Goal: Task Accomplishment & Management: Manage account settings

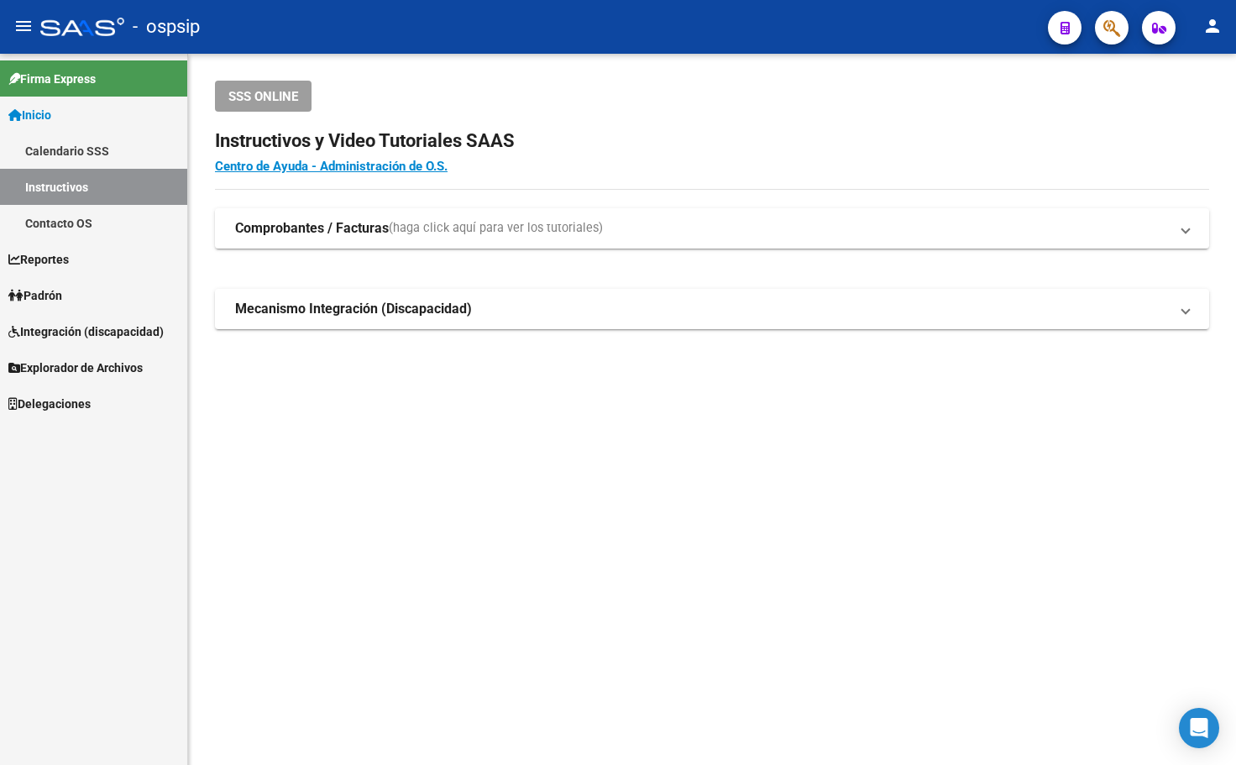
click at [1102, 23] on button "button" at bounding box center [1112, 28] width 34 height 34
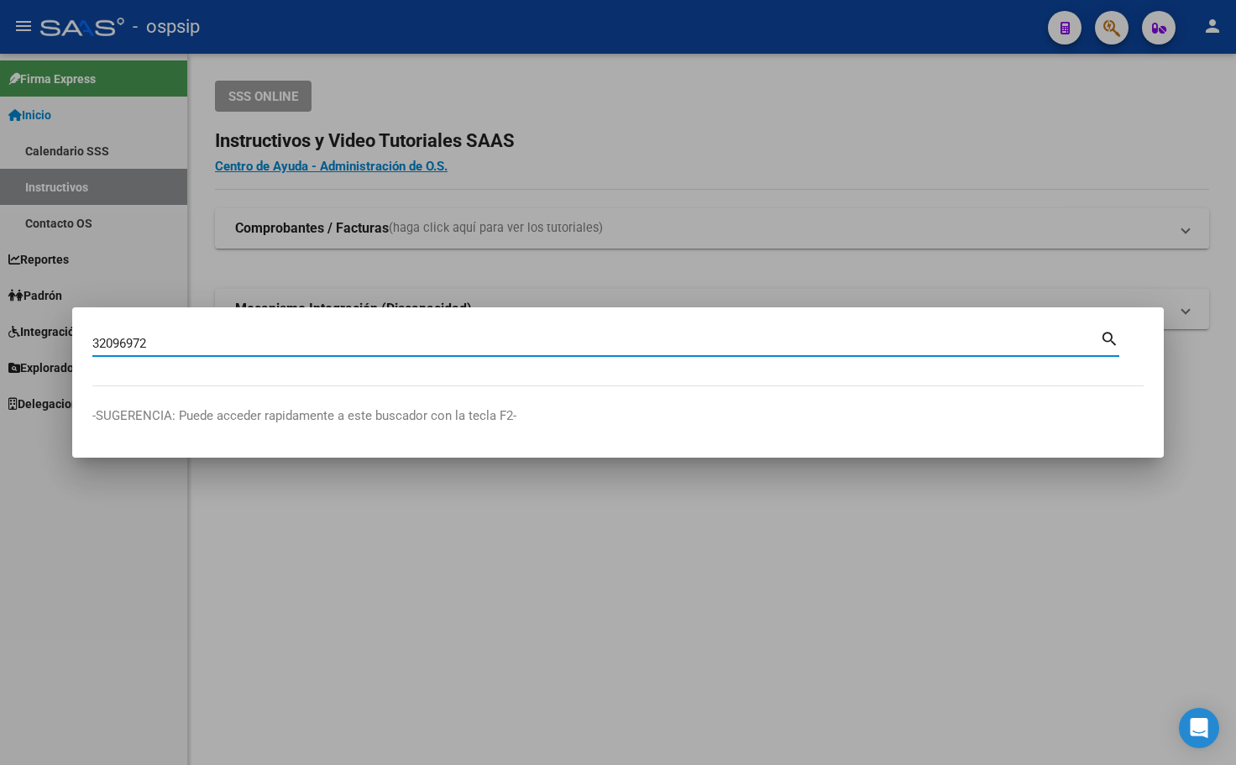
type input "32096972"
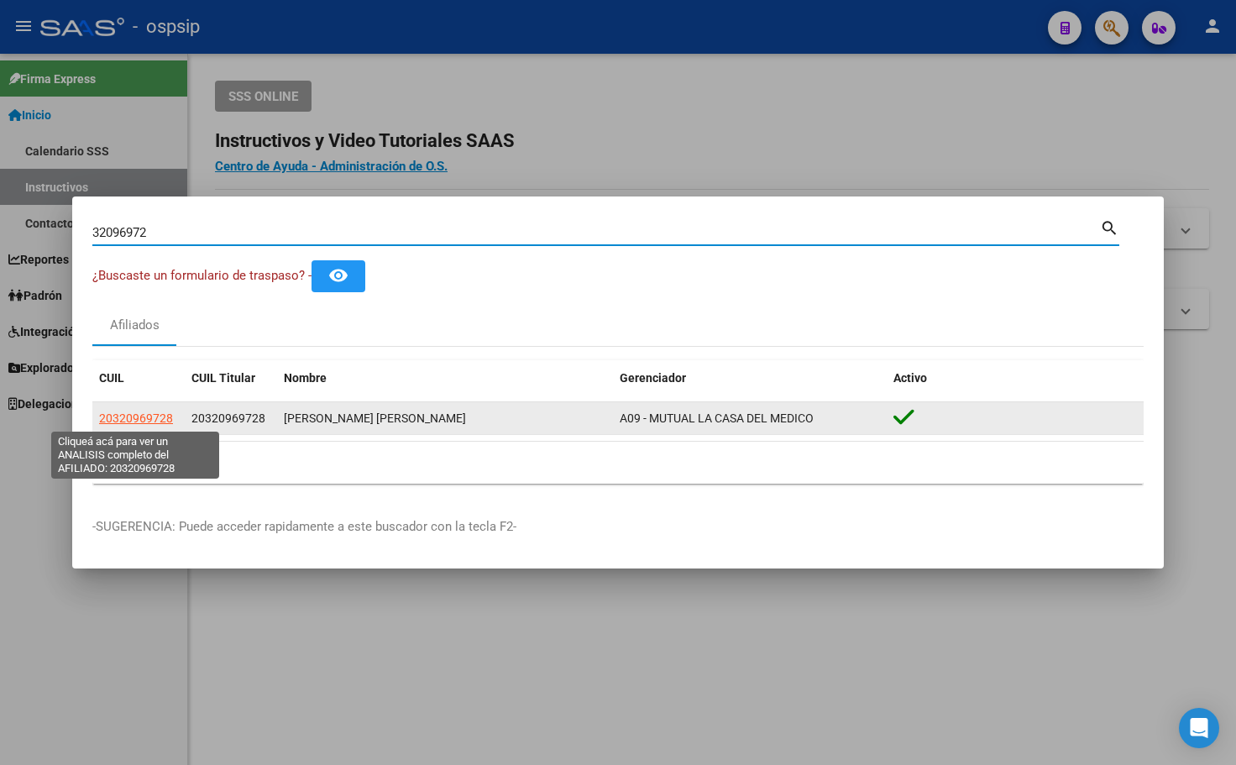
click at [135, 415] on span "20320969728" at bounding box center [136, 417] width 74 height 13
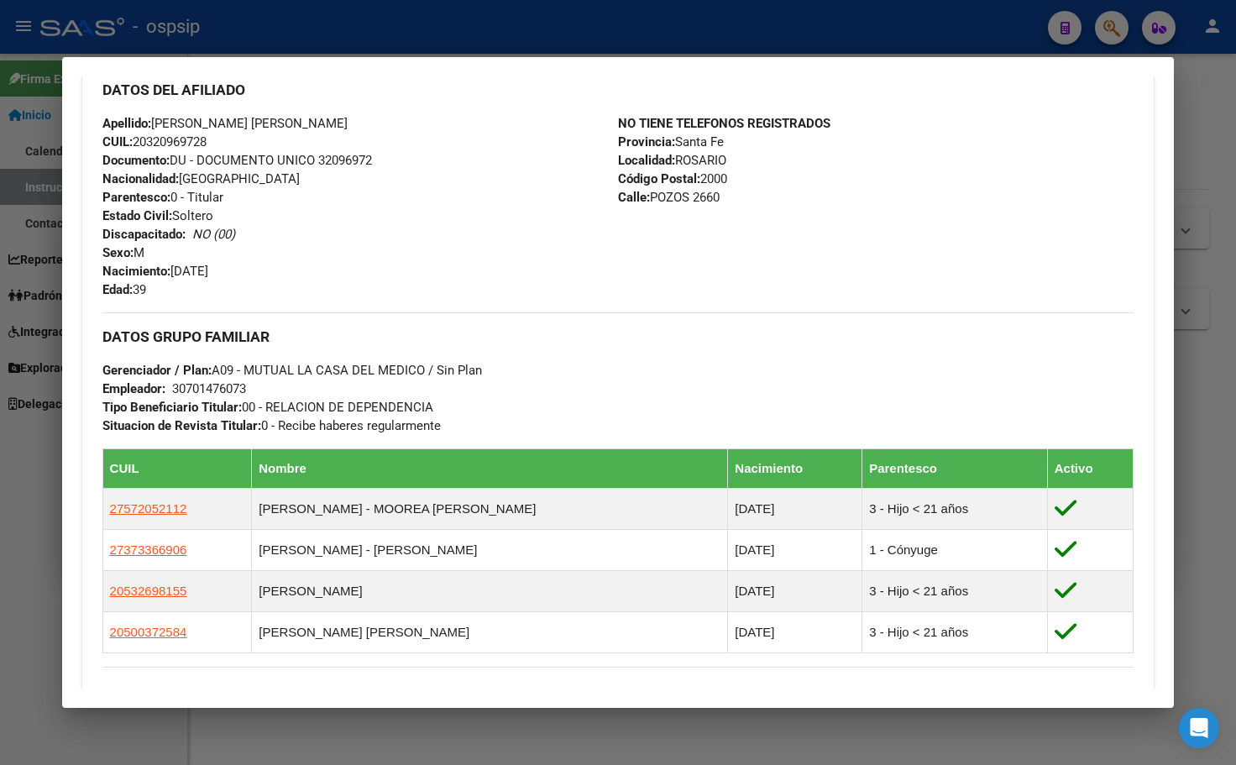
scroll to position [588, 0]
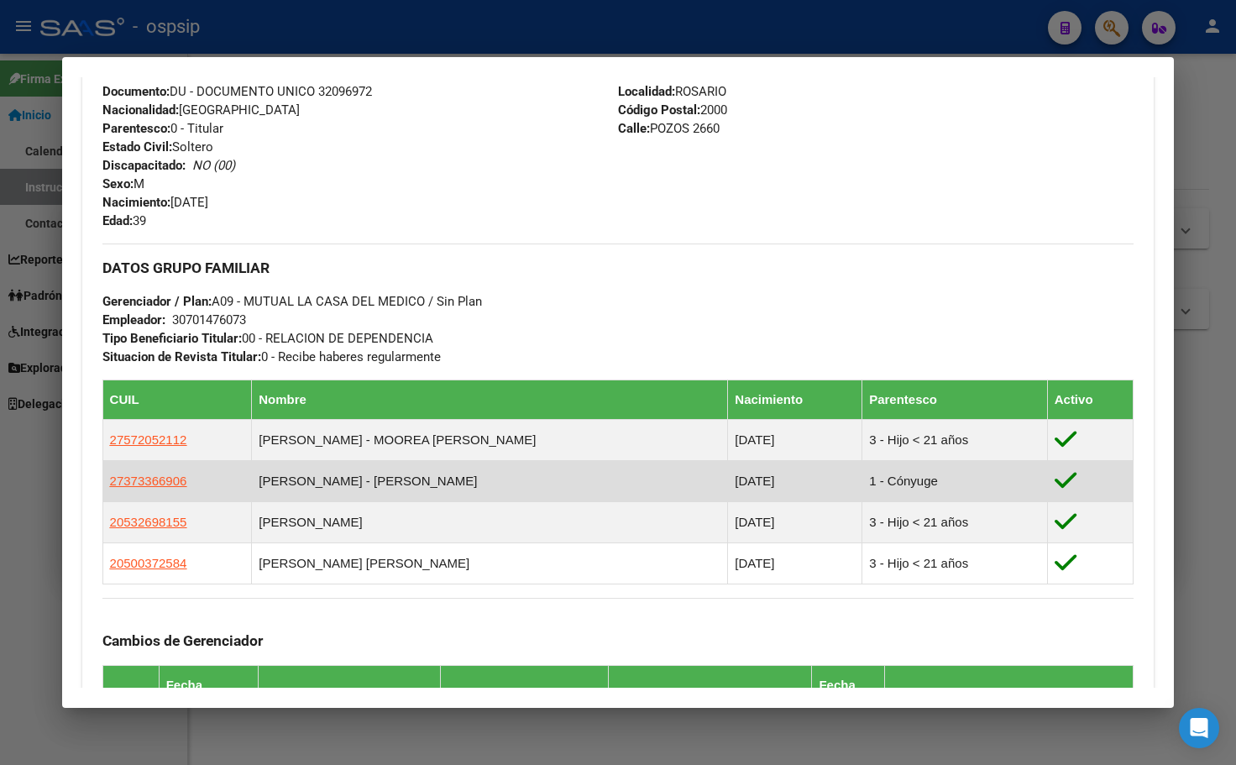
click at [127, 492] on td "27373366906" at bounding box center [176, 480] width 149 height 41
click at [128, 483] on span "27373366906" at bounding box center [148, 480] width 77 height 14
type textarea "27373366906"
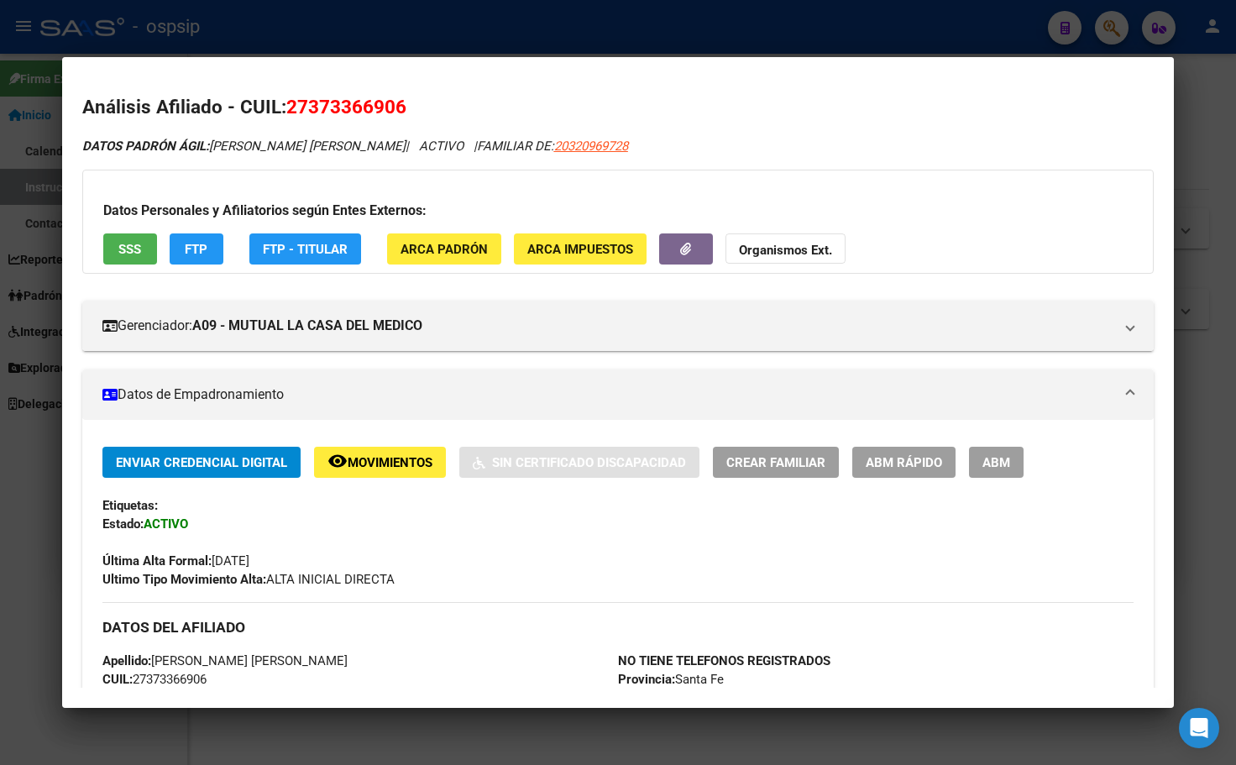
click at [359, 463] on span "Movimientos" at bounding box center [390, 462] width 85 height 15
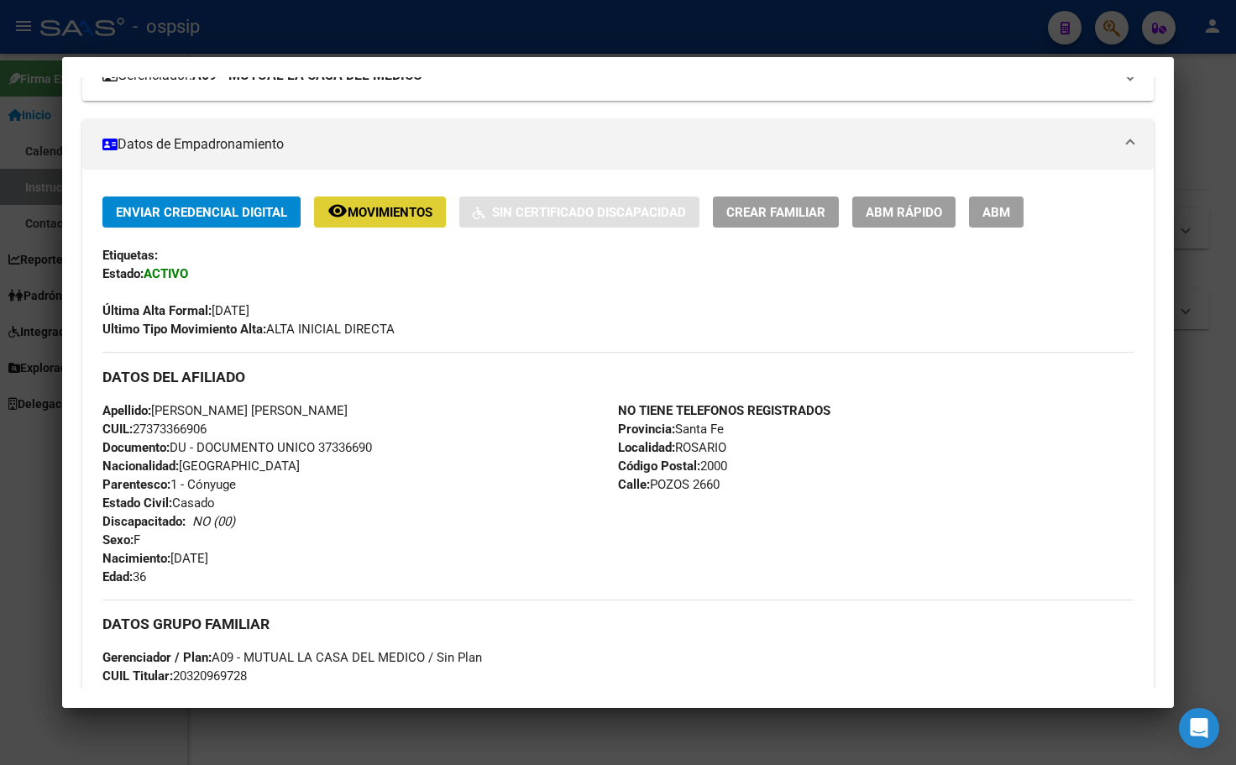
scroll to position [252, 0]
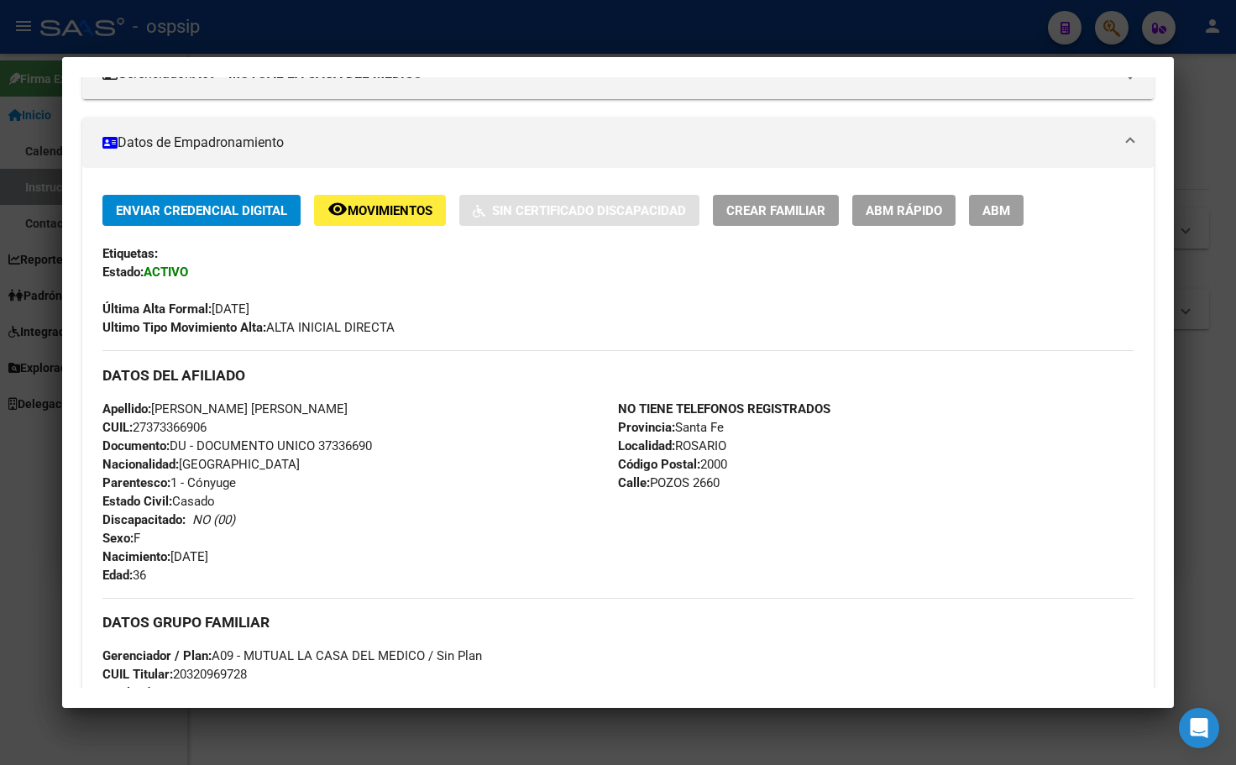
drag, startPoint x: 279, startPoint y: 504, endPoint x: 288, endPoint y: 497, distance: 11.4
click at [279, 504] on div "Apellido: [PERSON_NAME] [PERSON_NAME] CUIL: 27373366906 Documento: DU - DOCUMEN…" at bounding box center [359, 492] width 515 height 185
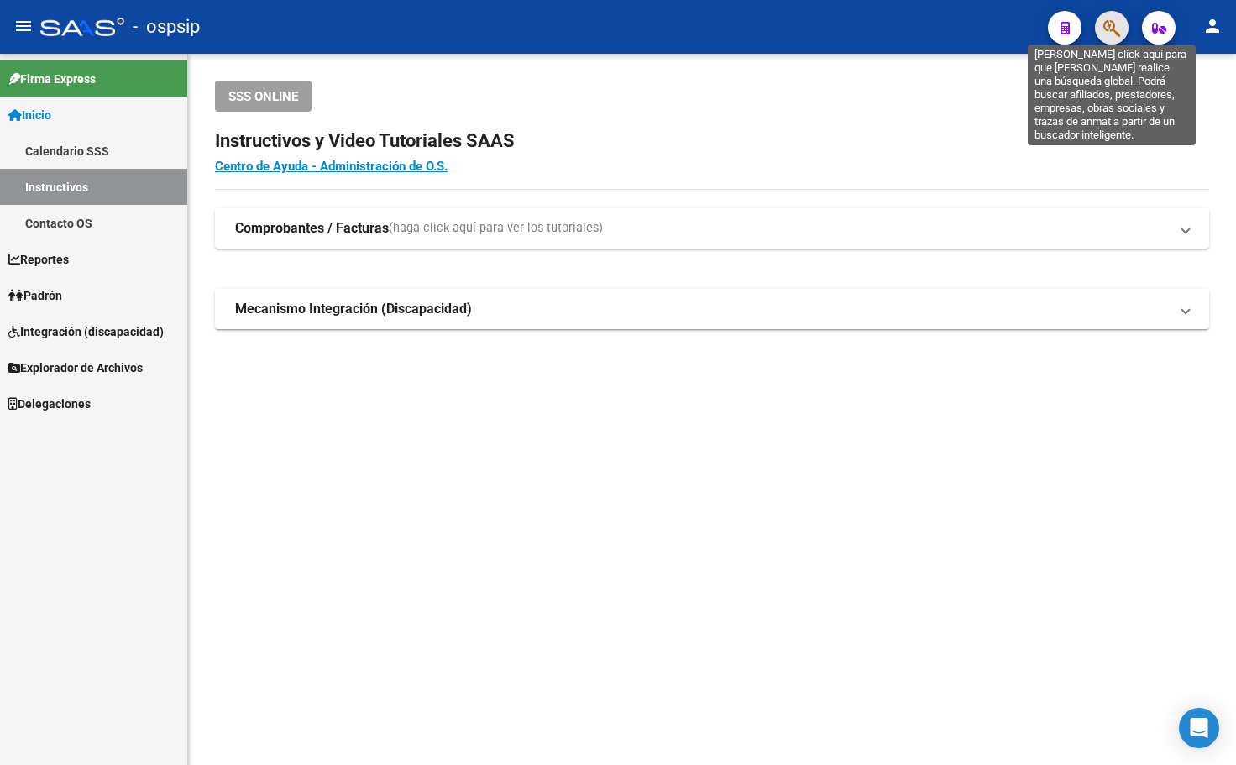
click at [1113, 25] on icon "button" at bounding box center [1111, 27] width 17 height 19
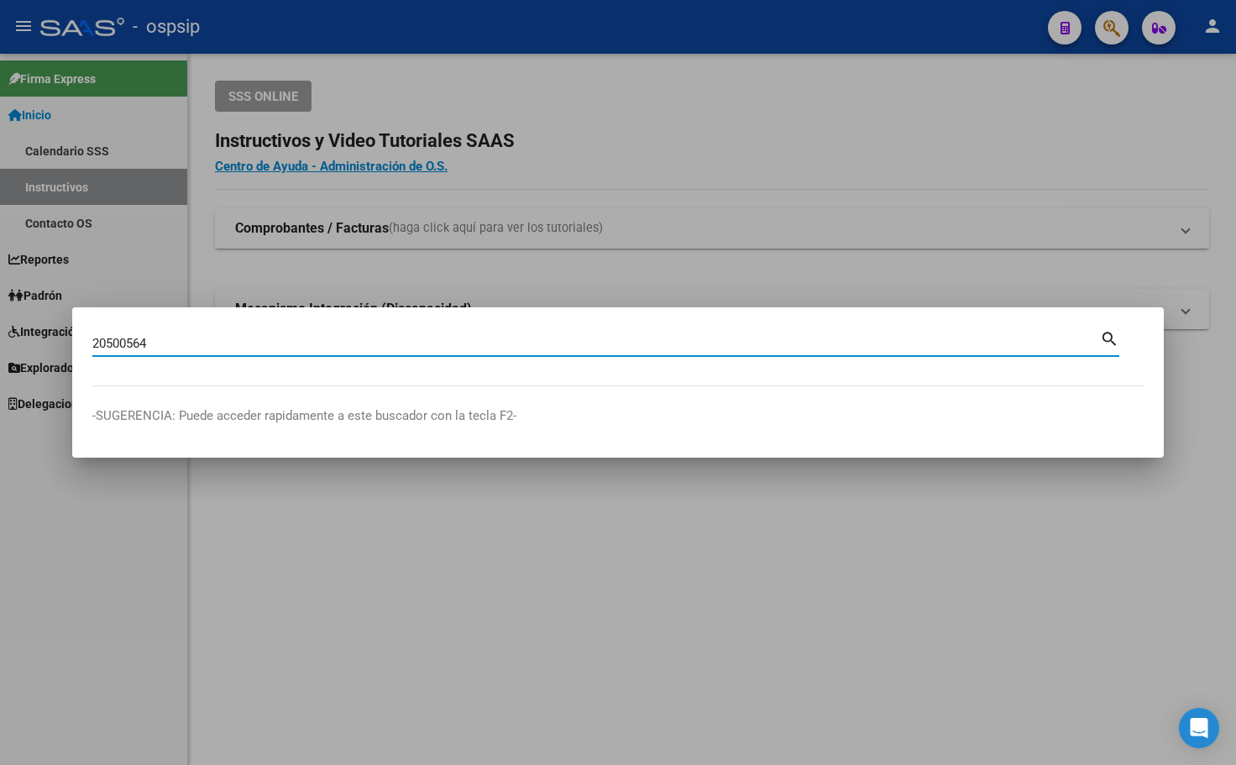
type input "20500564"
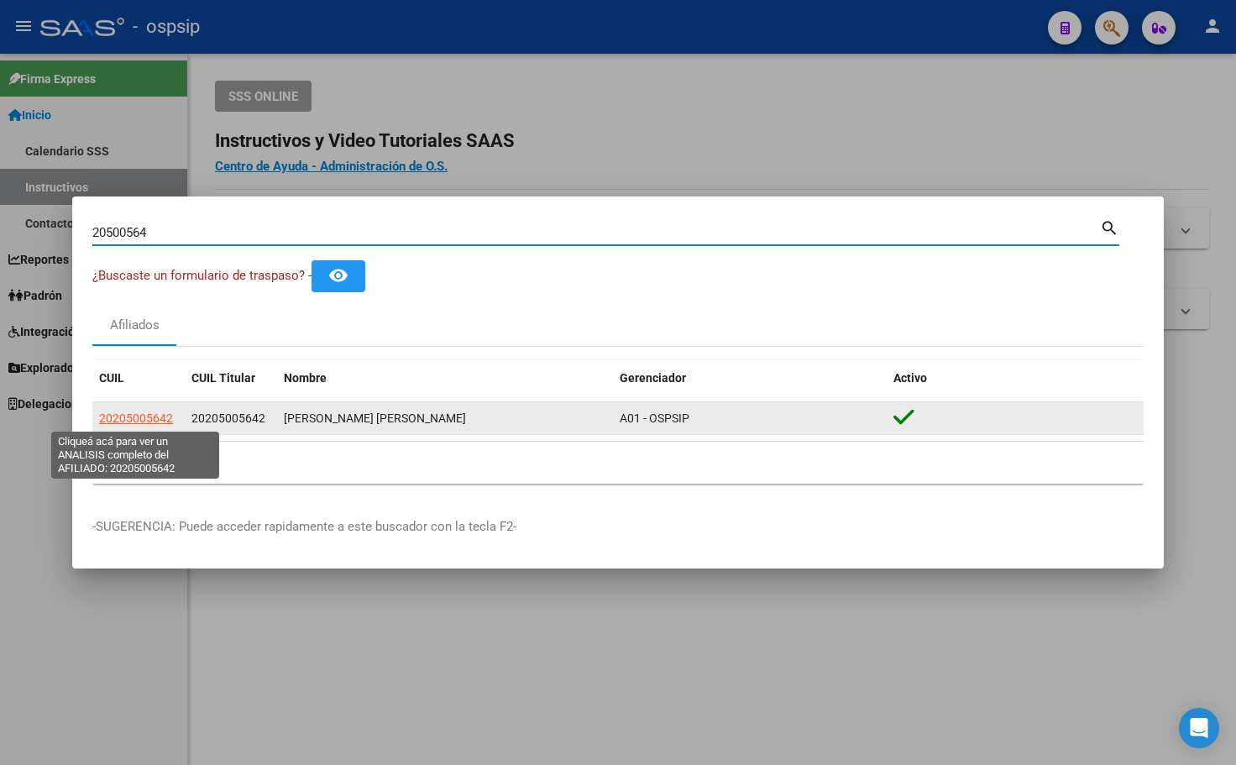
click at [139, 418] on span "20205005642" at bounding box center [136, 417] width 74 height 13
type textarea "20205005642"
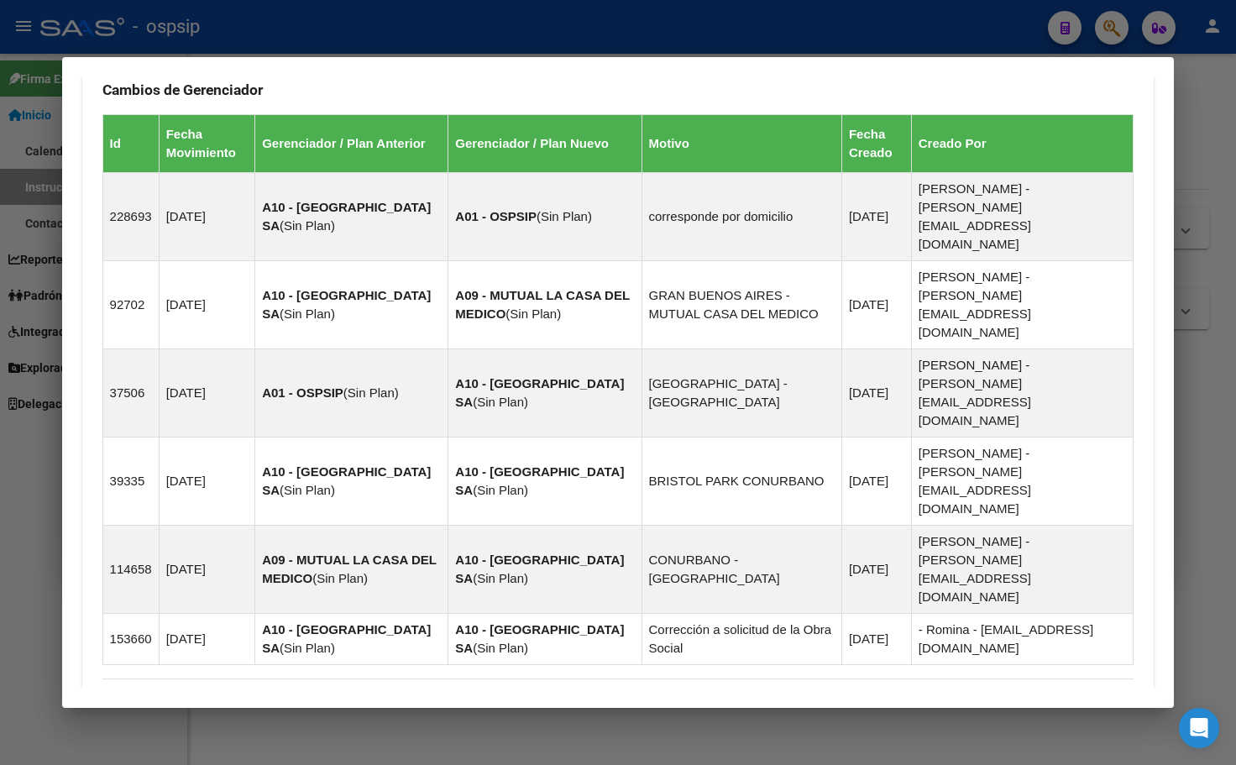
scroll to position [1103, 0]
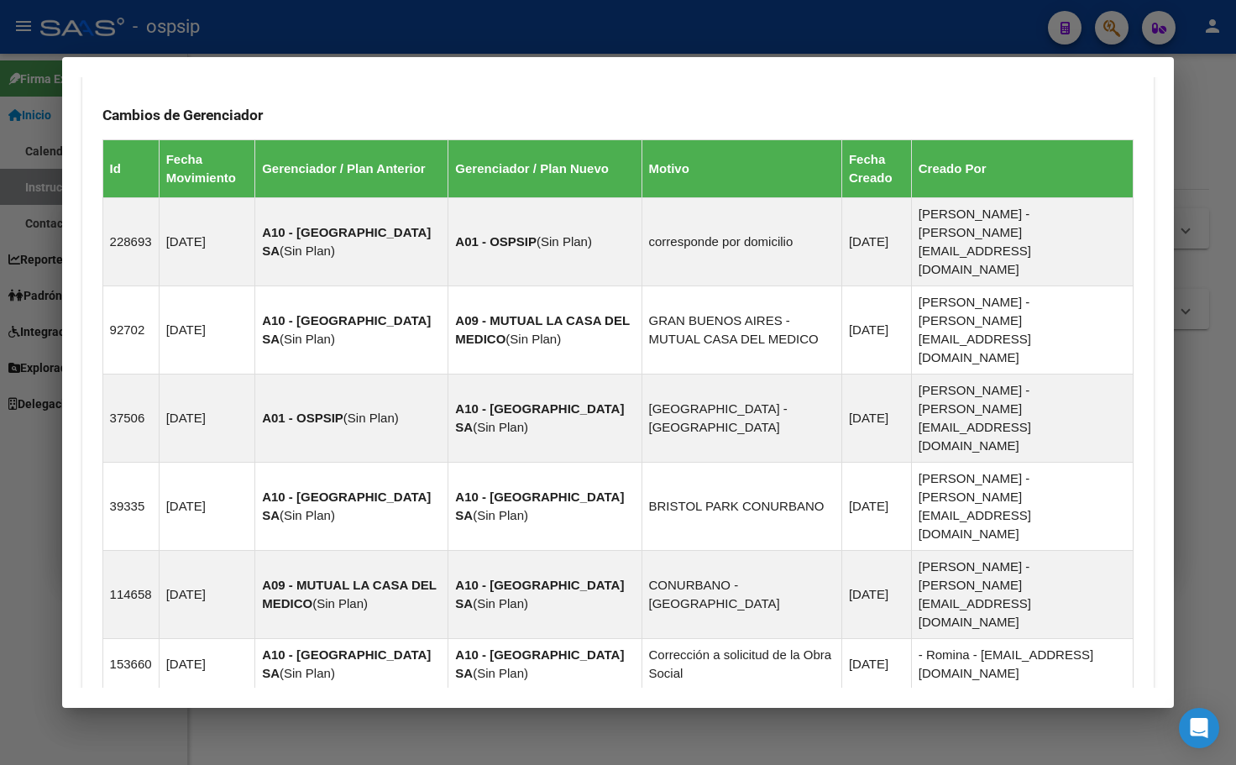
scroll to position [1021, 0]
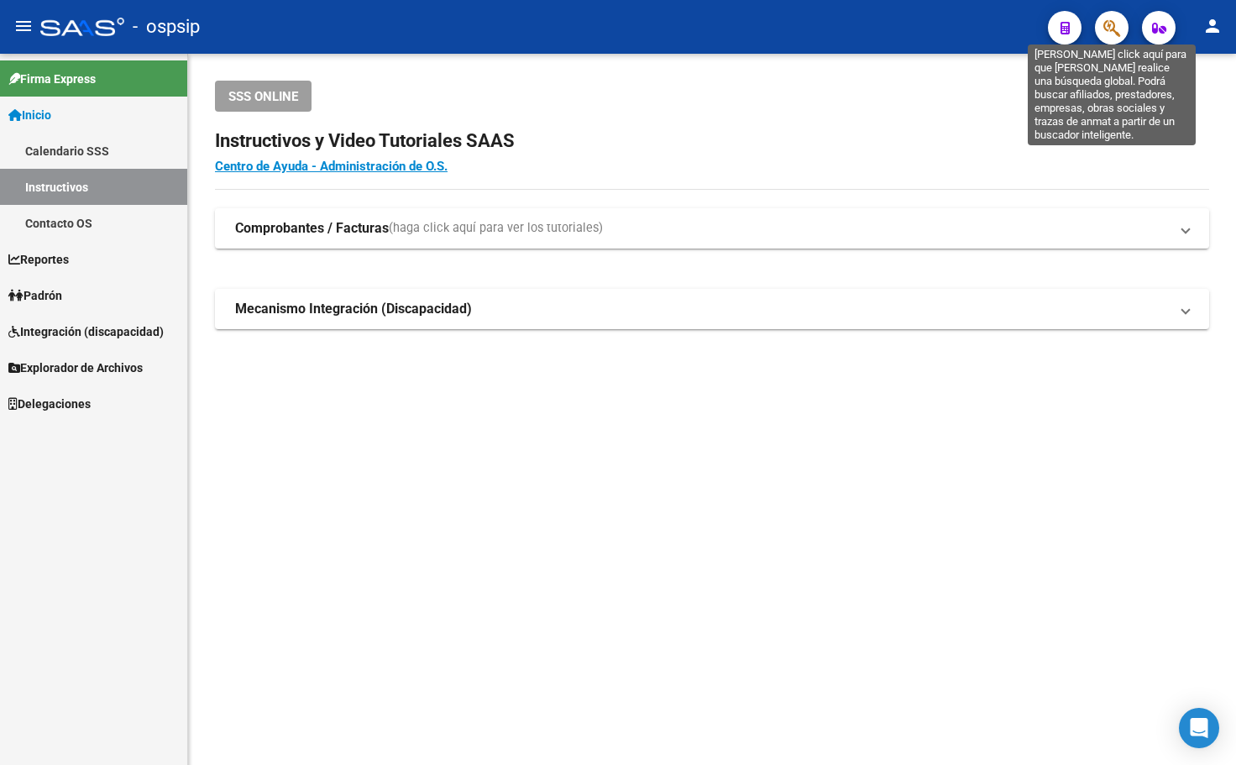
click at [1110, 30] on icon "button" at bounding box center [1111, 27] width 17 height 19
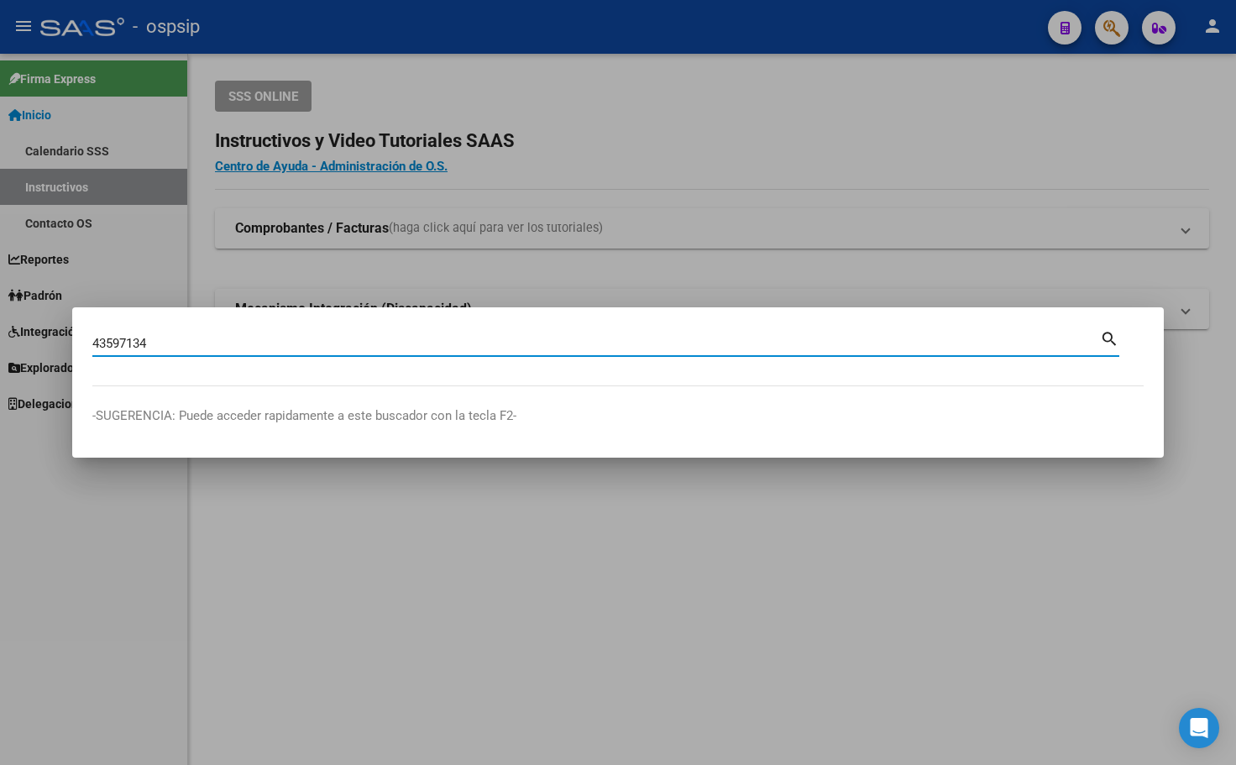
type input "43597134"
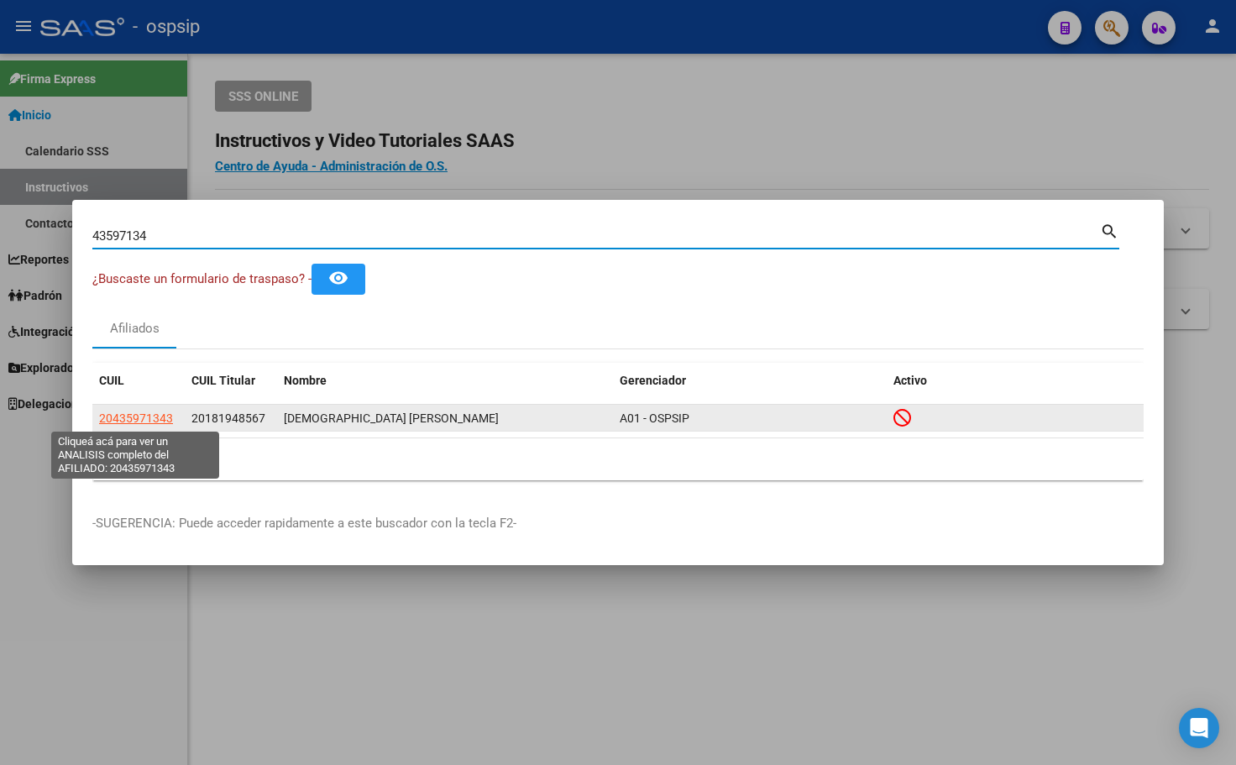
click at [126, 420] on span "20435971343" at bounding box center [136, 417] width 74 height 13
type textarea "20435971343"
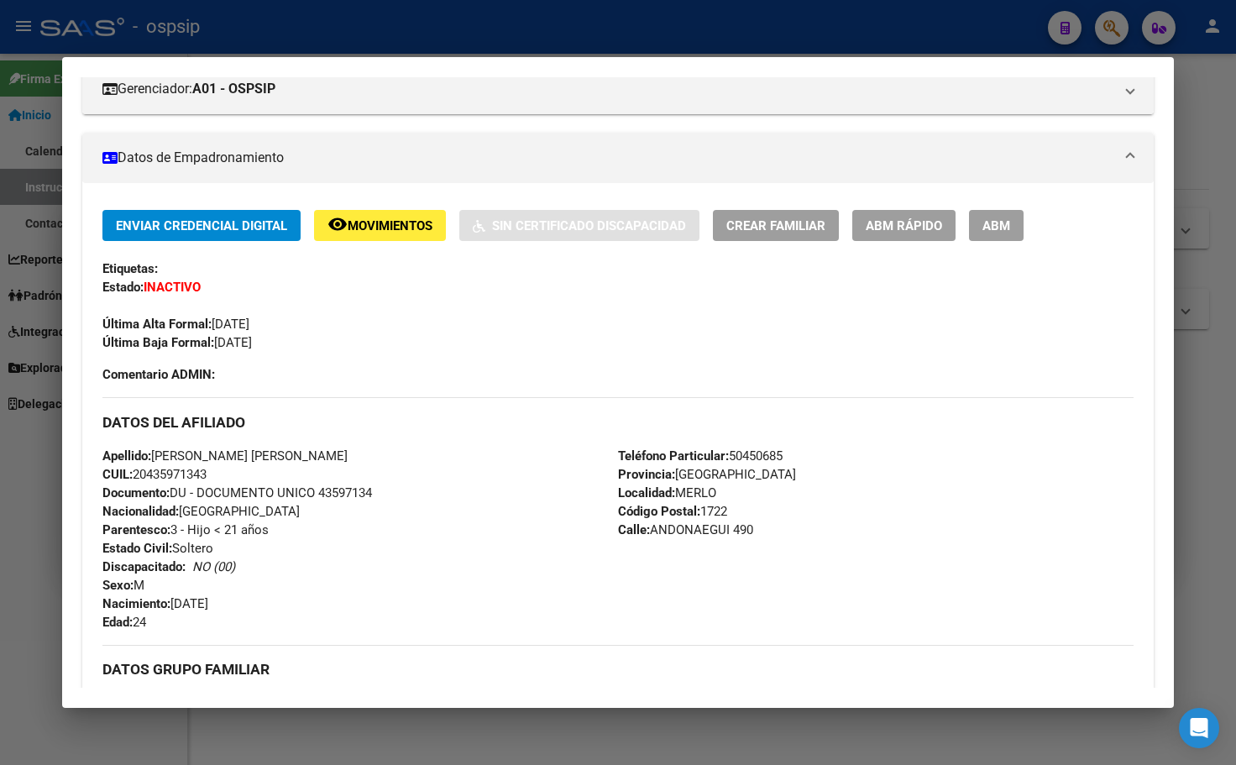
scroll to position [504, 0]
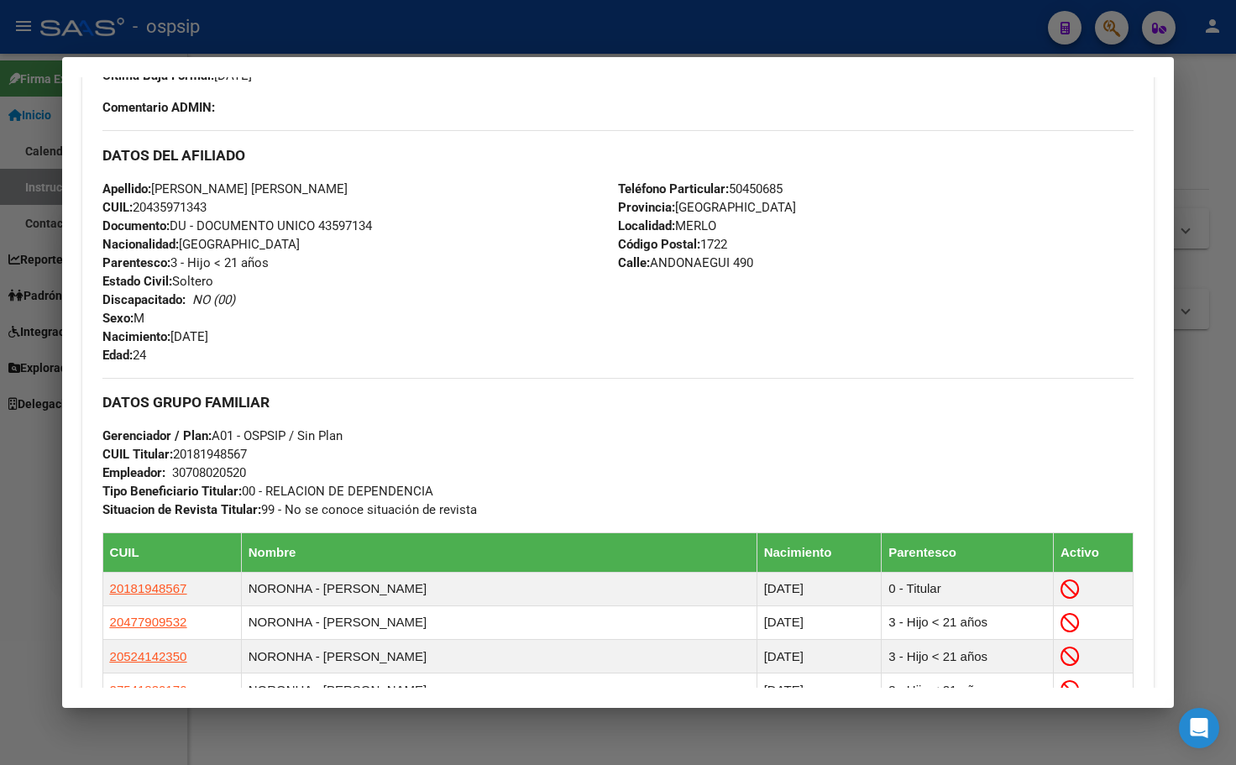
click at [376, 403] on h3 "DATOS GRUPO FAMILIAR" at bounding box center [618, 402] width 1032 height 18
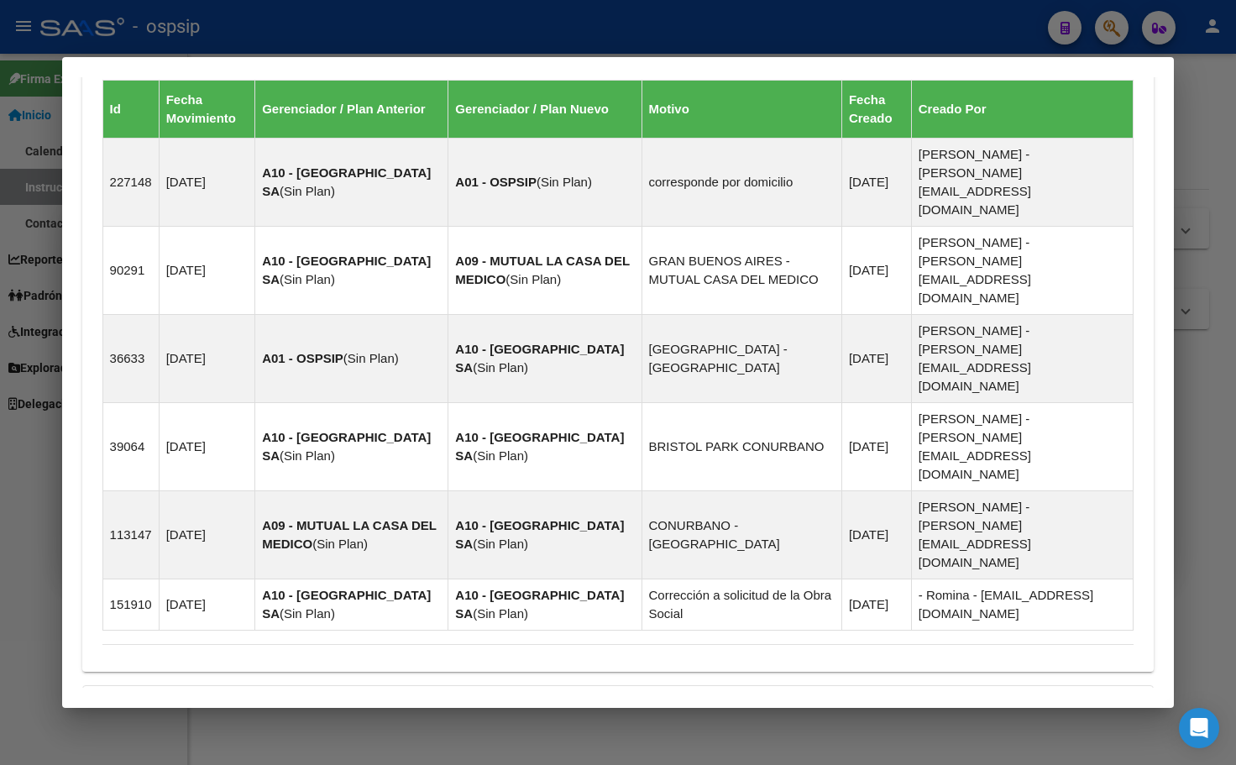
scroll to position [1306, 0]
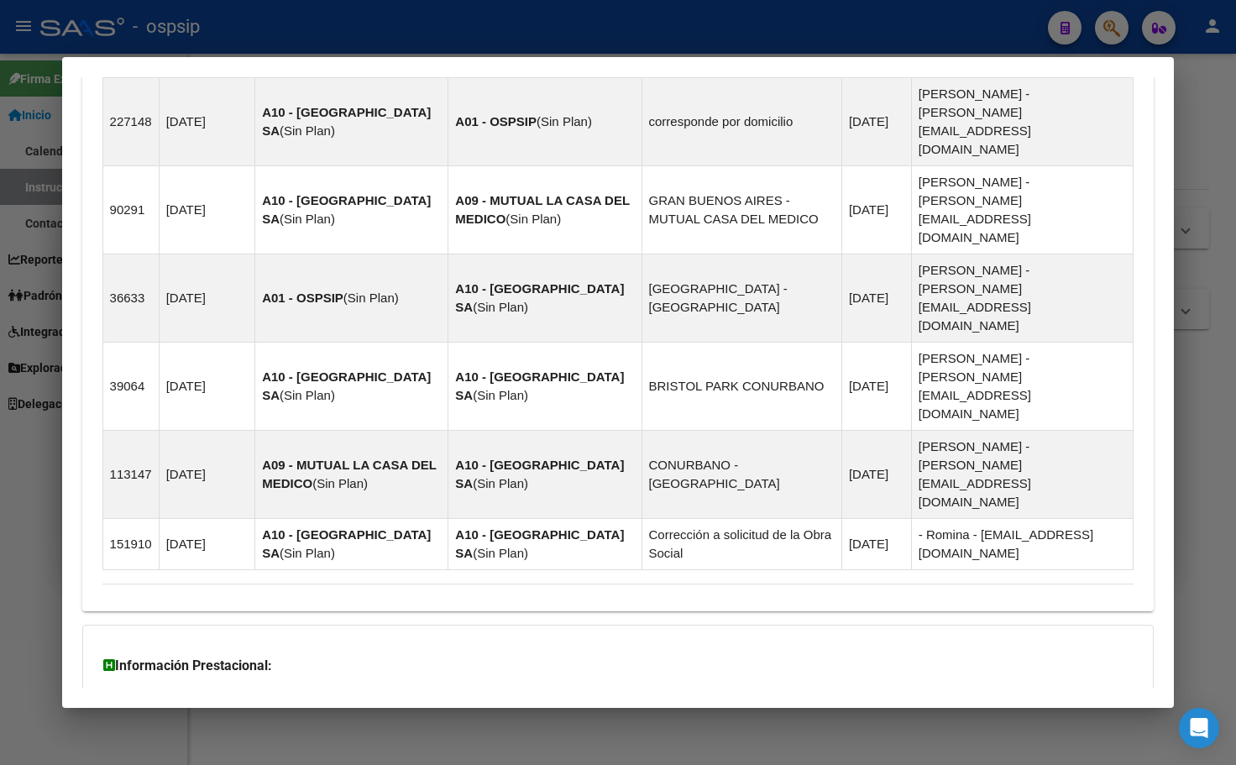
click at [384, 754] on mat-expansion-panel-header "Aportes y Contribuciones del Afiliado: 20435971343" at bounding box center [618, 774] width 1072 height 40
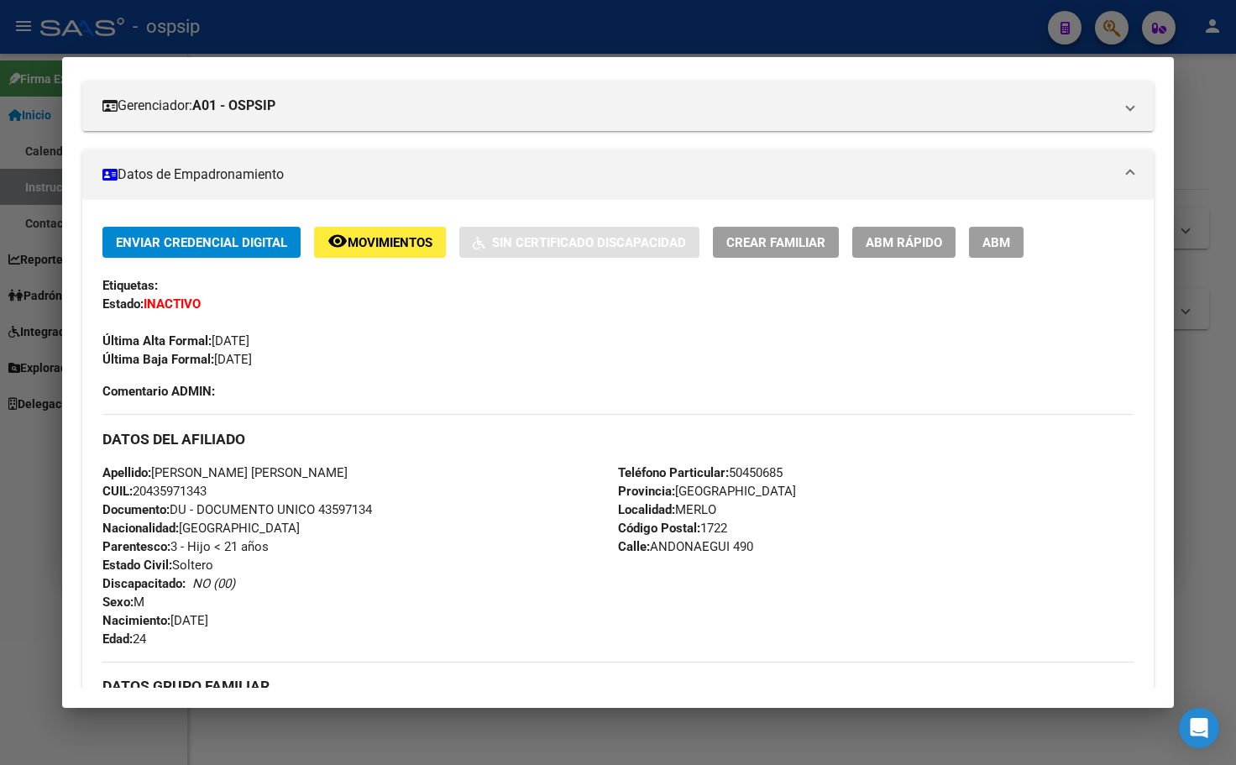
scroll to position [215, 0]
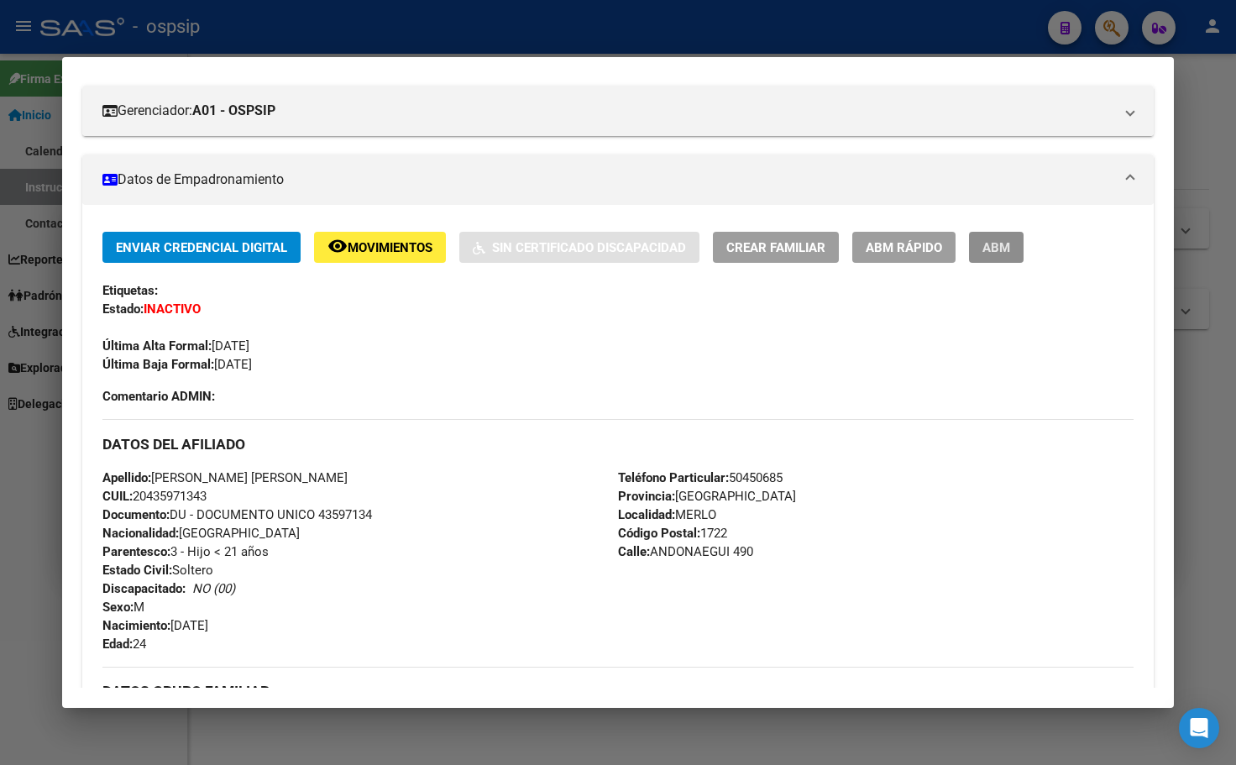
click at [992, 243] on span "ABM" at bounding box center [996, 247] width 28 height 15
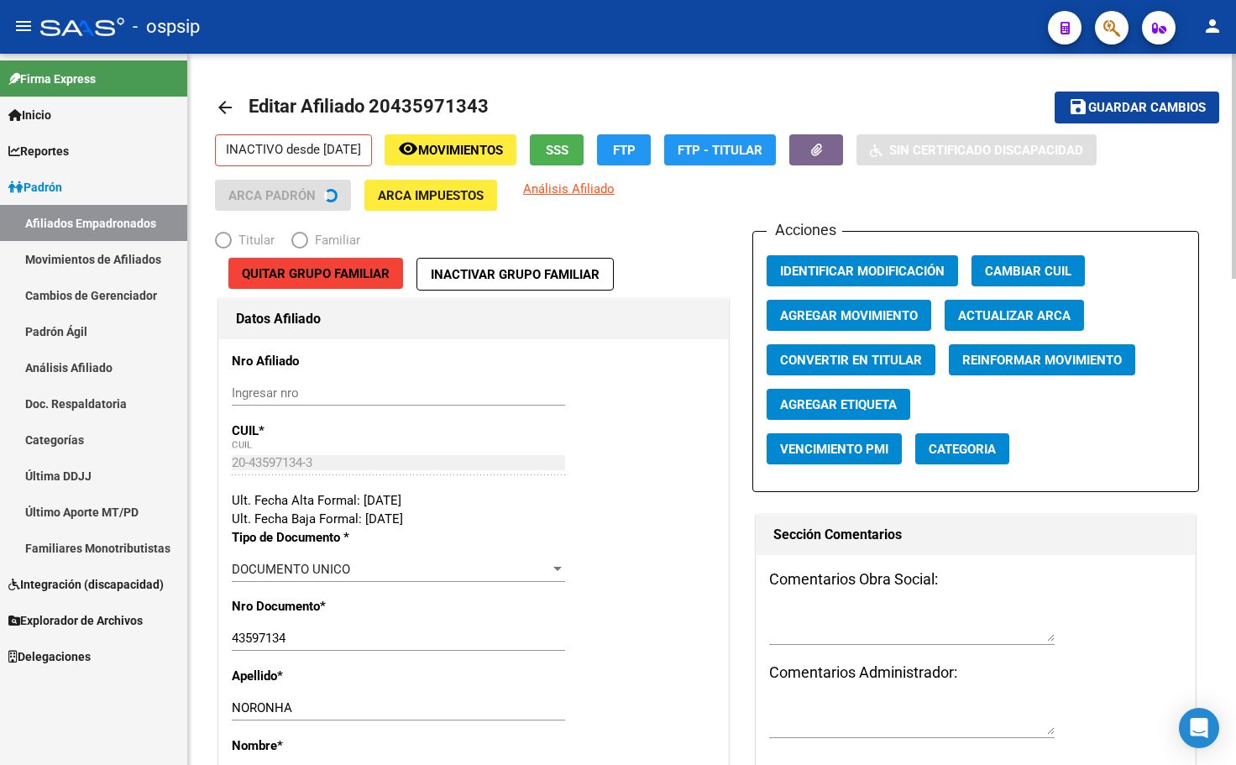
radio input "true"
type input "30-70802052-0"
click at [817, 353] on span "Convertir en Titular" at bounding box center [851, 360] width 142 height 15
radio input "true"
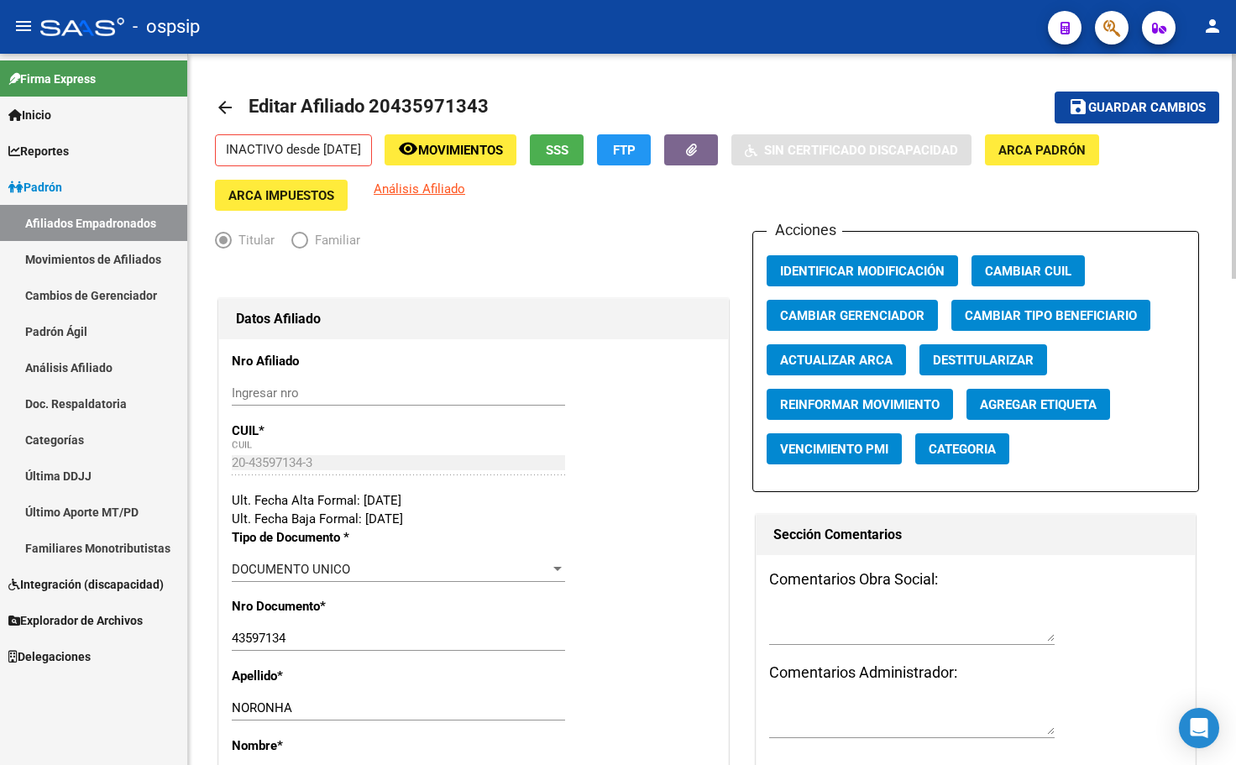
drag, startPoint x: 1125, startPoint y: 106, endPoint x: 1116, endPoint y: 118, distance: 14.9
click at [1126, 105] on span "Guardar cambios" at bounding box center [1147, 108] width 118 height 15
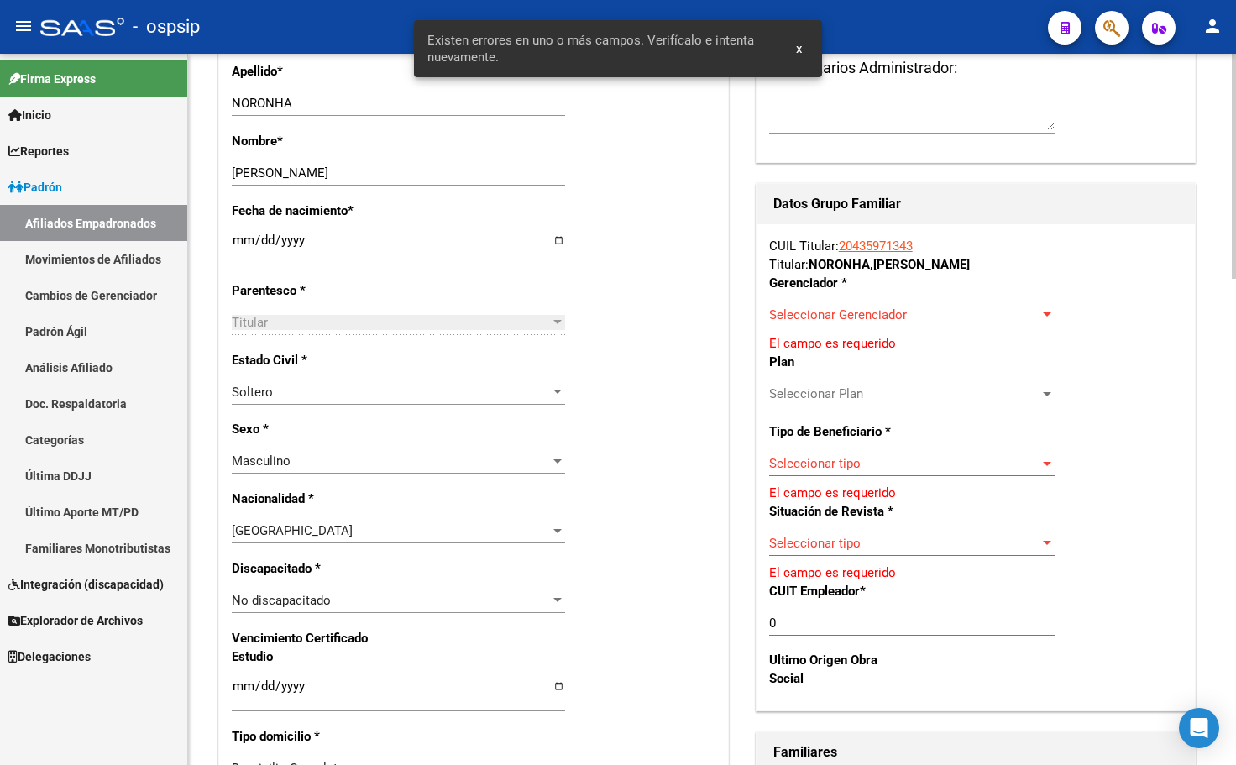
scroll to position [672, 0]
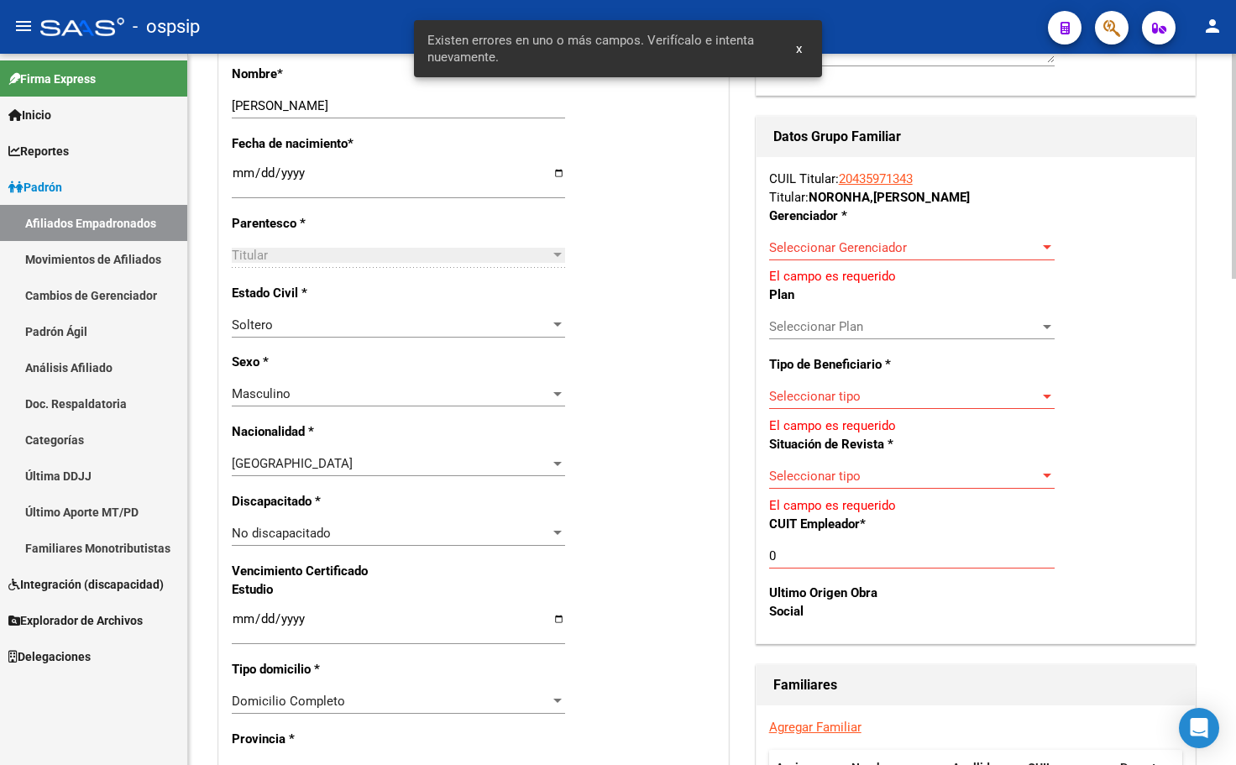
click at [648, 325] on div "Estado Civil * [DEMOGRAPHIC_DATA] Seleccionar tipo" at bounding box center [474, 319] width 484 height 70
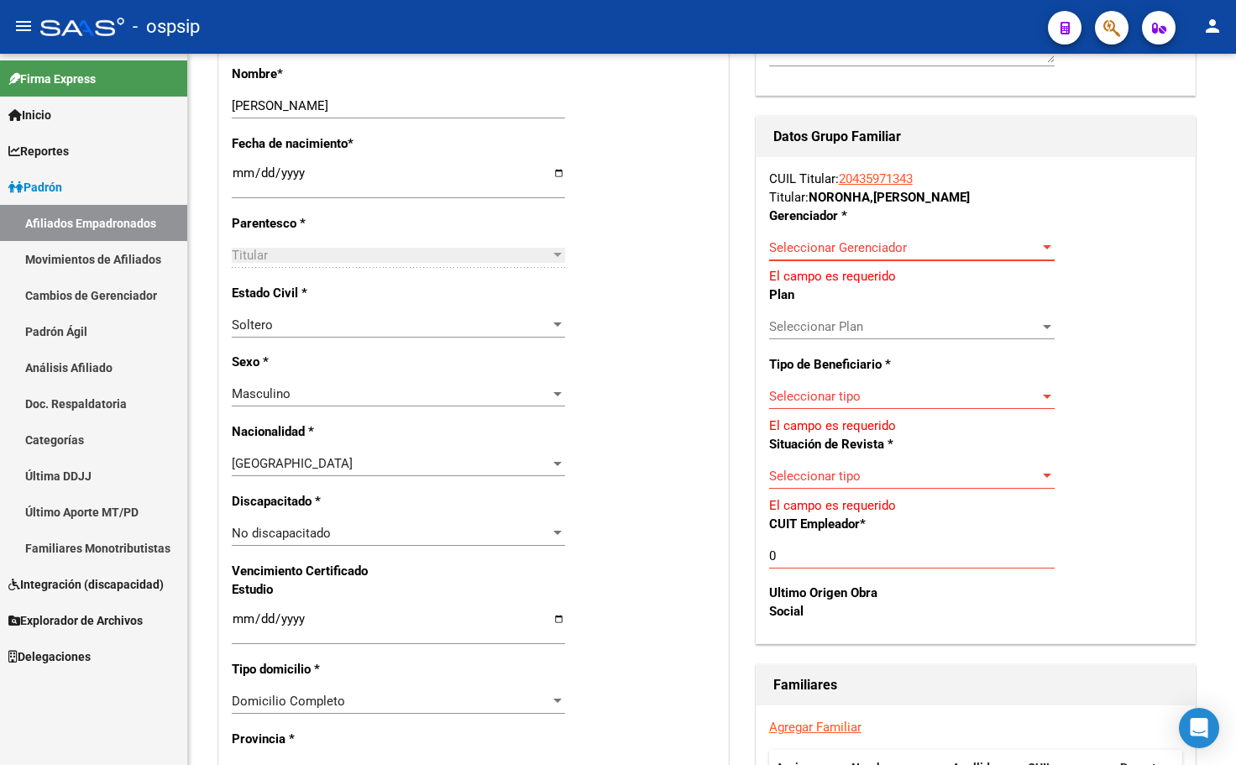
click at [835, 243] on span "Seleccionar Gerenciador" at bounding box center [904, 247] width 270 height 15
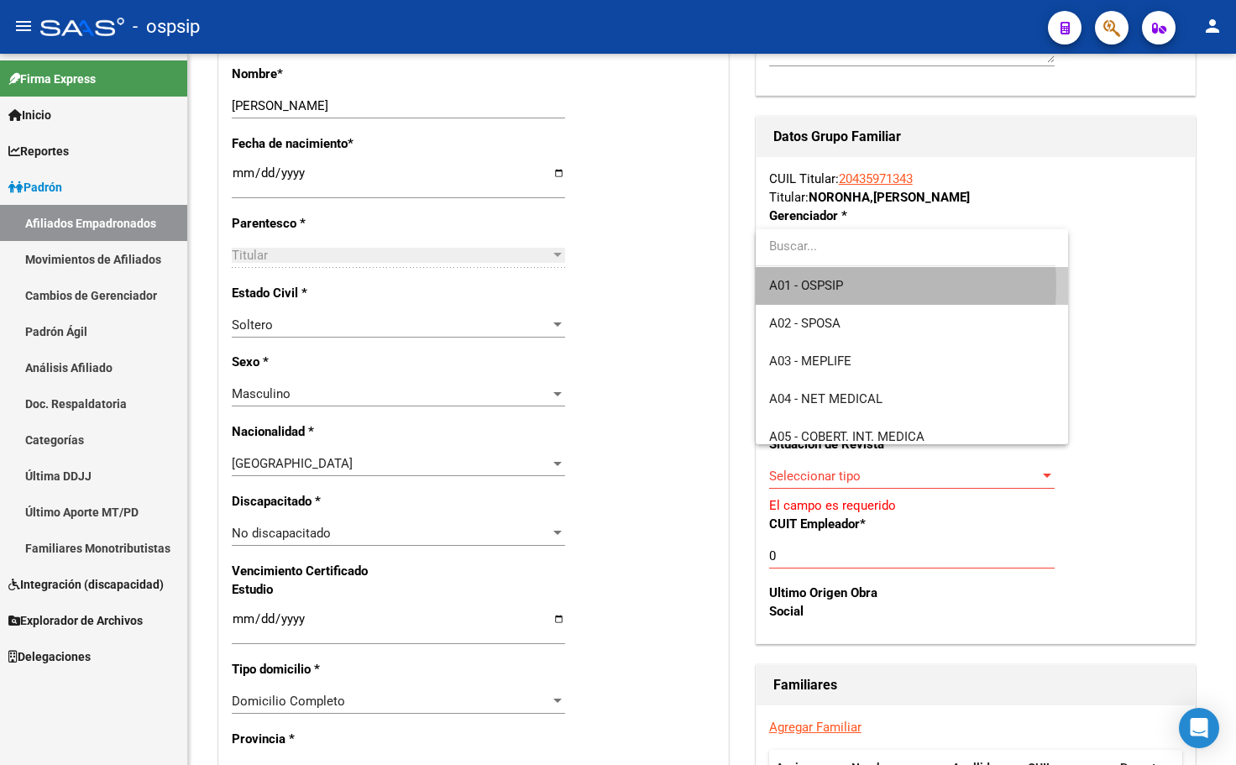
click at [844, 285] on span "A01 - OSPSIP" at bounding box center [911, 286] width 285 height 38
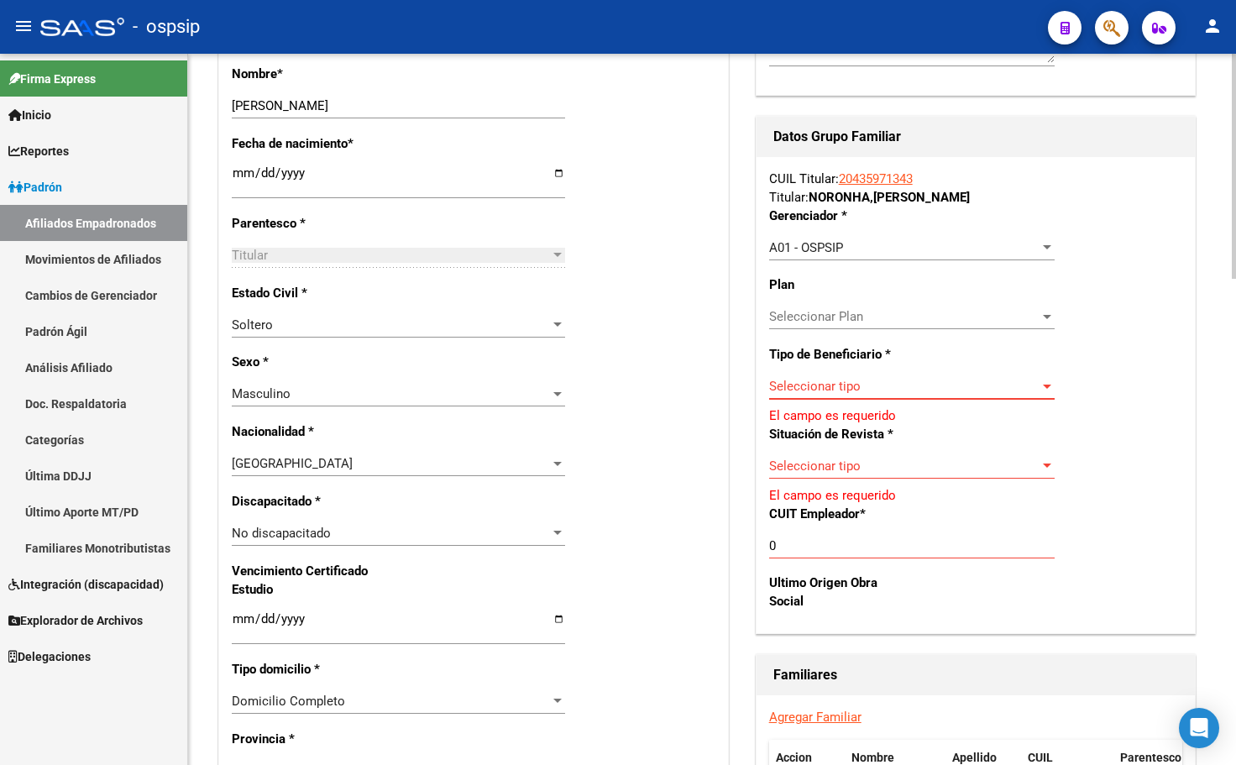
click at [838, 382] on span "Seleccionar tipo" at bounding box center [904, 386] width 270 height 15
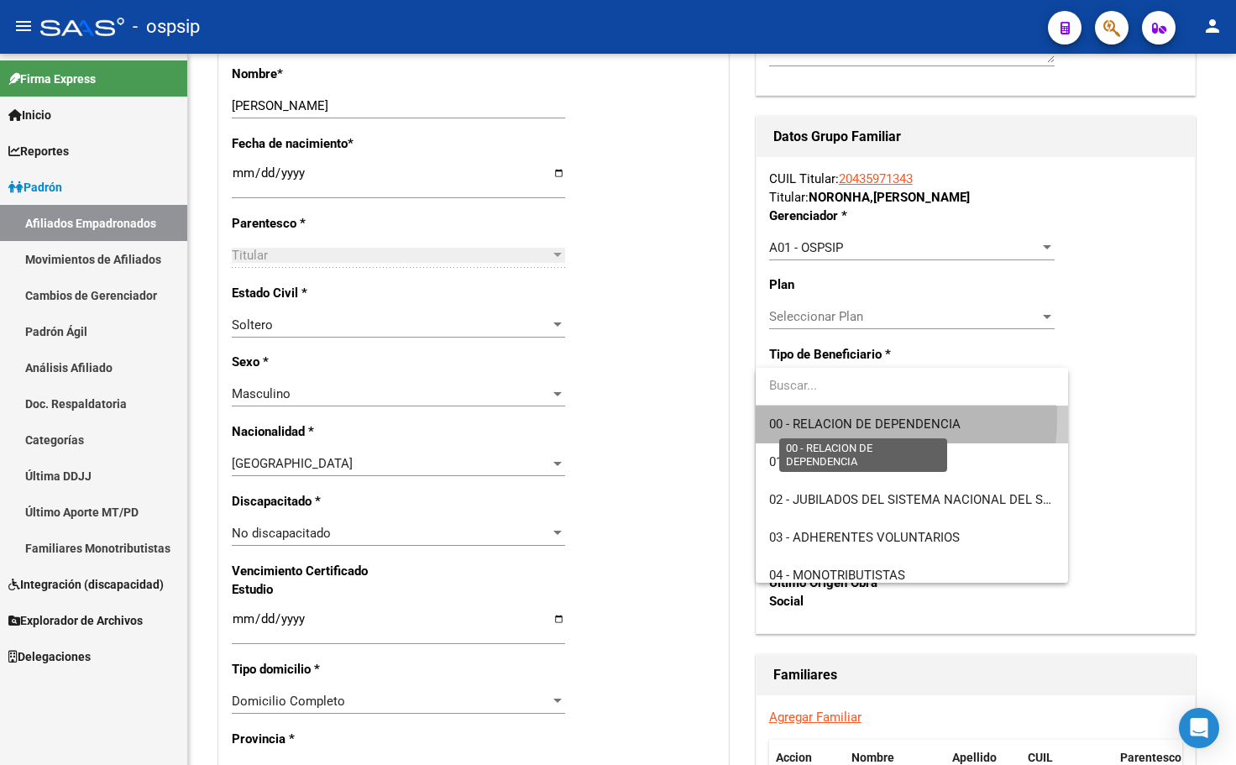
click at [843, 418] on span "00 - RELACION DE DEPENDENCIA" at bounding box center [864, 423] width 191 height 15
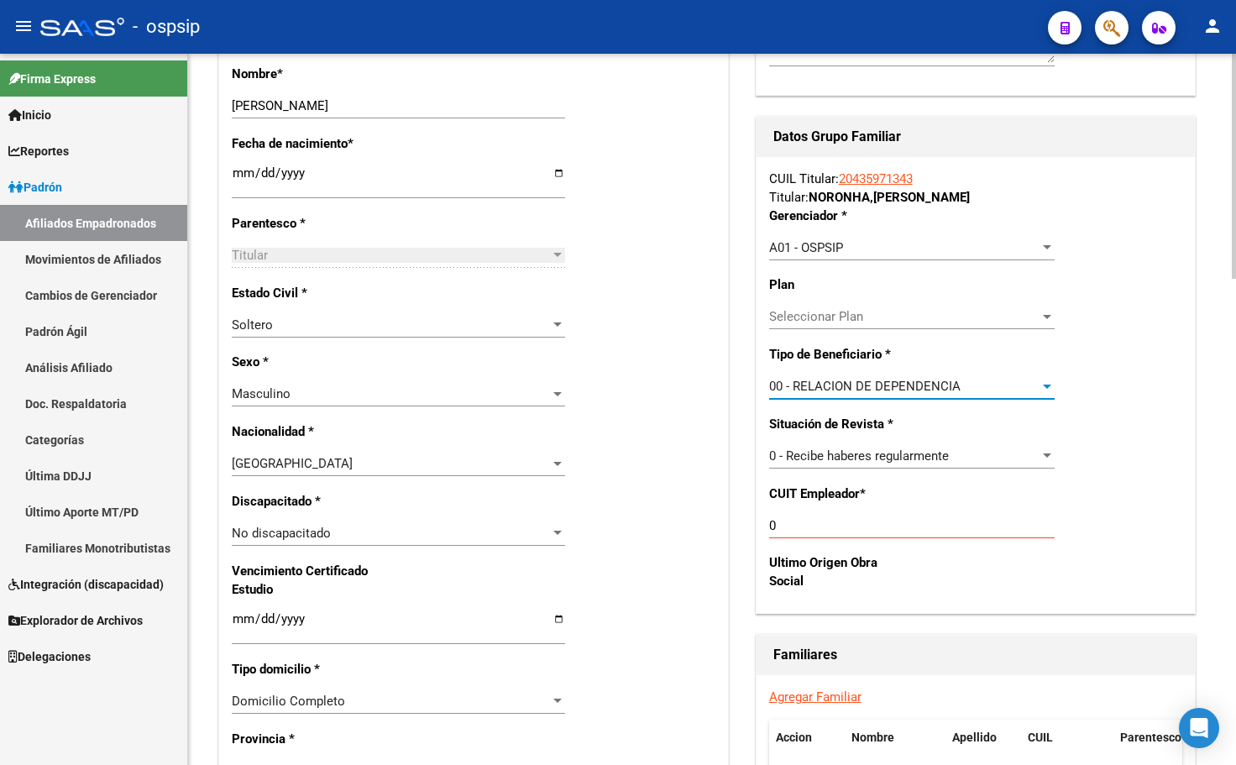
type input "30-70802052-0"
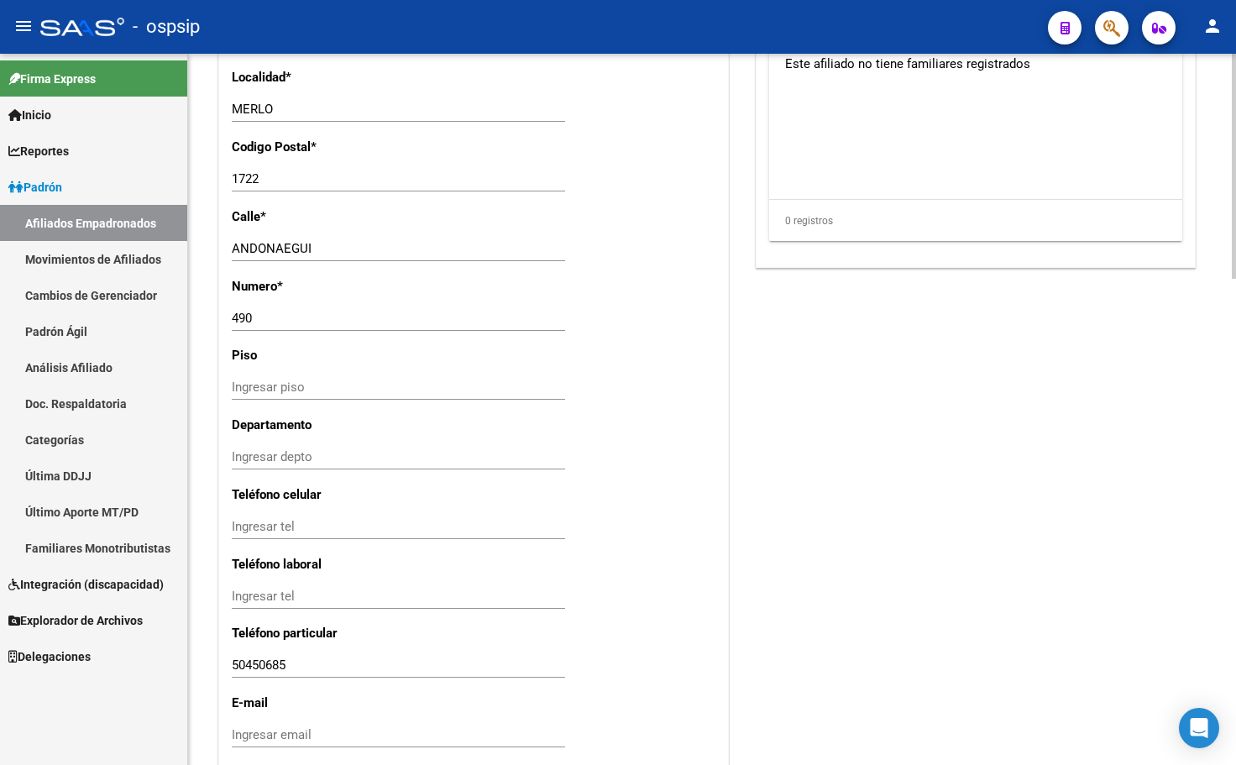
scroll to position [1538, 0]
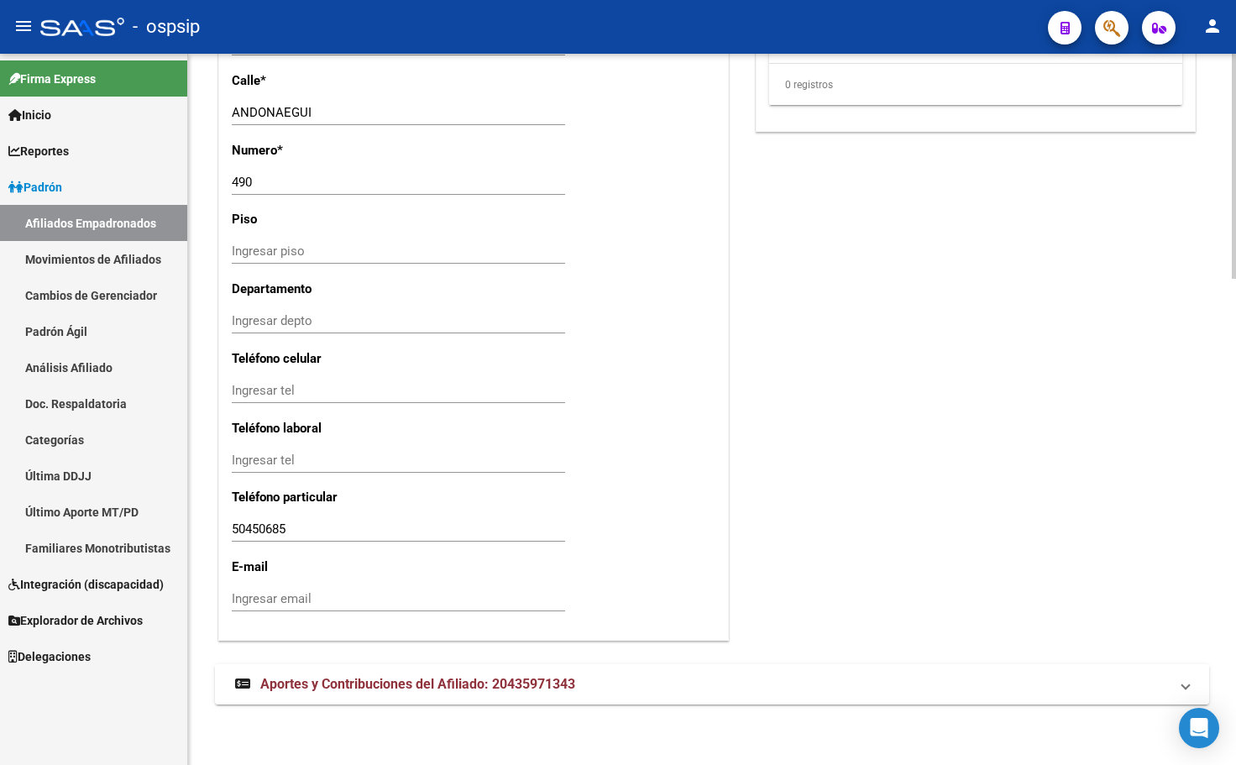
click at [478, 688] on span "Aportes y Contribuciones del Afiliado: 20435971343" at bounding box center [417, 684] width 315 height 16
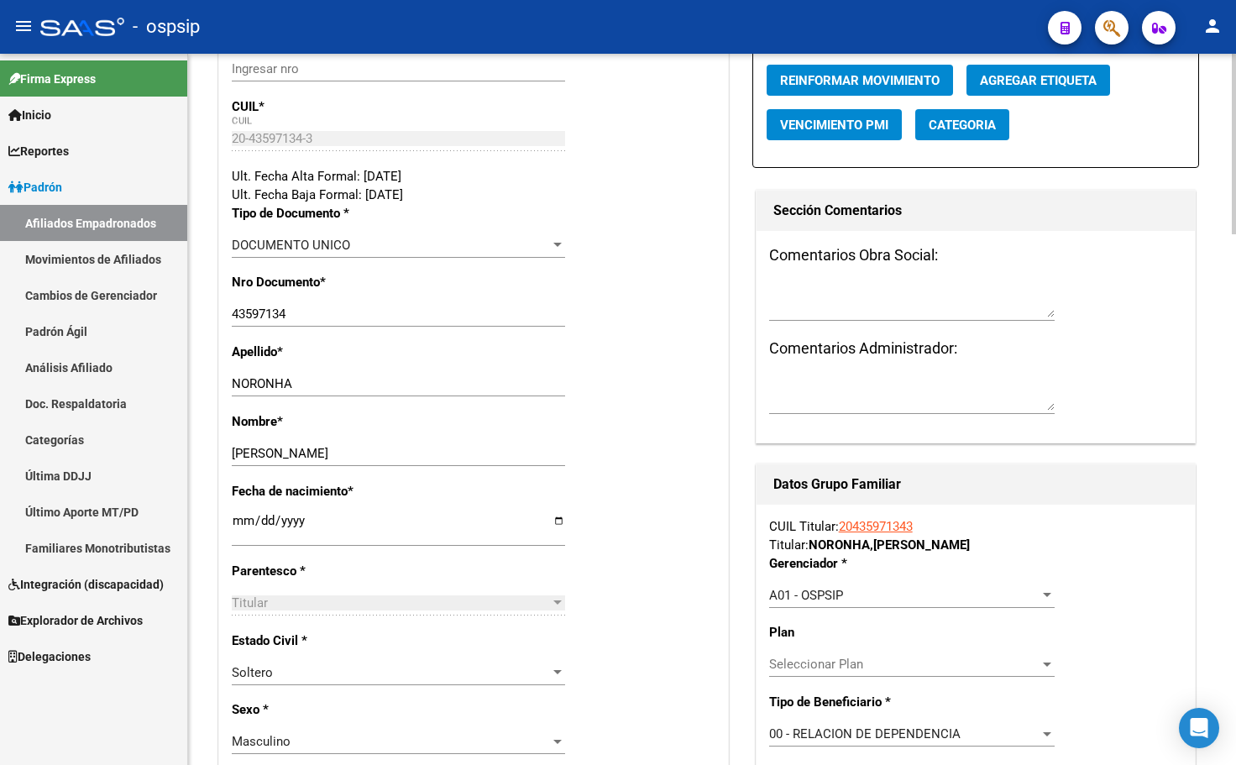
scroll to position [0, 0]
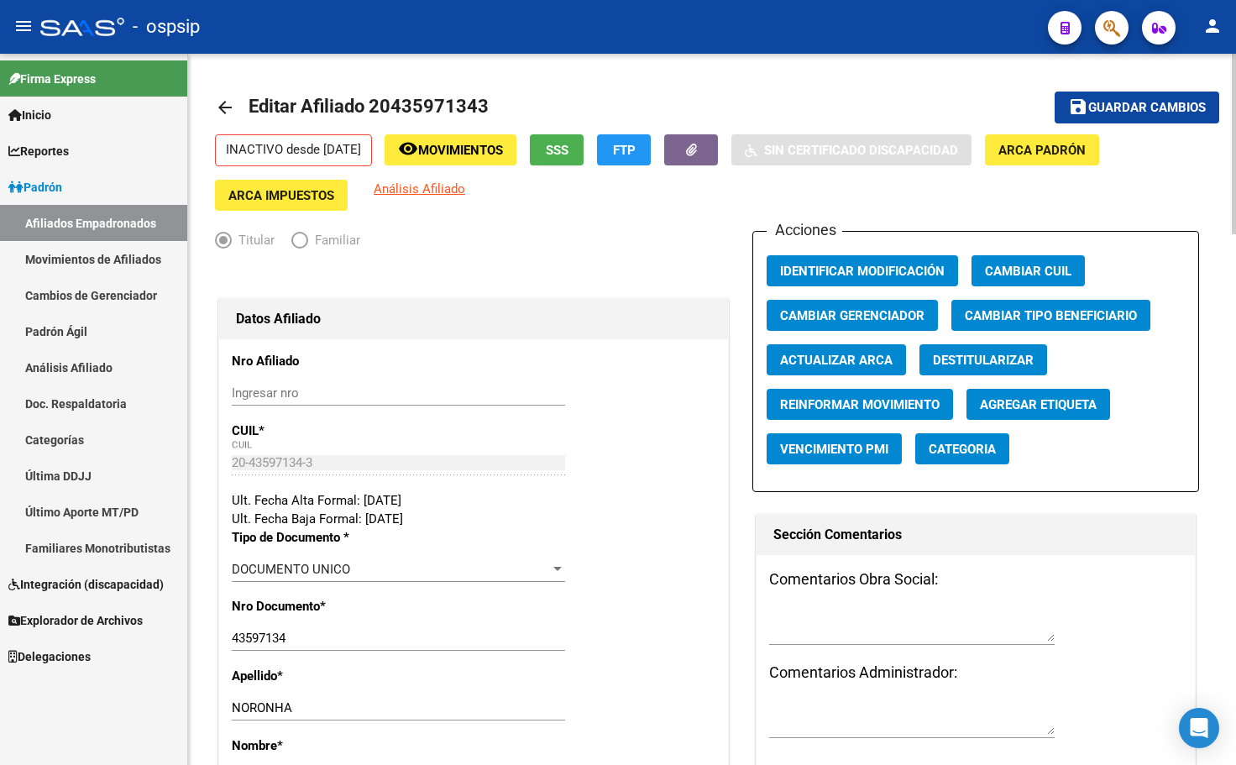
click at [1136, 101] on span "Guardar cambios" at bounding box center [1147, 108] width 118 height 15
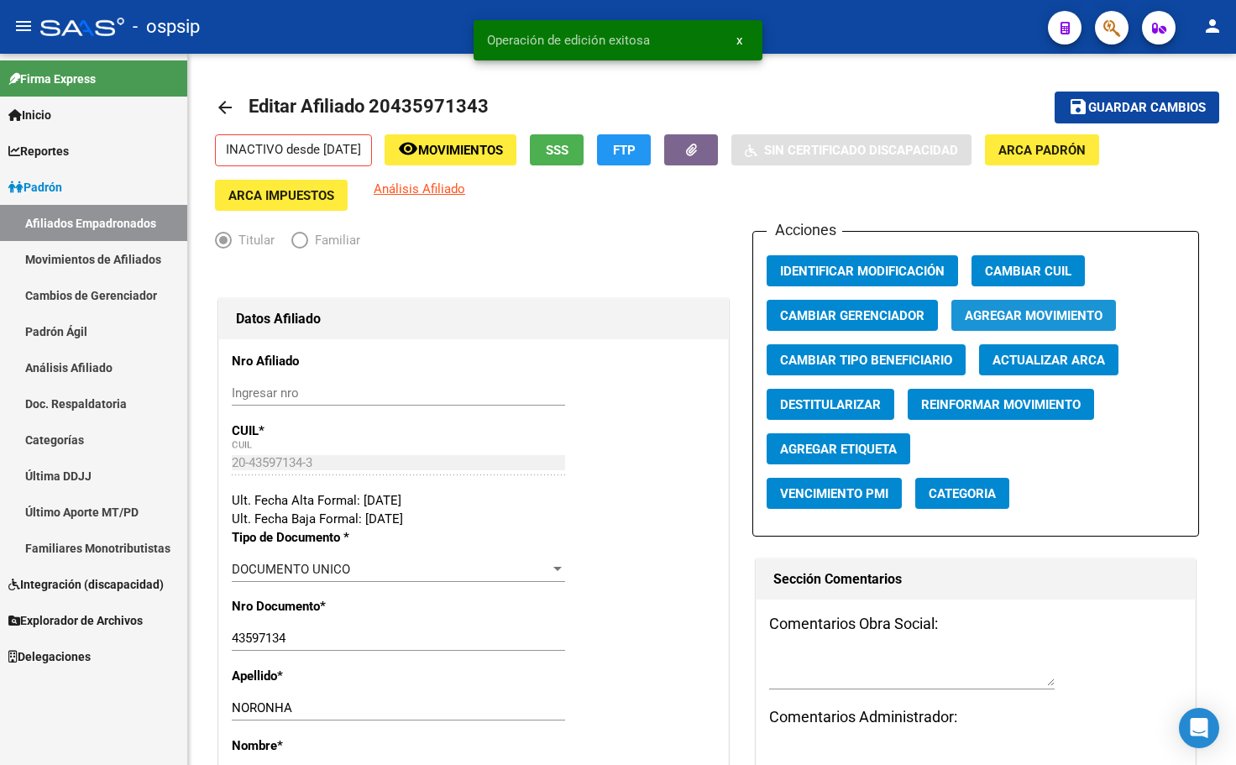
click at [1017, 309] on span "Agregar Movimiento" at bounding box center [1034, 315] width 138 height 15
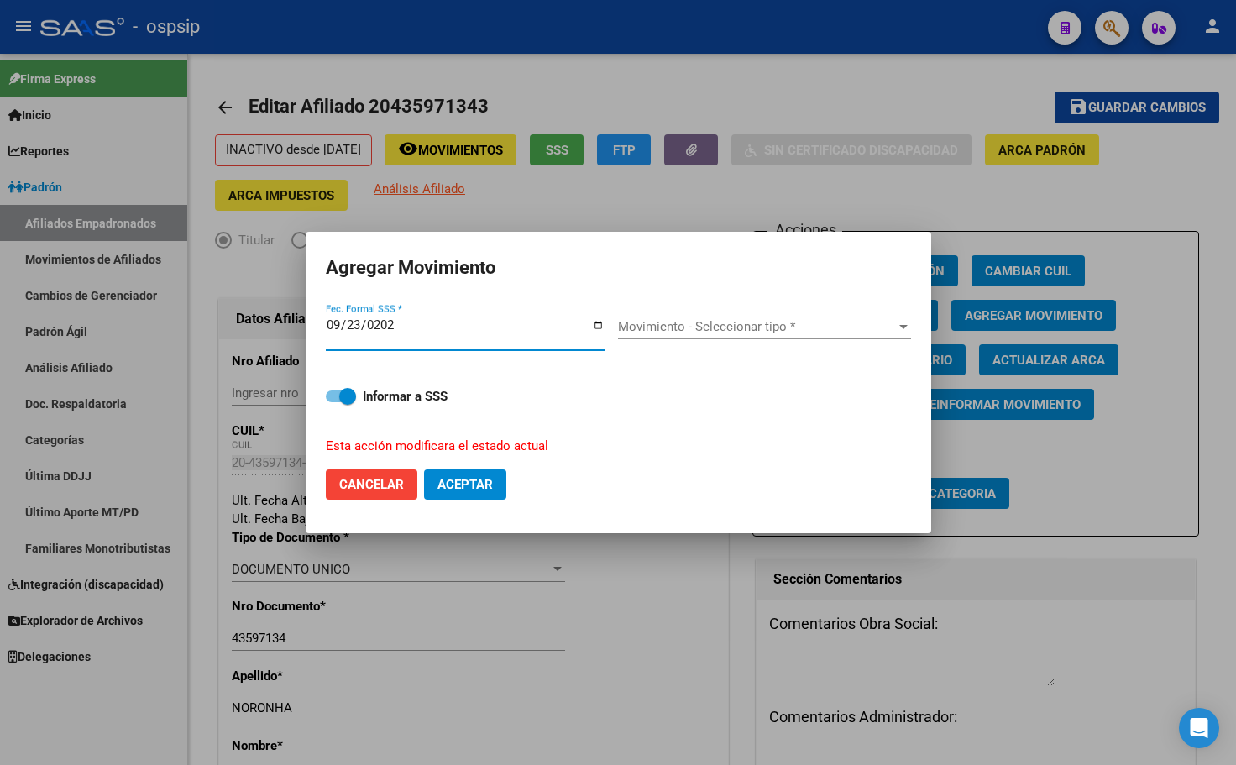
type input "[DATE]"
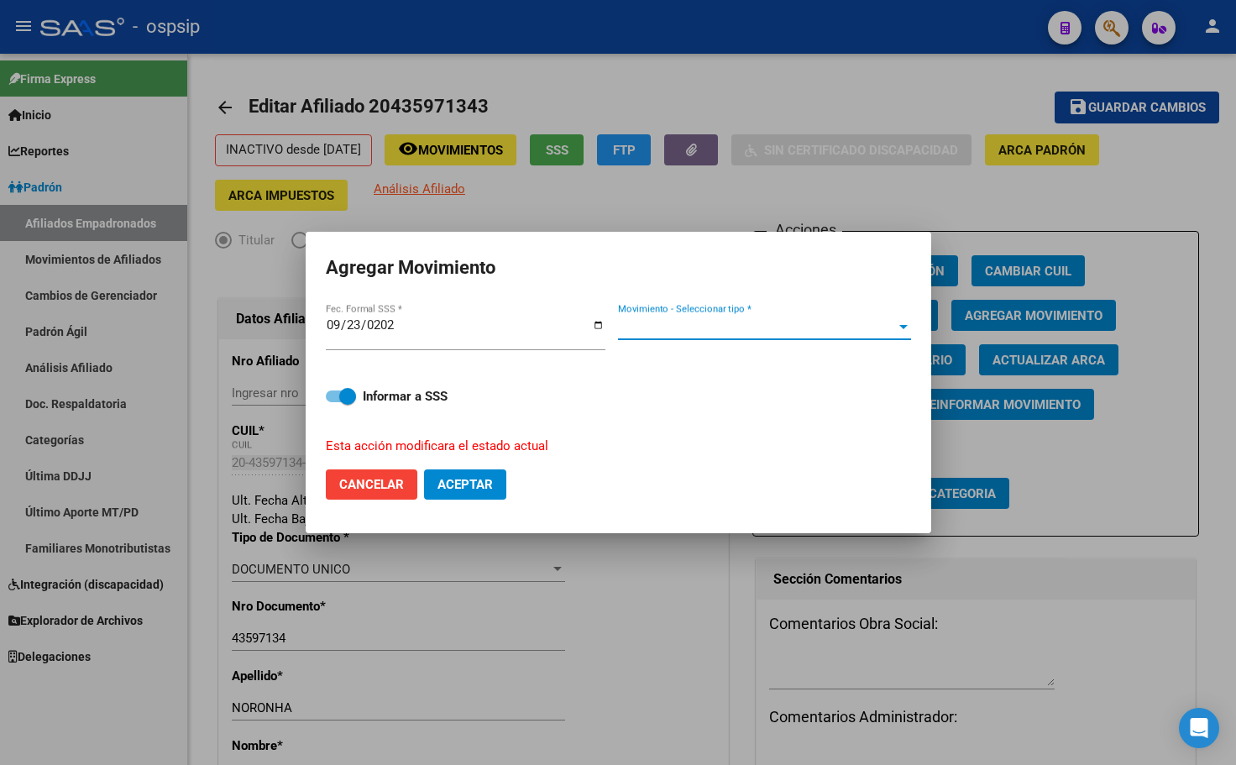
click at [668, 331] on span "Movimiento - Seleccionar tipo *" at bounding box center [757, 326] width 278 height 15
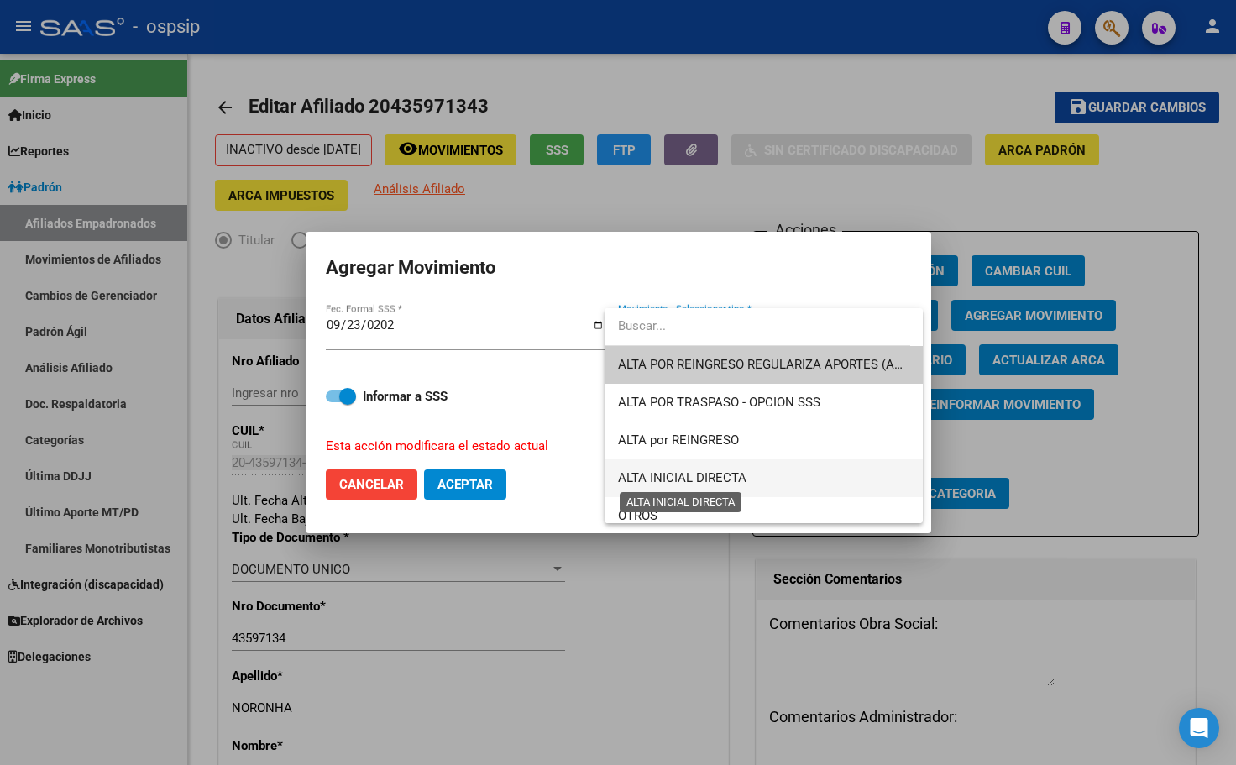
click at [664, 475] on span "ALTA INICIAL DIRECTA" at bounding box center [682, 477] width 128 height 15
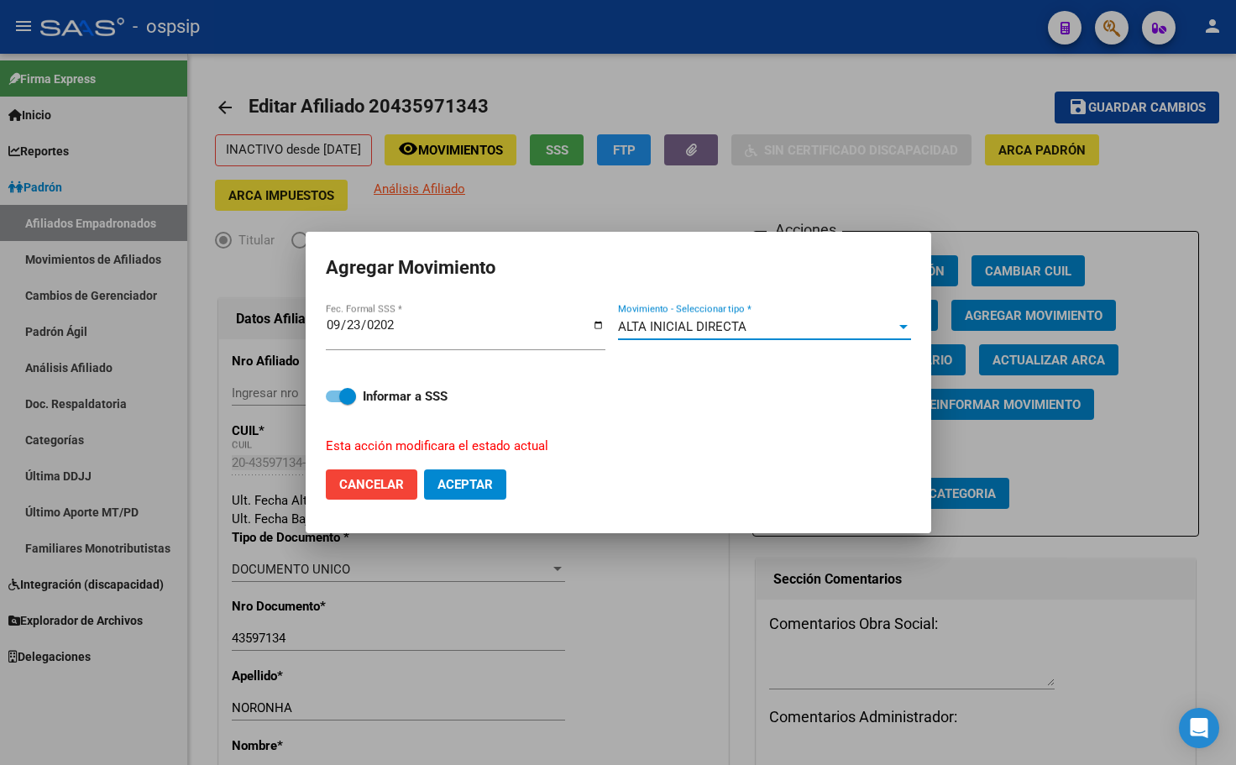
click at [458, 478] on span "Aceptar" at bounding box center [464, 484] width 55 height 15
checkbox input "false"
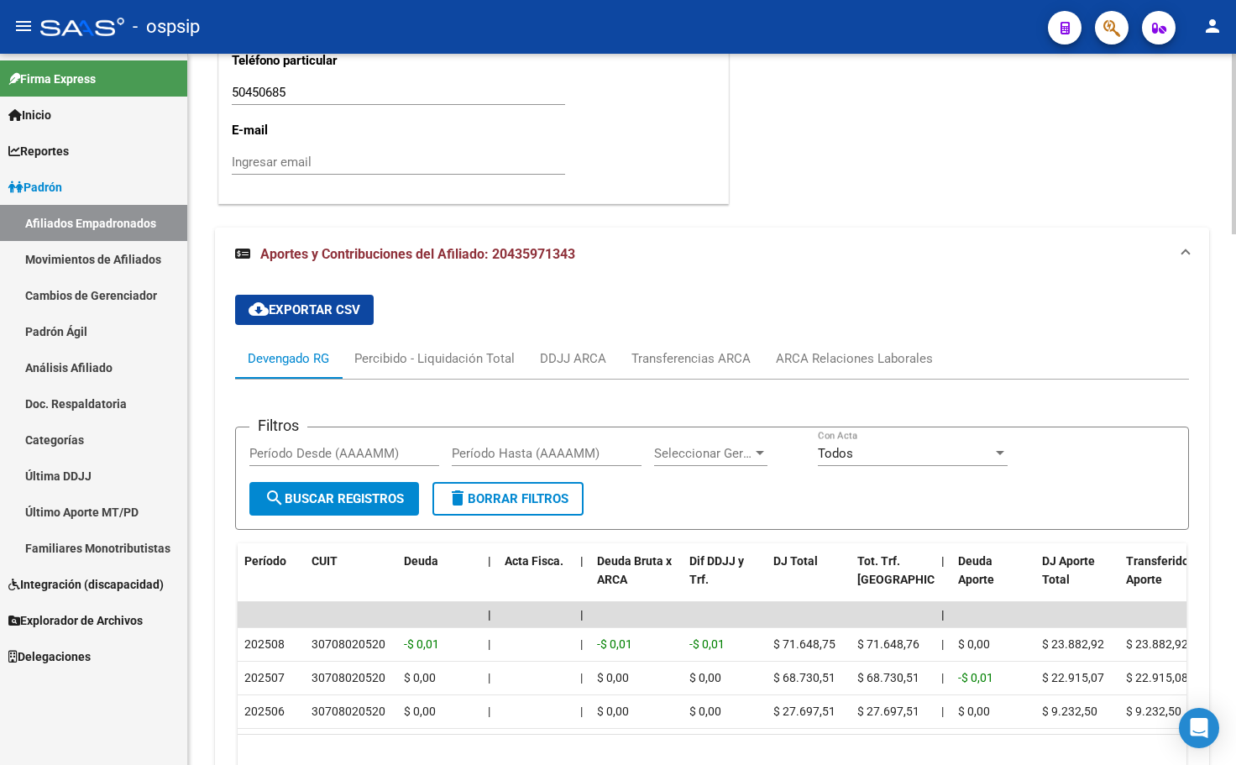
scroll to position [2089, 0]
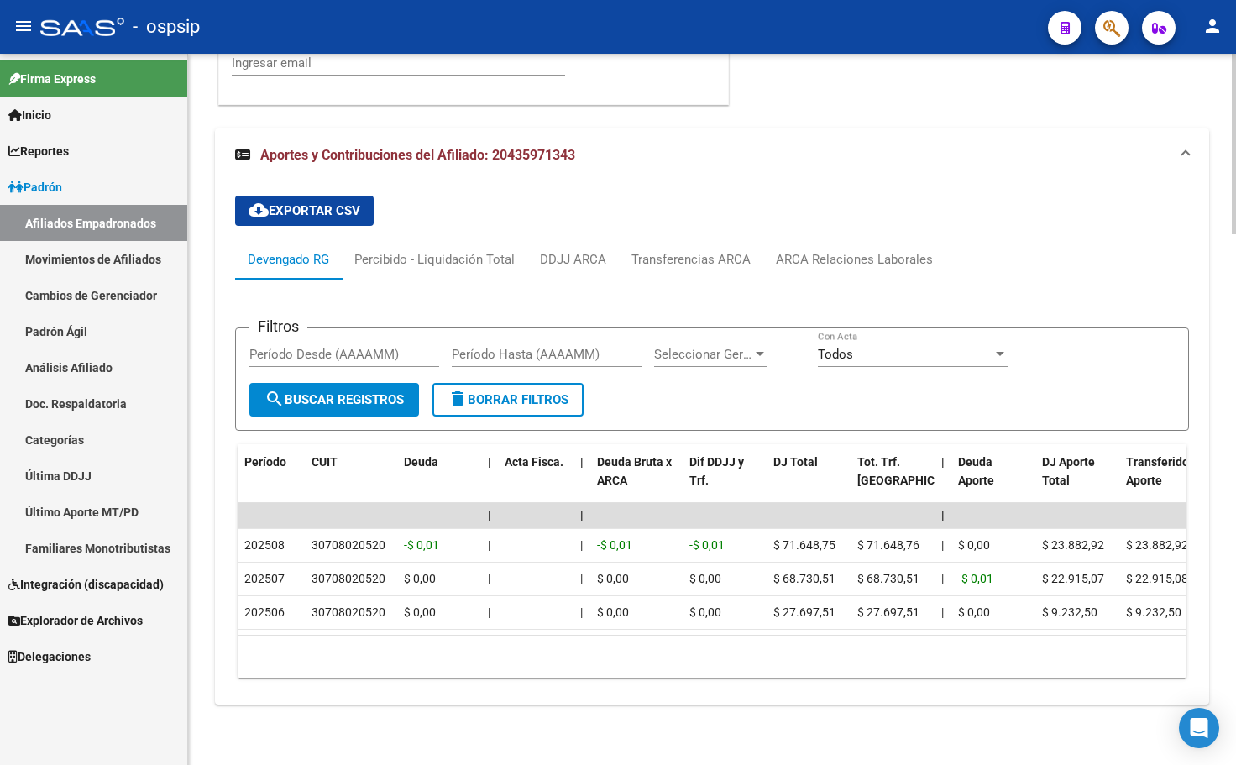
click at [409, 283] on div "Filtros Período Desde (AAAAMM) Período Hasta (AAAAMM) Seleccionar Gerenciador S…" at bounding box center [712, 485] width 954 height 410
click at [841, 250] on div "ARCA Relaciones Laborales" at bounding box center [854, 259] width 157 height 18
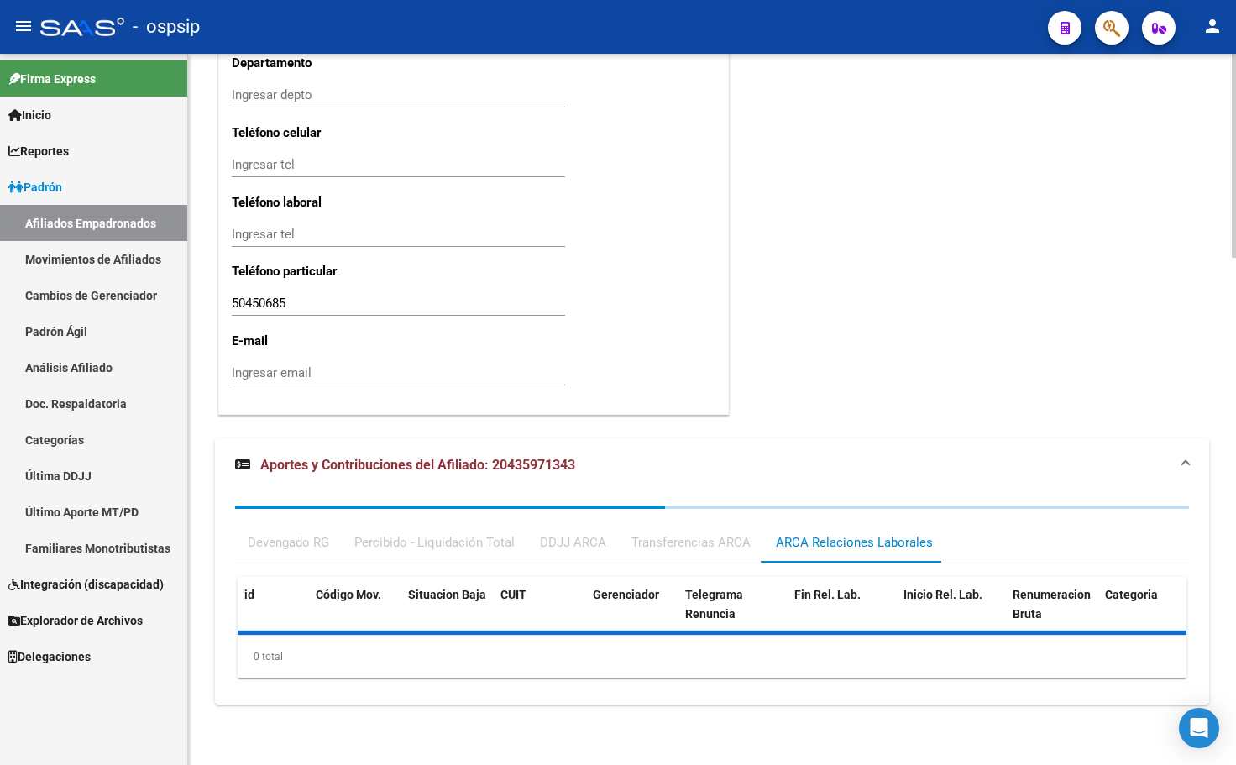
scroll to position [1846, 0]
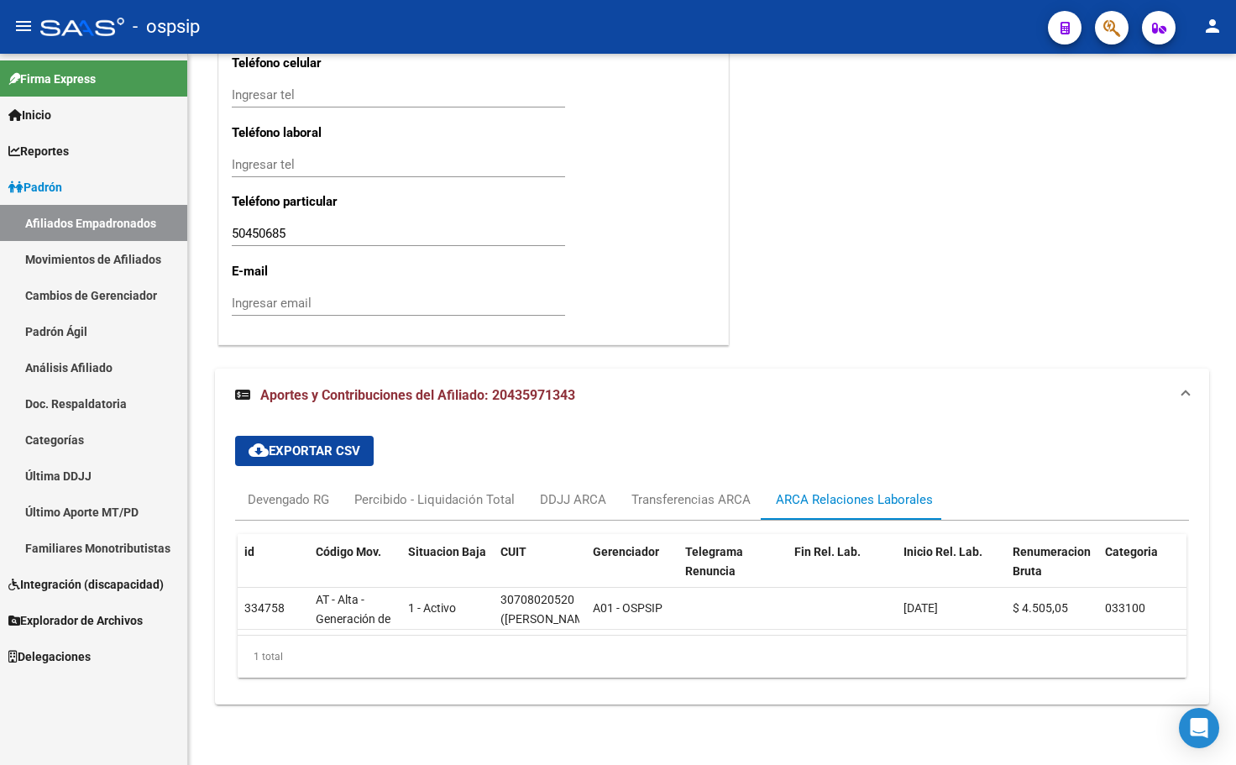
click at [1109, 21] on icon "button" at bounding box center [1111, 27] width 17 height 19
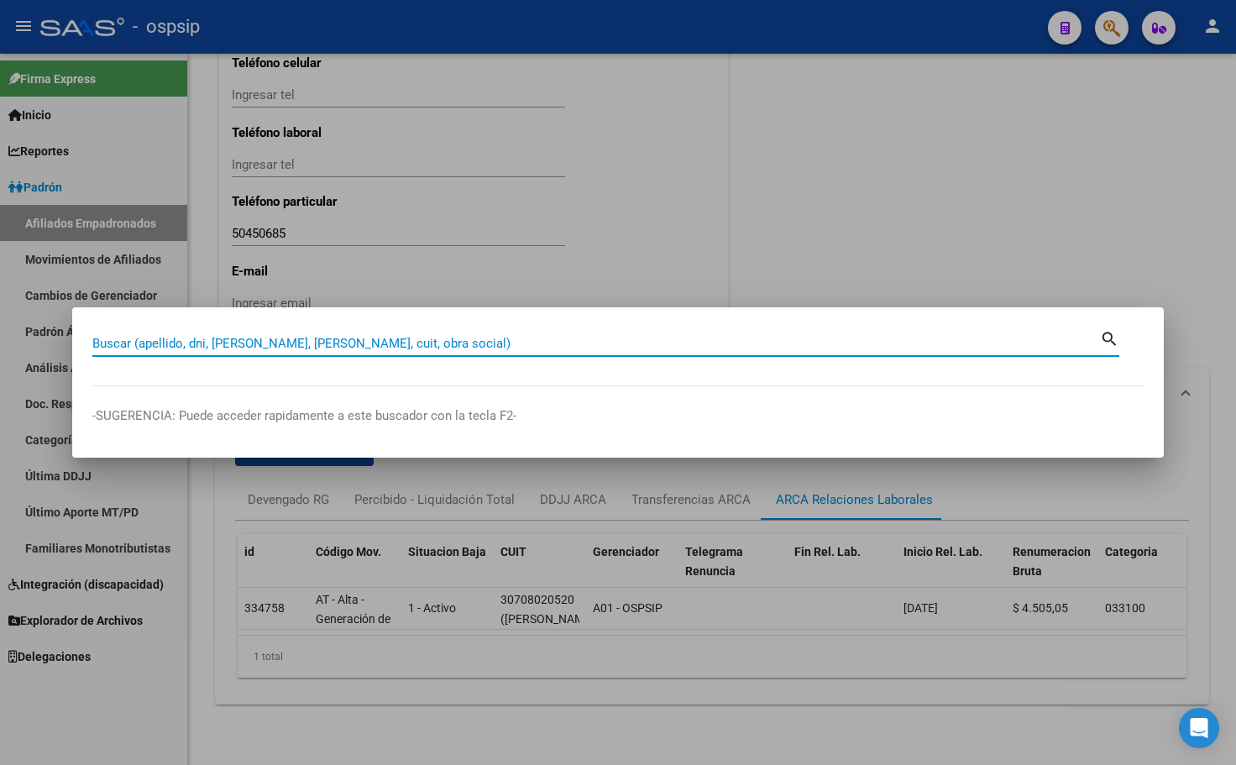
paste input "20721713"
type input "20721713"
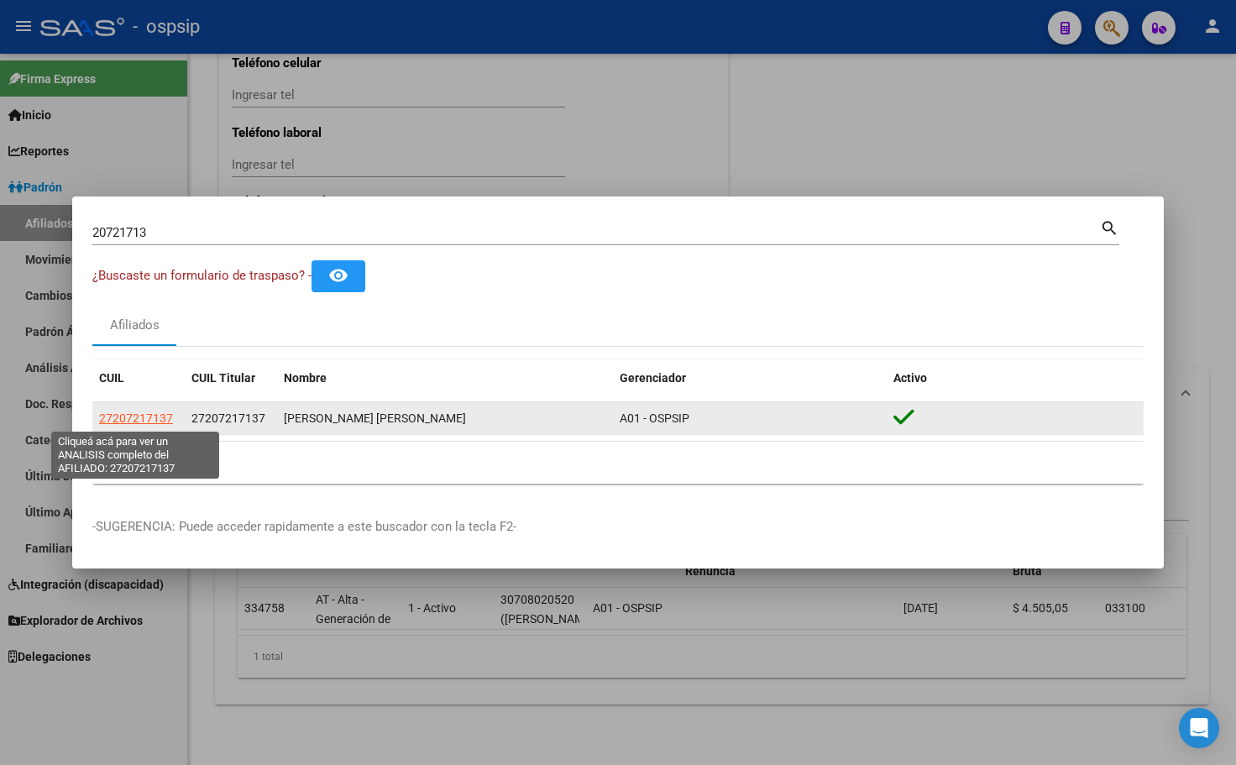
click at [114, 414] on span "27207217137" at bounding box center [136, 417] width 74 height 13
type textarea "27207217137"
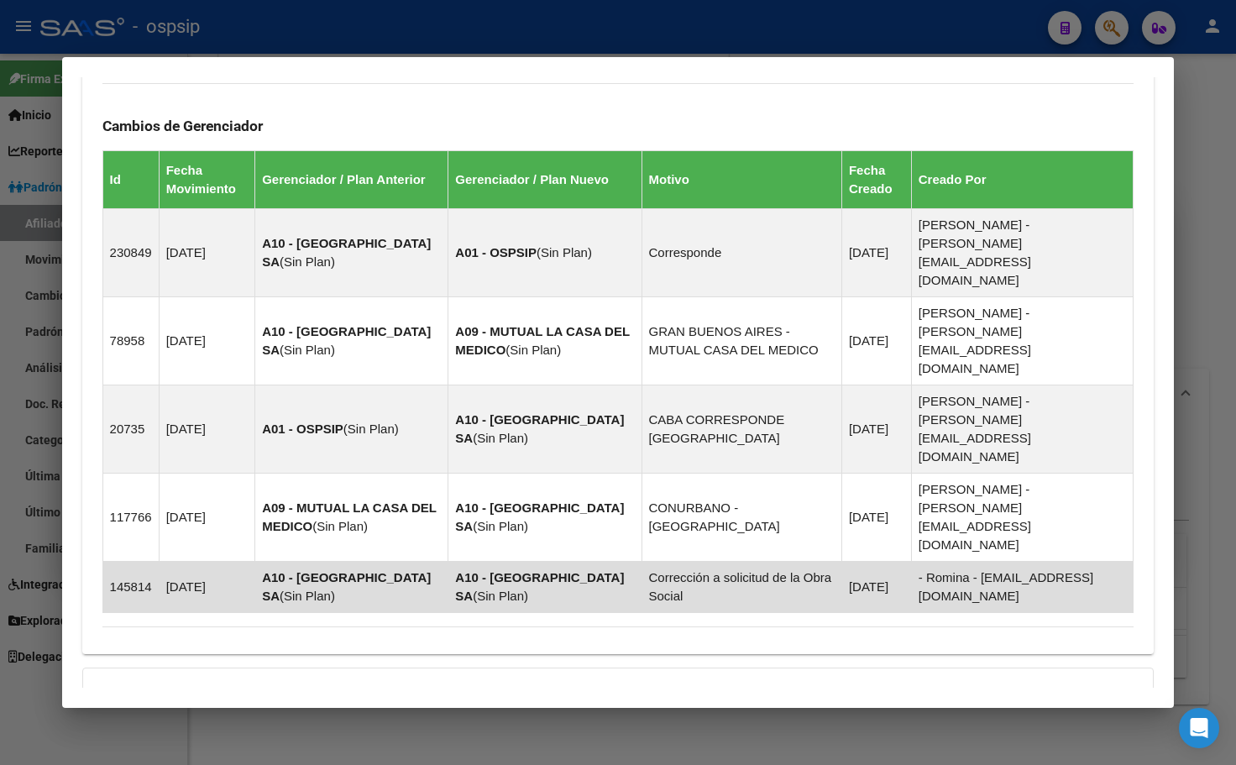
scroll to position [1012, 0]
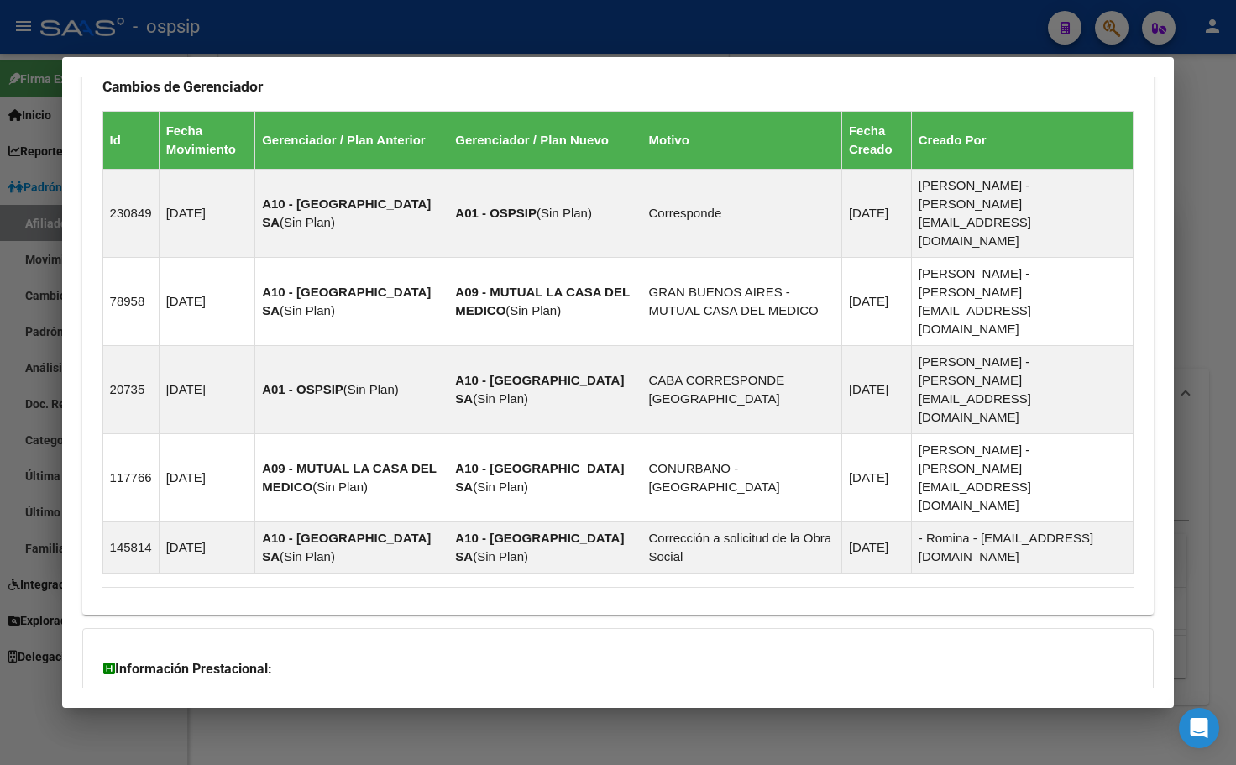
drag, startPoint x: 413, startPoint y: 625, endPoint x: 496, endPoint y: 598, distance: 87.3
click at [413, 764] on span "Aportes y Contribuciones del Afiliado: 27207217137" at bounding box center [285, 777] width 315 height 16
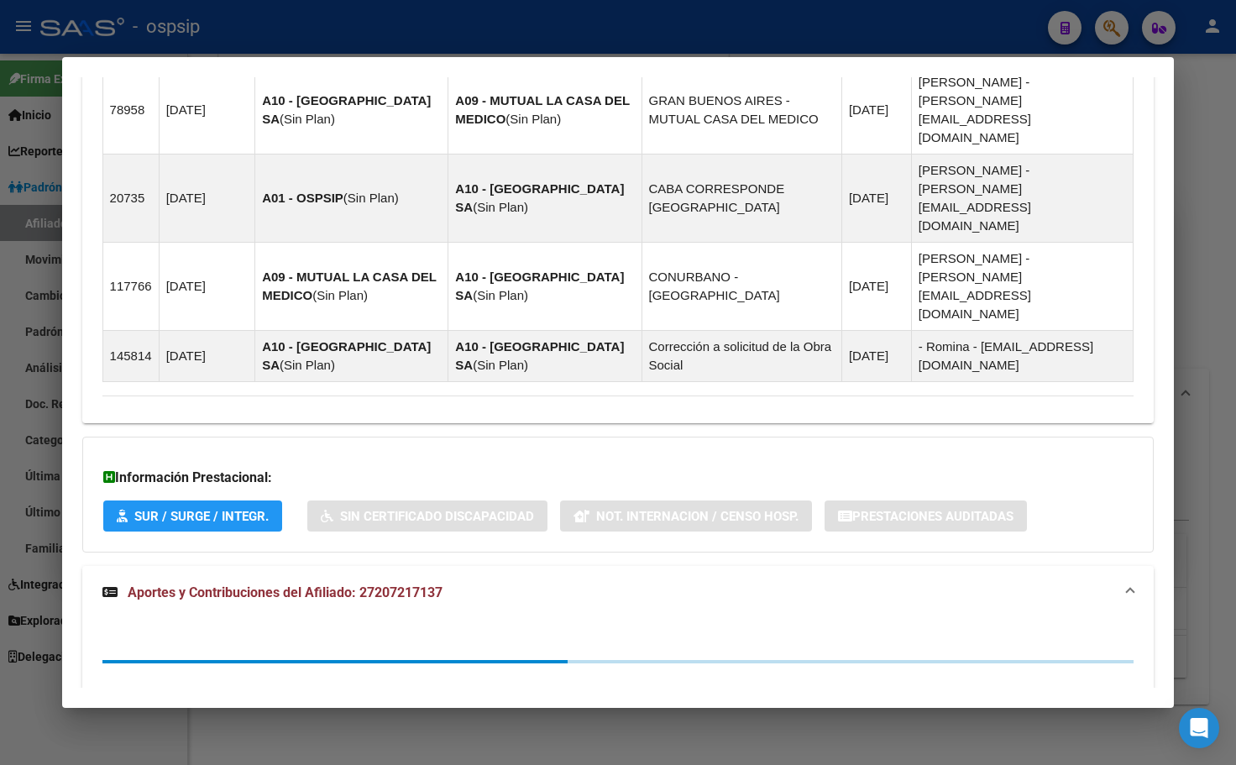
scroll to position [1433, 0]
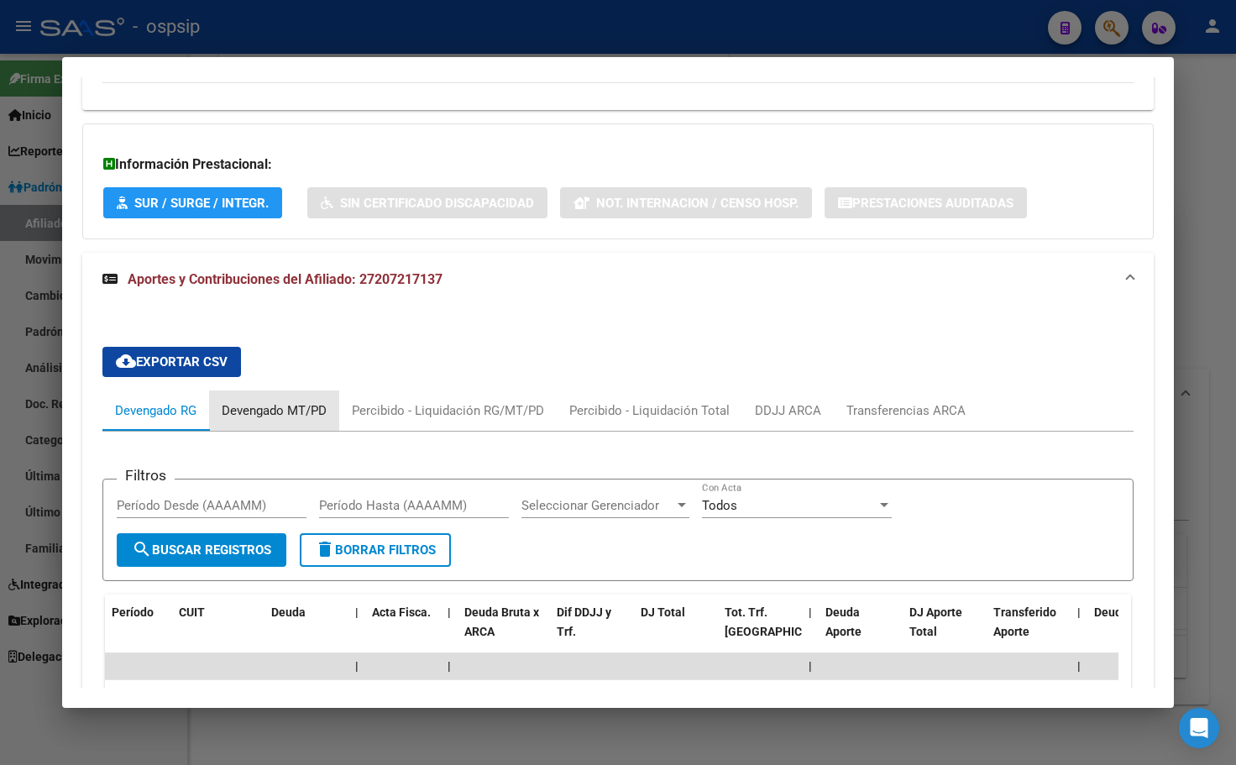
click at [266, 401] on div "Devengado MT/PD" at bounding box center [274, 410] width 105 height 18
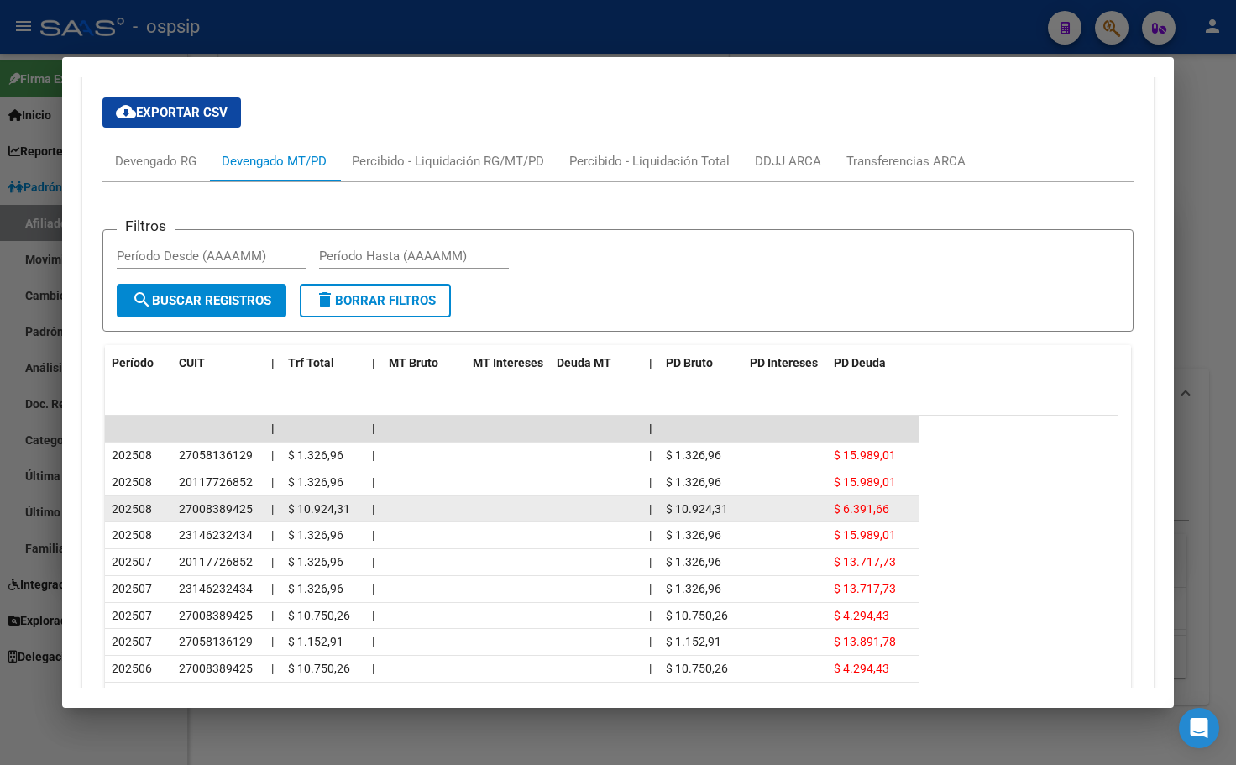
scroll to position [1598, 0]
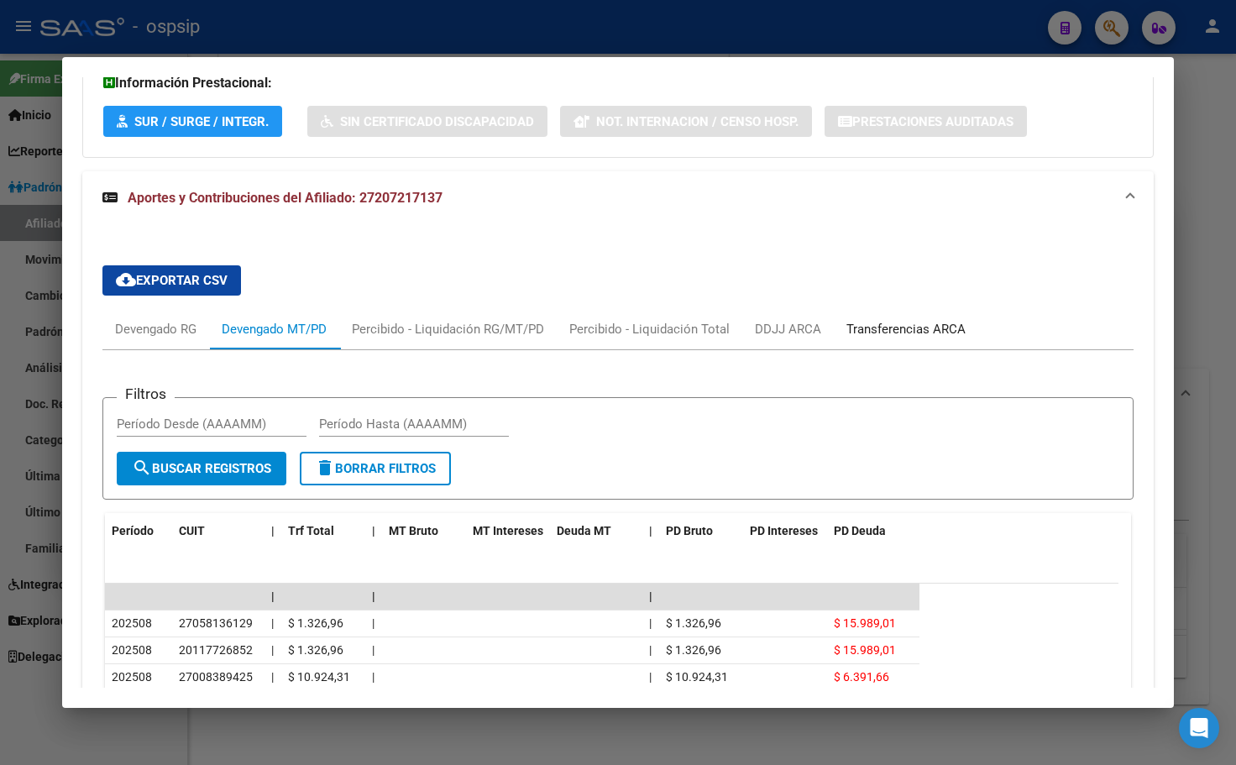
click at [879, 320] on div "Transferencias ARCA" at bounding box center [905, 329] width 119 height 18
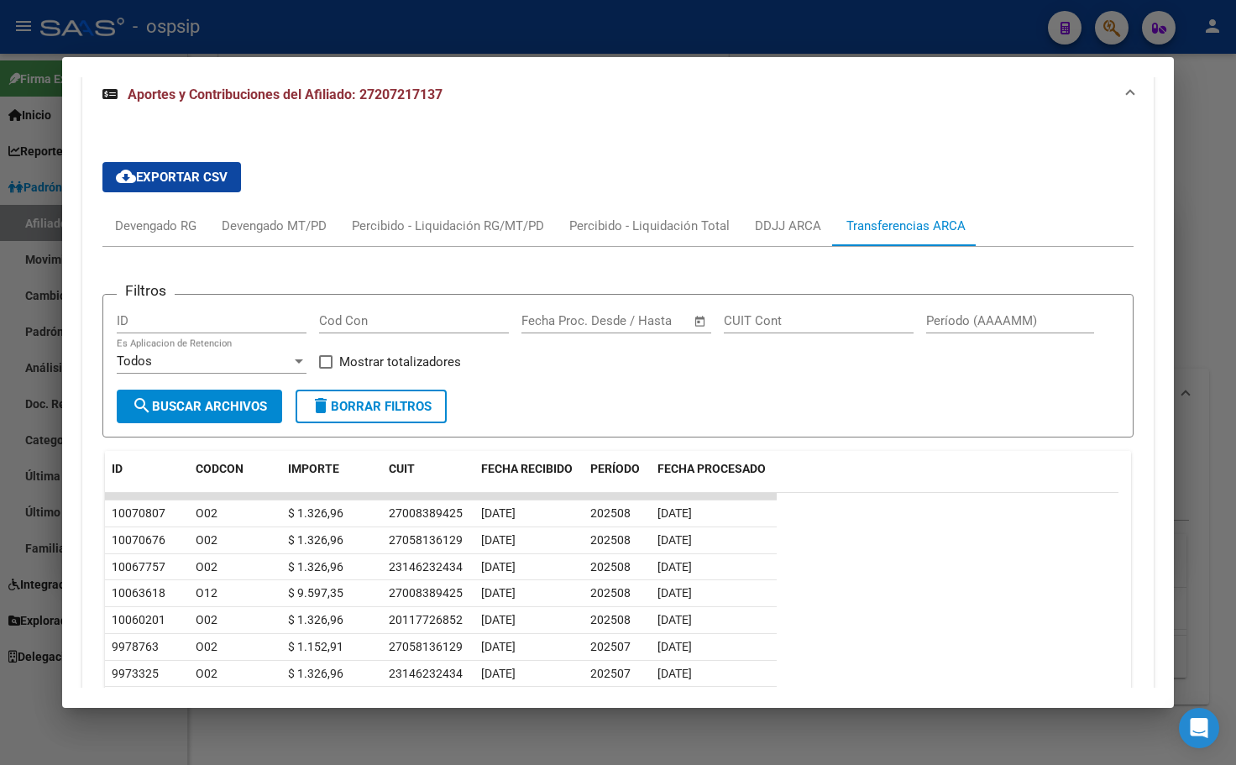
scroll to position [1703, 0]
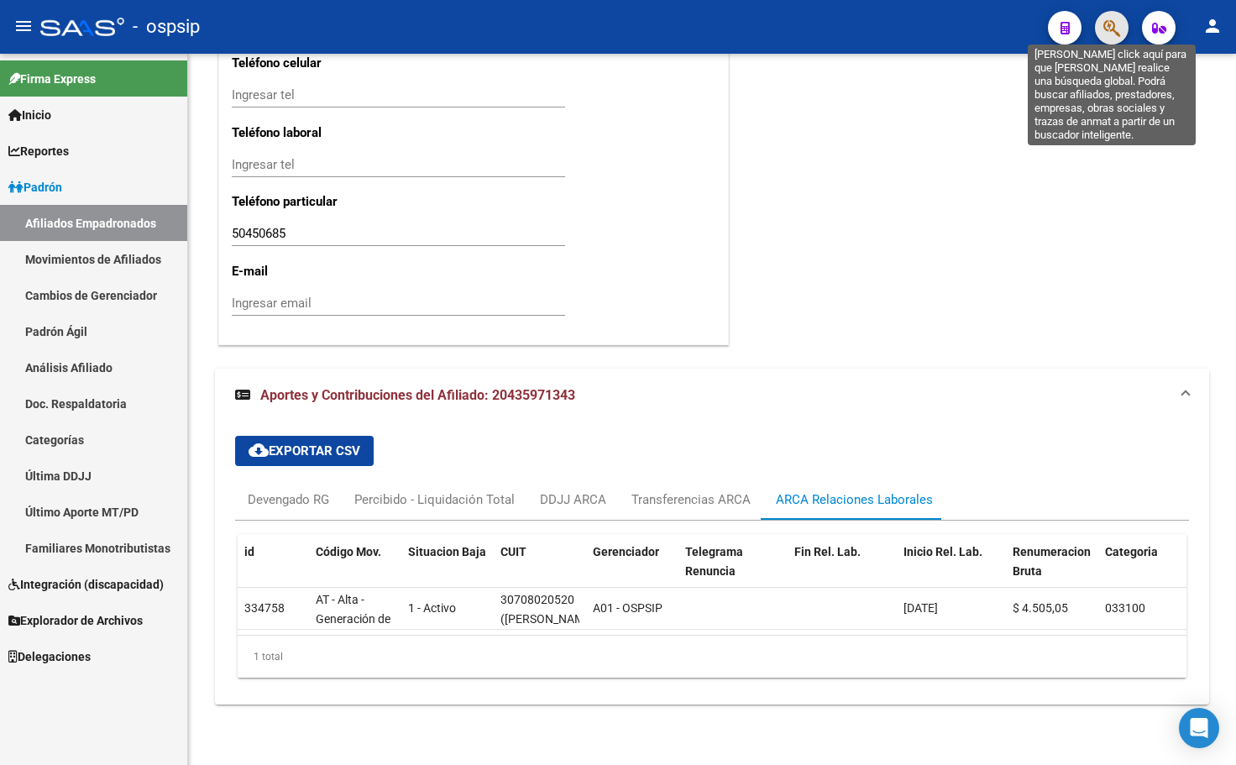
click at [1113, 20] on icon "button" at bounding box center [1111, 27] width 17 height 19
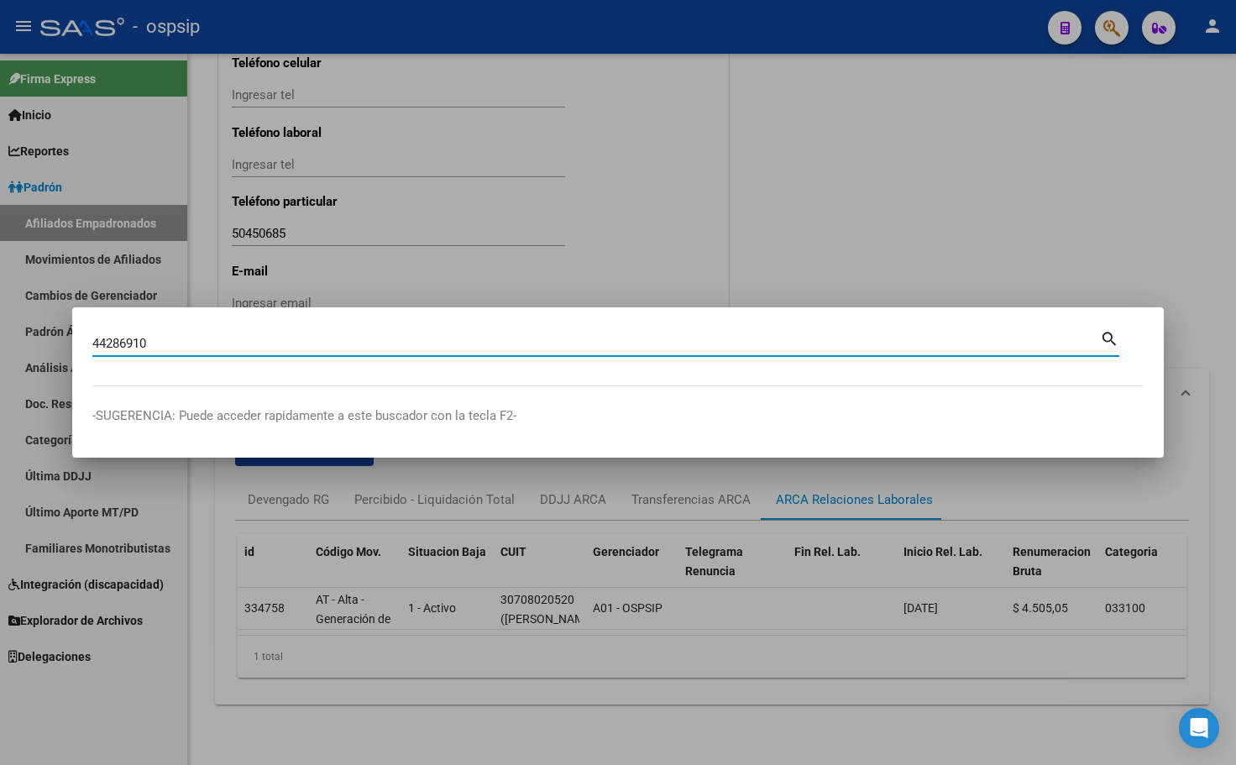
type input "44286910"
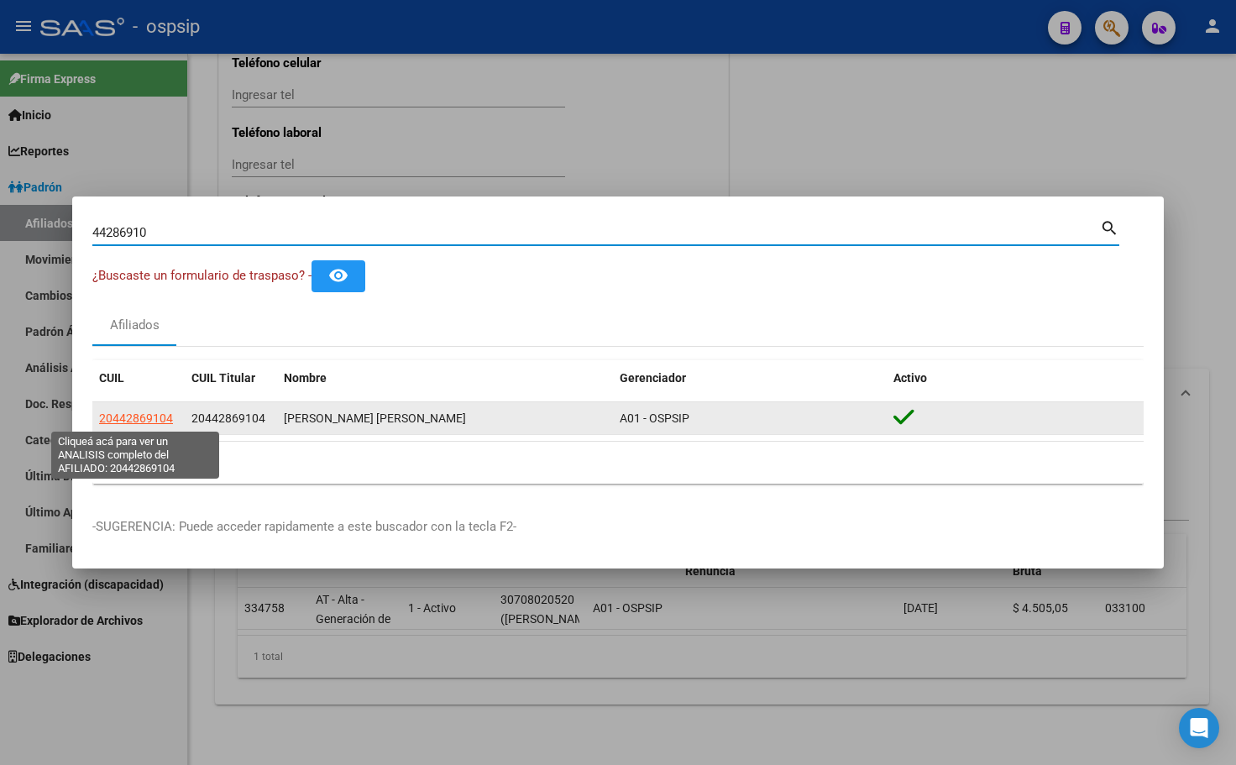
click at [127, 413] on span "20442869104" at bounding box center [136, 417] width 74 height 13
type textarea "20442869104"
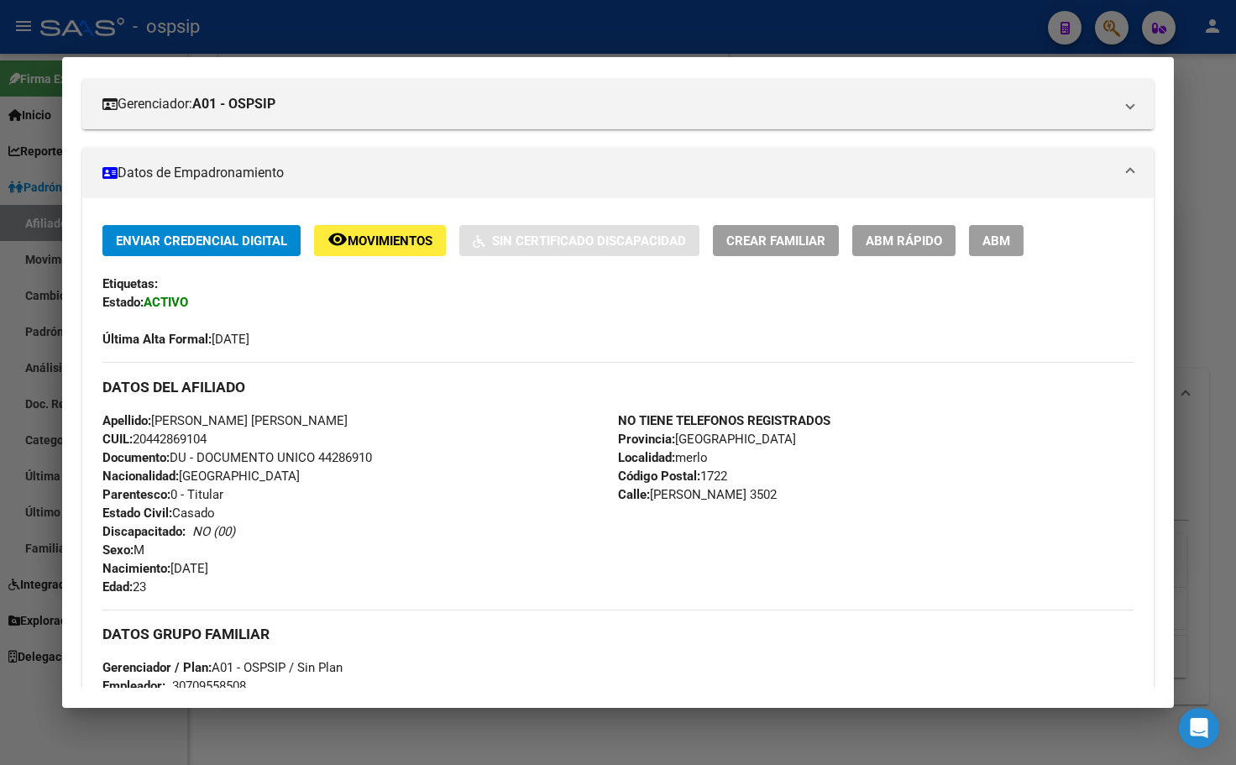
scroll to position [168, 0]
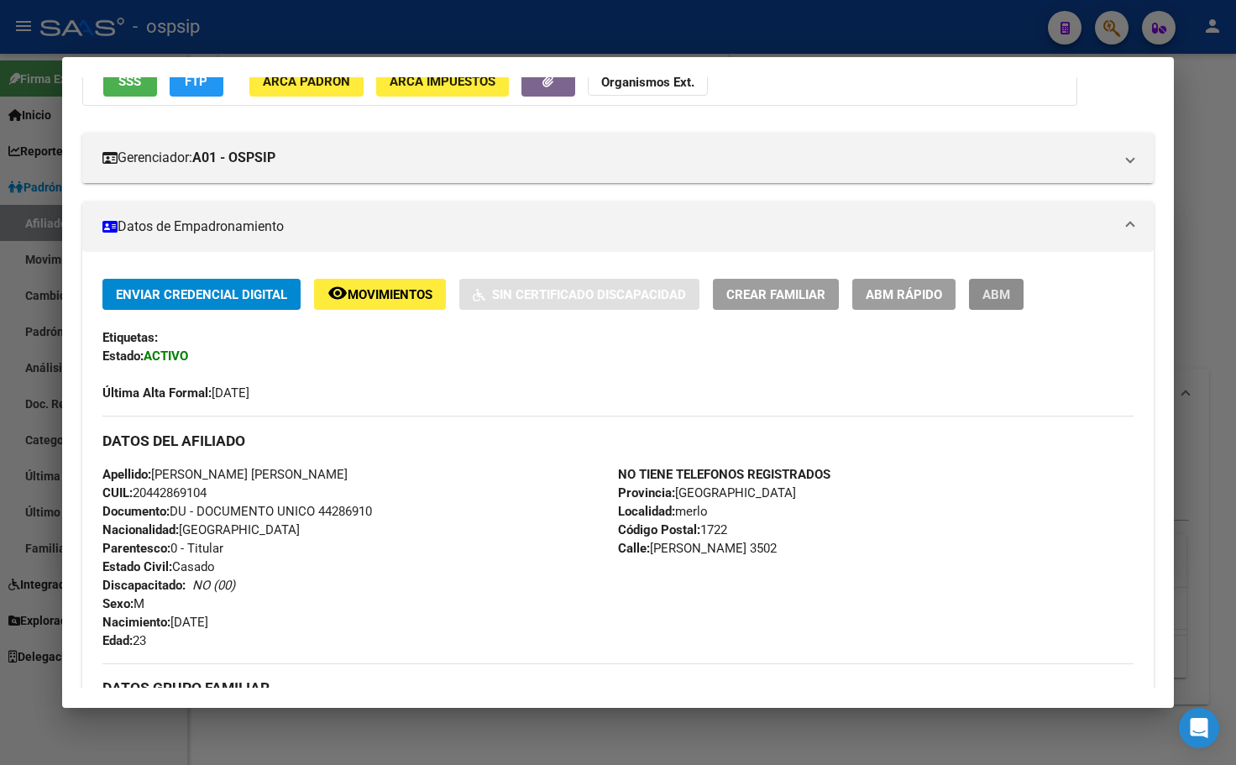
click at [1001, 298] on span "ABM" at bounding box center [996, 294] width 28 height 15
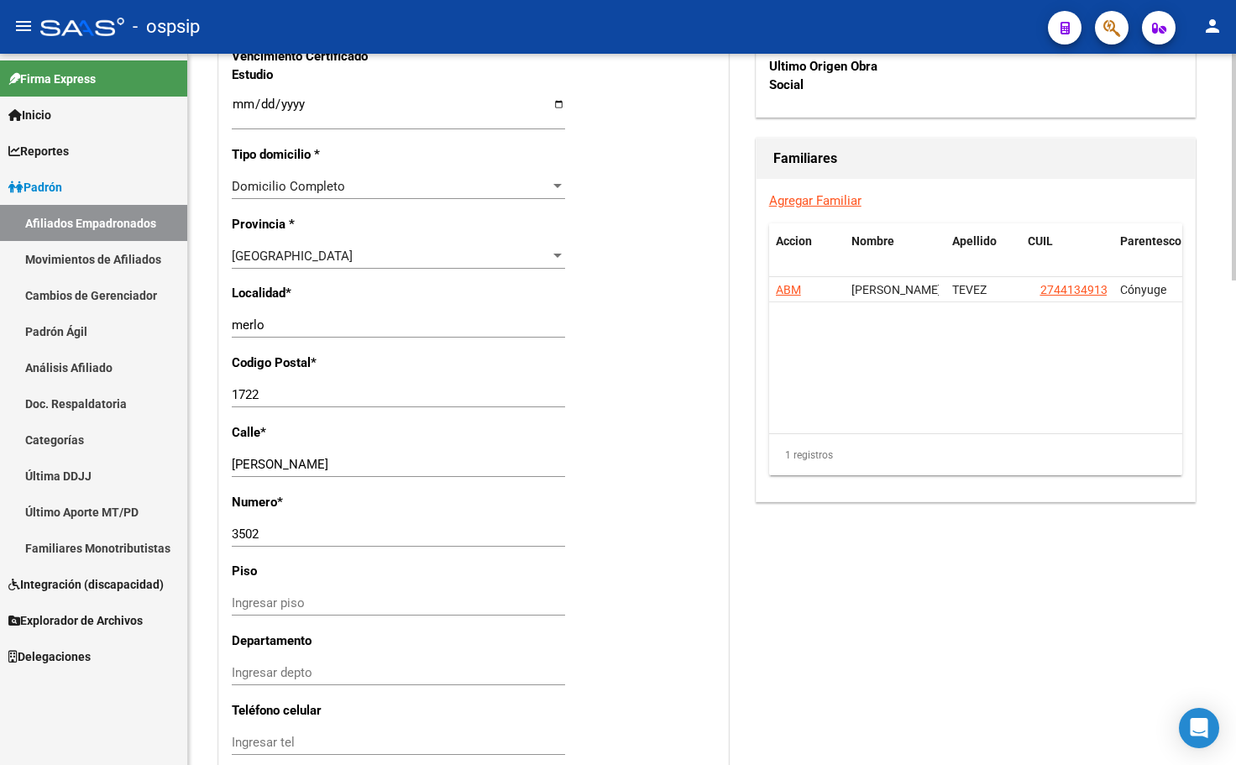
scroll to position [1175, 0]
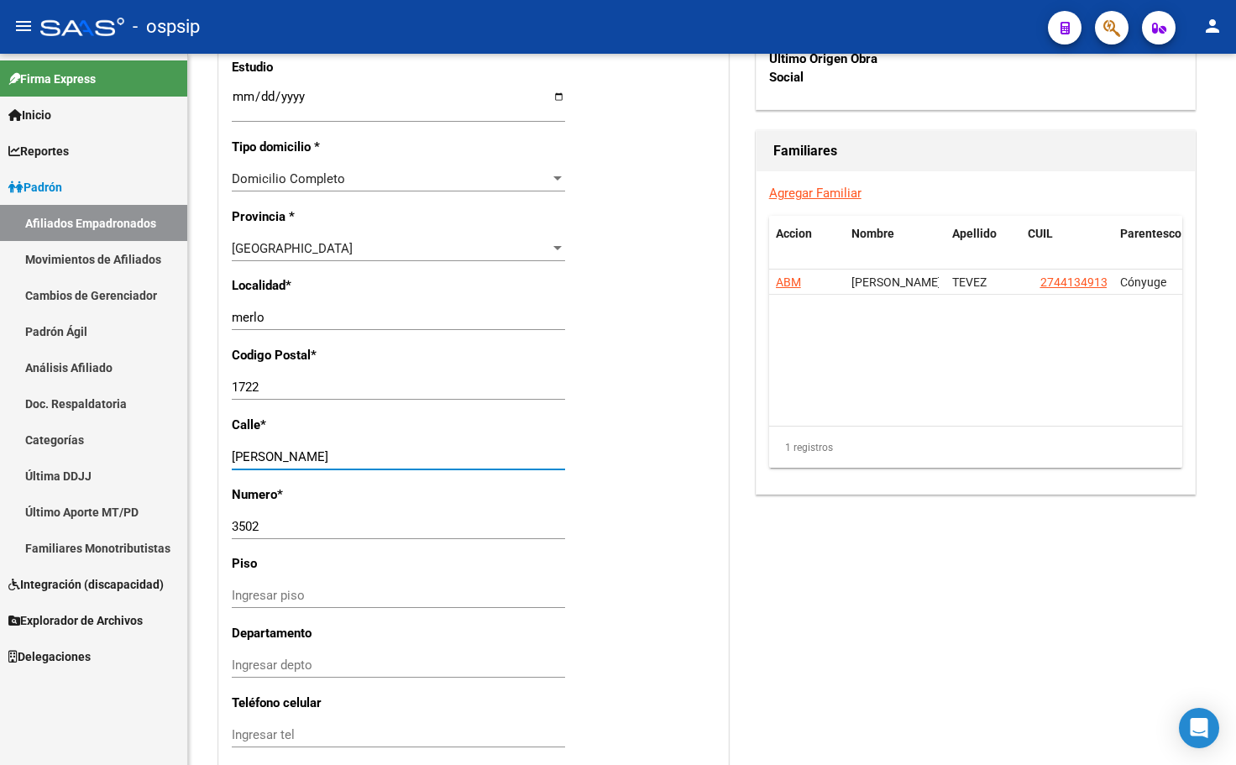
drag, startPoint x: 358, startPoint y: 458, endPoint x: 40, endPoint y: 458, distance: 317.3
click at [40, 458] on mat-sidenav-container "Firma Express Inicio Calendario SSS Instructivos Contacto OS Reportes Padrón Tr…" at bounding box center [618, 409] width 1236 height 711
type input "castelli"
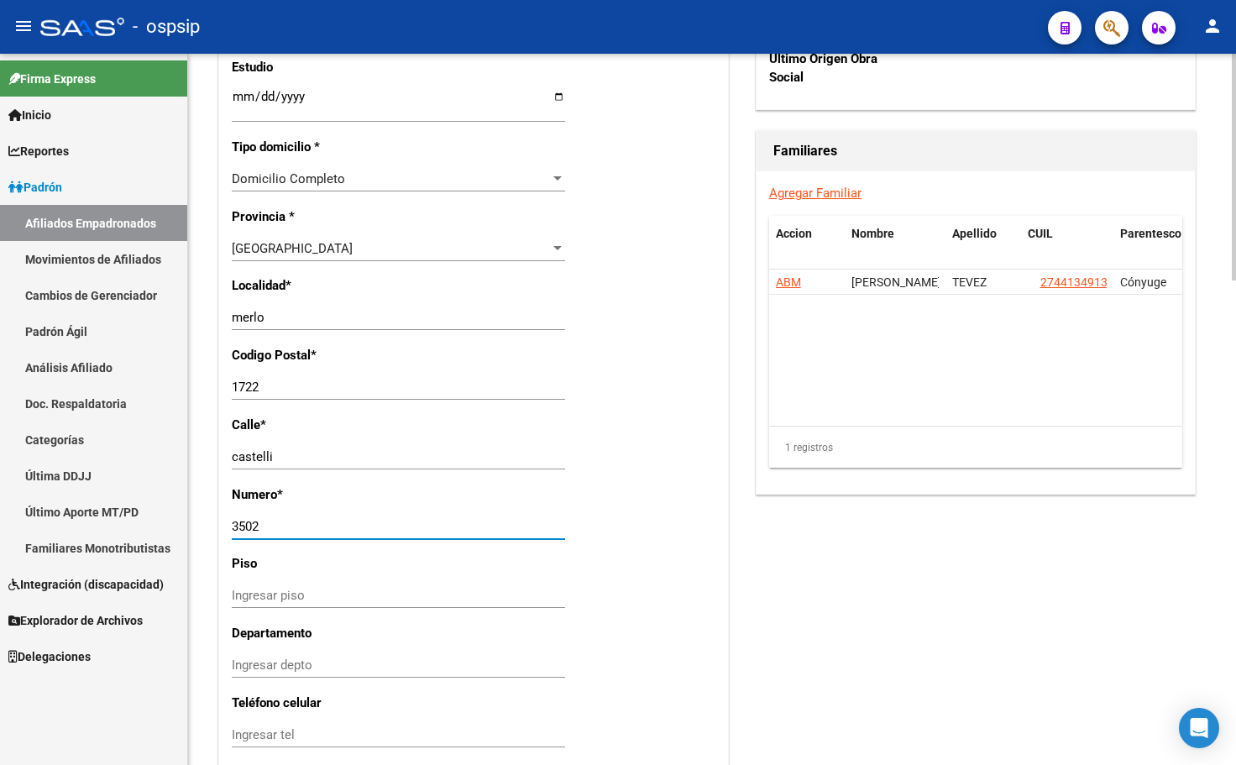
click at [266, 525] on input "3502" at bounding box center [398, 526] width 333 height 15
type input "3722"
drag, startPoint x: 275, startPoint y: 311, endPoint x: 116, endPoint y: 325, distance: 160.1
click at [116, 325] on mat-sidenav-container "Firma Express Inicio Calendario SSS Instructivos Contacto OS Reportes Padrón Tr…" at bounding box center [618, 409] width 1236 height 711
type input "[PERSON_NAME]"
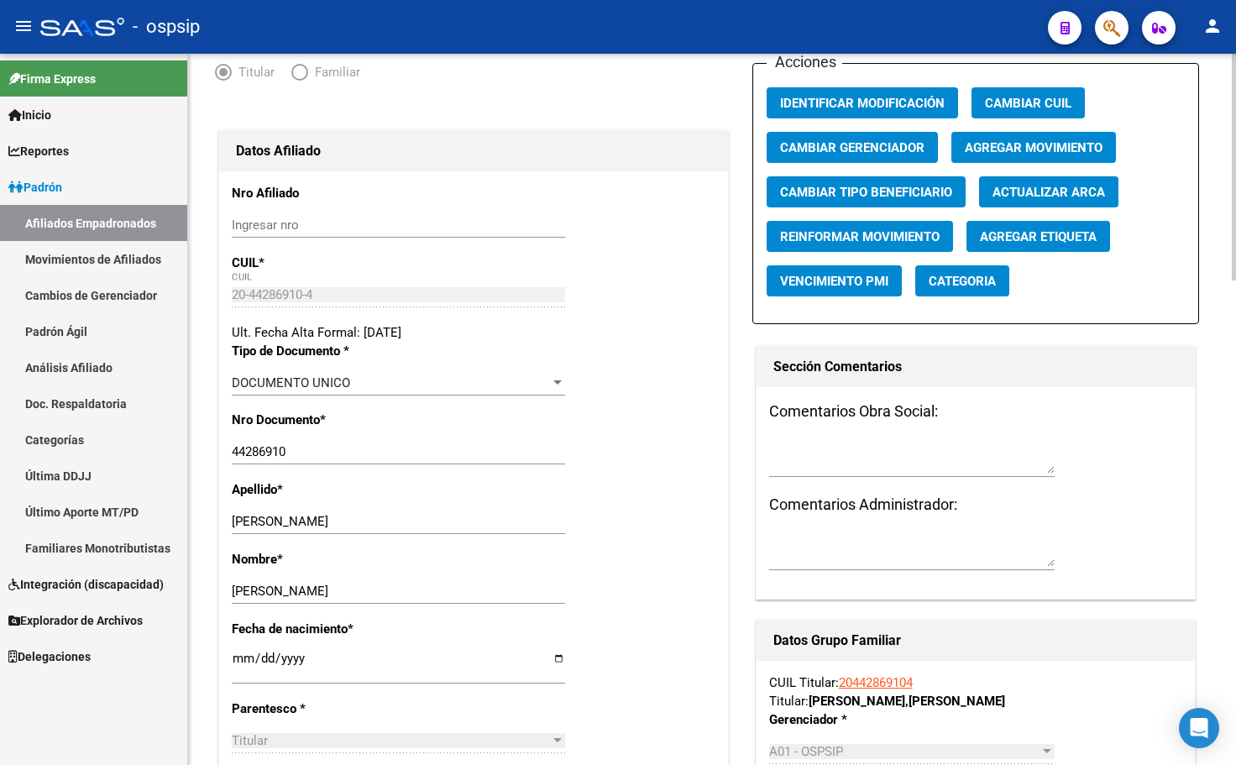
scroll to position [0, 0]
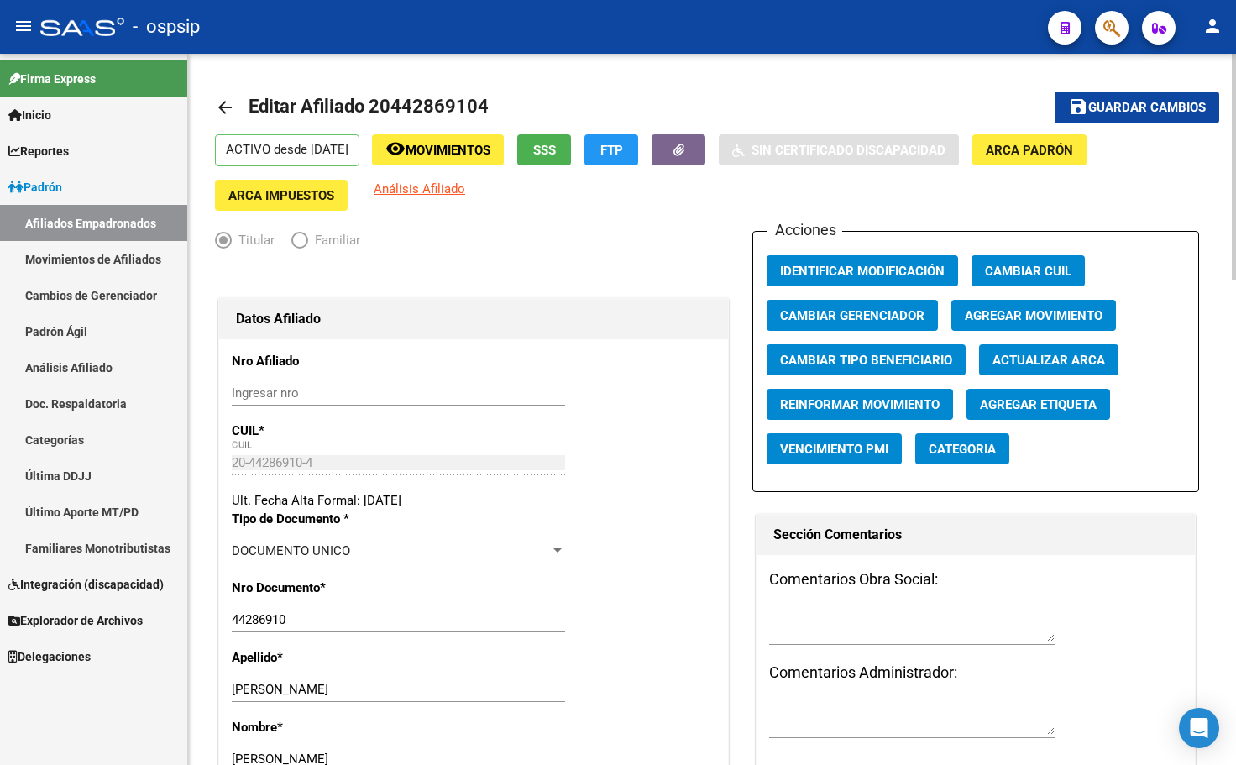
type input "1665"
click at [1132, 102] on span "Guardar cambios" at bounding box center [1147, 108] width 118 height 15
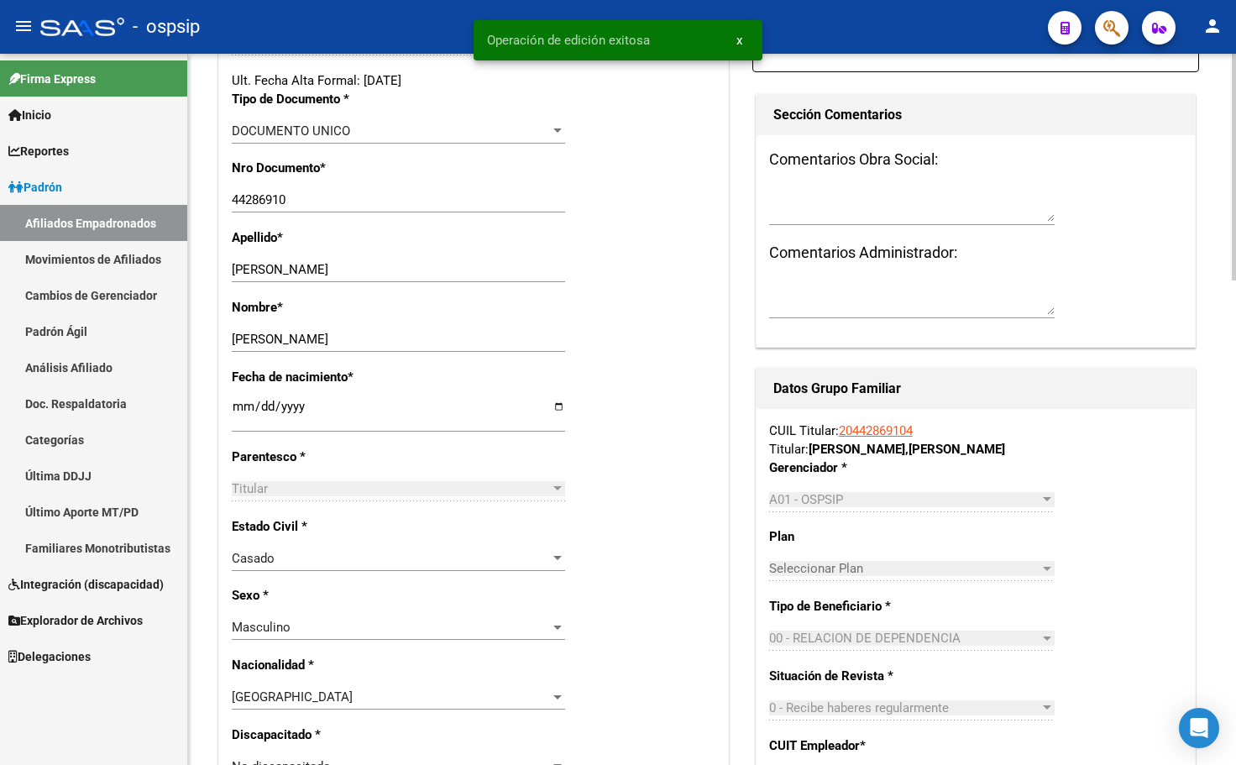
scroll to position [839, 0]
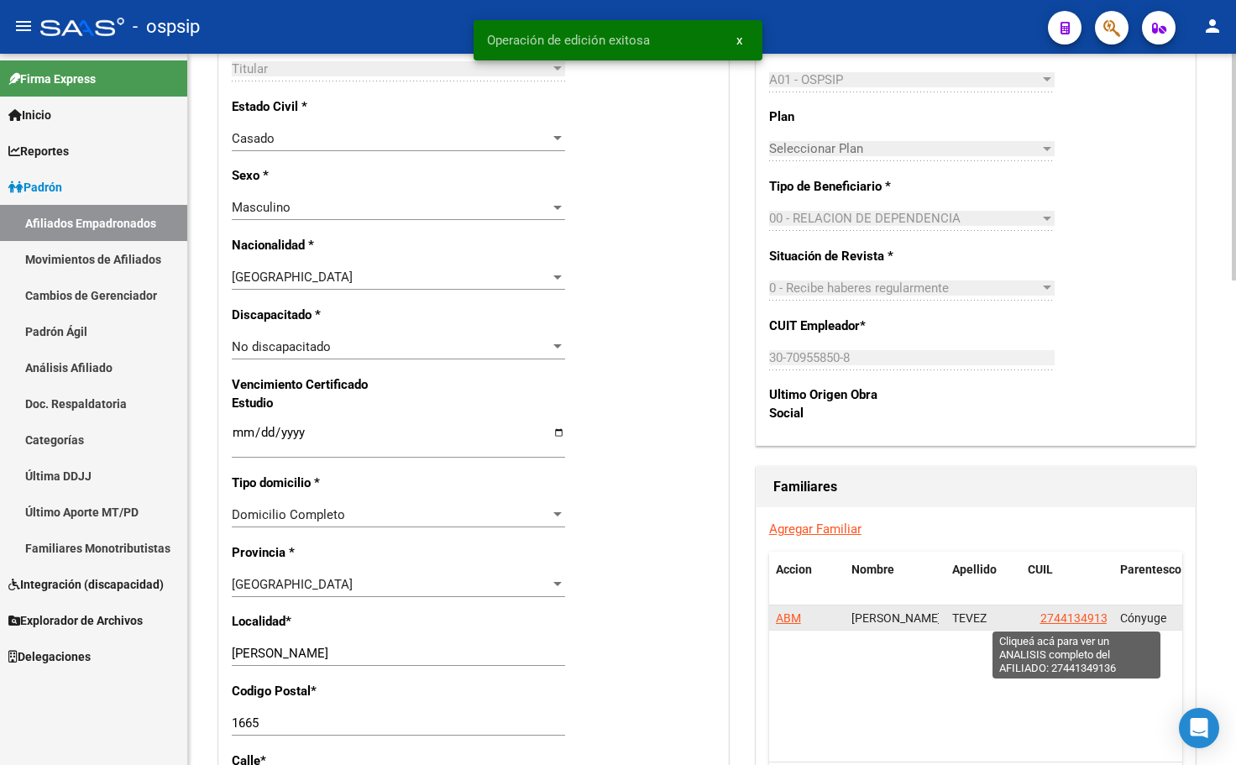
click at [1079, 615] on span "27441349136" at bounding box center [1077, 617] width 74 height 13
type textarea "27441349136"
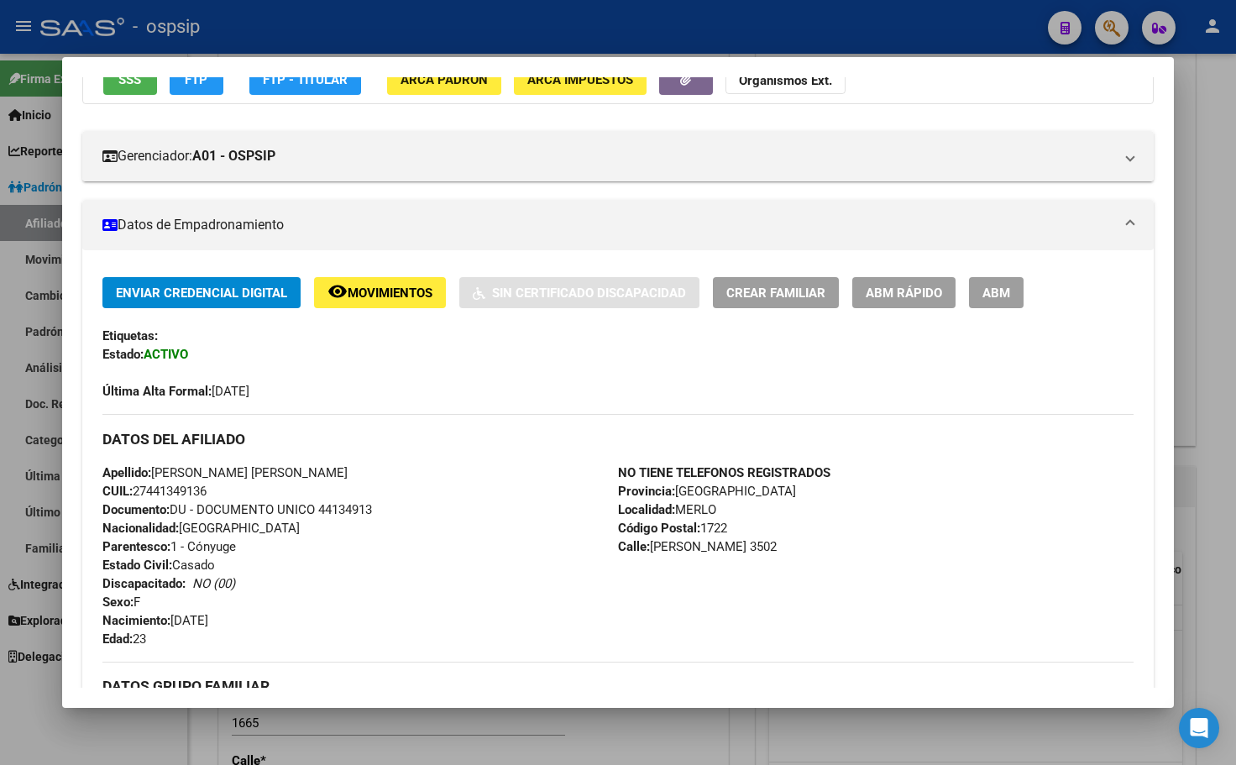
scroll to position [168, 0]
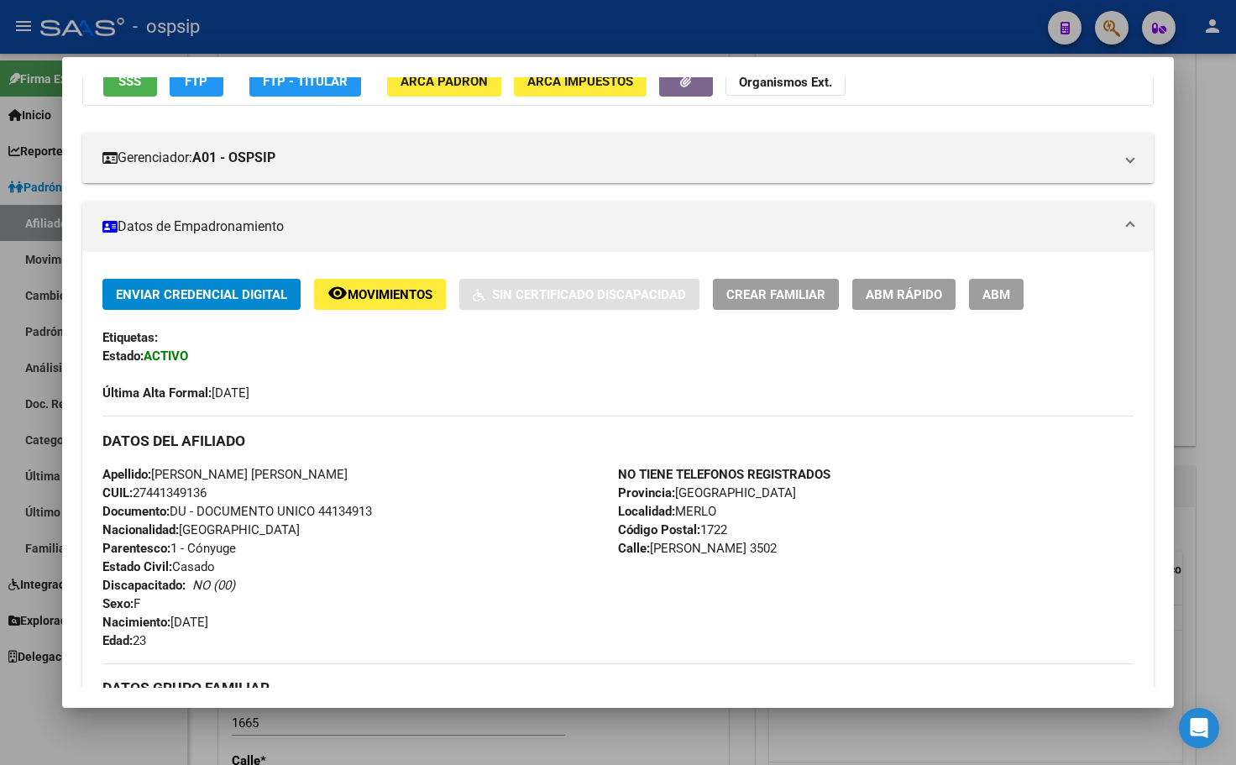
click at [990, 290] on span "ABM" at bounding box center [996, 294] width 28 height 15
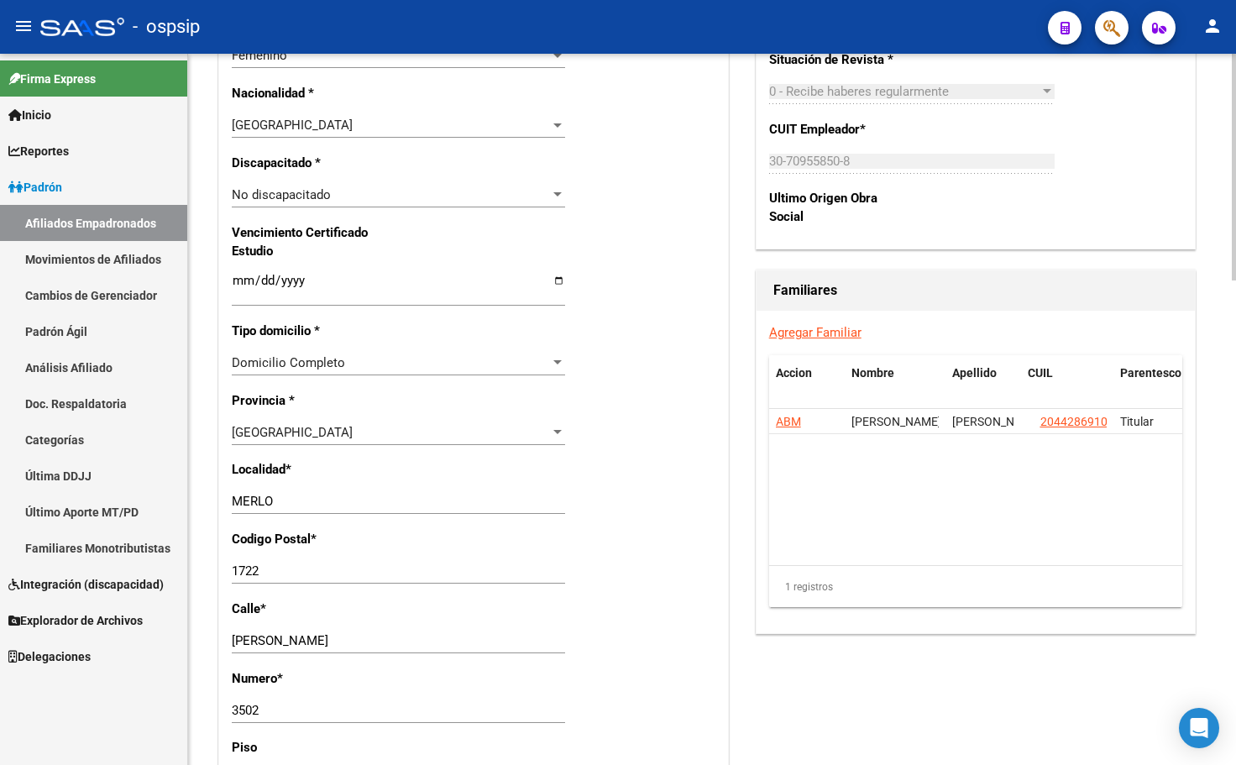
scroll to position [1007, 0]
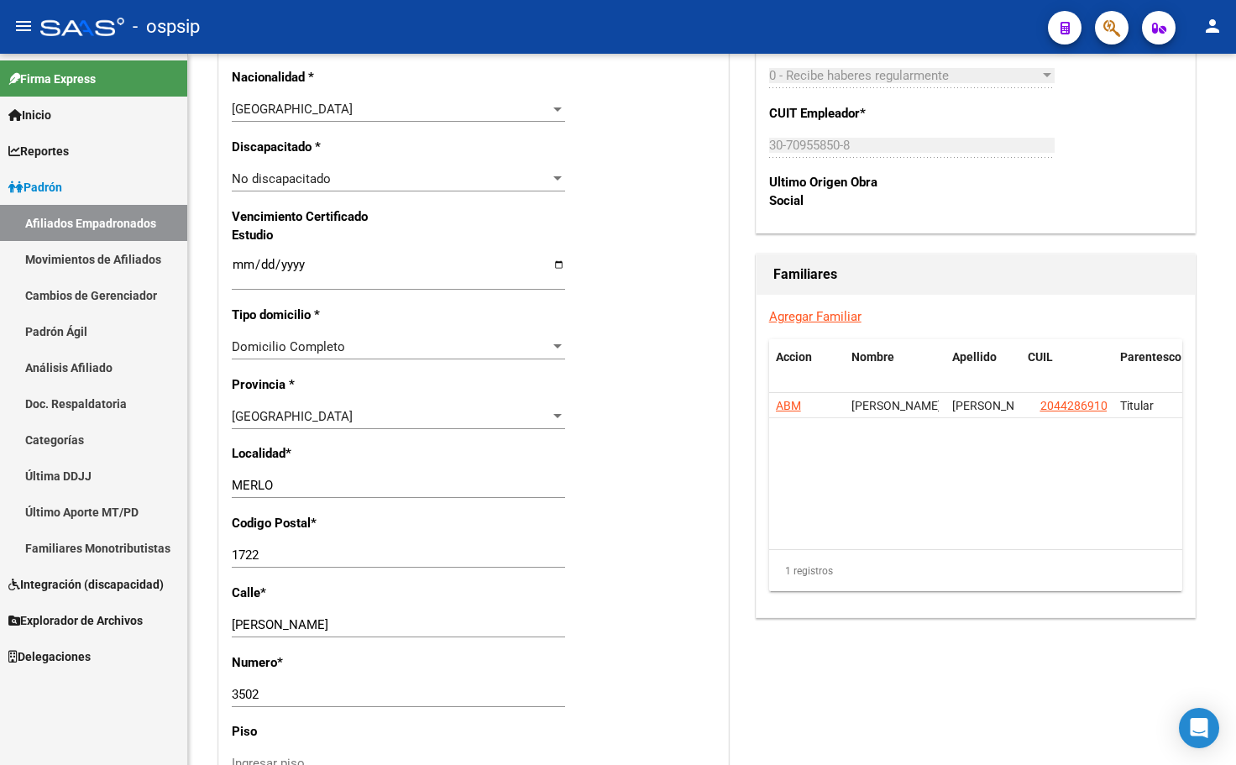
drag, startPoint x: 307, startPoint y: 489, endPoint x: 140, endPoint y: 489, distance: 167.1
click at [140, 489] on mat-sidenav-container "Firma Express Inicio Calendario SSS Instructivos Contacto OS Reportes Padrón Tr…" at bounding box center [618, 409] width 1236 height 711
type input "[PERSON_NAME]"
type input "1665"
type input "castelli"
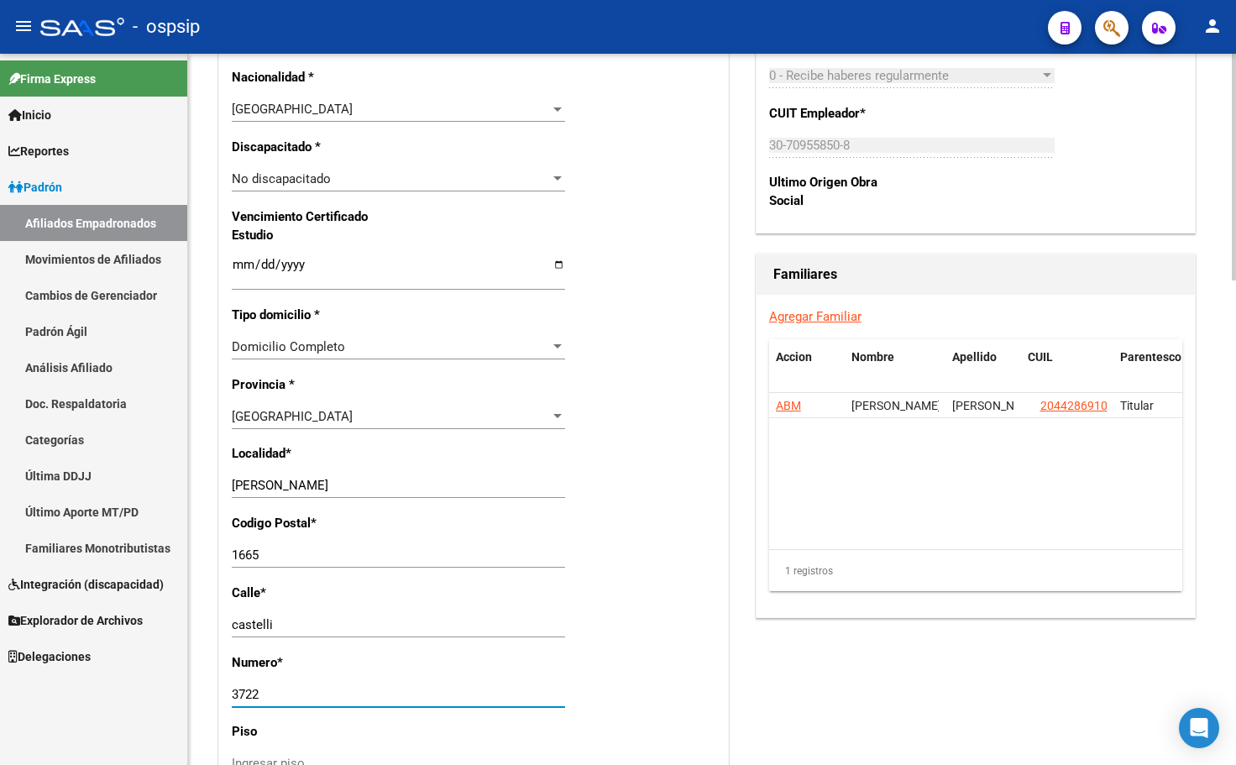
type input "3722"
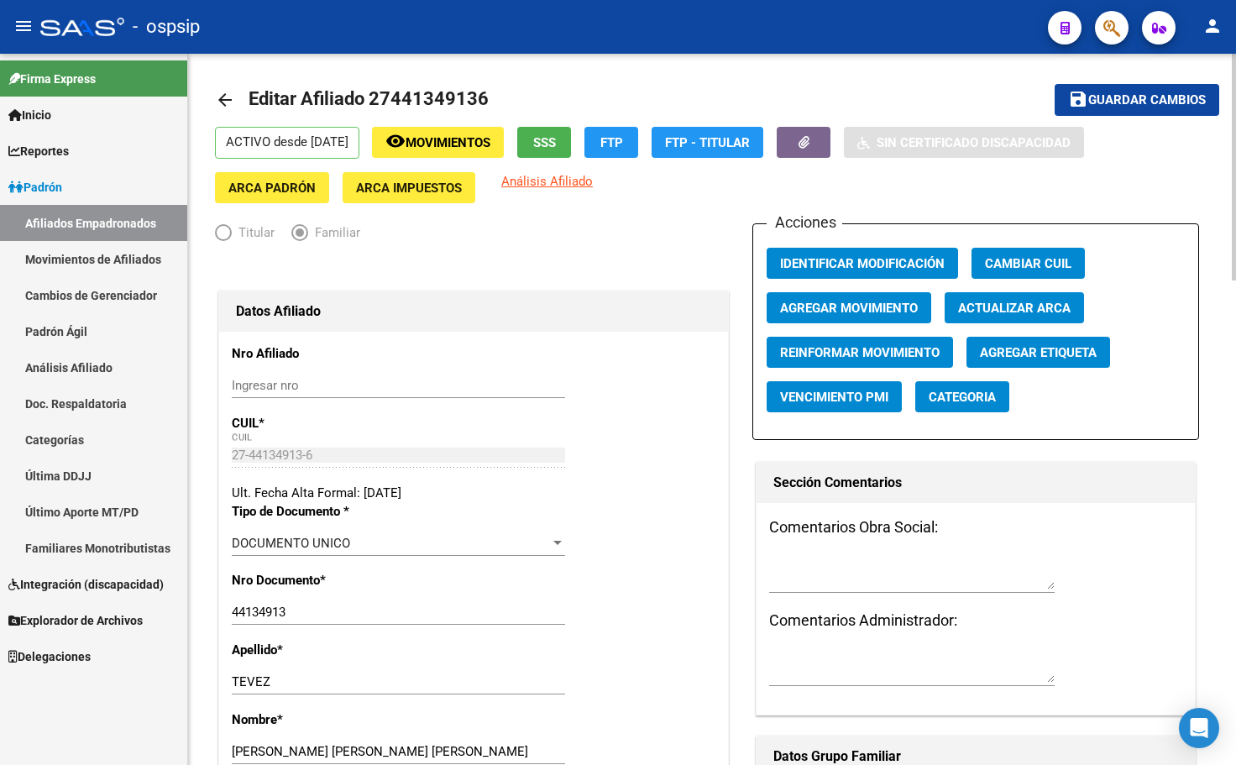
scroll to position [0, 0]
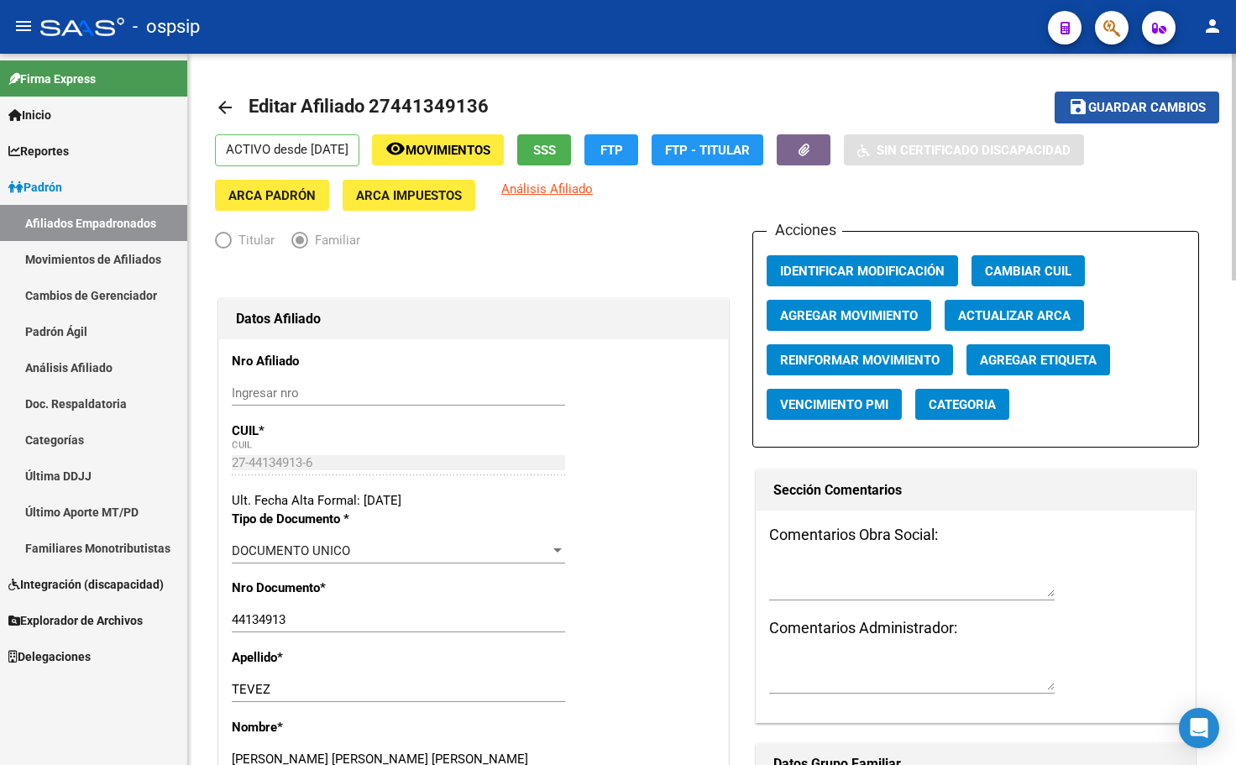
click at [1120, 103] on span "Guardar cambios" at bounding box center [1147, 108] width 118 height 15
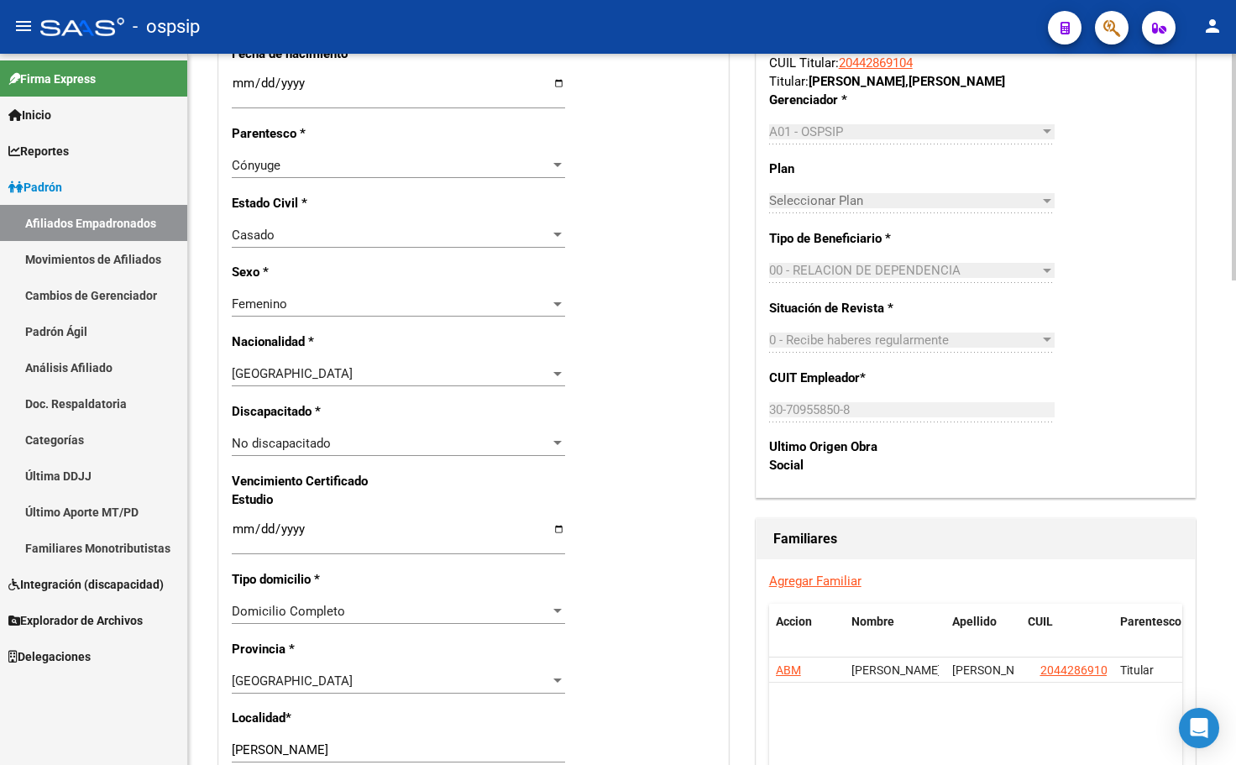
scroll to position [923, 0]
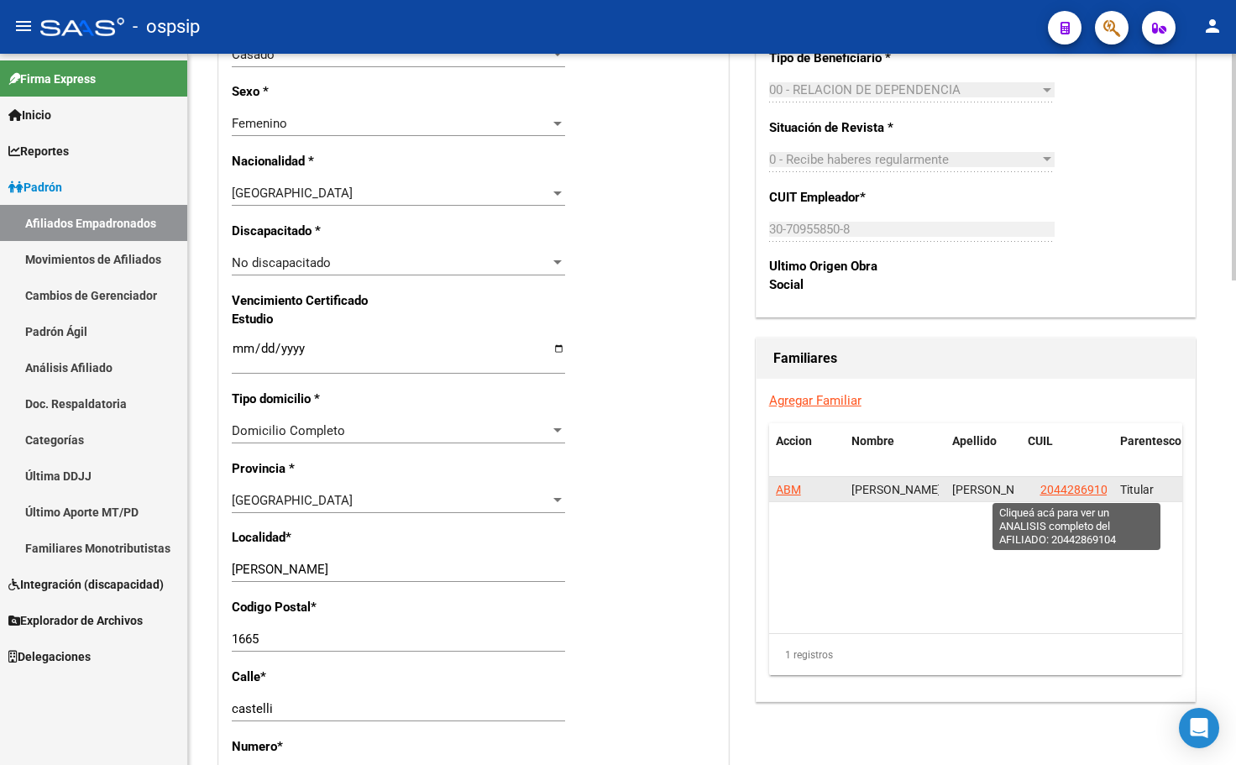
click at [1078, 483] on span "20442869104" at bounding box center [1077, 489] width 74 height 13
type textarea "20442869104"
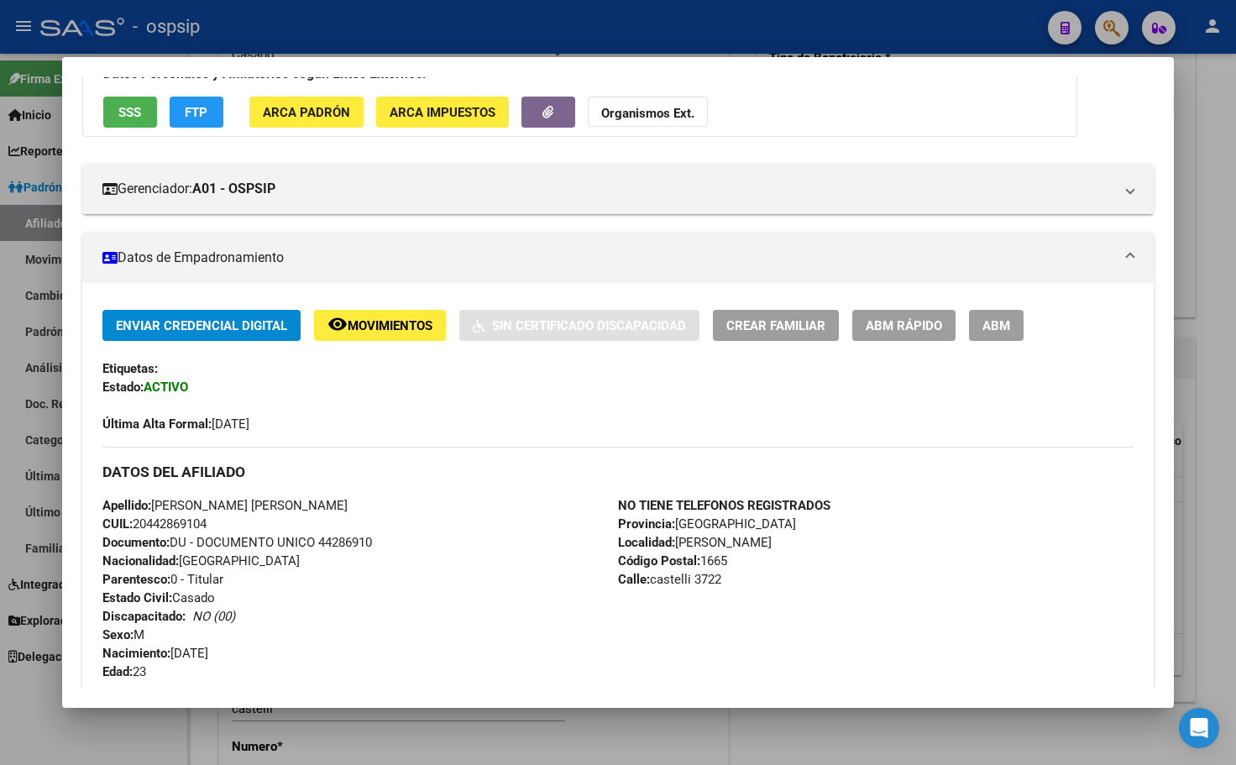
scroll to position [336, 0]
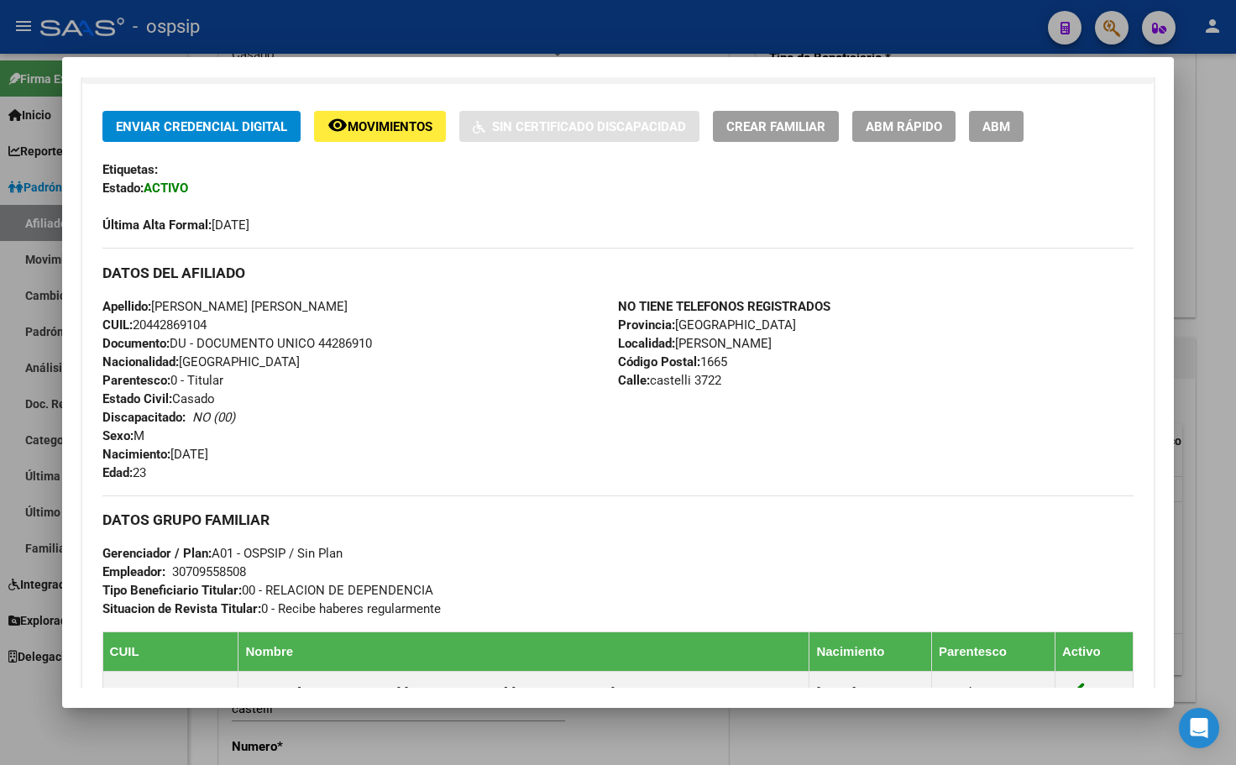
click at [375, 398] on div "Apellido: [PERSON_NAME] [PERSON_NAME] CUIL: 20442869104 Documento: DU - DOCUMEN…" at bounding box center [359, 389] width 515 height 185
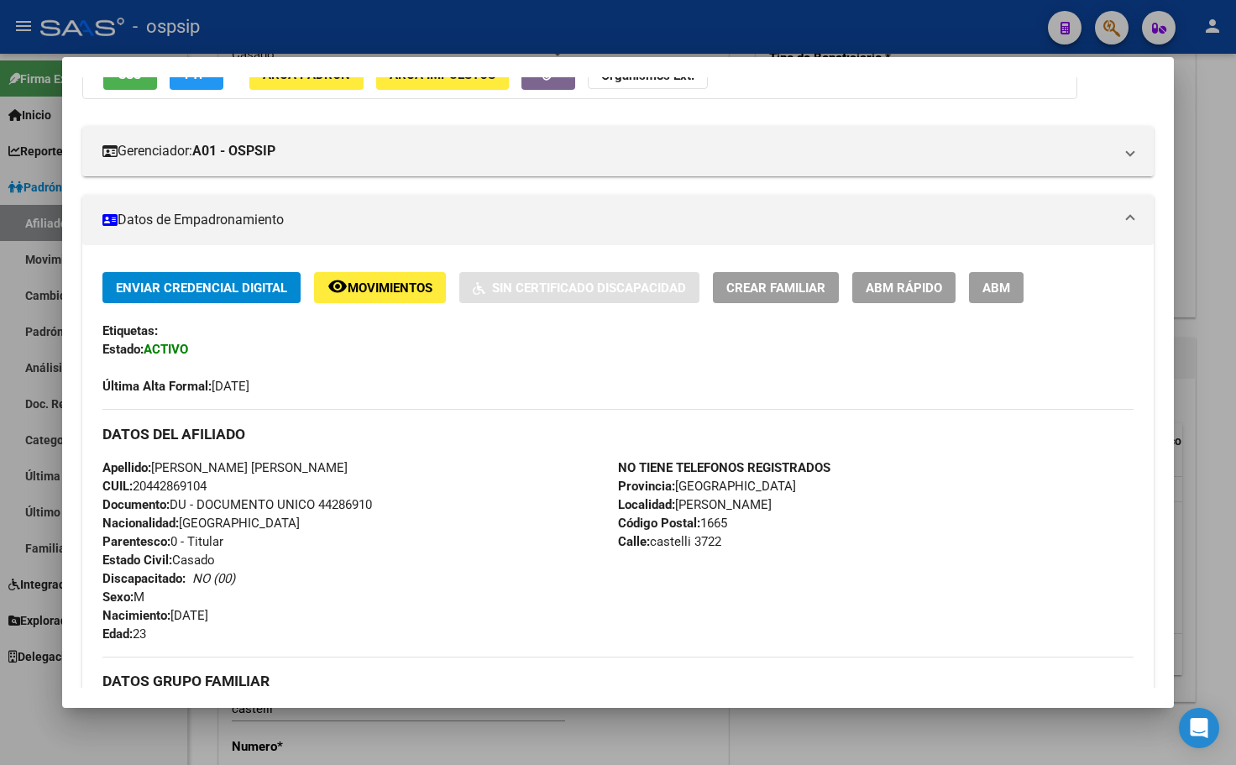
scroll to position [168, 0]
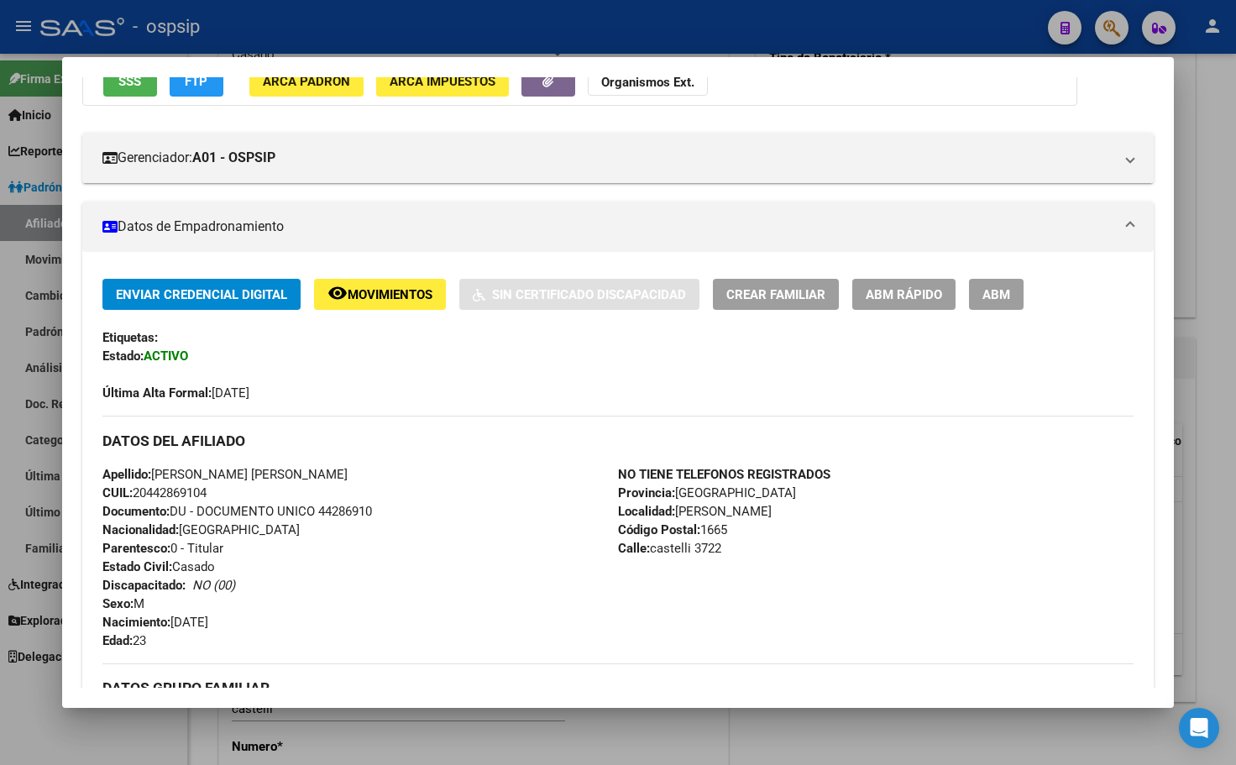
click at [376, 288] on span "Movimientos" at bounding box center [390, 294] width 85 height 15
click at [330, 390] on div "Última Alta Formal: [DATE]" at bounding box center [618, 383] width 1032 height 37
click at [996, 297] on span "ABM" at bounding box center [996, 294] width 28 height 15
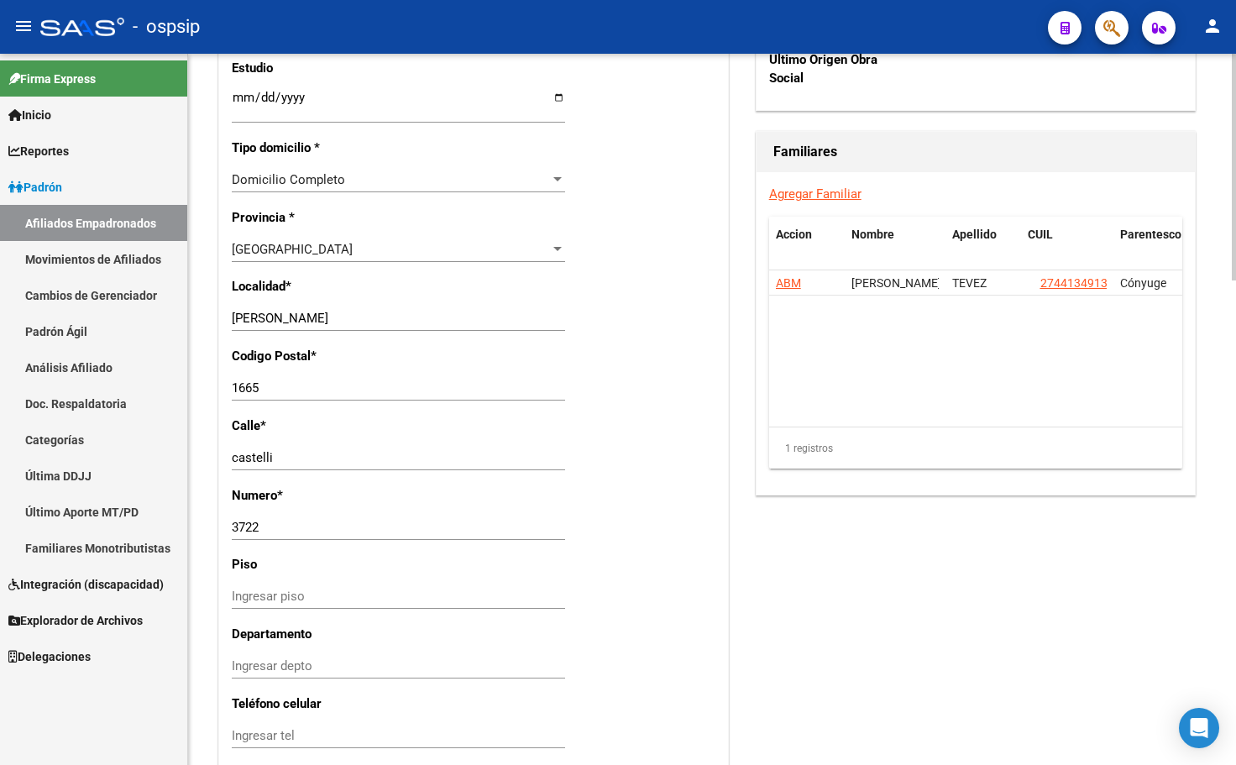
scroll to position [1175, 0]
click at [387, 37] on div "- ospsip" at bounding box center [537, 26] width 994 height 37
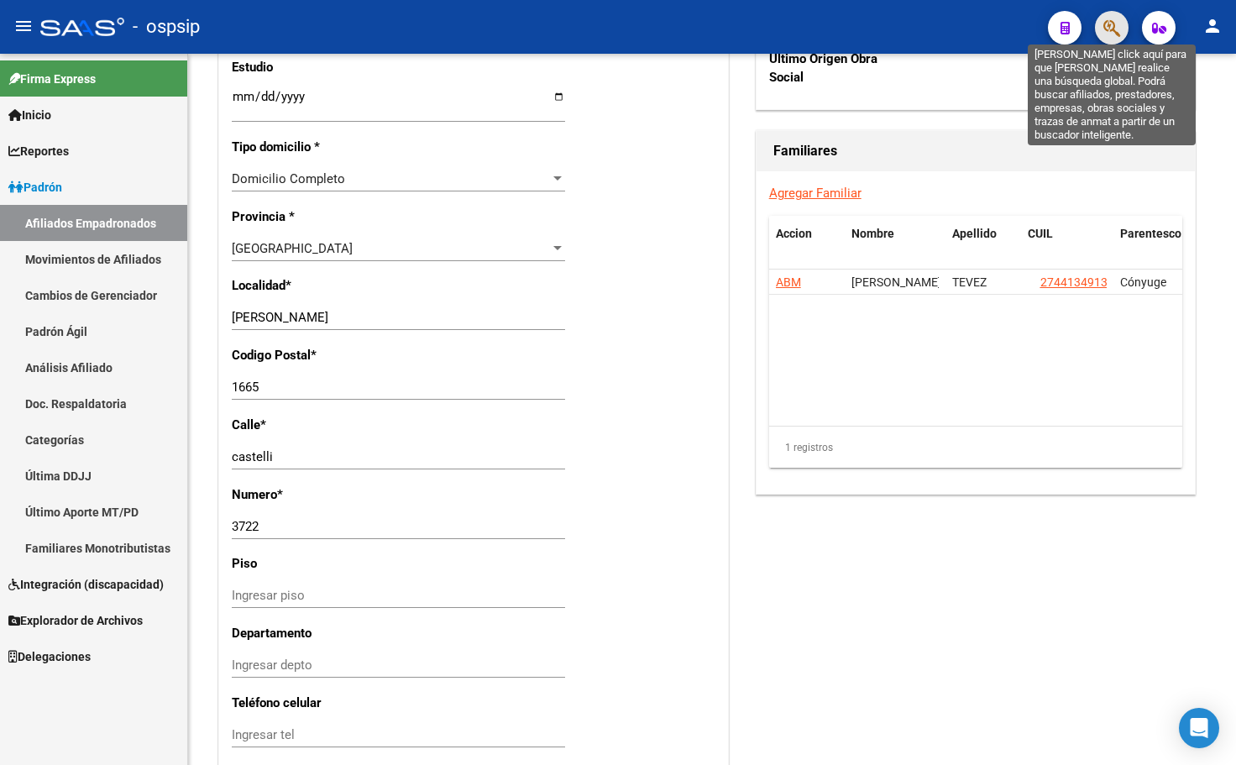
click at [1111, 24] on icon "button" at bounding box center [1111, 27] width 17 height 19
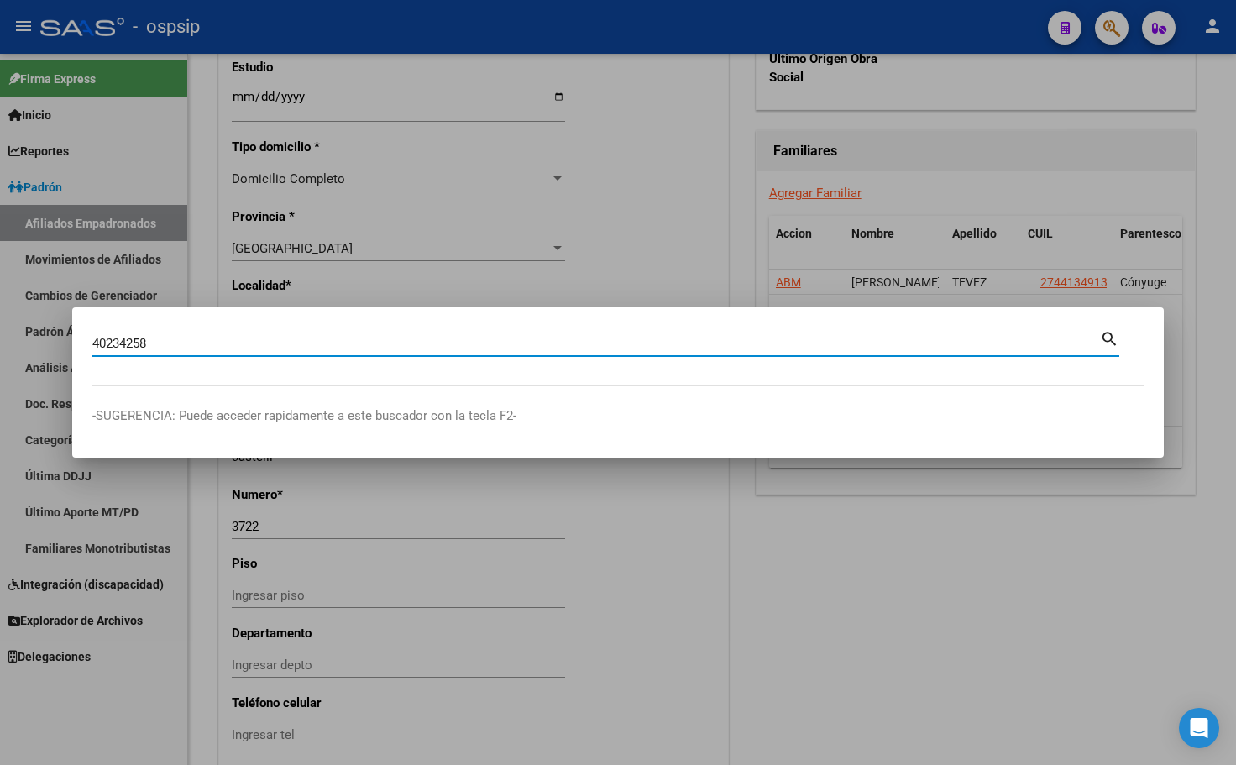
type input "40234258"
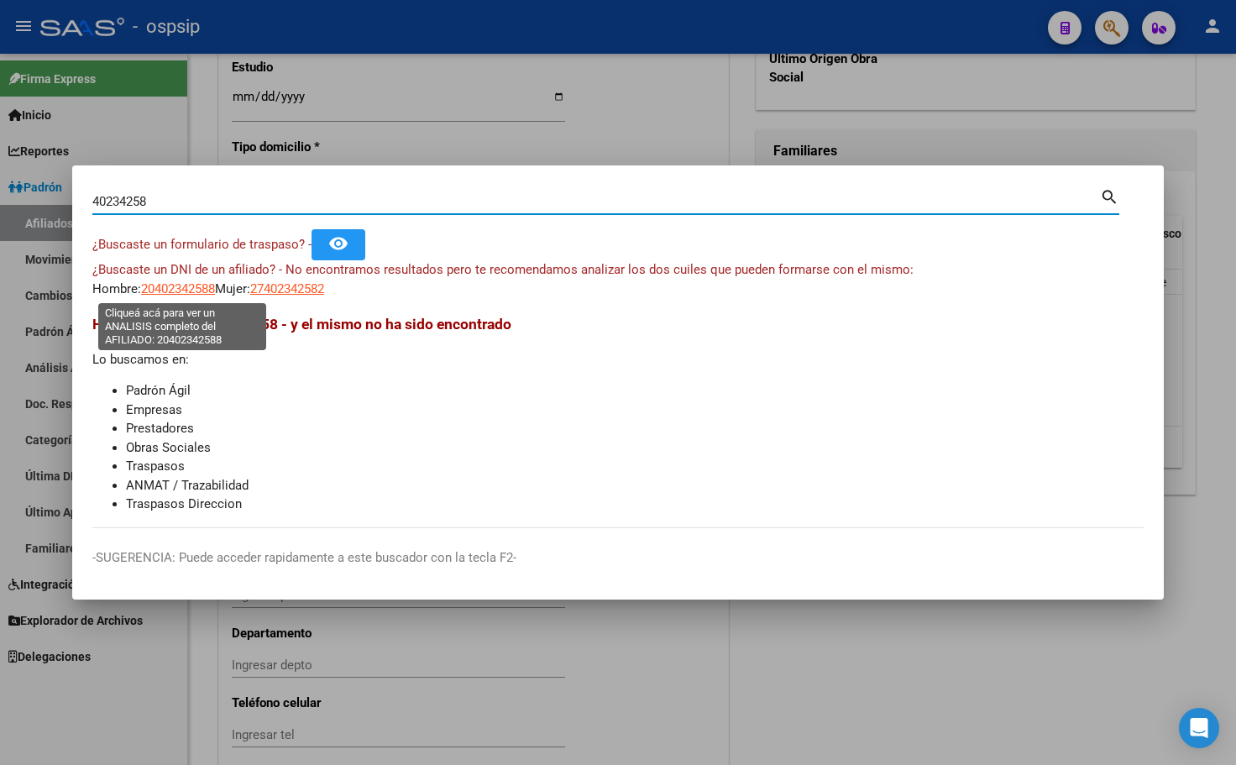
click at [171, 289] on span "20402342588" at bounding box center [178, 288] width 74 height 15
type textarea "20402342588"
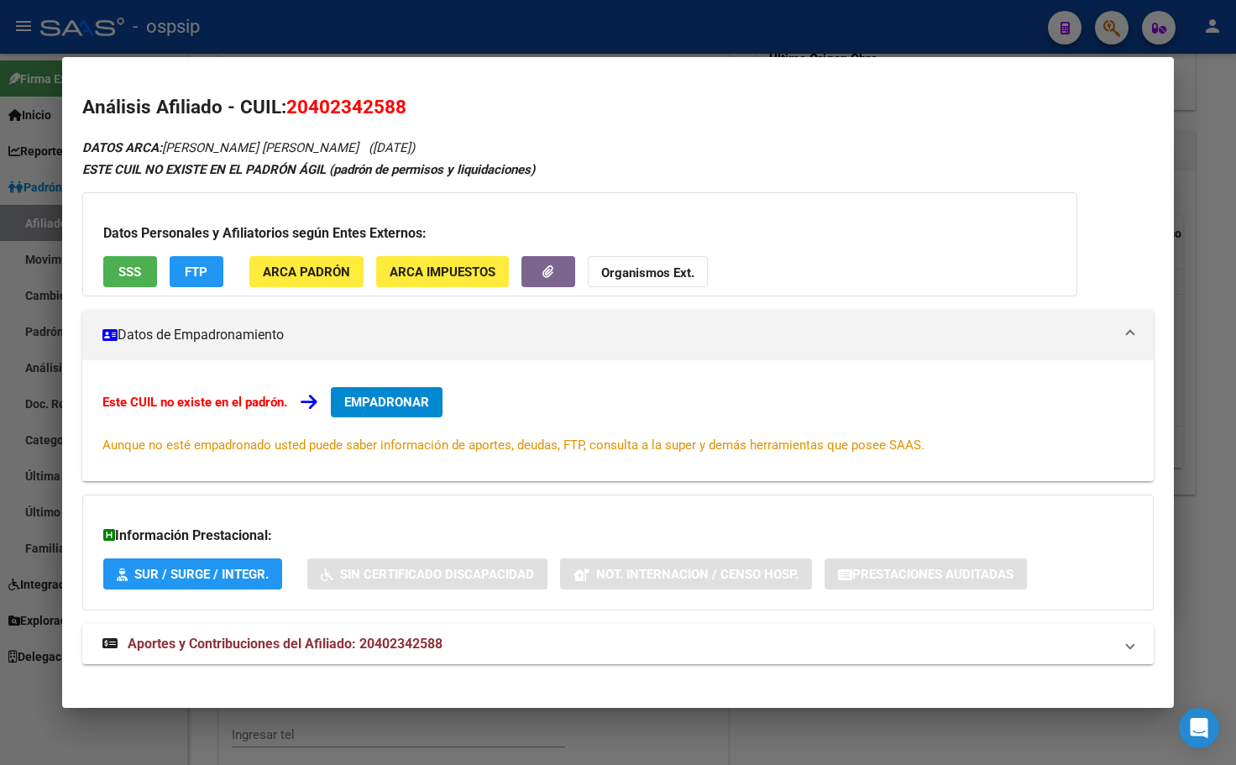
scroll to position [14, 0]
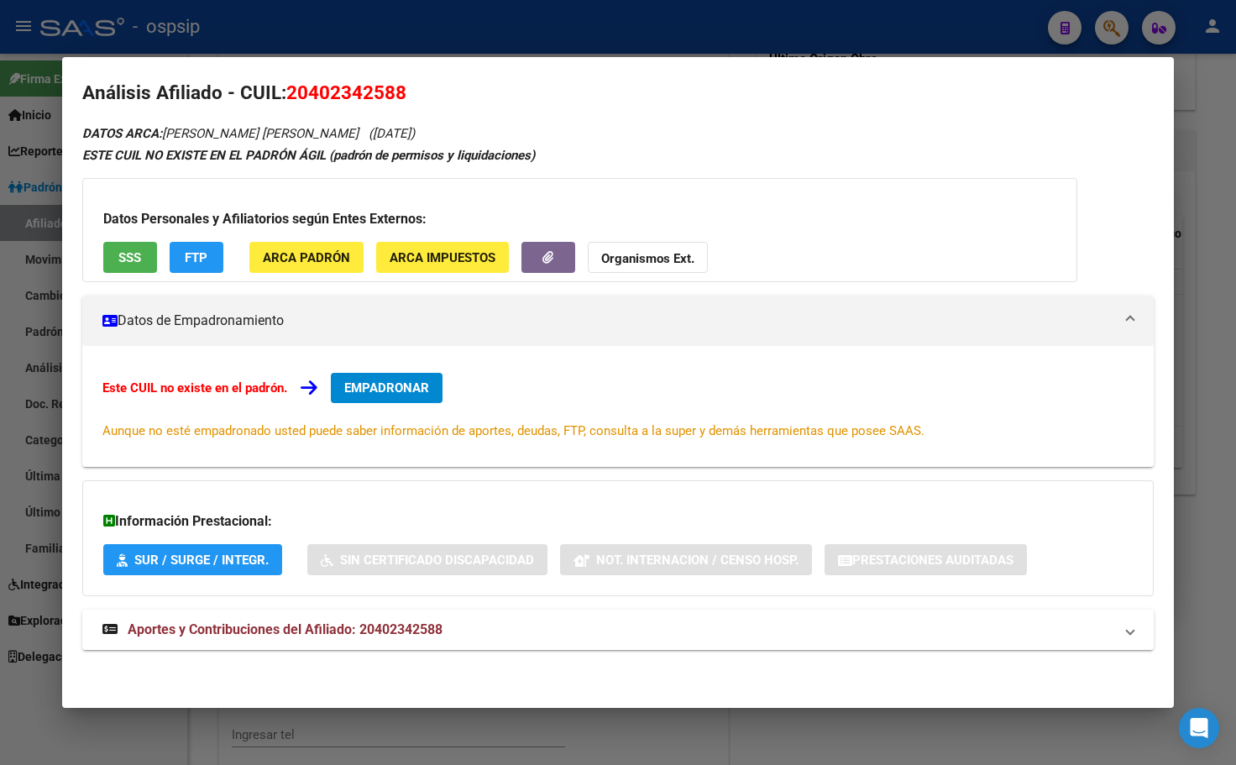
click at [411, 629] on span "Aportes y Contribuciones del Afiliado: 20402342588" at bounding box center [285, 629] width 315 height 16
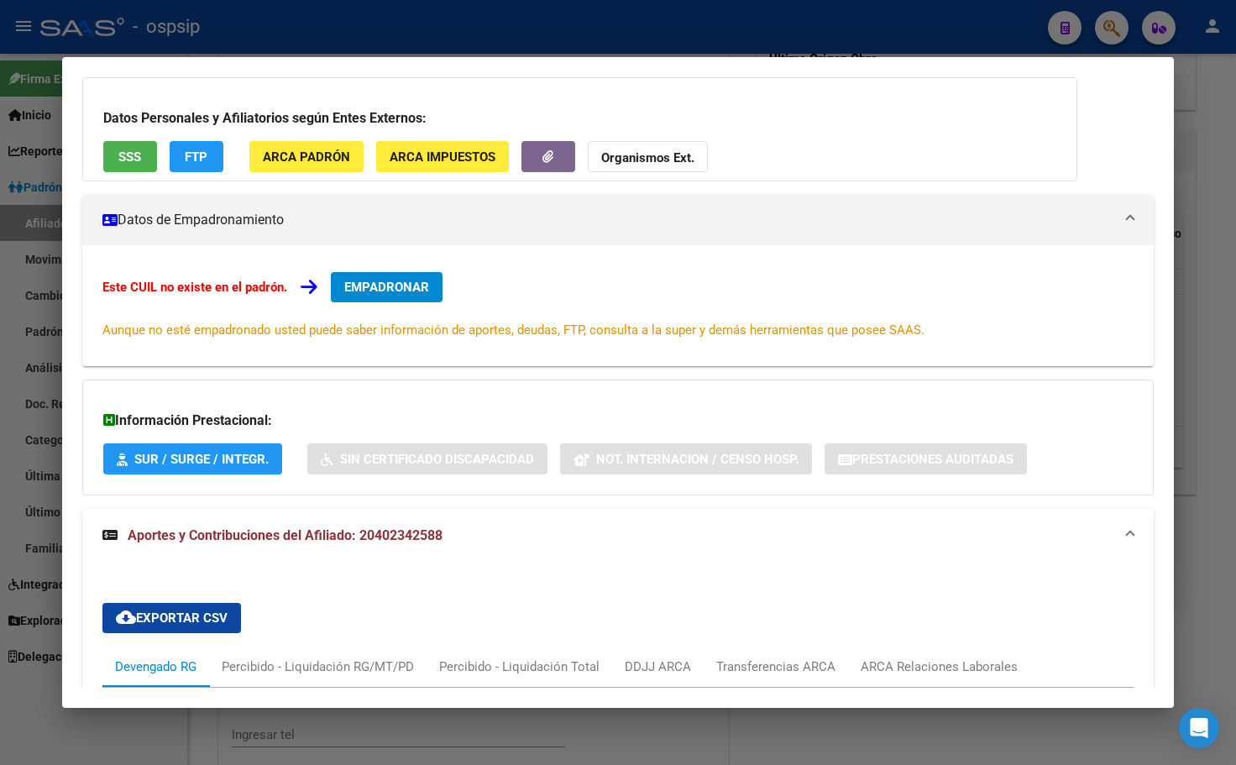
scroll to position [0, 0]
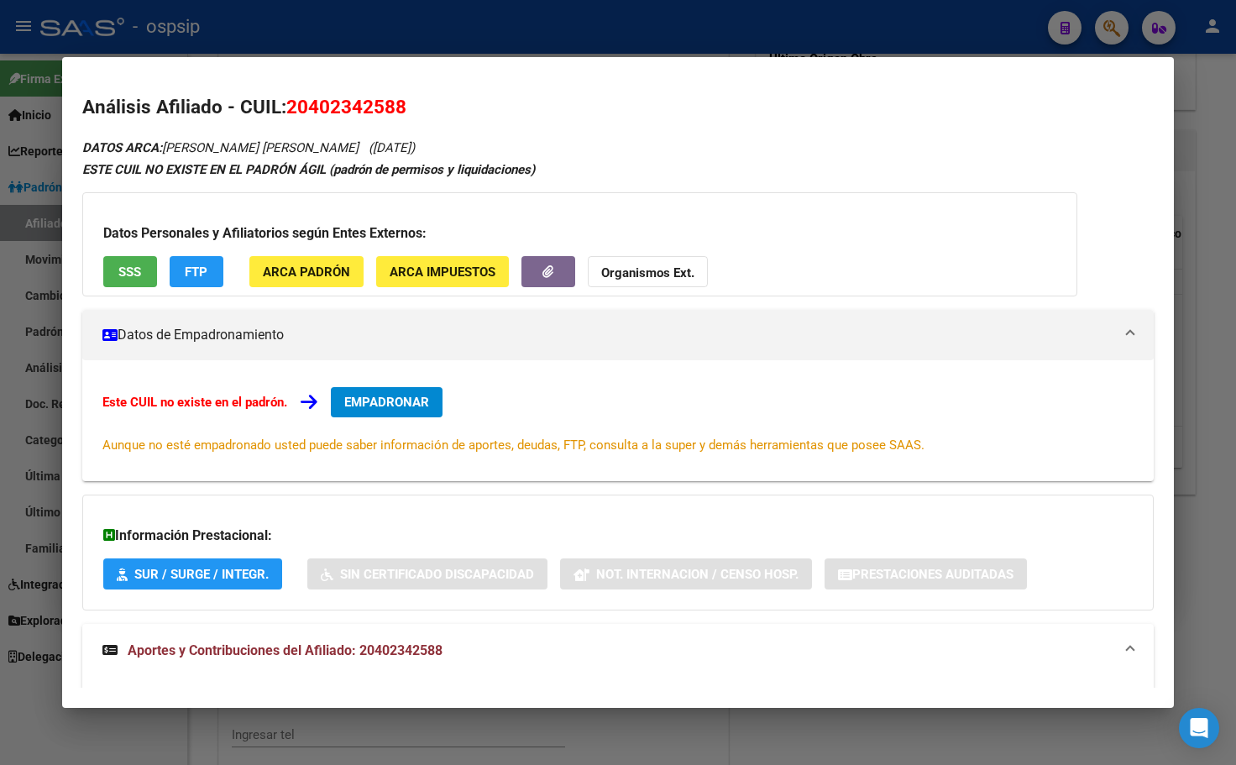
click at [361, 391] on button "EMPADRONAR" at bounding box center [387, 402] width 112 height 30
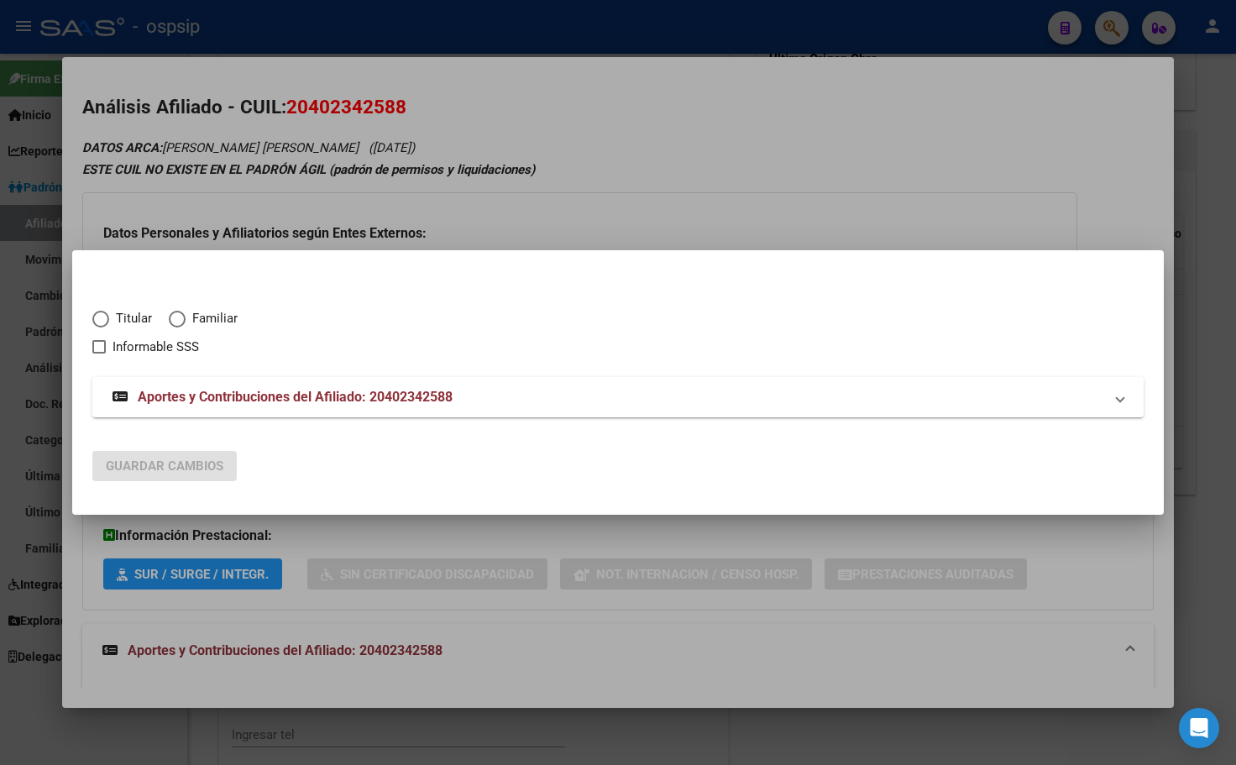
click at [692, 157] on div at bounding box center [618, 382] width 1236 height 765
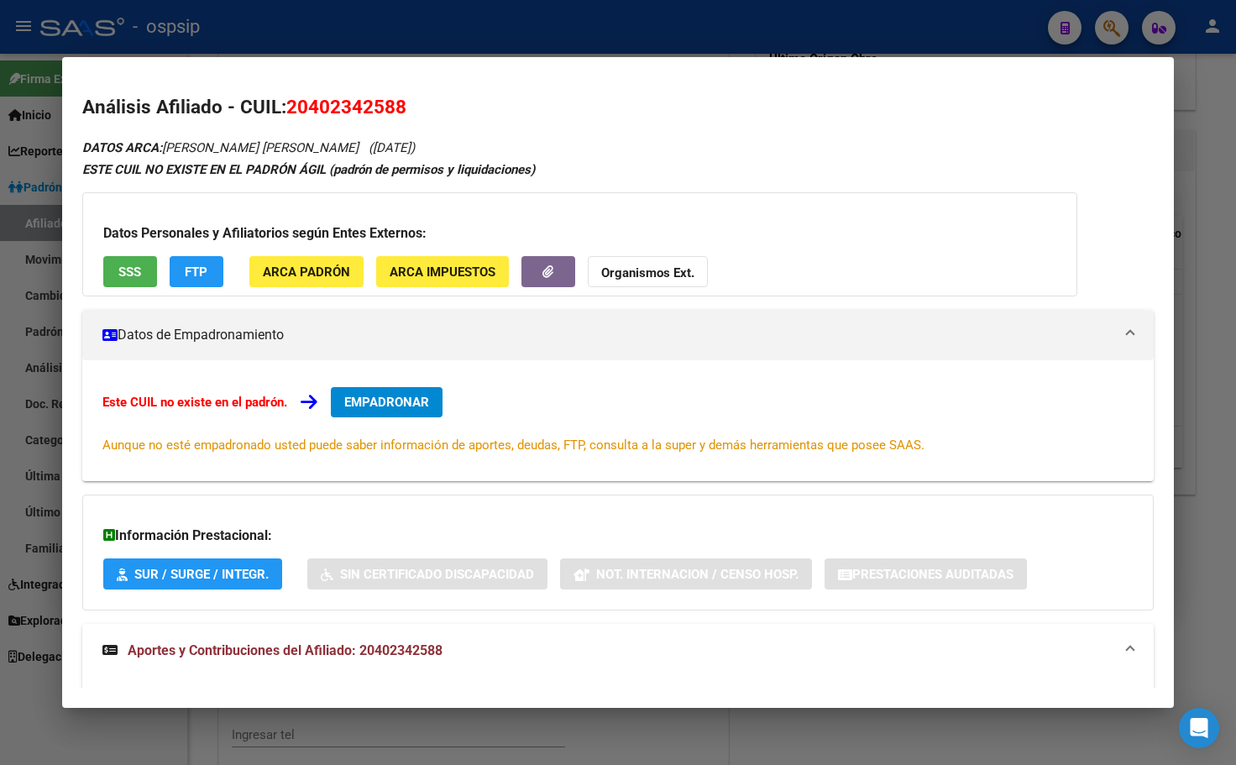
click at [377, 391] on button "EMPADRONAR" at bounding box center [387, 402] width 112 height 30
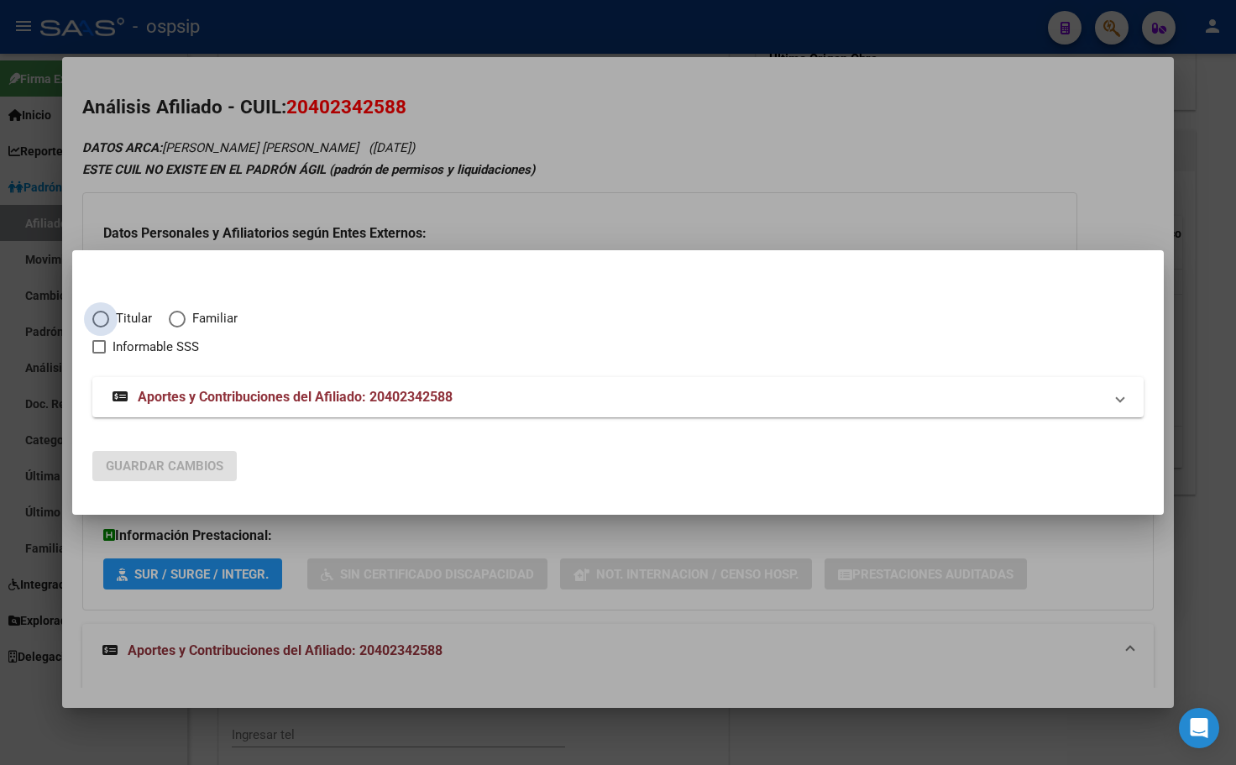
click at [98, 318] on span "Elija una opción" at bounding box center [100, 319] width 17 height 17
click at [98, 318] on input "Titular" at bounding box center [100, 319] width 17 height 17
radio input "true"
checkbox input "true"
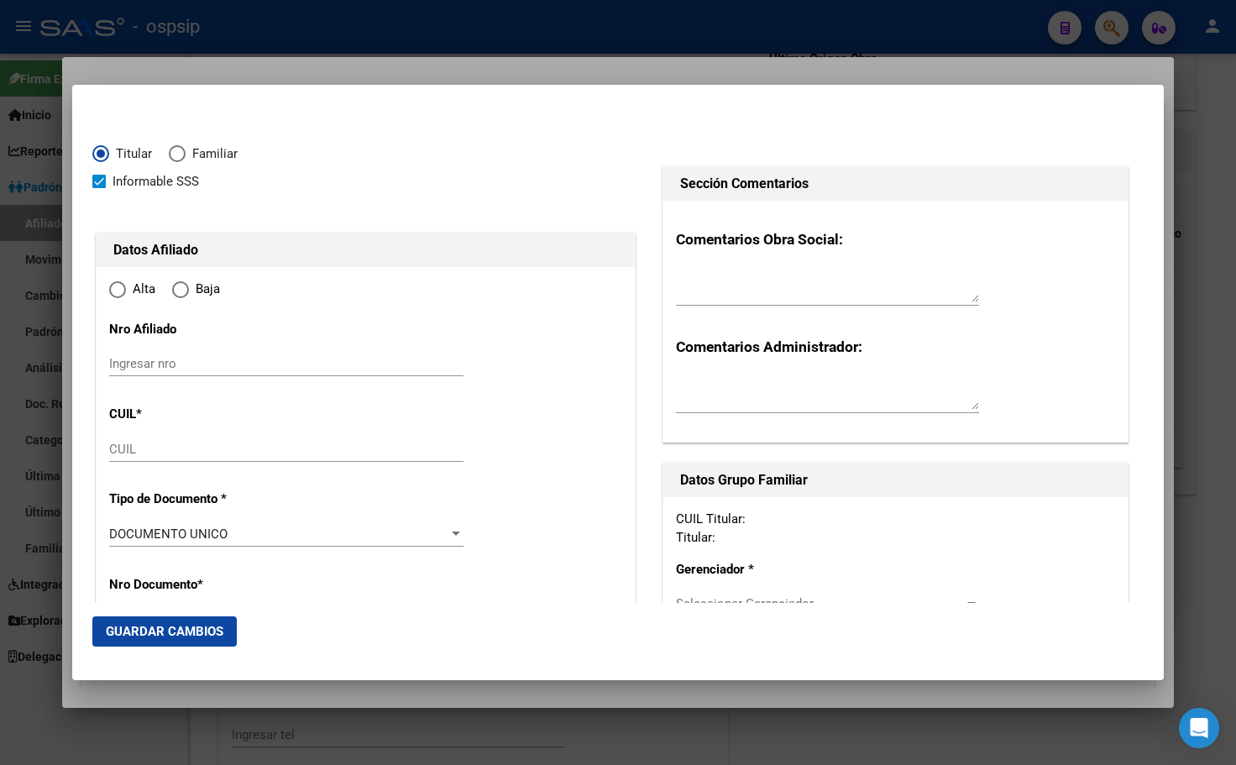
type input "20-40234258-8"
type input "40234258"
type input "CORREA"
type input "[PERSON_NAME]"
type input "[DATE]"
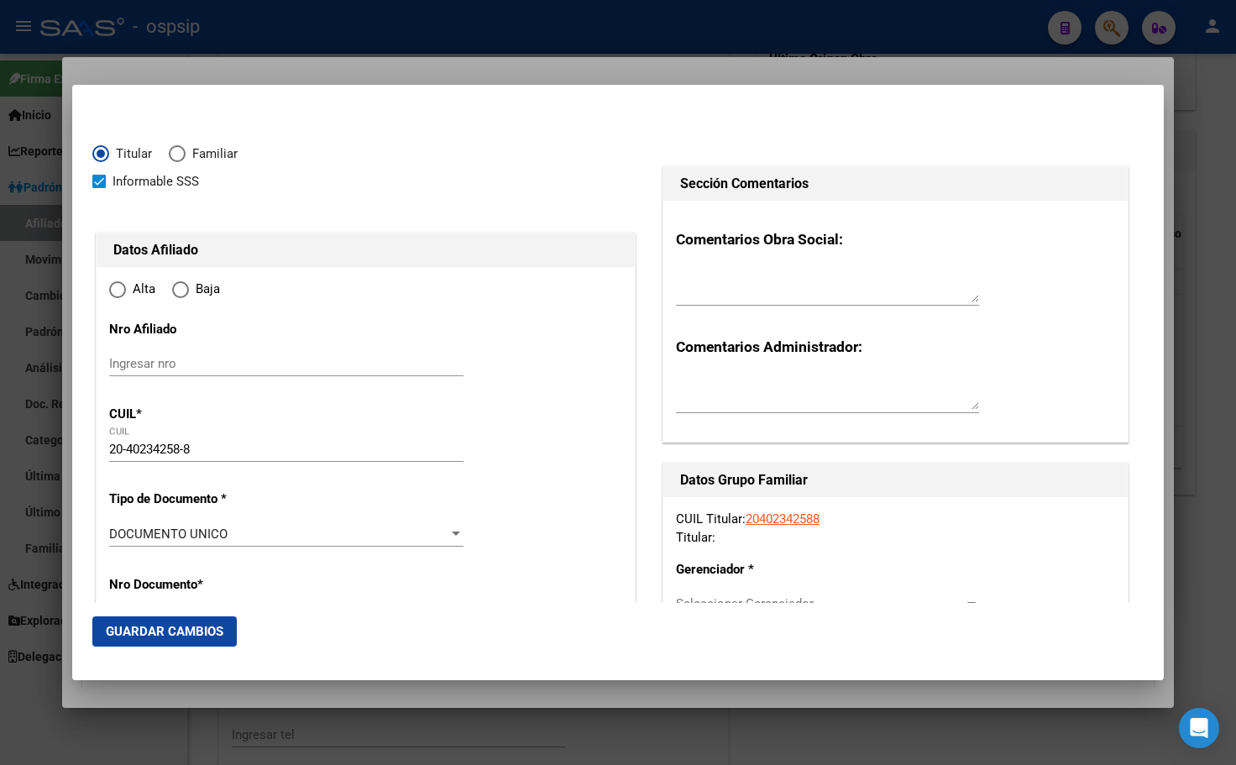
type input "[PERSON_NAME]([GEOGRAPHIC_DATA])"
type input "1812"
type input "[GEOGRAPHIC_DATA]"
type input "157"
radio input "true"
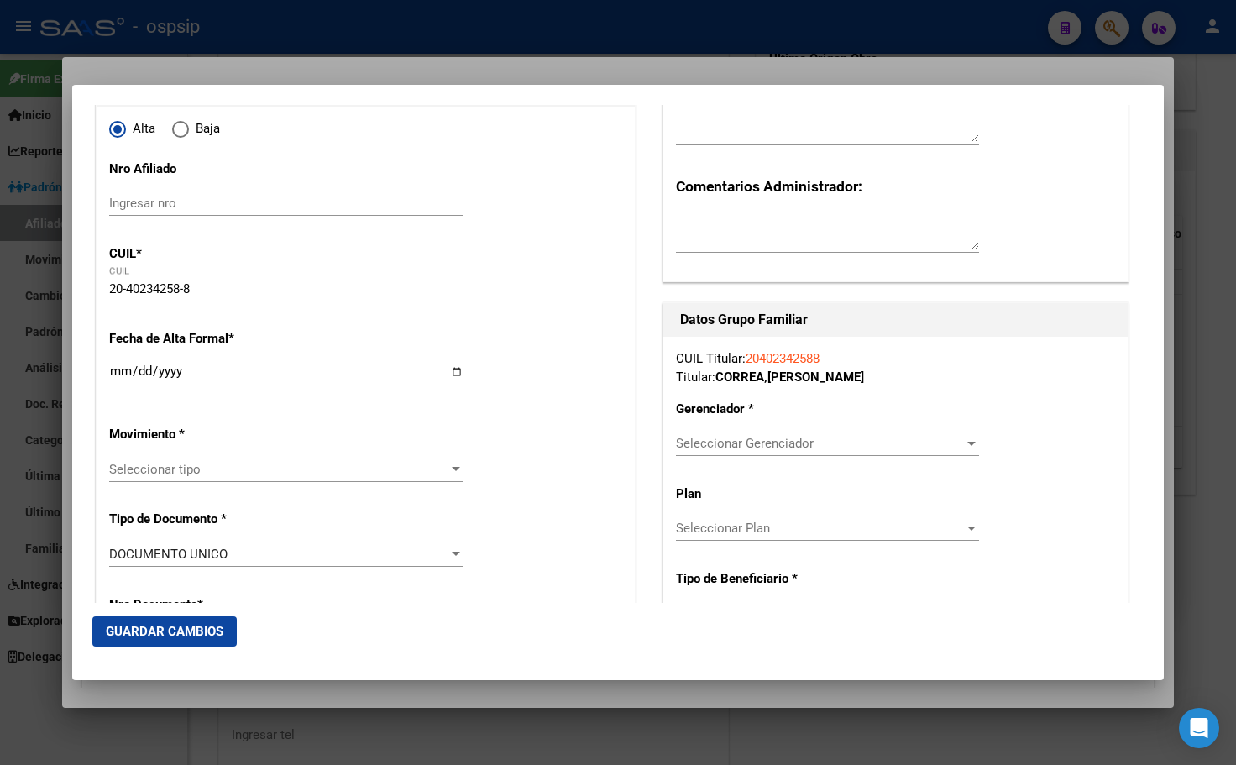
type input "[PERSON_NAME]([GEOGRAPHIC_DATA])"
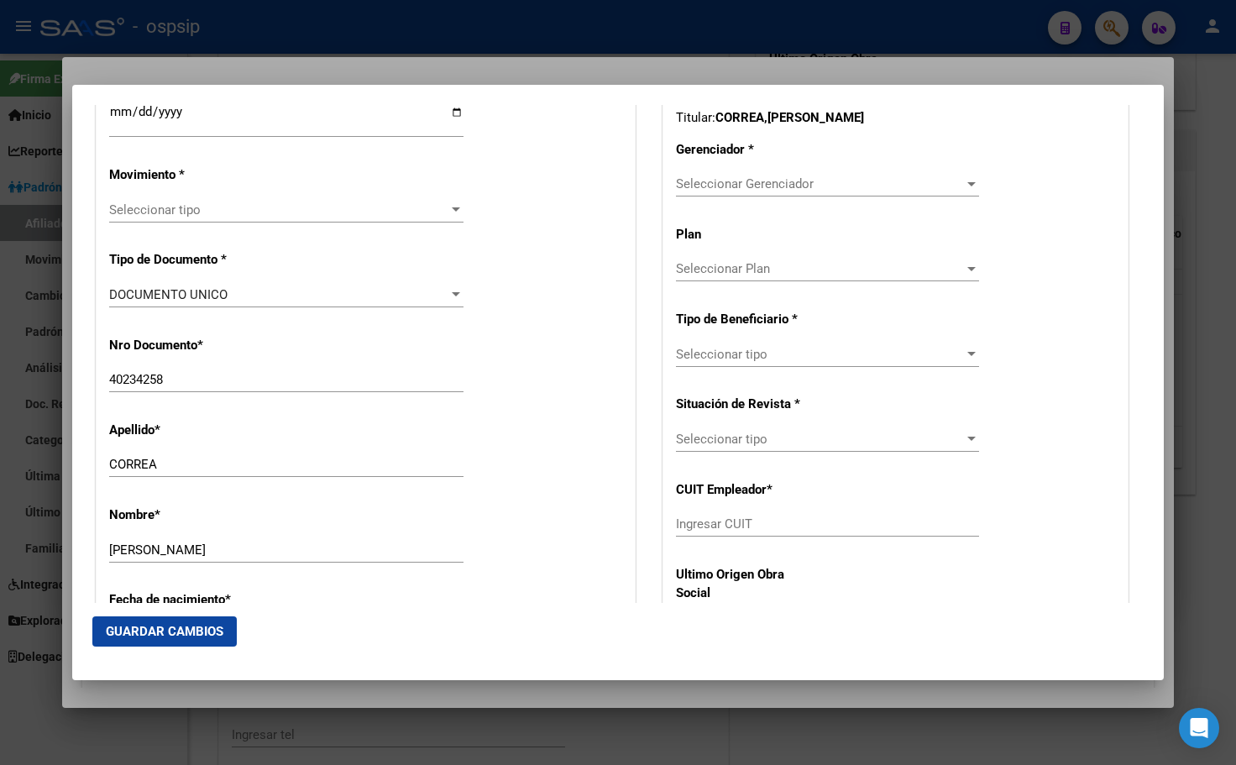
click at [115, 110] on input "Ingresar fecha" at bounding box center [286, 118] width 354 height 27
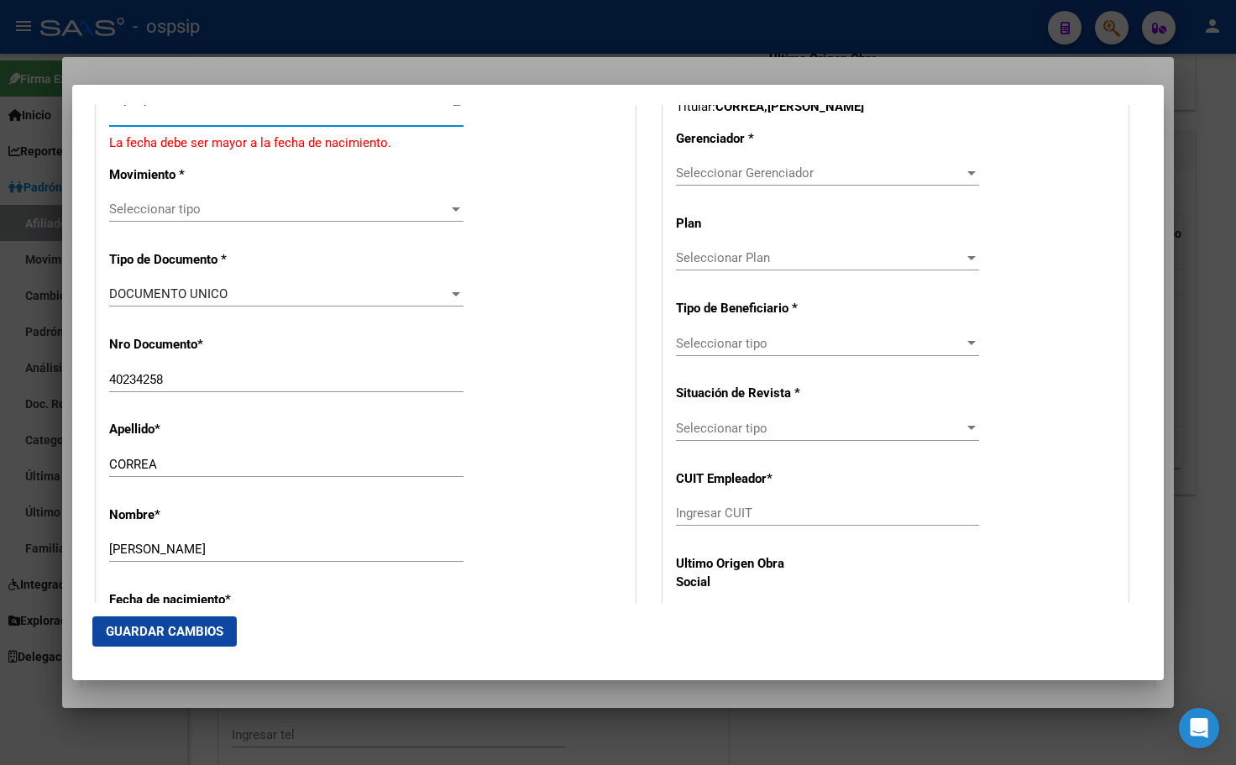
type input "[DATE]"
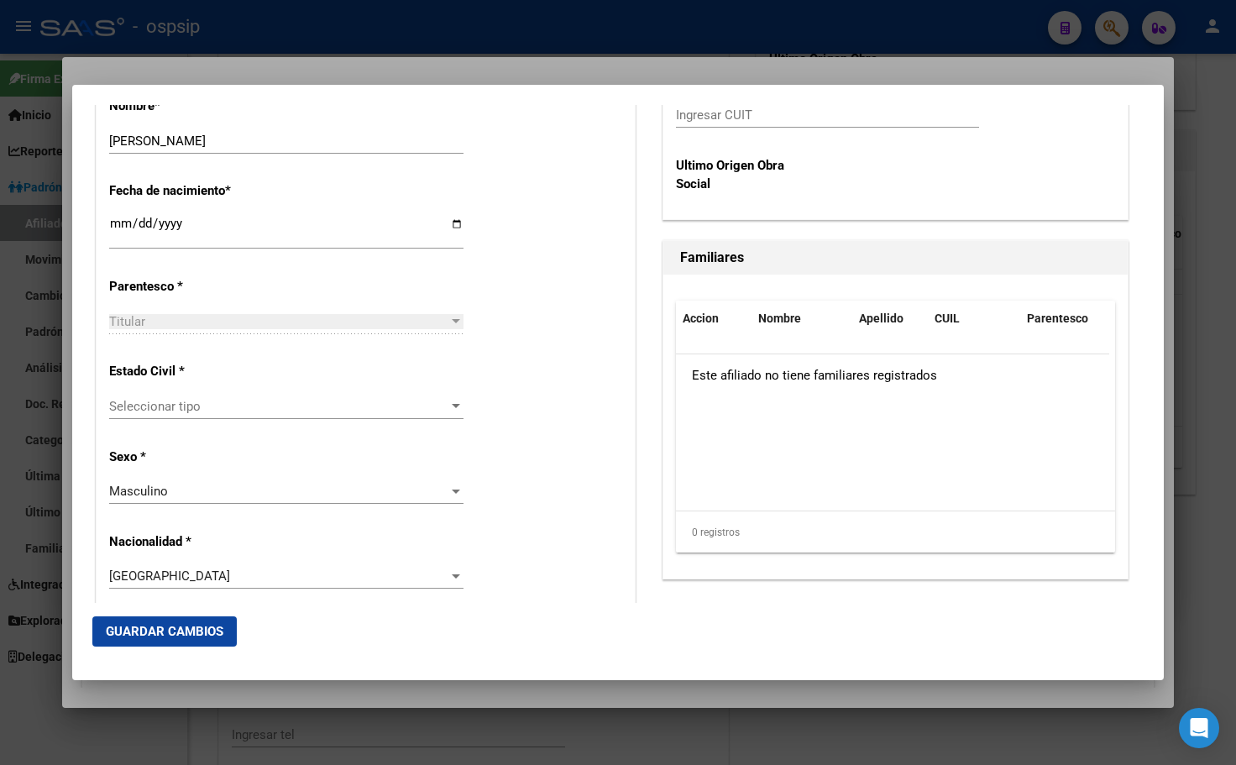
scroll to position [923, 0]
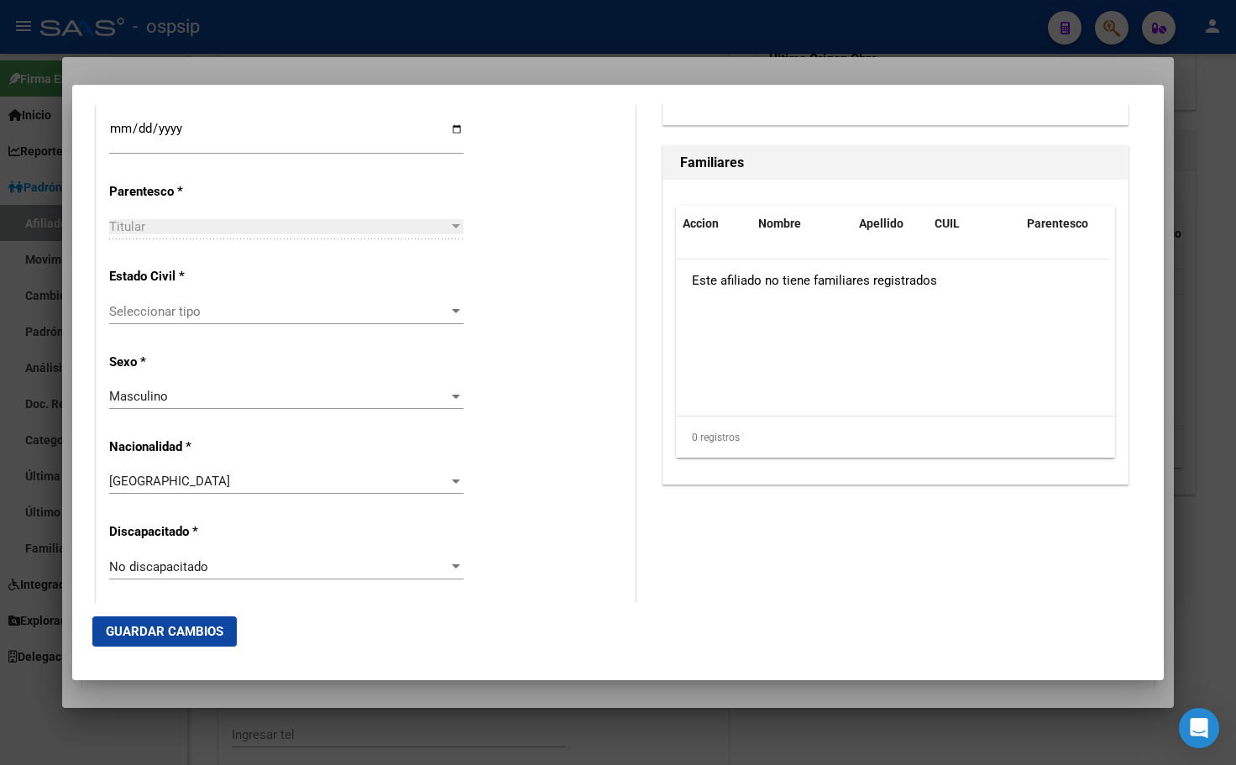
click at [180, 308] on span "Seleccionar tipo" at bounding box center [278, 311] width 339 height 15
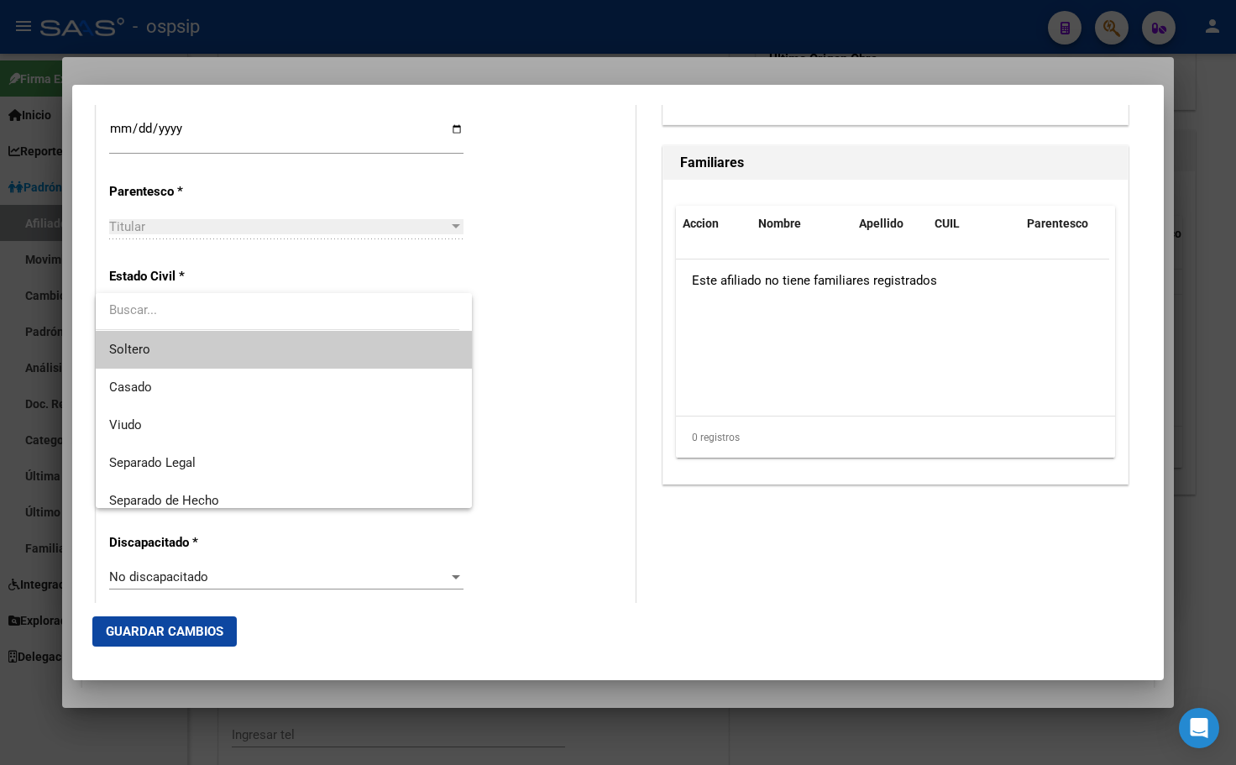
click at [166, 347] on span "Soltero" at bounding box center [283, 350] width 349 height 38
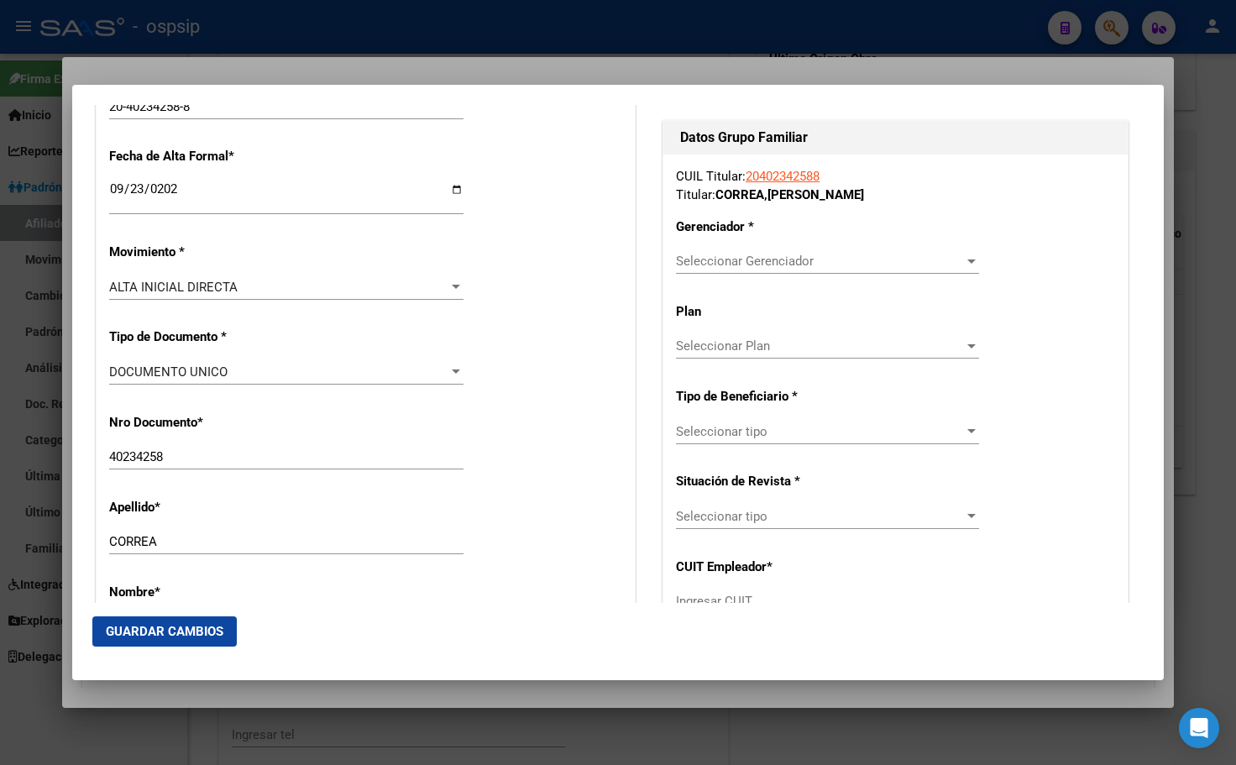
scroll to position [336, 0]
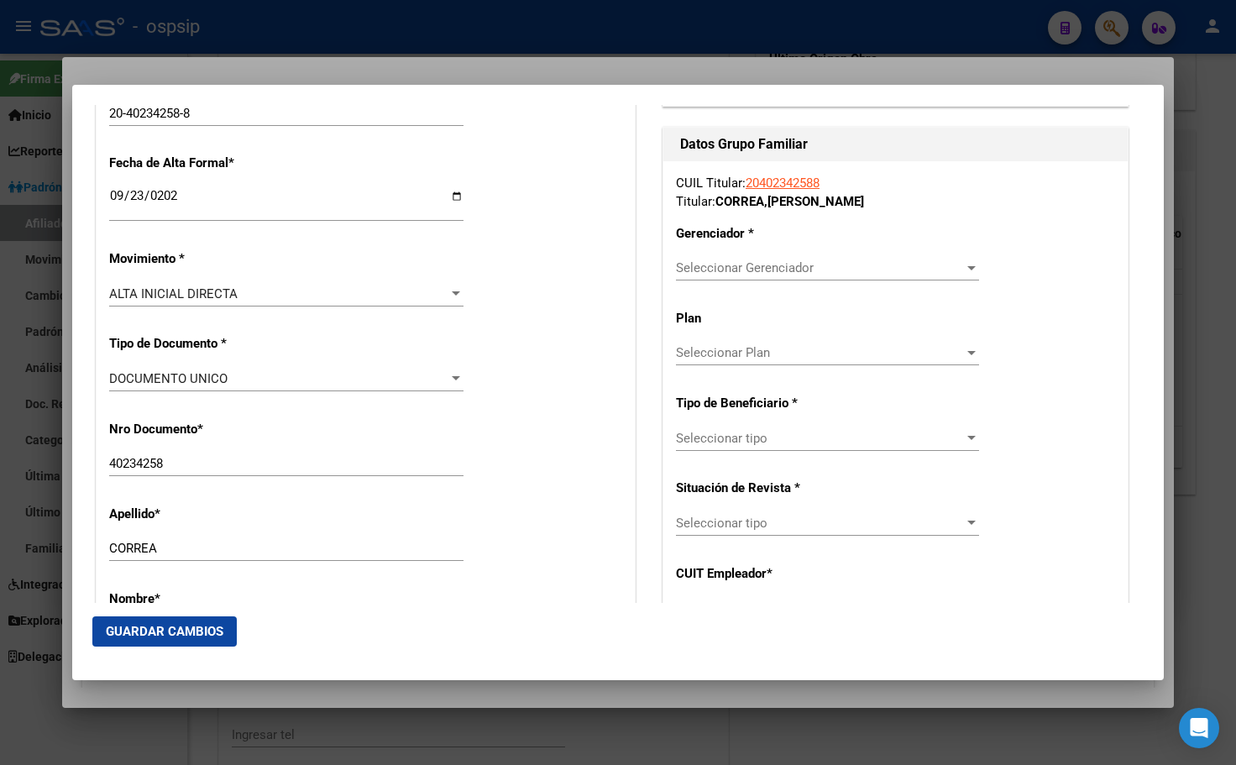
click at [721, 259] on div "Seleccionar Gerenciador Seleccionar Gerenciador" at bounding box center [827, 267] width 303 height 25
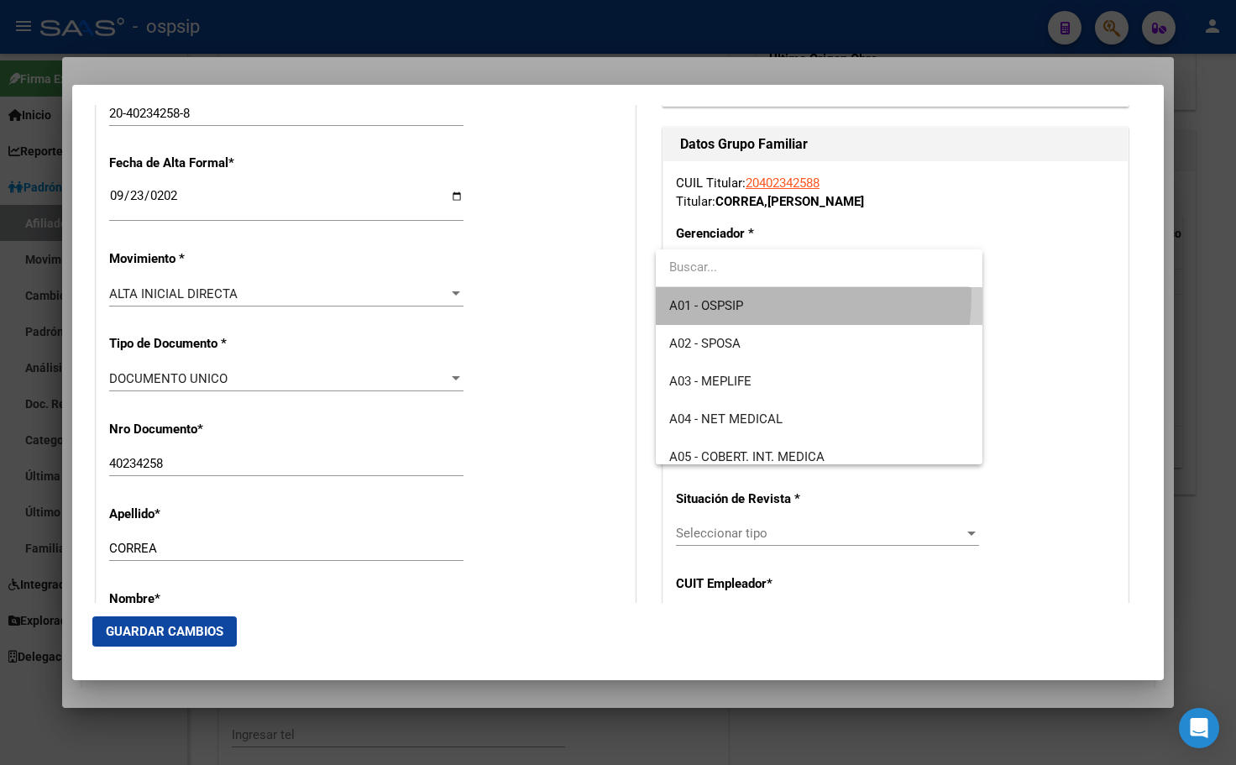
click at [721, 294] on span "A01 - OSPSIP" at bounding box center [818, 306] width 299 height 38
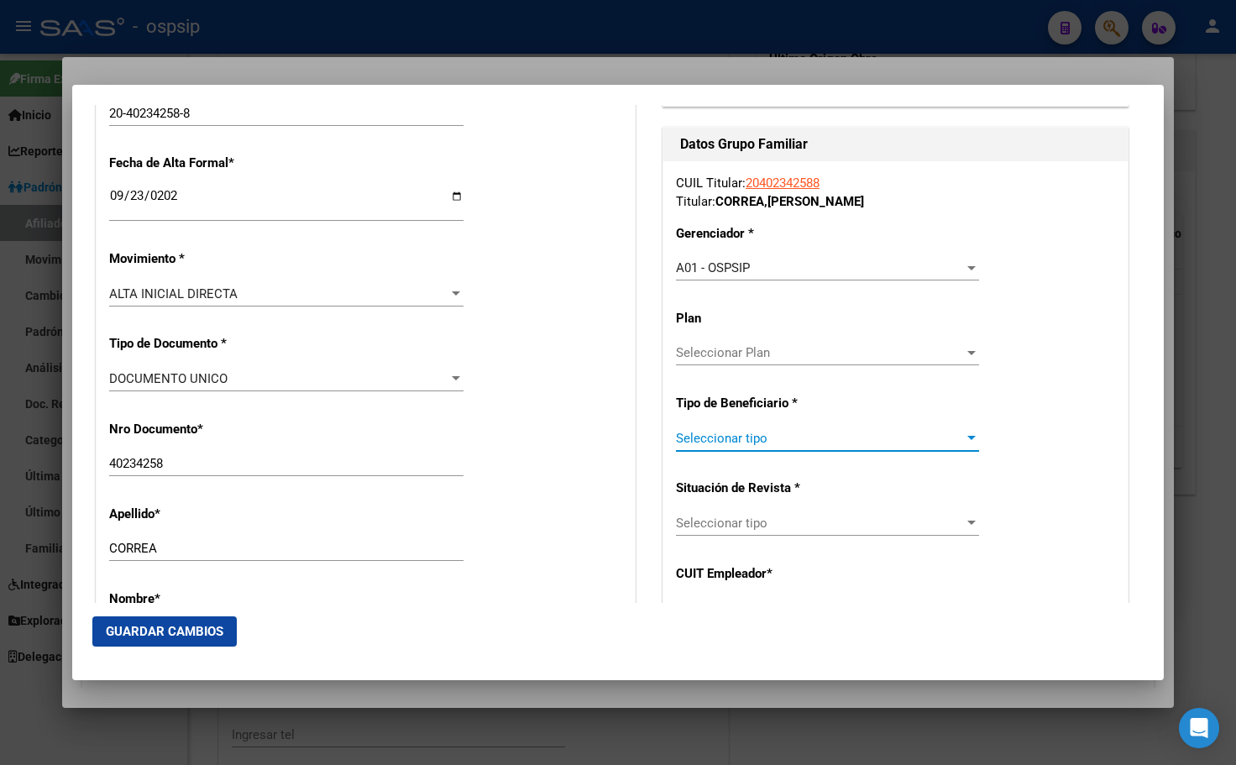
click at [703, 432] on span "Seleccionar tipo" at bounding box center [820, 438] width 288 height 15
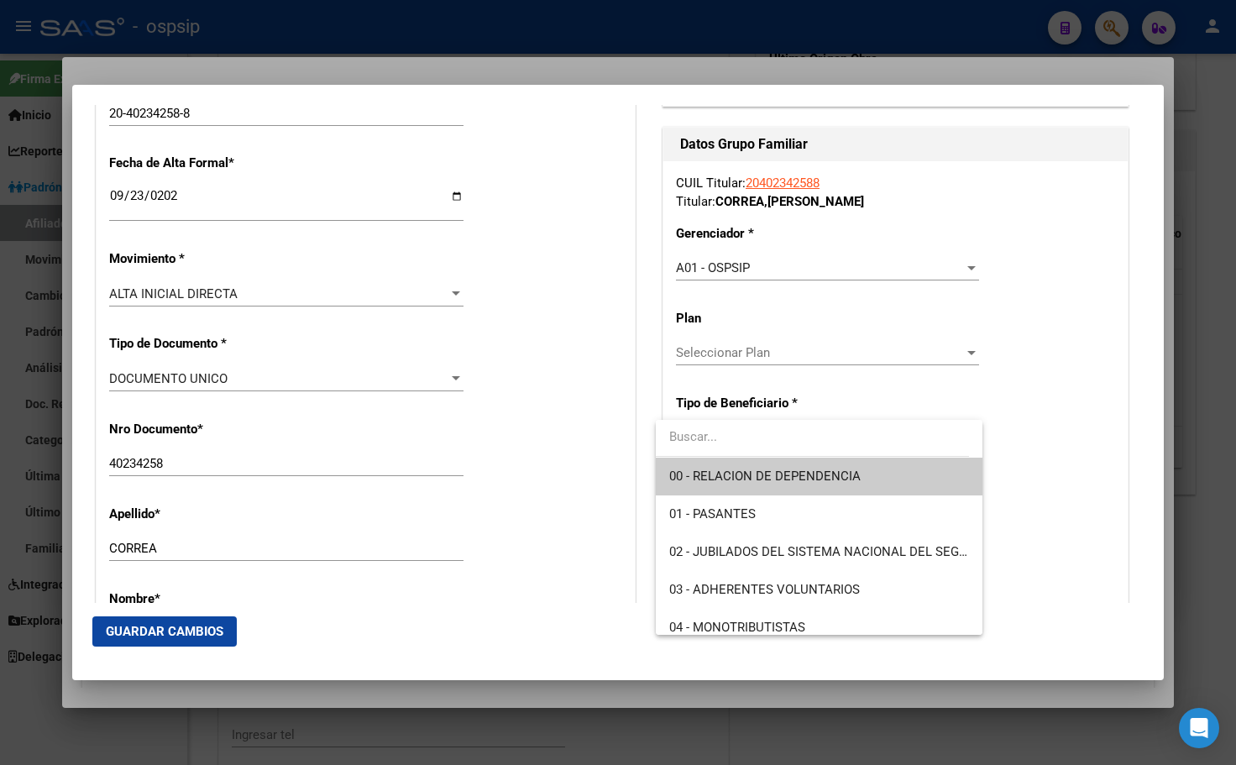
click at [729, 484] on span "00 - RELACION DE DEPENDENCIA" at bounding box center [818, 477] width 299 height 38
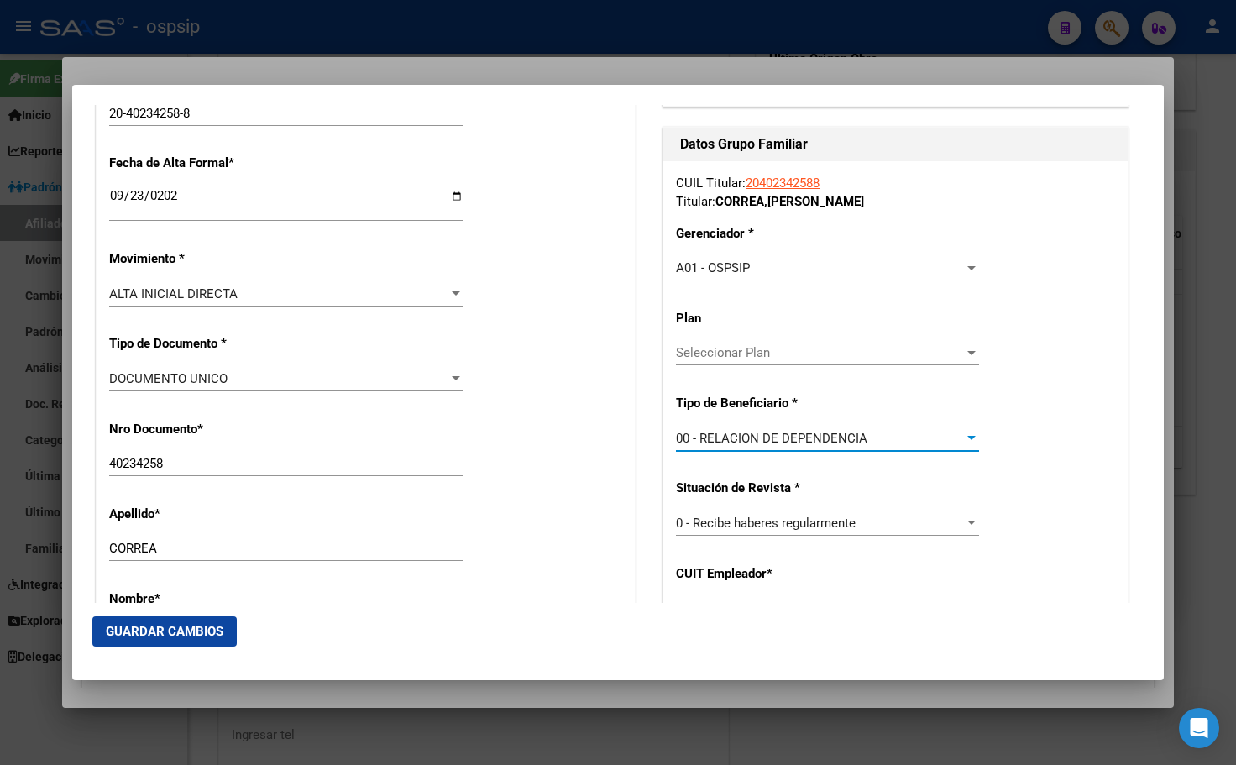
type input "30-64480161-2"
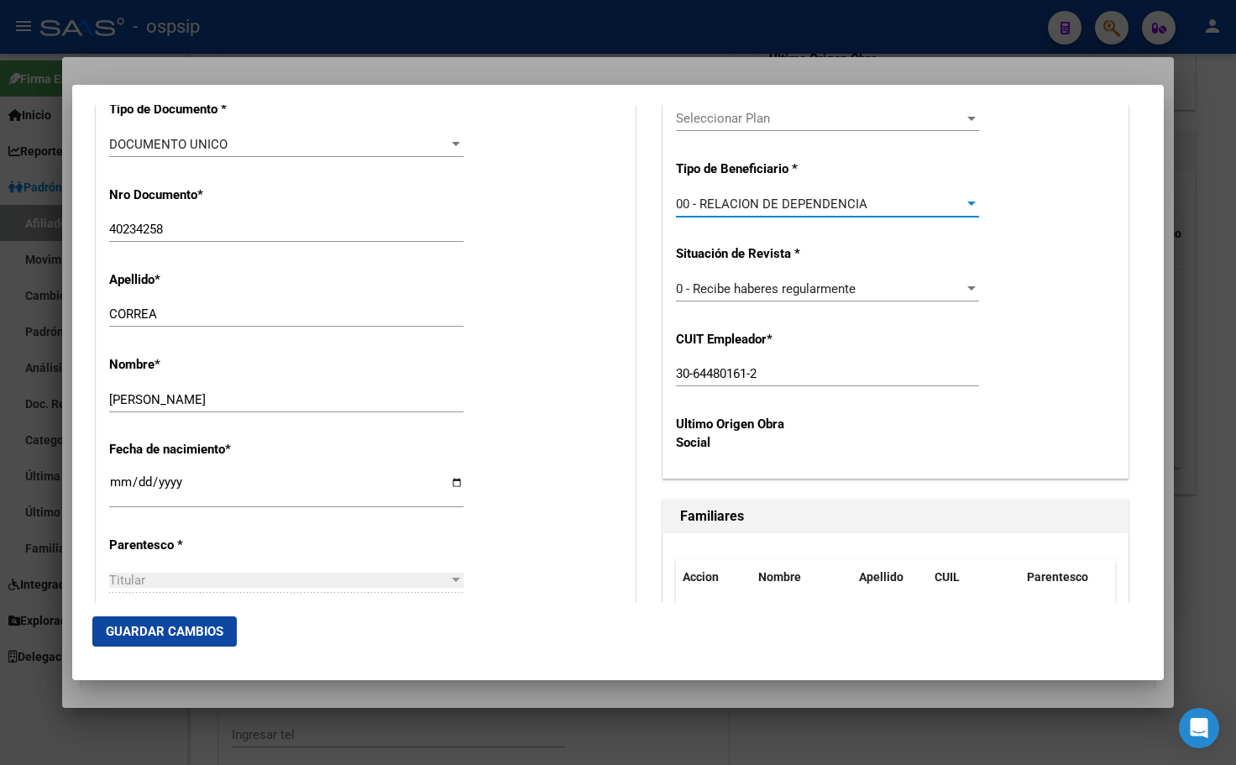
scroll to position [588, 0]
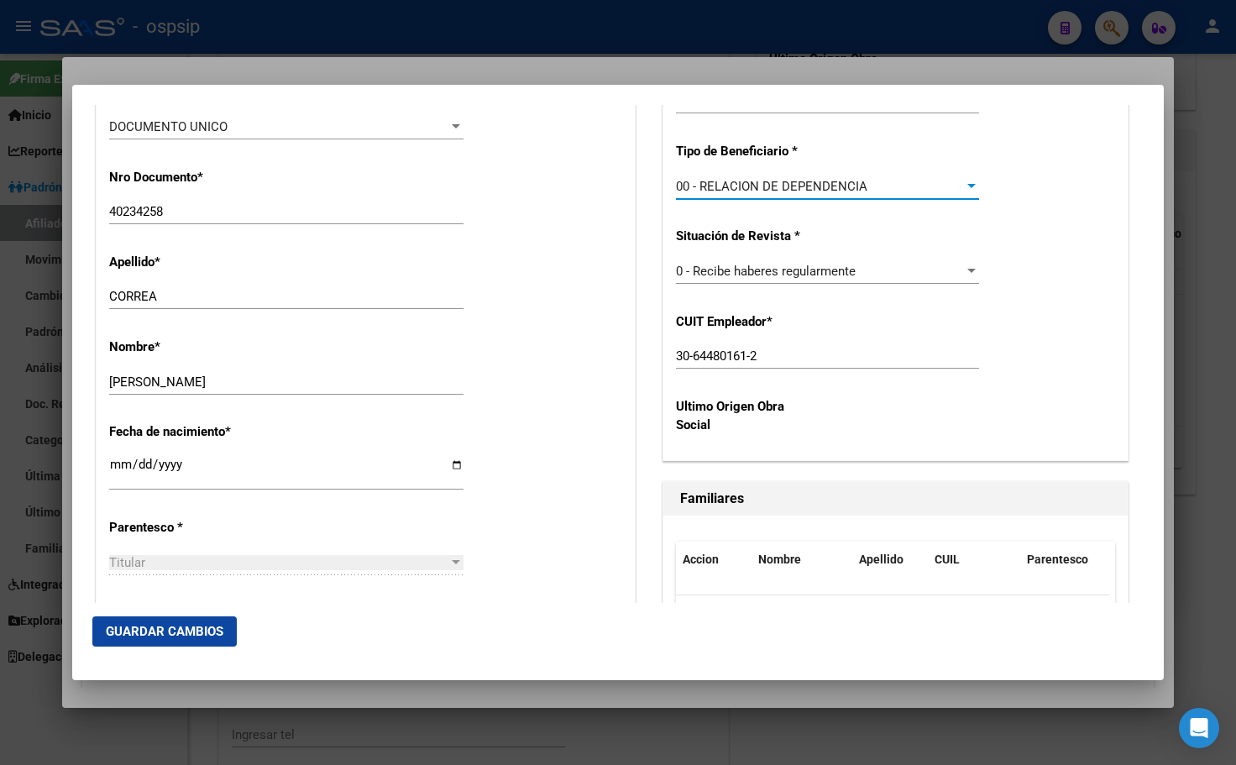
click at [146, 627] on span "Guardar Cambios" at bounding box center [165, 631] width 118 height 15
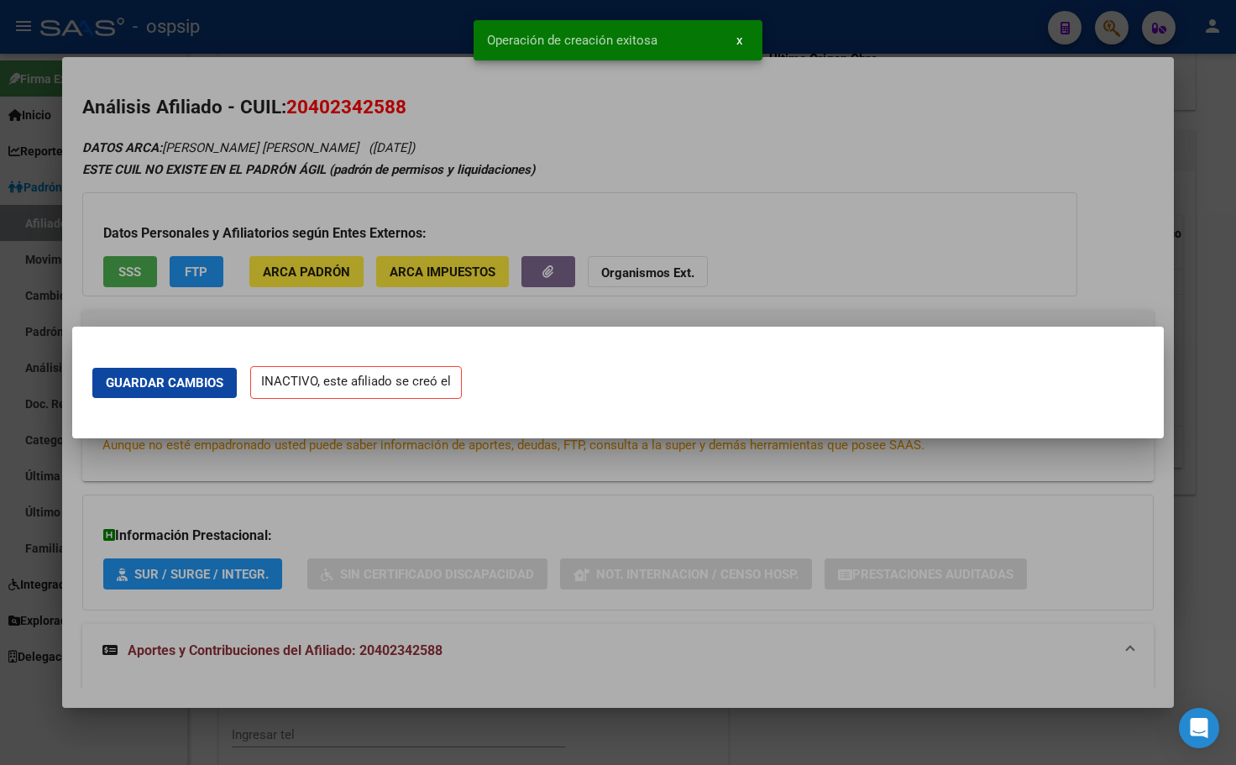
scroll to position [0, 0]
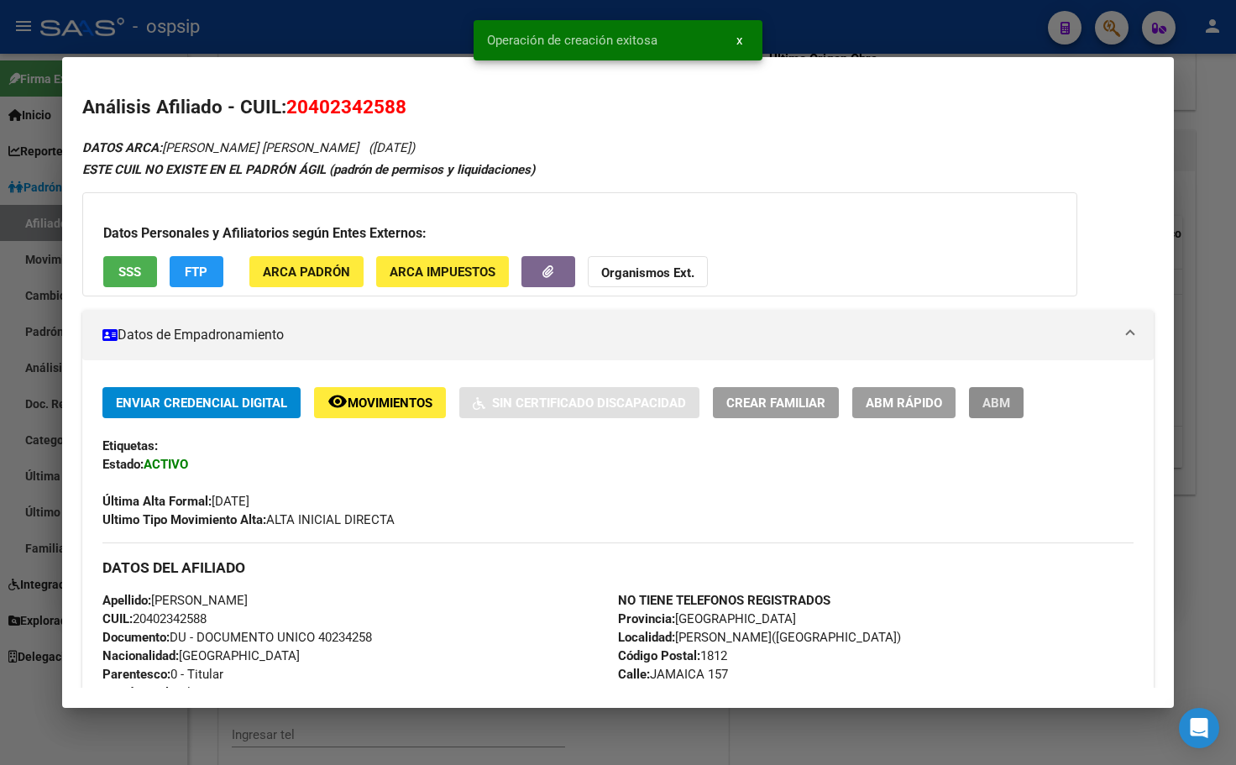
drag, startPoint x: 1007, startPoint y: 402, endPoint x: 777, endPoint y: 526, distance: 261.4
click at [1005, 402] on span "ABM" at bounding box center [996, 402] width 28 height 15
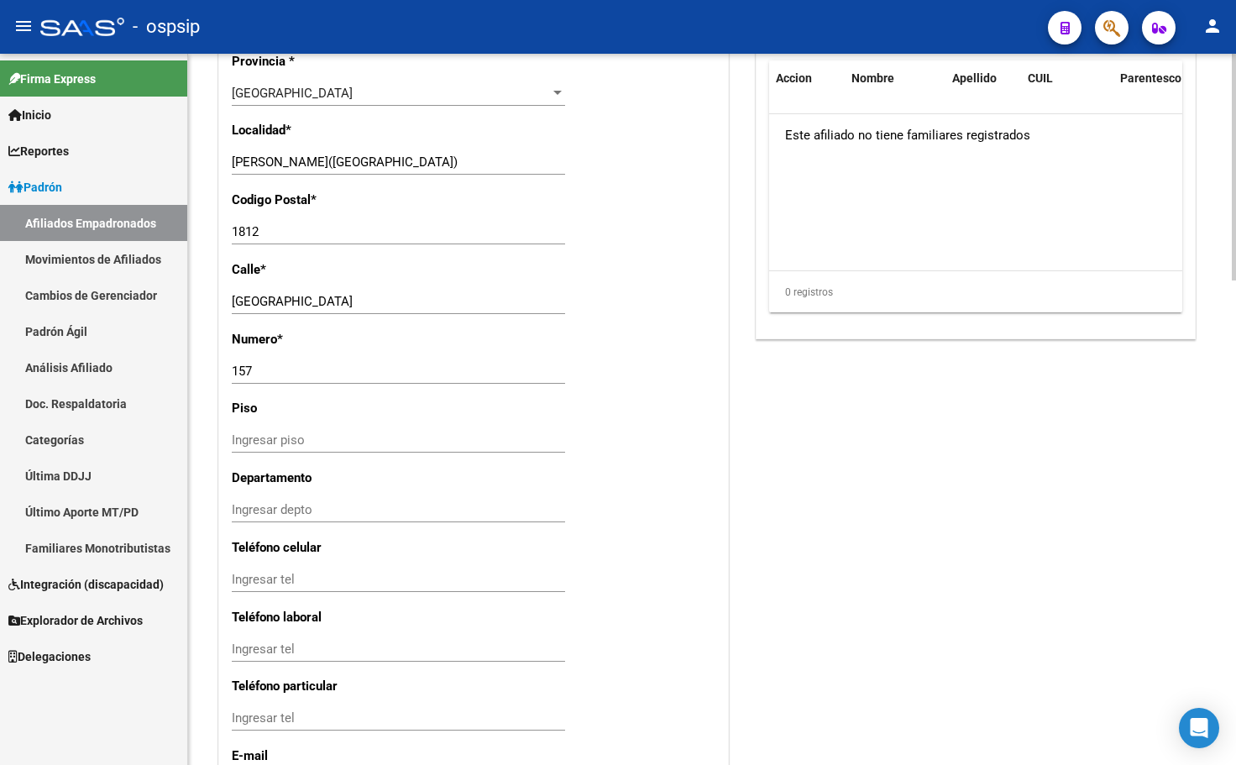
scroll to position [1519, 0]
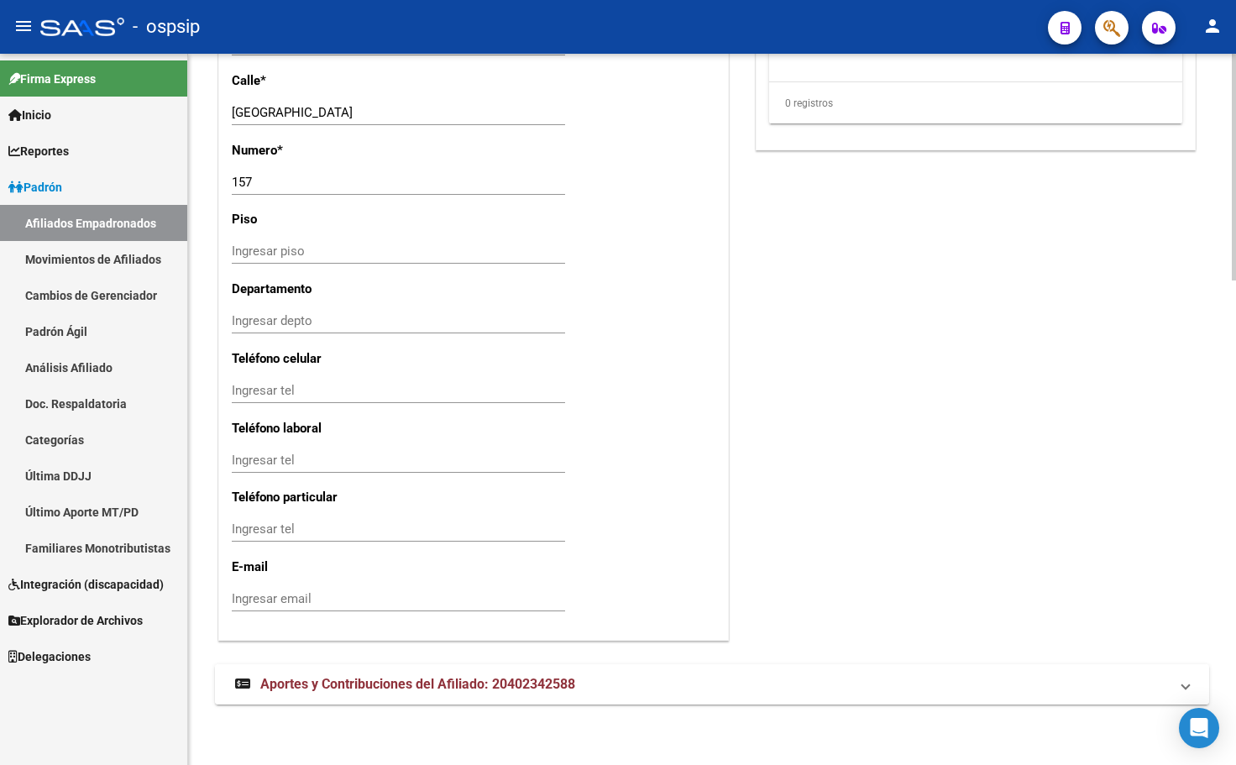
drag, startPoint x: 335, startPoint y: 673, endPoint x: 319, endPoint y: 664, distance: 18.4
click at [331, 671] on mat-expansion-panel-header "Aportes y Contribuciones del Afiliado: 20402342588" at bounding box center [712, 684] width 994 height 40
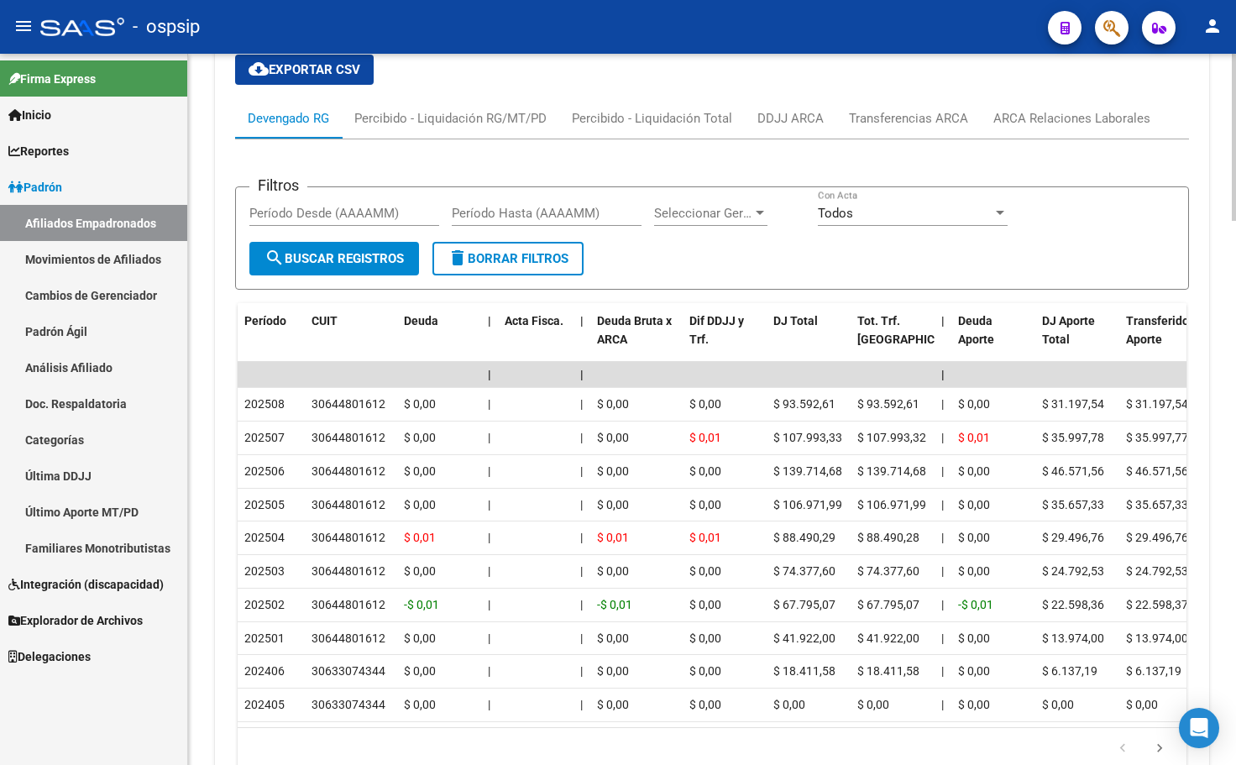
scroll to position [2236, 0]
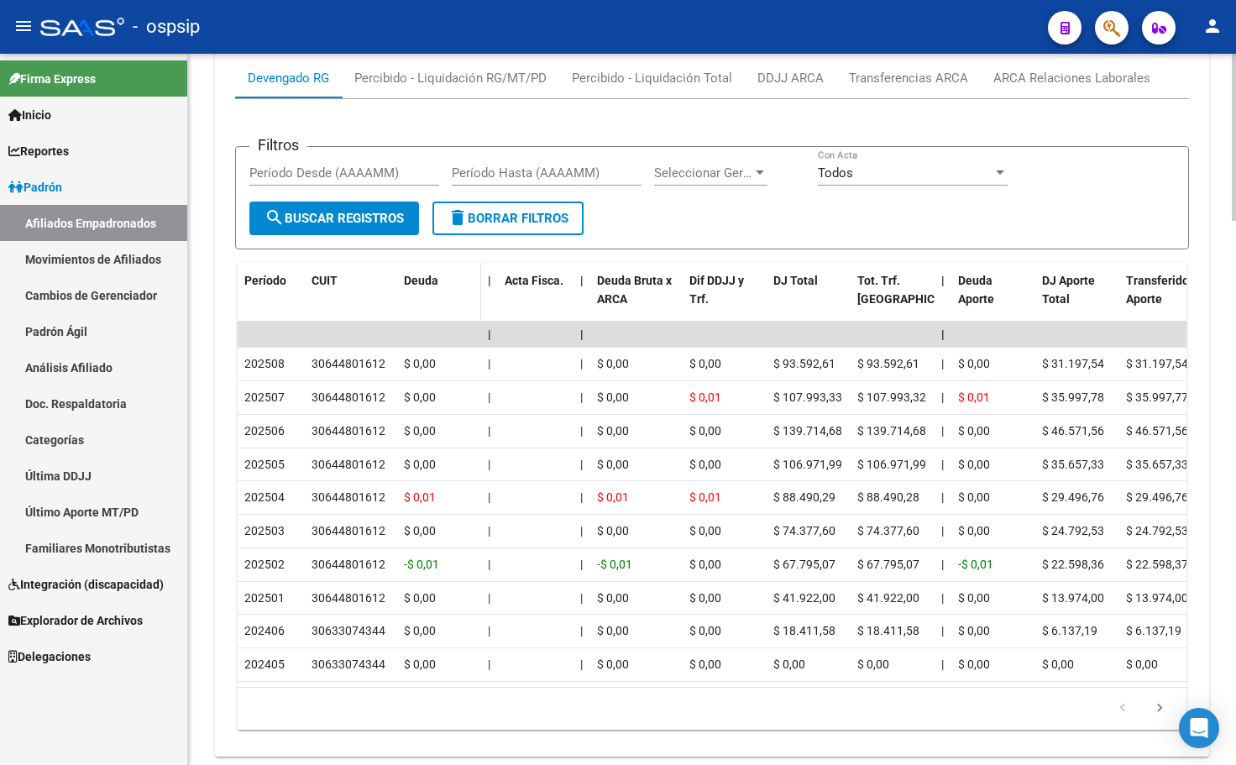
click at [425, 307] on datatable-header-cell "Deuda" at bounding box center [439, 300] width 84 height 74
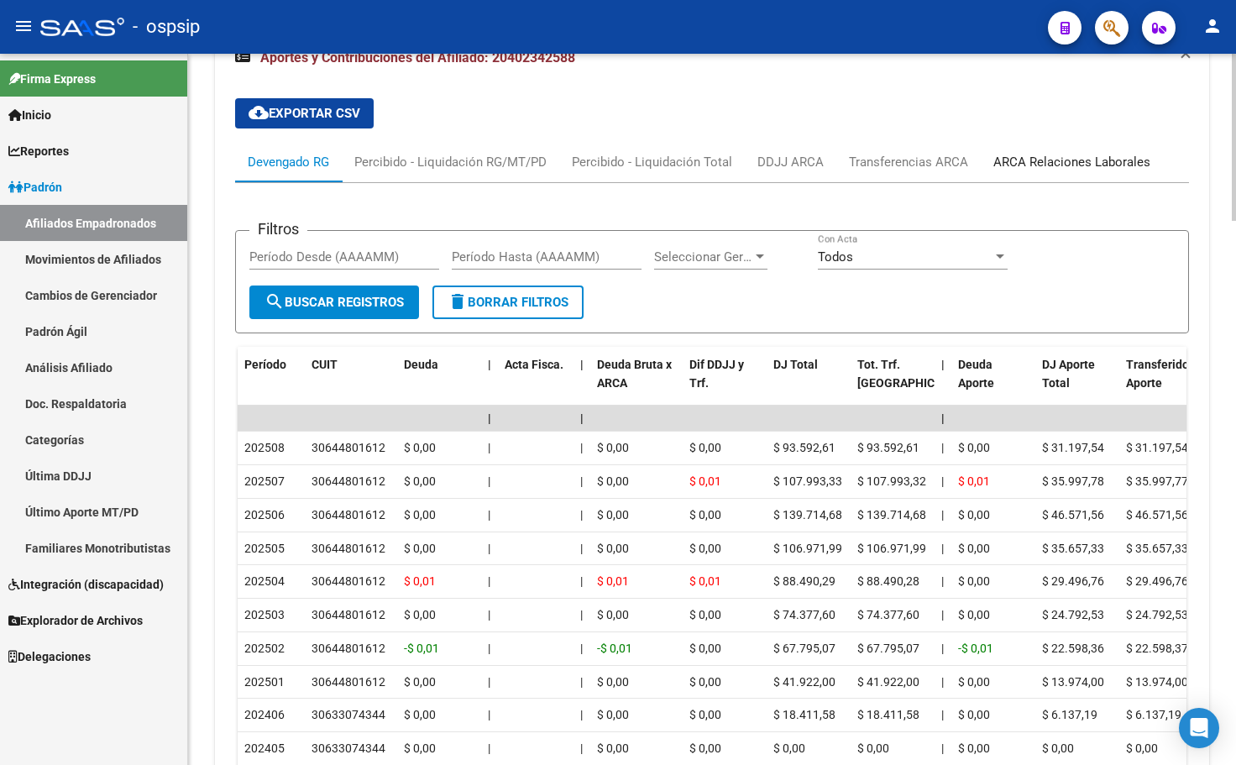
click at [1059, 156] on div "ARCA Relaciones Laborales" at bounding box center [1071, 162] width 157 height 18
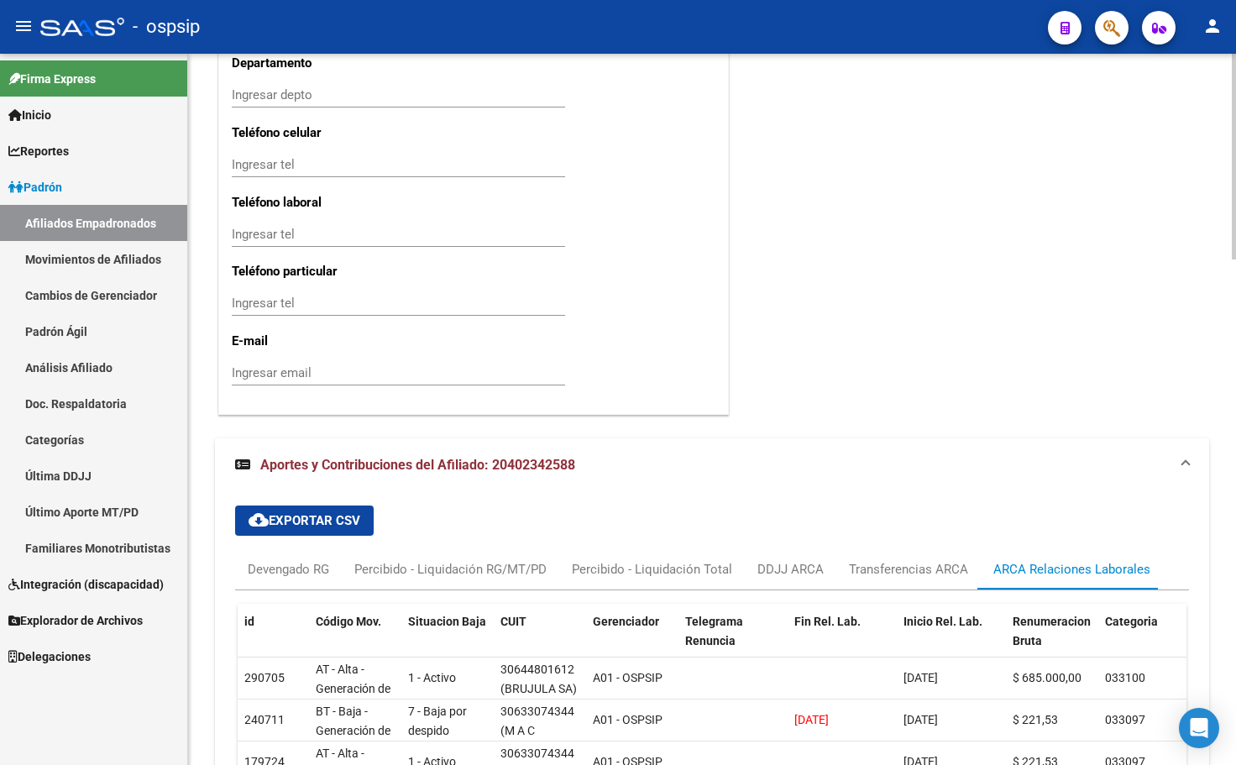
scroll to position [1911, 0]
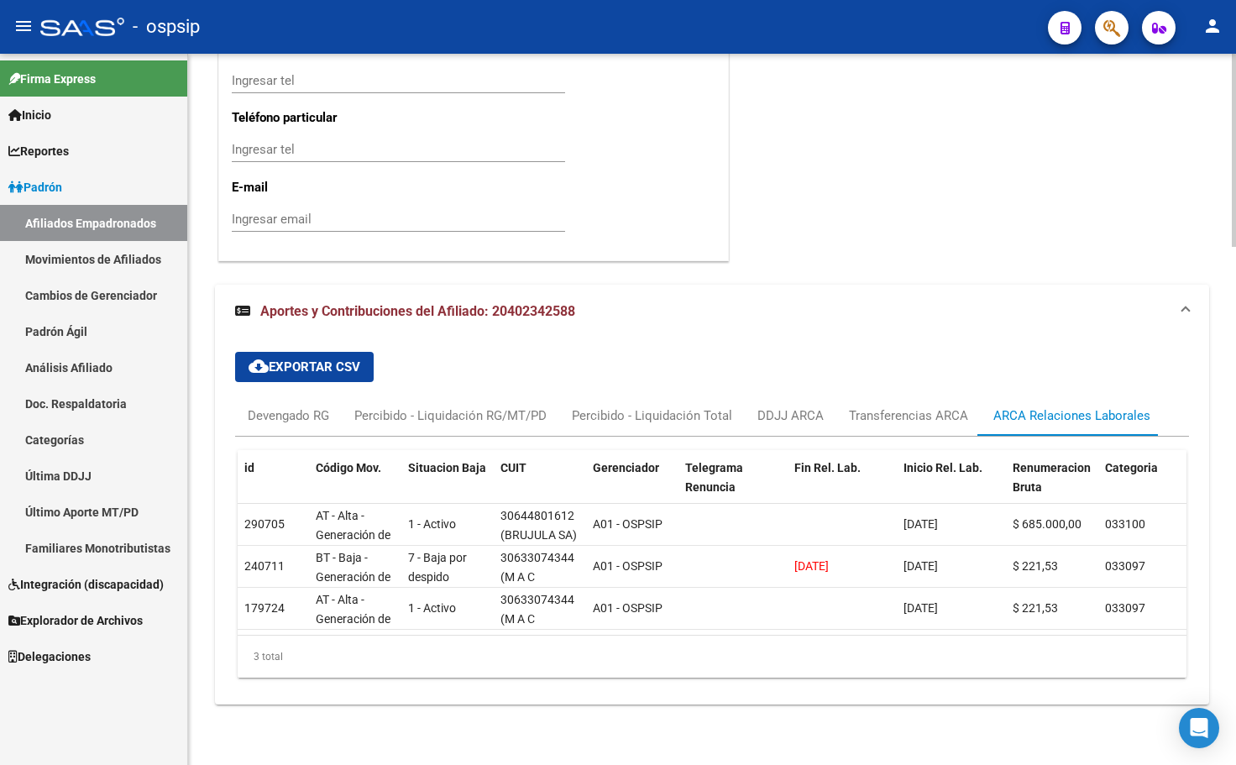
drag, startPoint x: 409, startPoint y: 270, endPoint x: 375, endPoint y: 201, distance: 76.6
click at [157, 697] on div "Firma Express Inicio Calendario SSS Instructivos Contacto OS Reportes Padrón Tr…" at bounding box center [93, 409] width 187 height 711
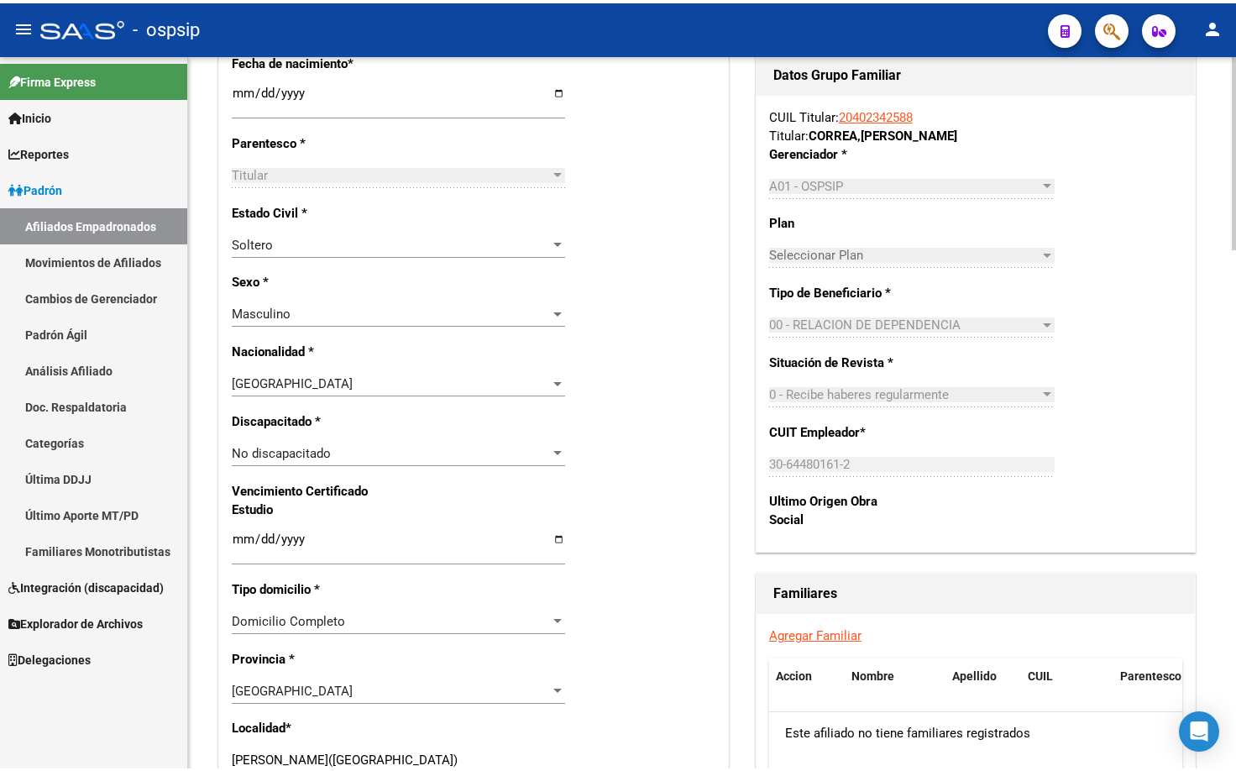
scroll to position [233, 0]
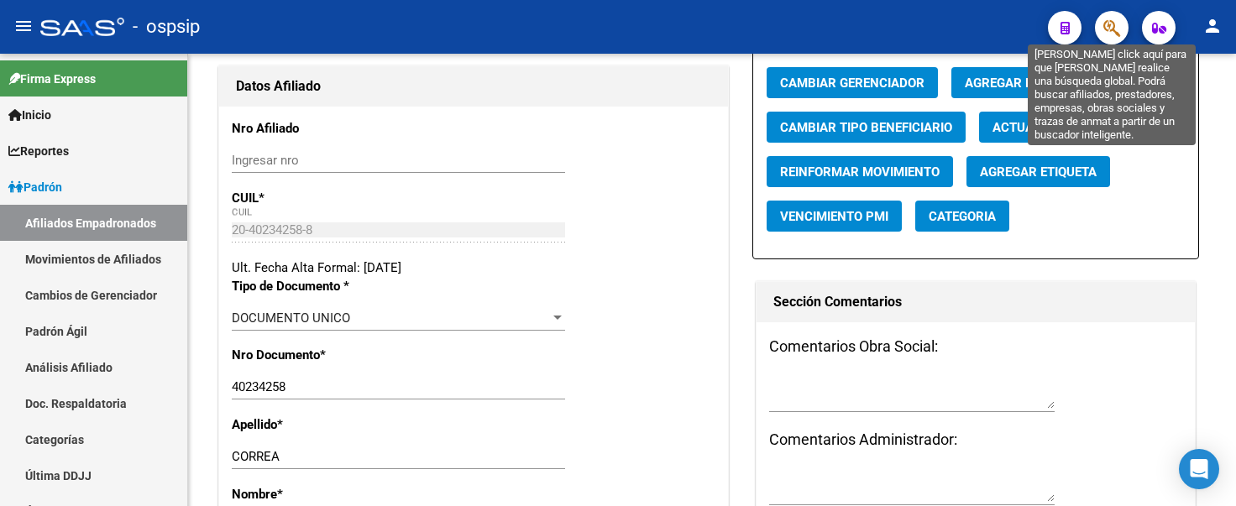
click at [1116, 32] on icon "button" at bounding box center [1111, 27] width 17 height 19
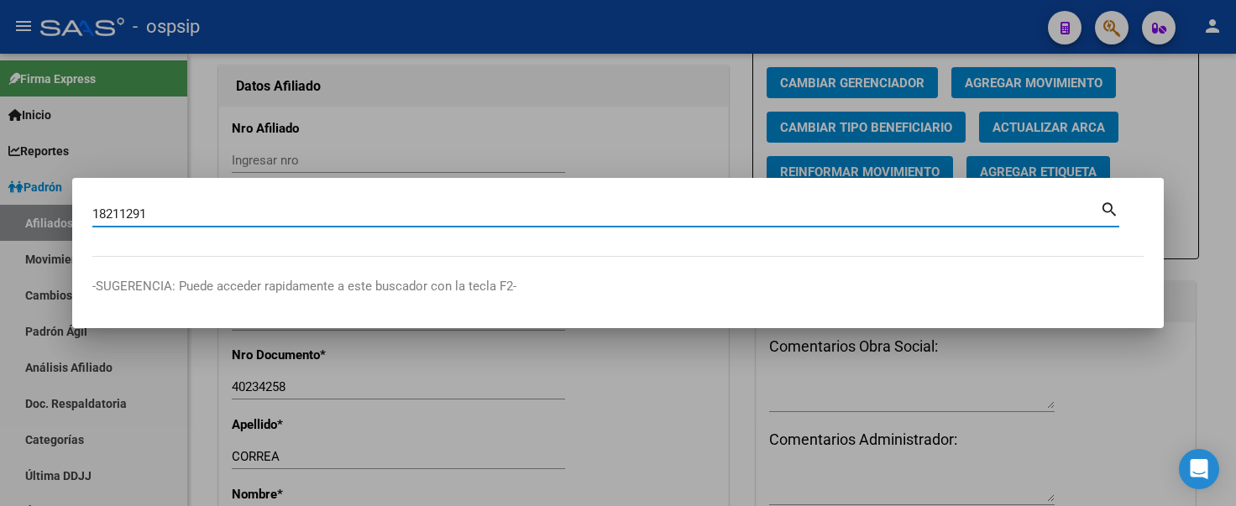
type input "18211291"
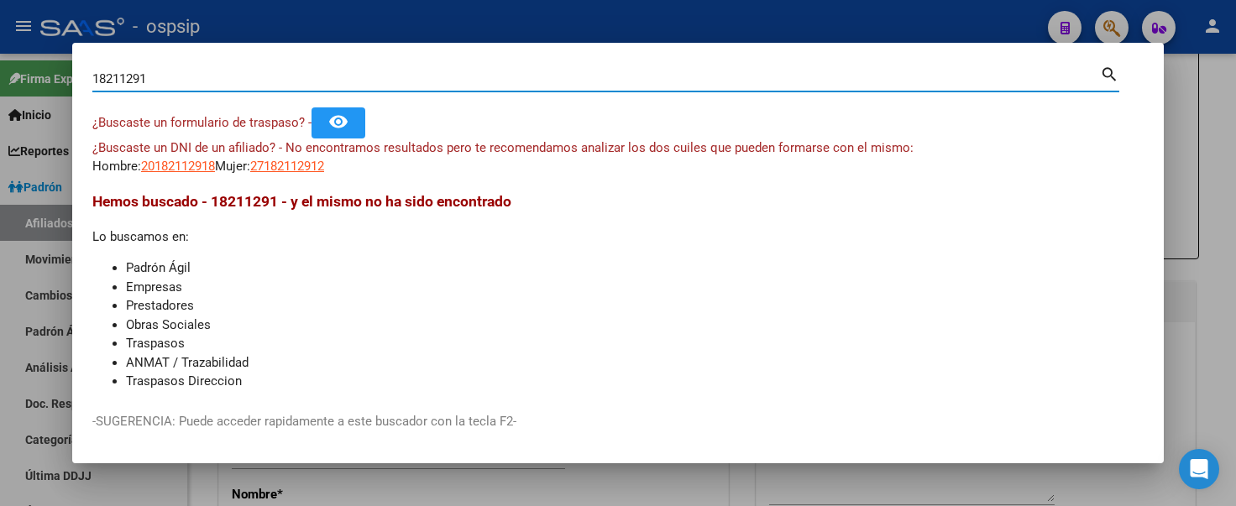
drag, startPoint x: 179, startPoint y: 80, endPoint x: 151, endPoint y: 248, distance: 171.0
click at [0, 79] on div "18211291 Buscar (apellido, dni, cuil, nro traspaso, cuit, obra social) search ¿…" at bounding box center [618, 253] width 1236 height 506
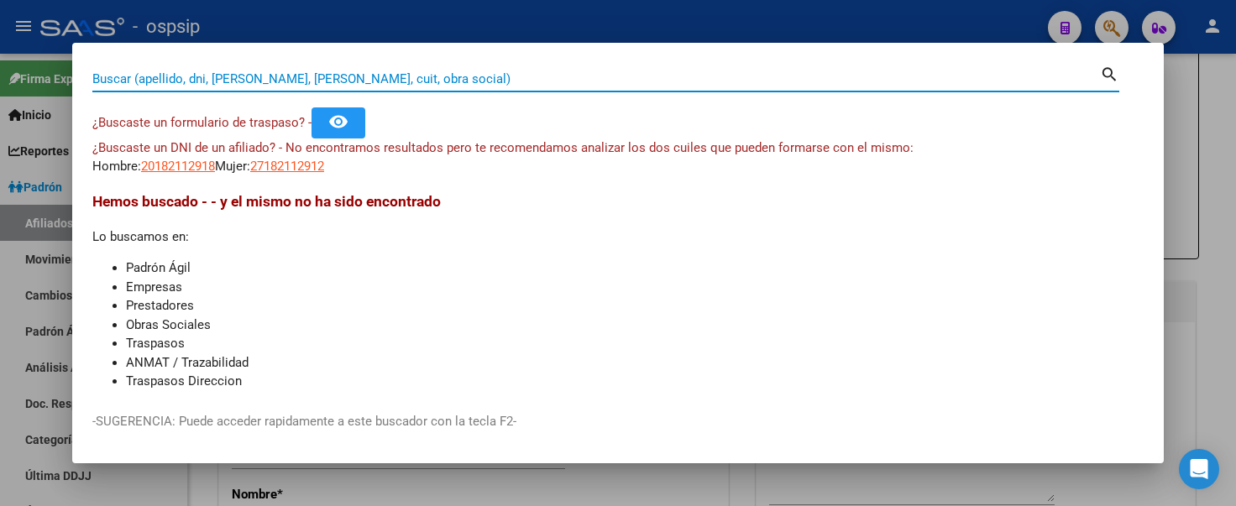
click at [112, 83] on input "Buscar (apellido, dni, [PERSON_NAME], [PERSON_NAME], cuit, obra social)" at bounding box center [595, 78] width 1007 height 15
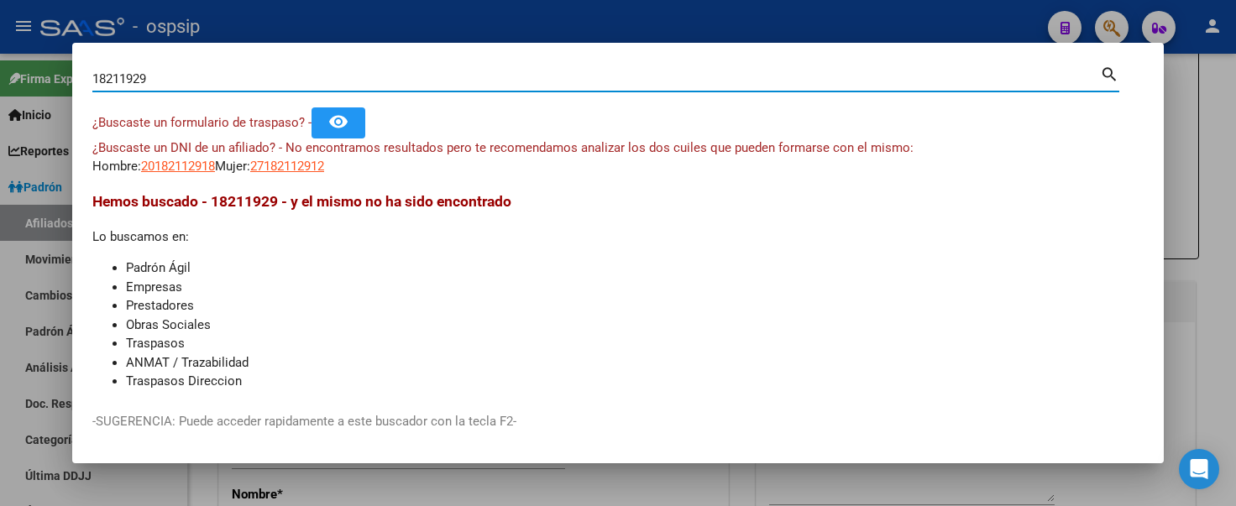
type input "18211929"
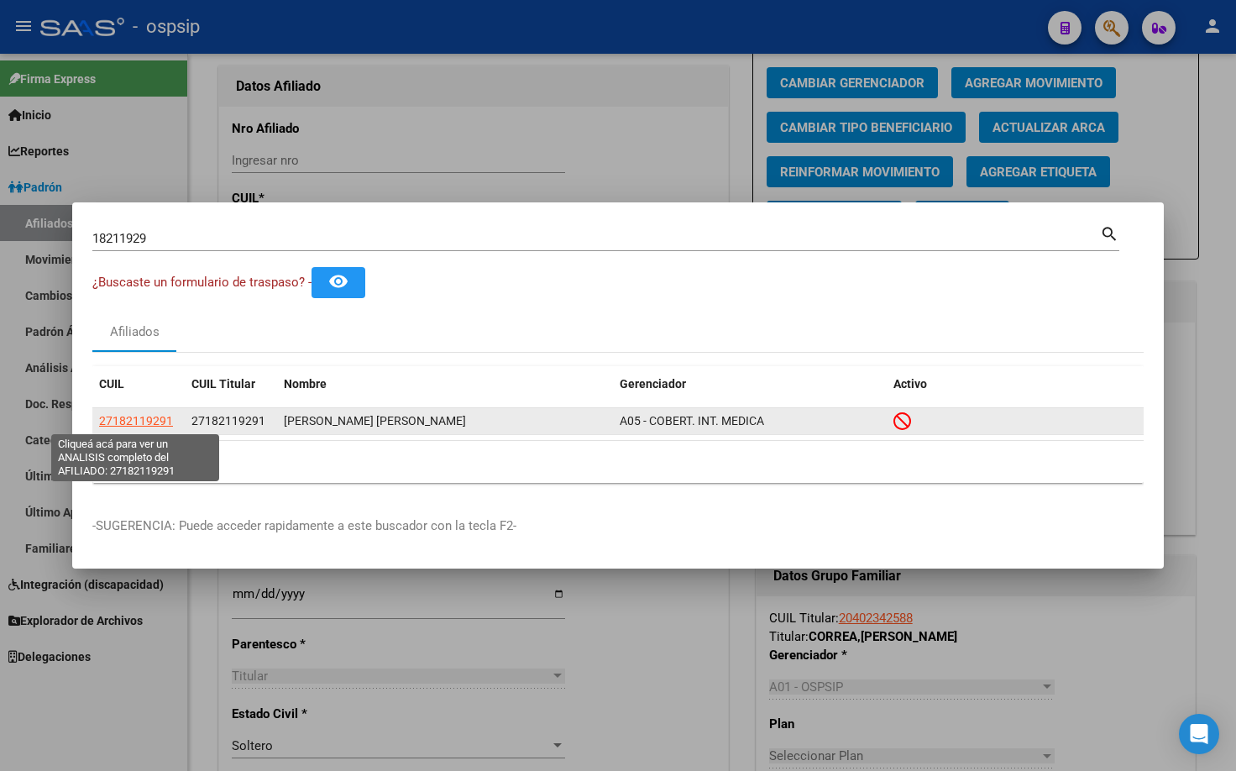
click at [126, 419] on span "27182119291" at bounding box center [136, 420] width 74 height 13
type textarea "27182119291"
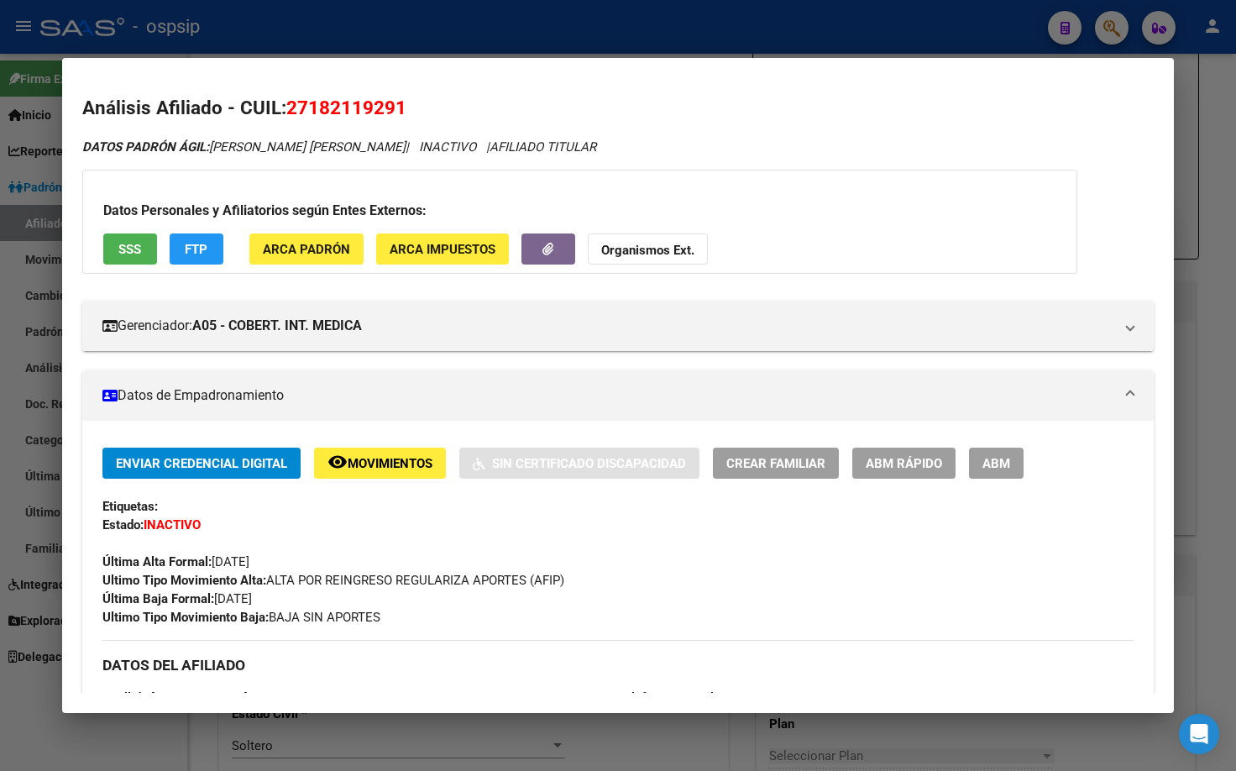
click at [986, 460] on span "ABM" at bounding box center [996, 463] width 28 height 15
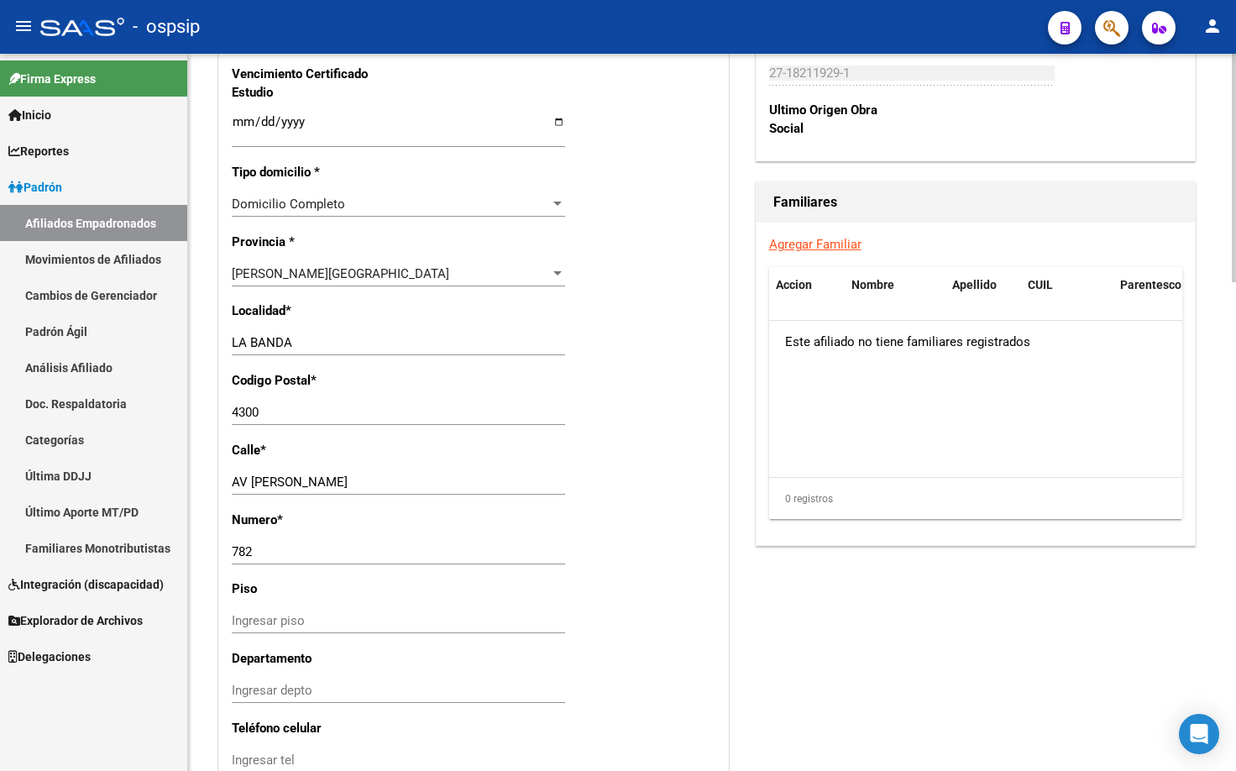
scroll to position [1175, 0]
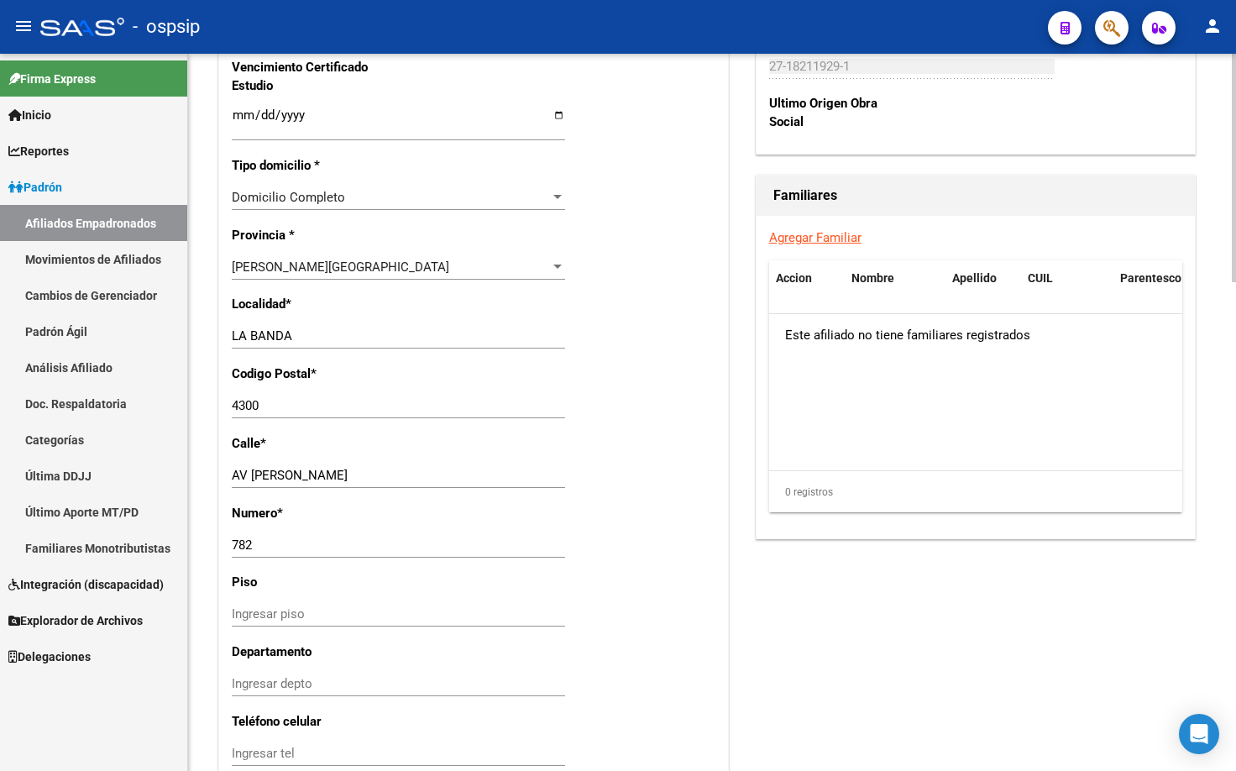
click at [469, 461] on div "Nro Afiliado Ingresar nro CUIL * 27-18211929-1 CUIL ARCA [PERSON_NAME] Ult. Fec…" at bounding box center [473, 83] width 509 height 1838
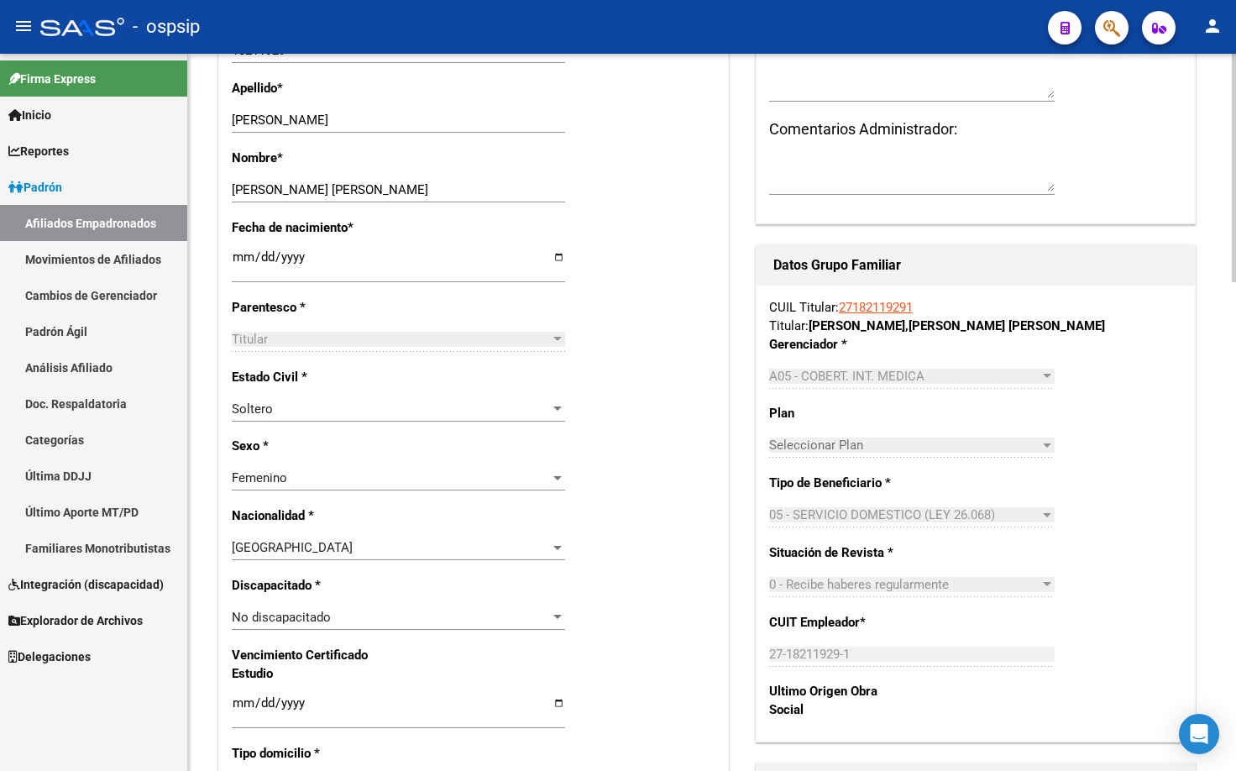
scroll to position [0, 0]
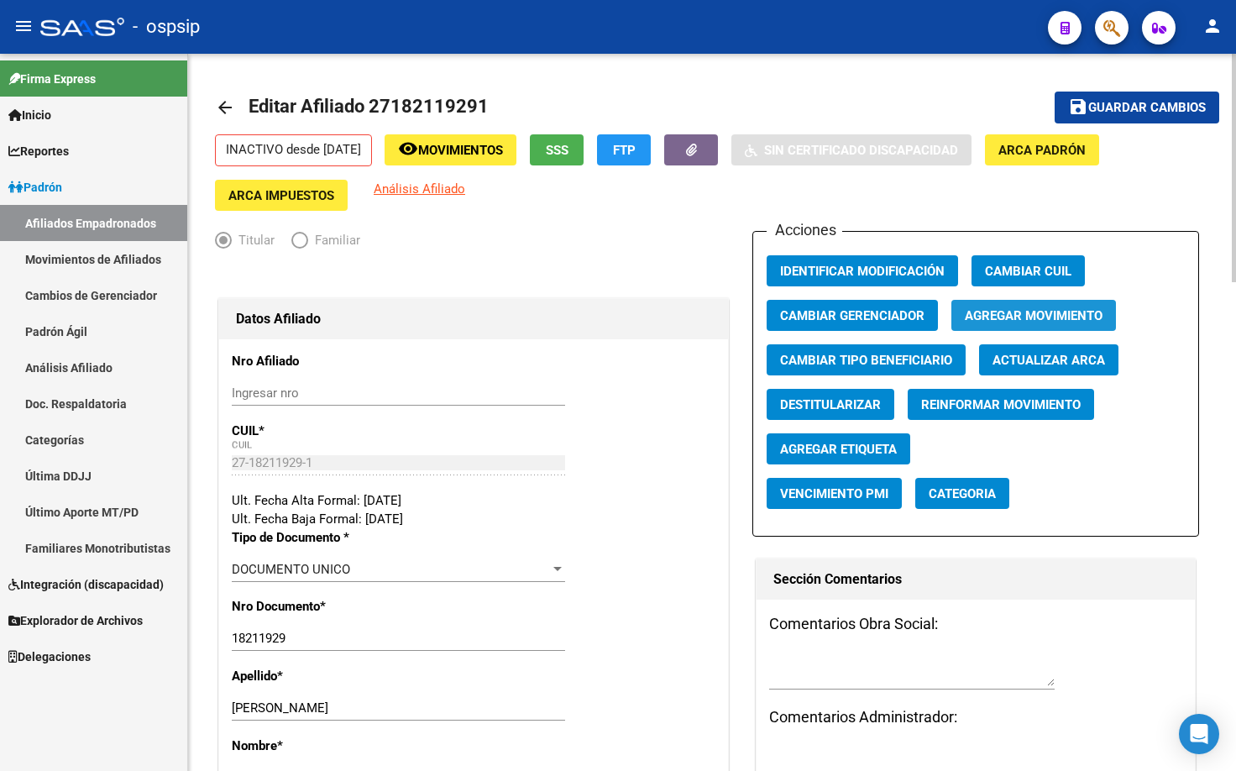
click at [1004, 313] on span "Agregar Movimiento" at bounding box center [1034, 315] width 138 height 15
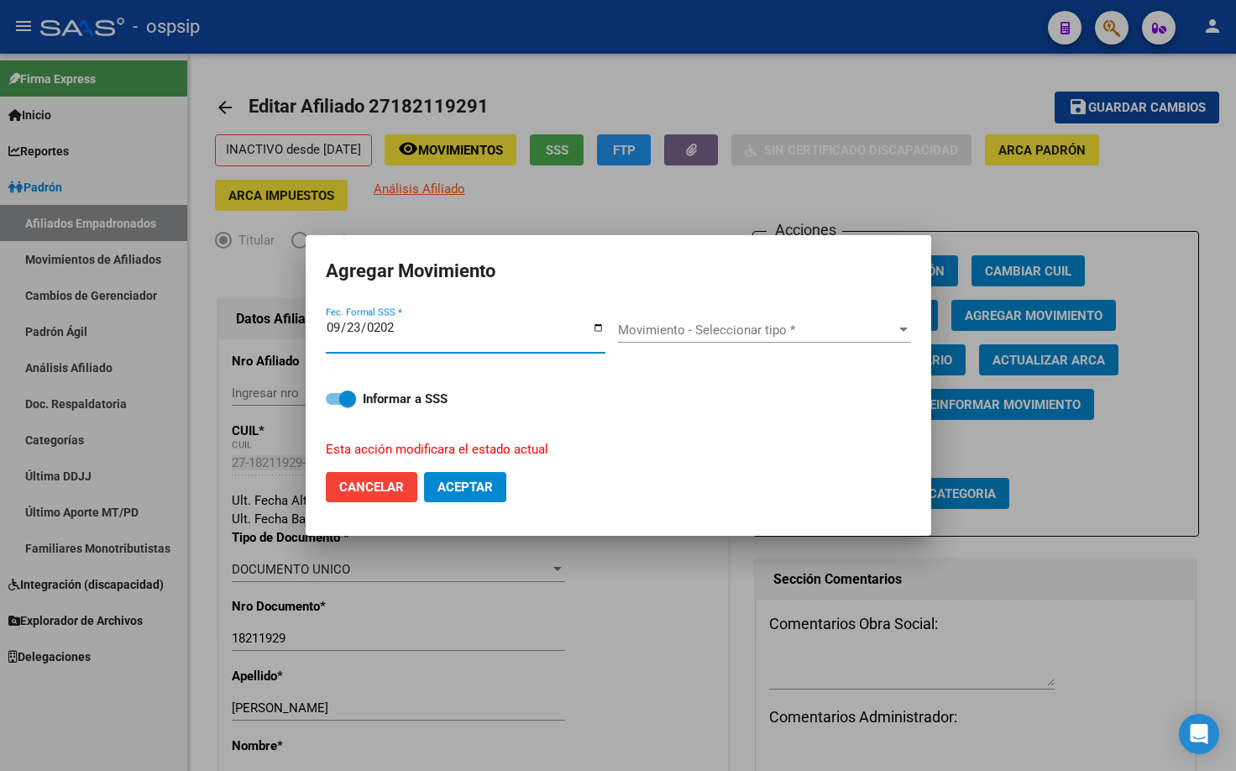
type input "[DATE]"
click at [640, 327] on span "Movimiento - Seleccionar tipo *" at bounding box center [757, 329] width 278 height 15
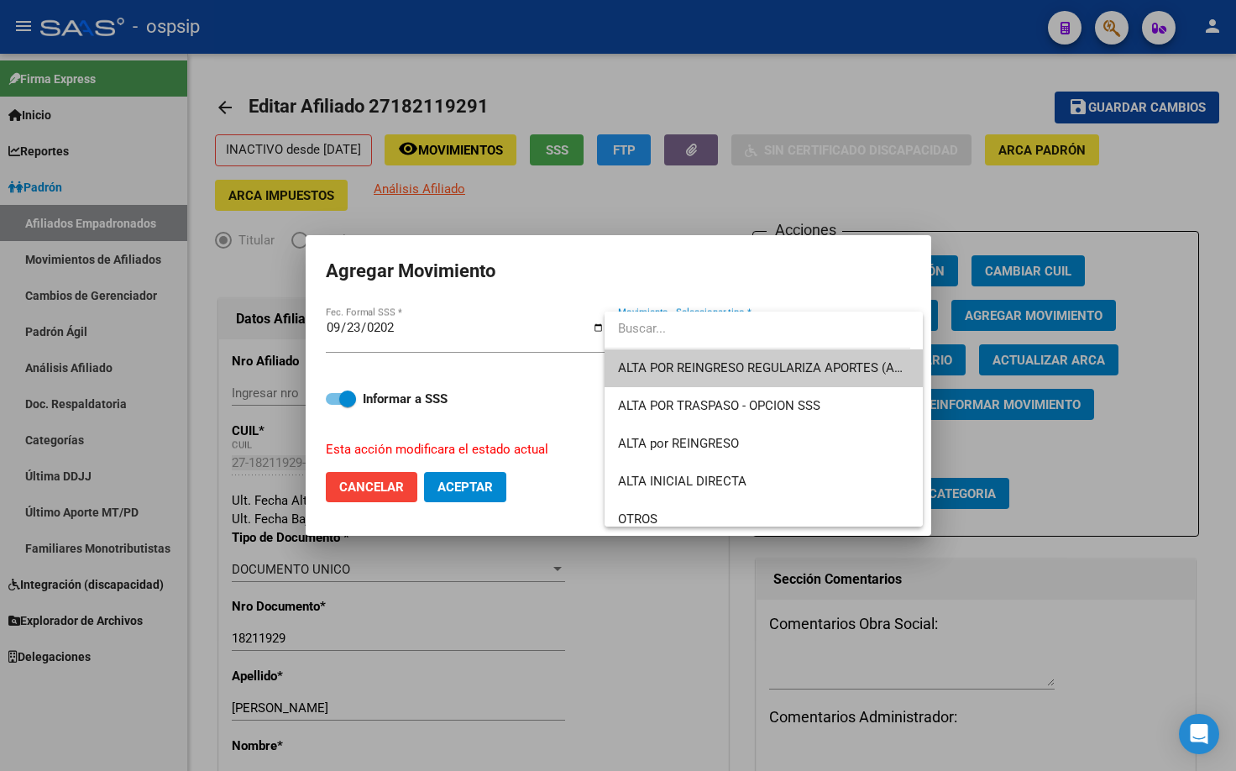
click at [680, 364] on span "ALTA POR REINGRESO REGULARIZA APORTES (AFIP)" at bounding box center [767, 367] width 298 height 15
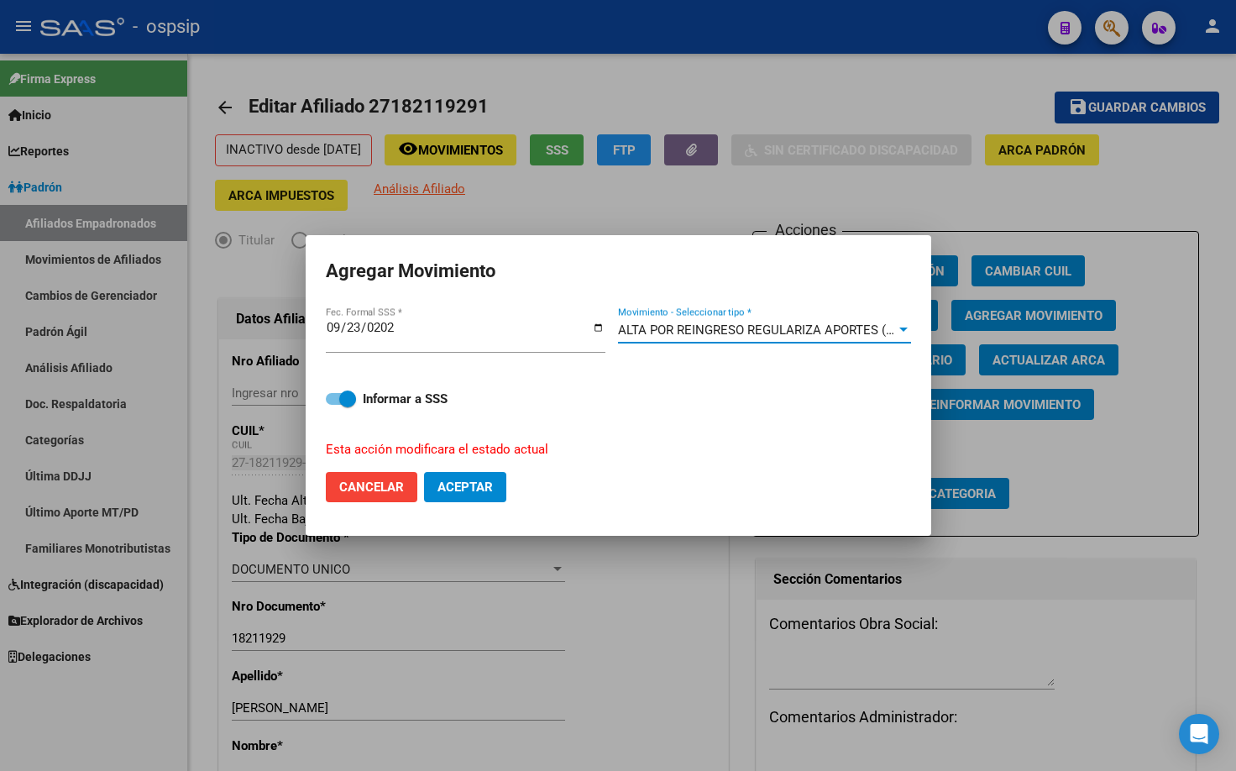
click at [452, 488] on span "Aceptar" at bounding box center [464, 486] width 55 height 15
checkbox input "false"
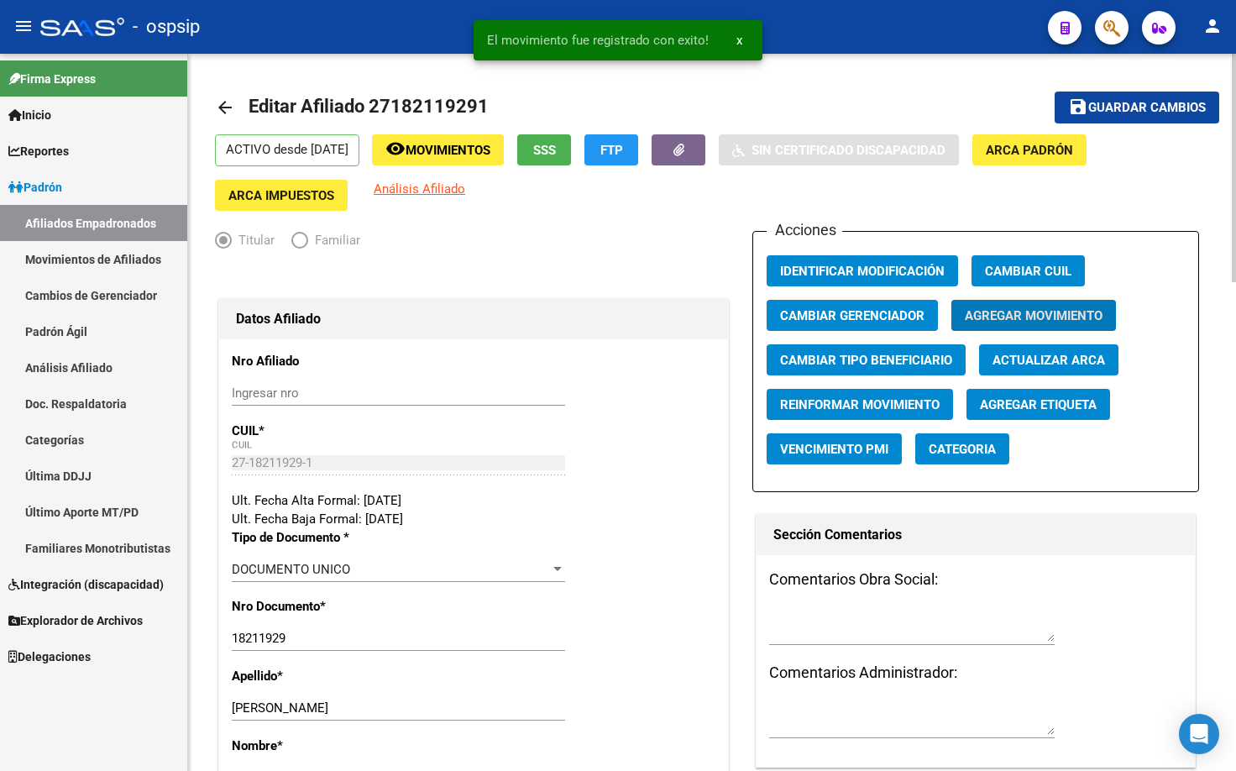
click at [626, 502] on div "Ult. Fecha Alta Formal: [DATE]" at bounding box center [474, 500] width 484 height 18
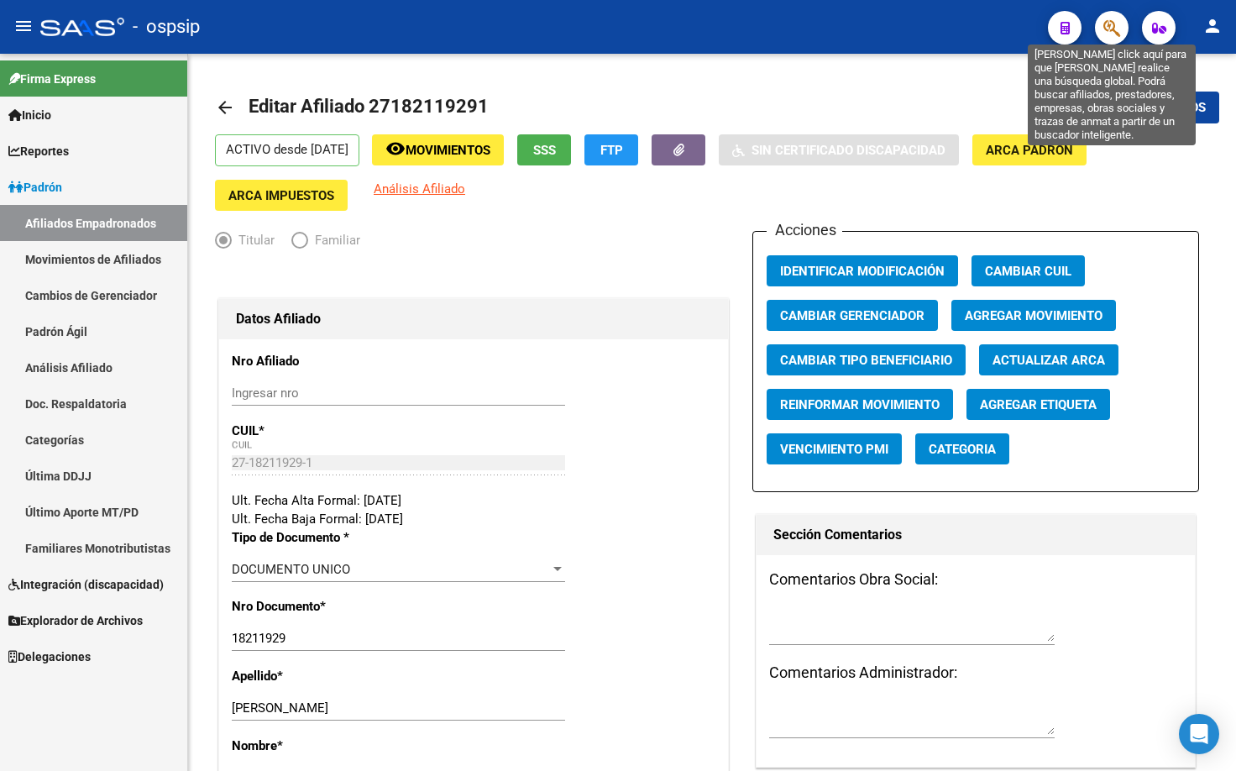
click at [1110, 25] on icon "button" at bounding box center [1111, 27] width 17 height 19
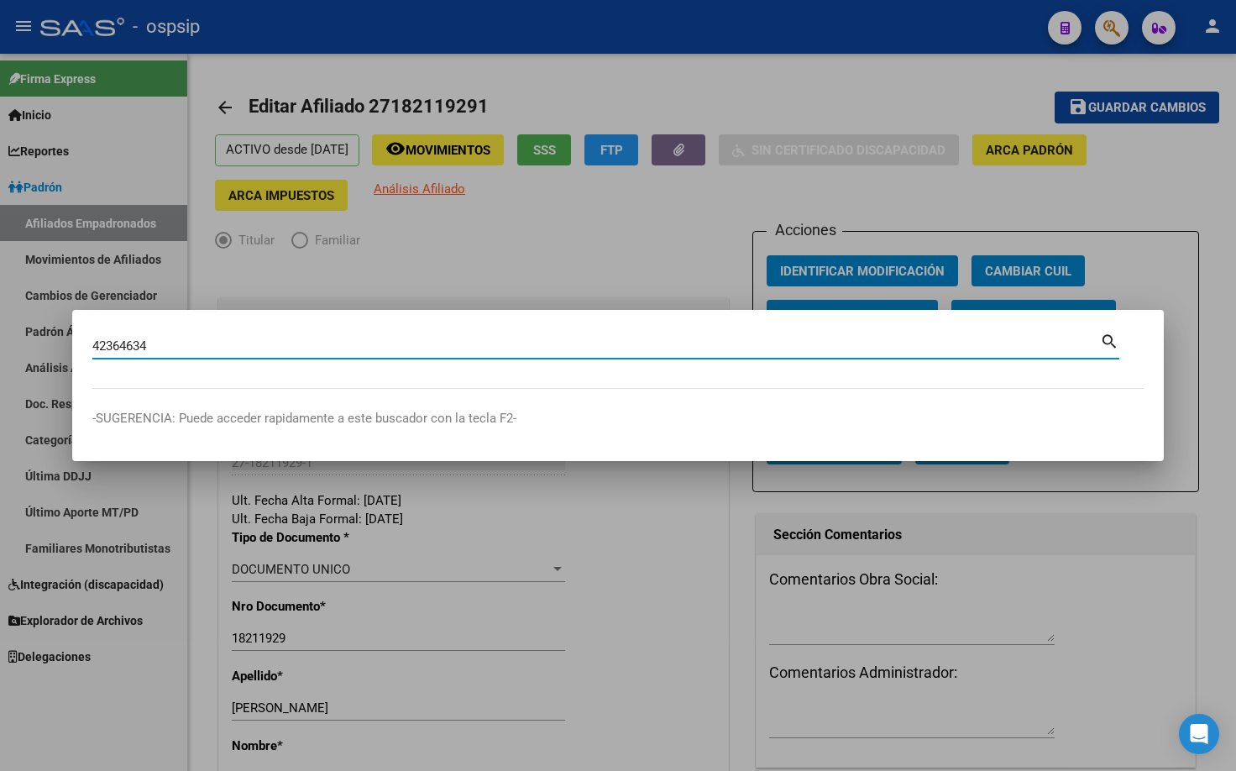
type input "42364634"
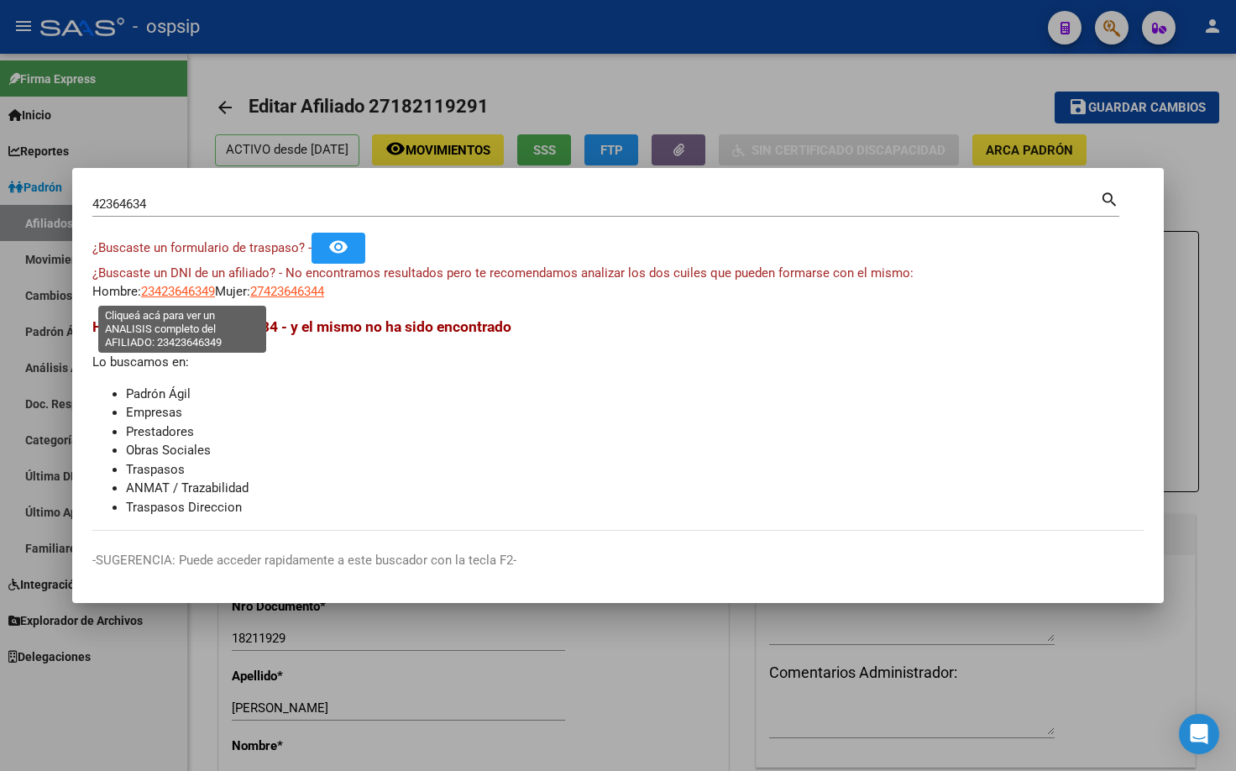
click at [170, 290] on span "23423646349" at bounding box center [178, 291] width 74 height 15
type textarea "23423646349"
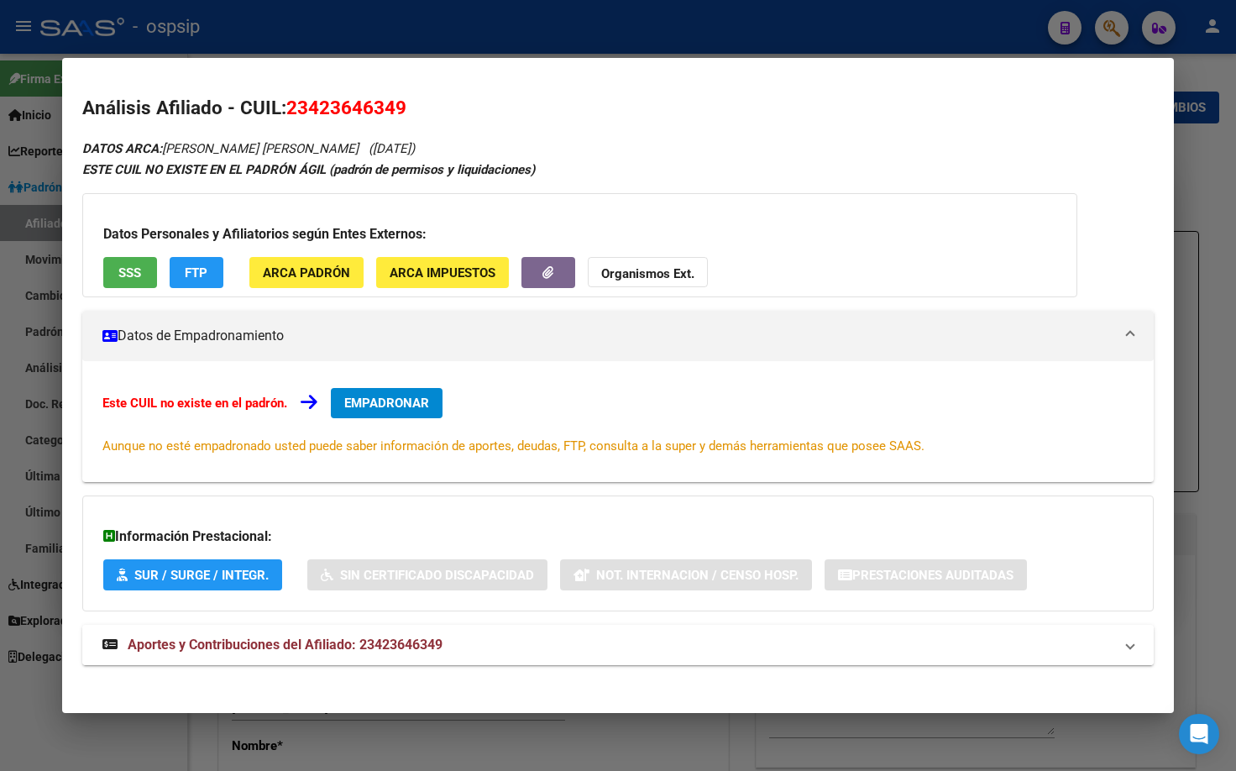
drag, startPoint x: 367, startPoint y: 646, endPoint x: 358, endPoint y: 649, distance: 9.6
click at [368, 648] on span "Aportes y Contribuciones del Afiliado: 23423646349" at bounding box center [285, 644] width 315 height 16
click at [369, 401] on span "EMPADRONAR" at bounding box center [386, 402] width 85 height 15
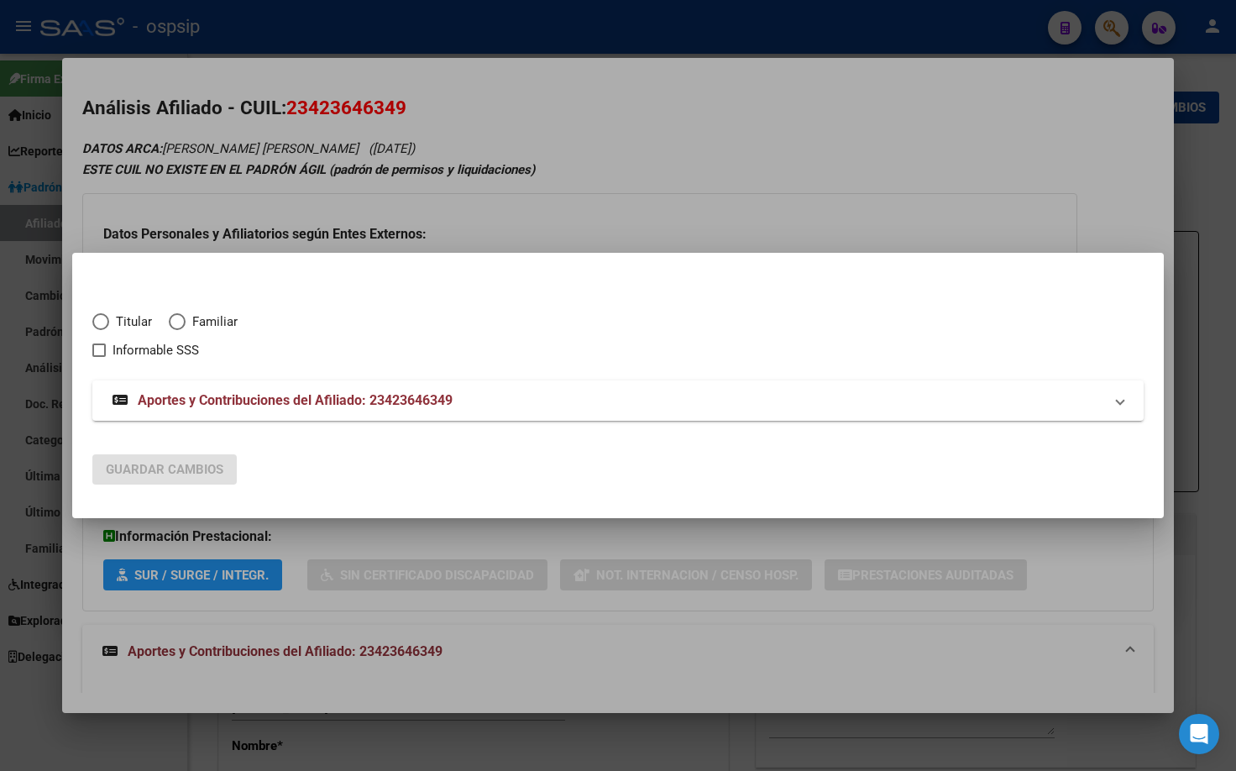
click at [96, 323] on span "Elija una opción" at bounding box center [100, 321] width 17 height 17
click at [96, 323] on input "Titular" at bounding box center [100, 321] width 17 height 17
radio input "true"
checkbox input "true"
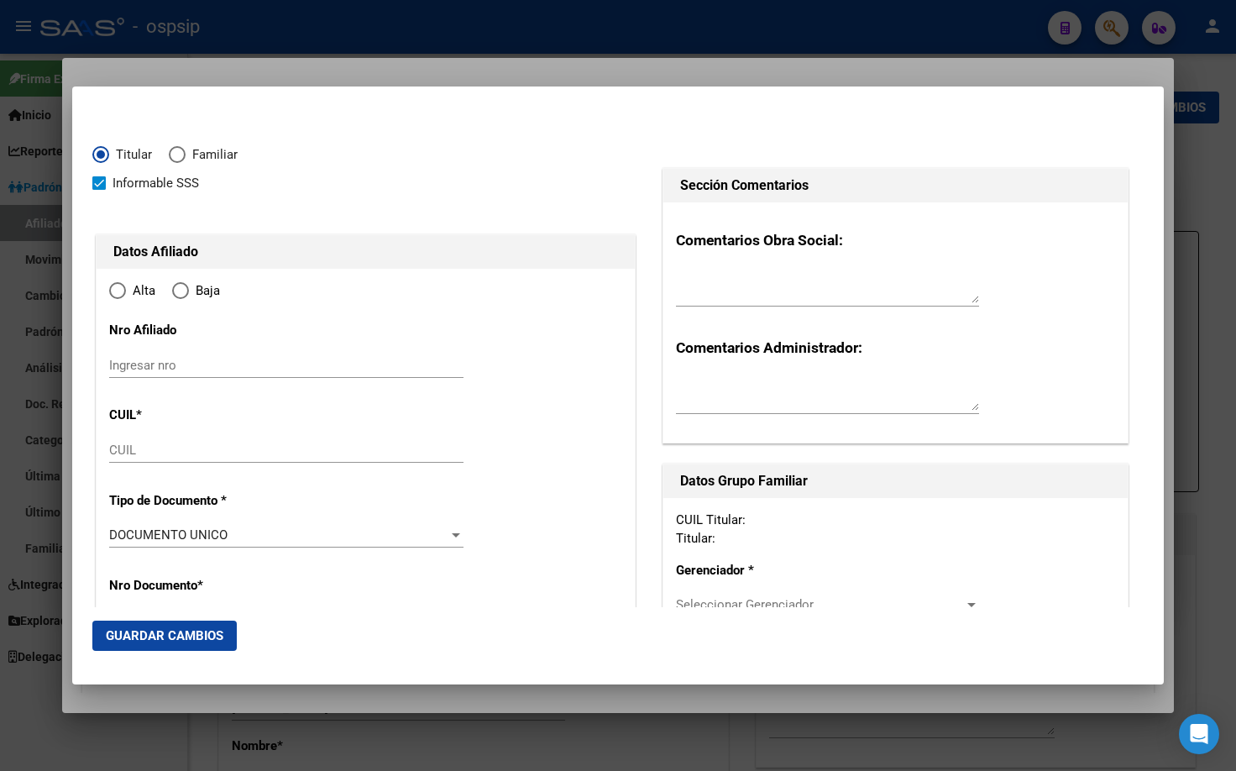
type input "23-42364634-9"
type input "42364634"
type input "[PERSON_NAME]"
type input "[DATE]"
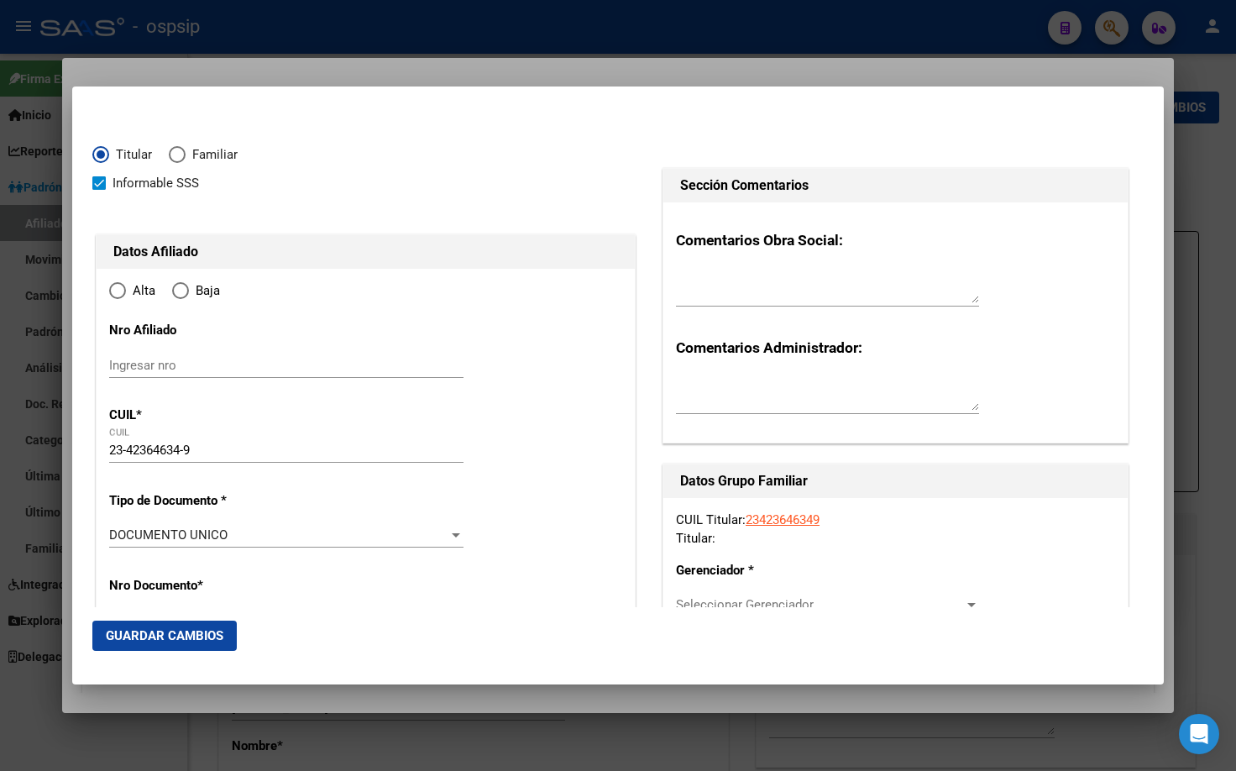
type input "TORRES"
type input "6703"
type input "[PERSON_NAME]"
type input "100"
radio input "true"
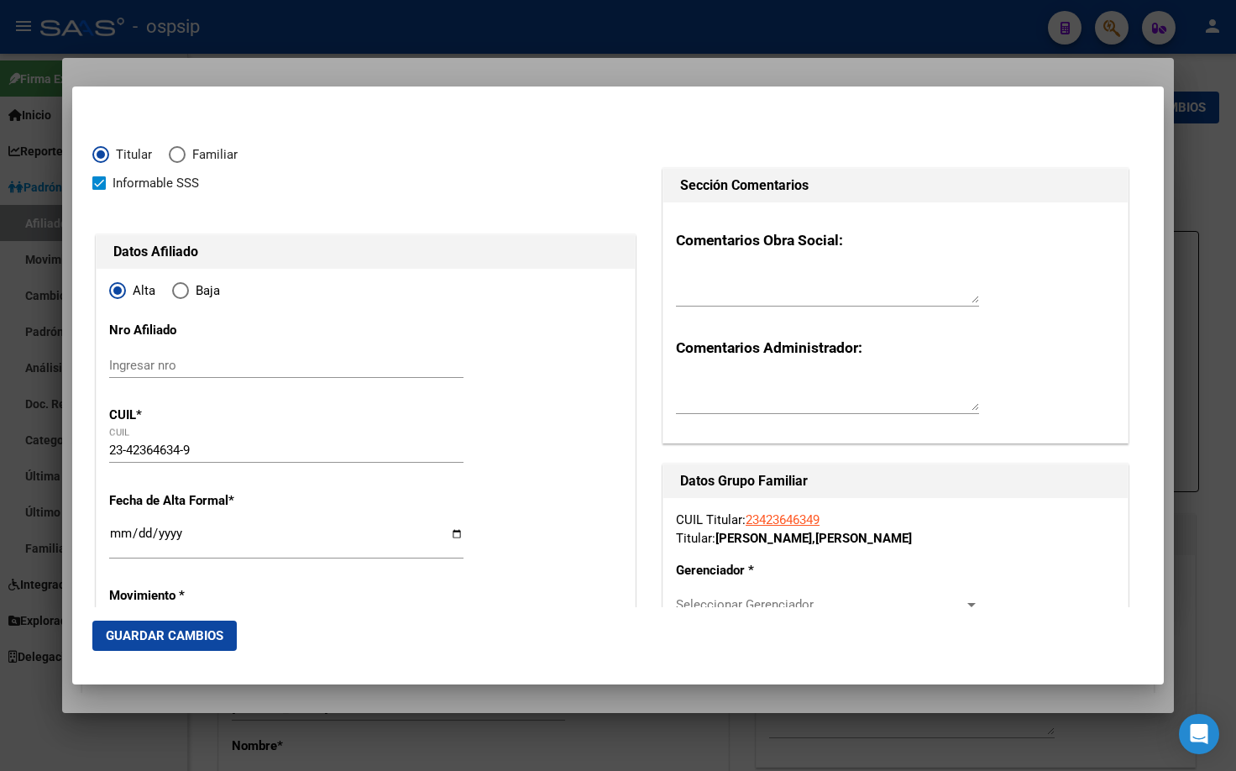
type input "TORRES"
click at [116, 531] on input "Ingresar fecha" at bounding box center [286, 539] width 354 height 27
type input "[DATE]"
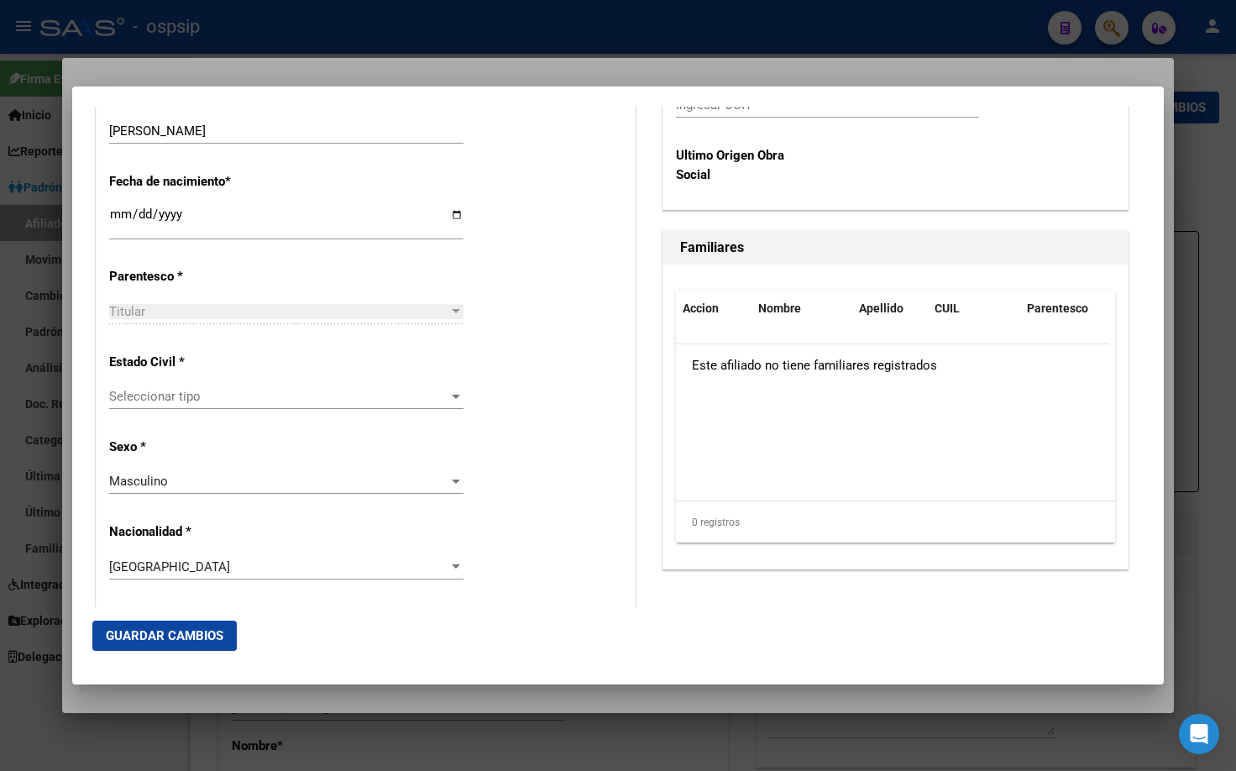
scroll to position [861, 0]
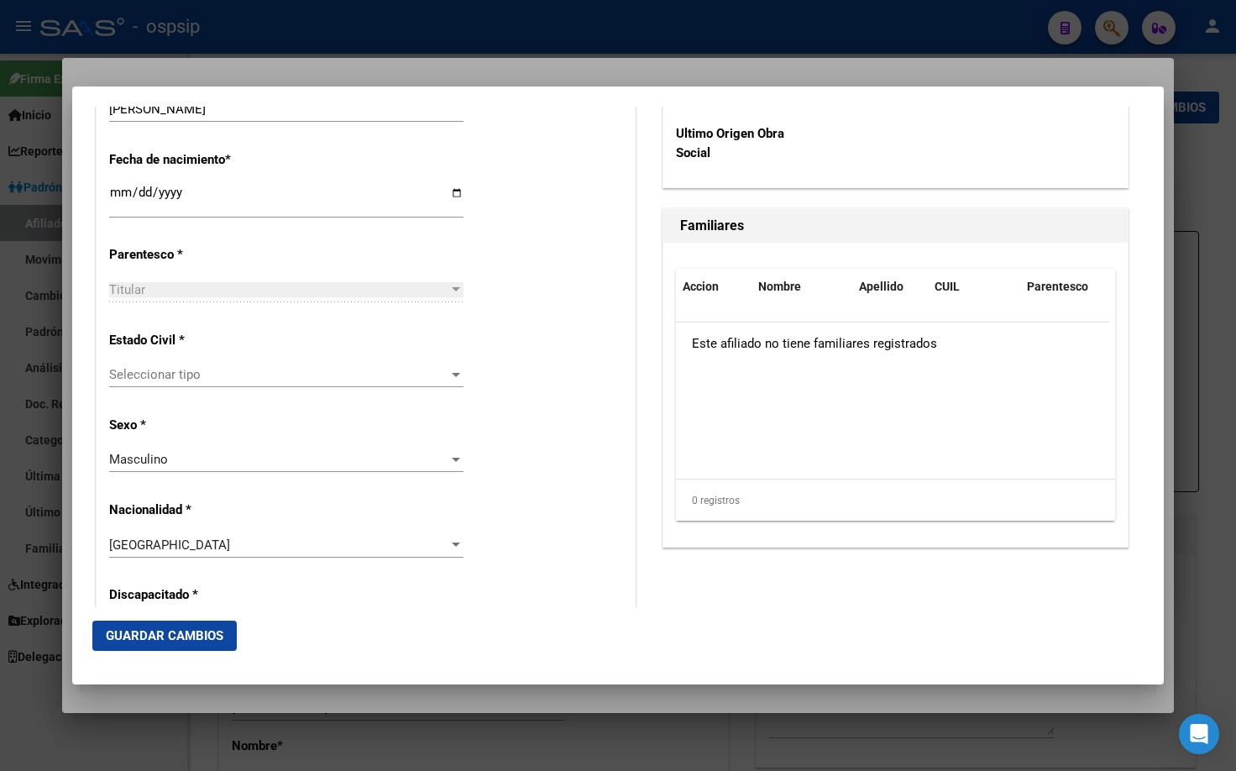
click at [120, 373] on span "Seleccionar tipo" at bounding box center [278, 374] width 339 height 15
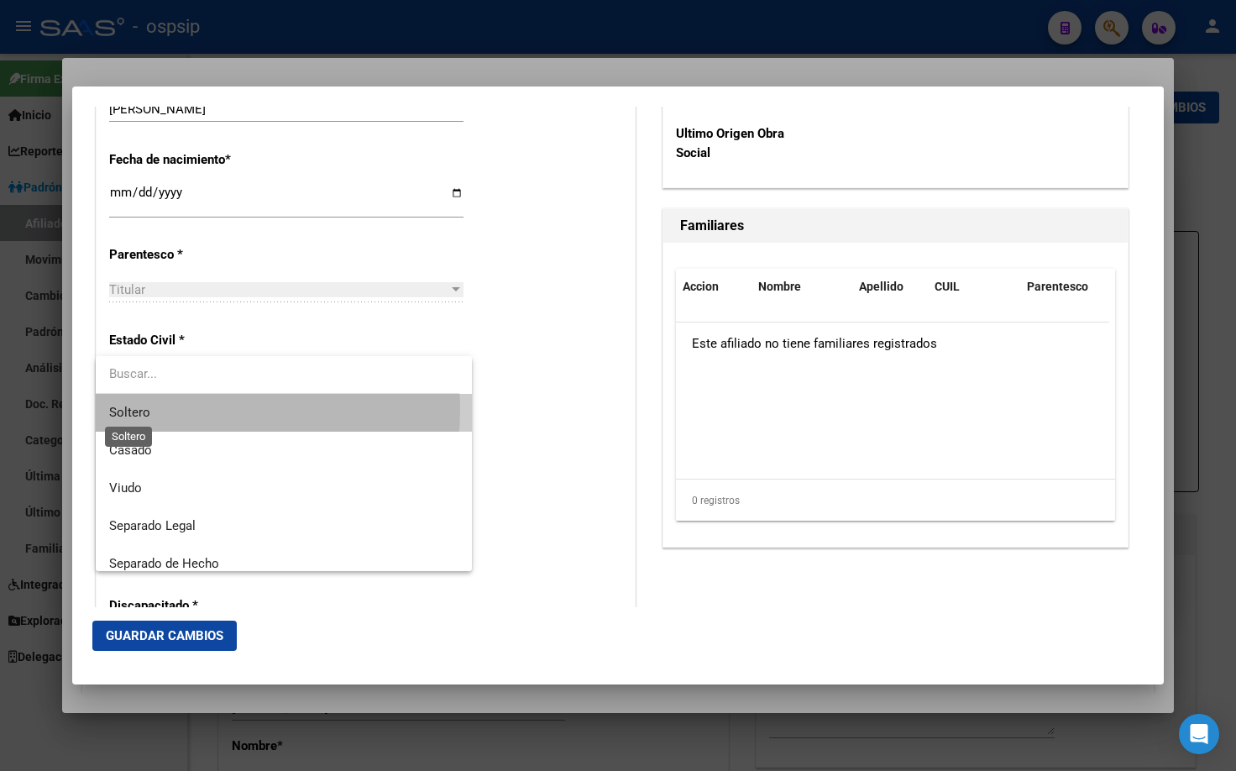
click at [126, 409] on span "Soltero" at bounding box center [129, 412] width 41 height 15
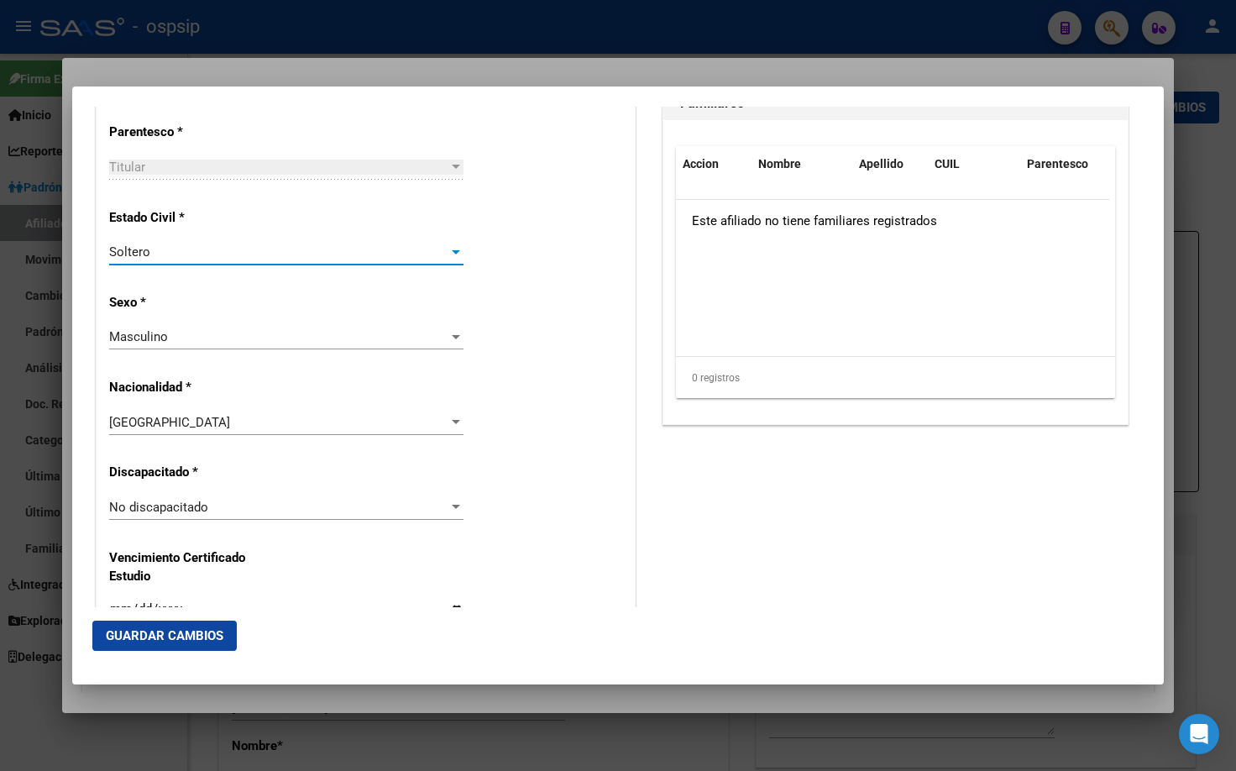
scroll to position [1281, 0]
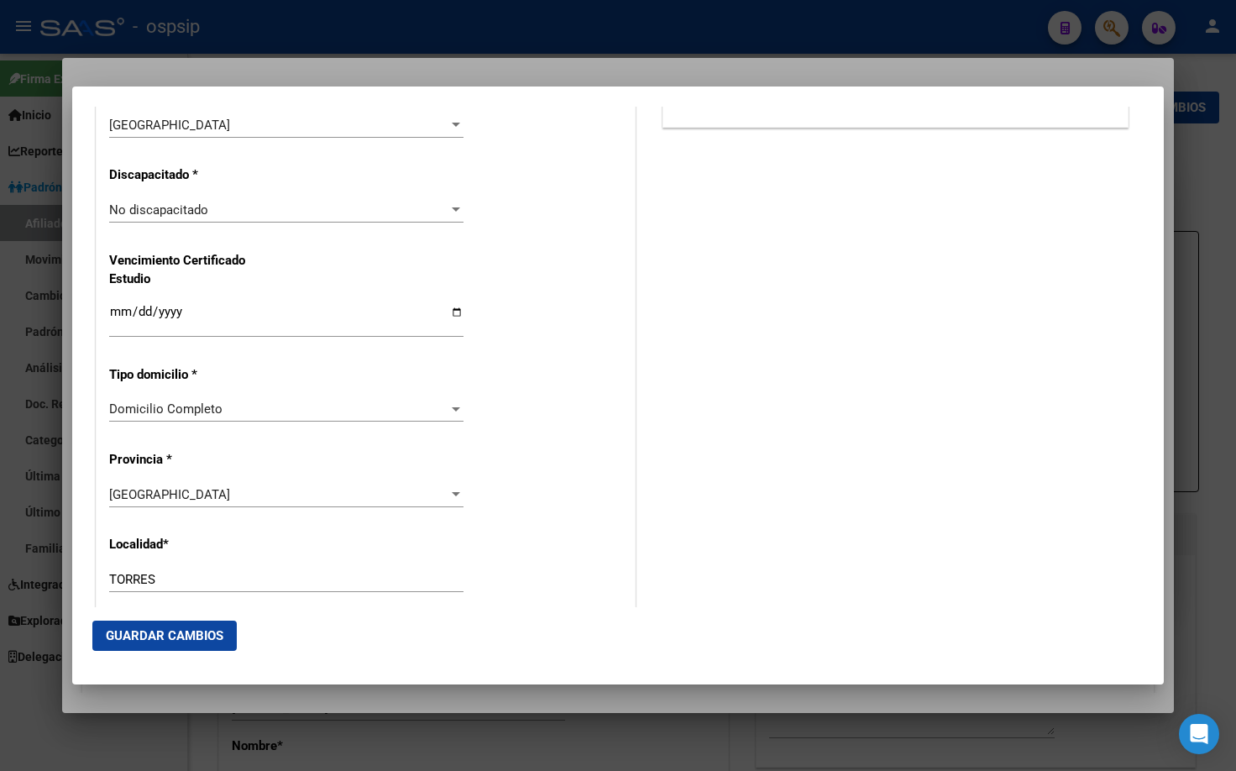
click at [231, 489] on div "[GEOGRAPHIC_DATA]" at bounding box center [278, 494] width 339 height 15
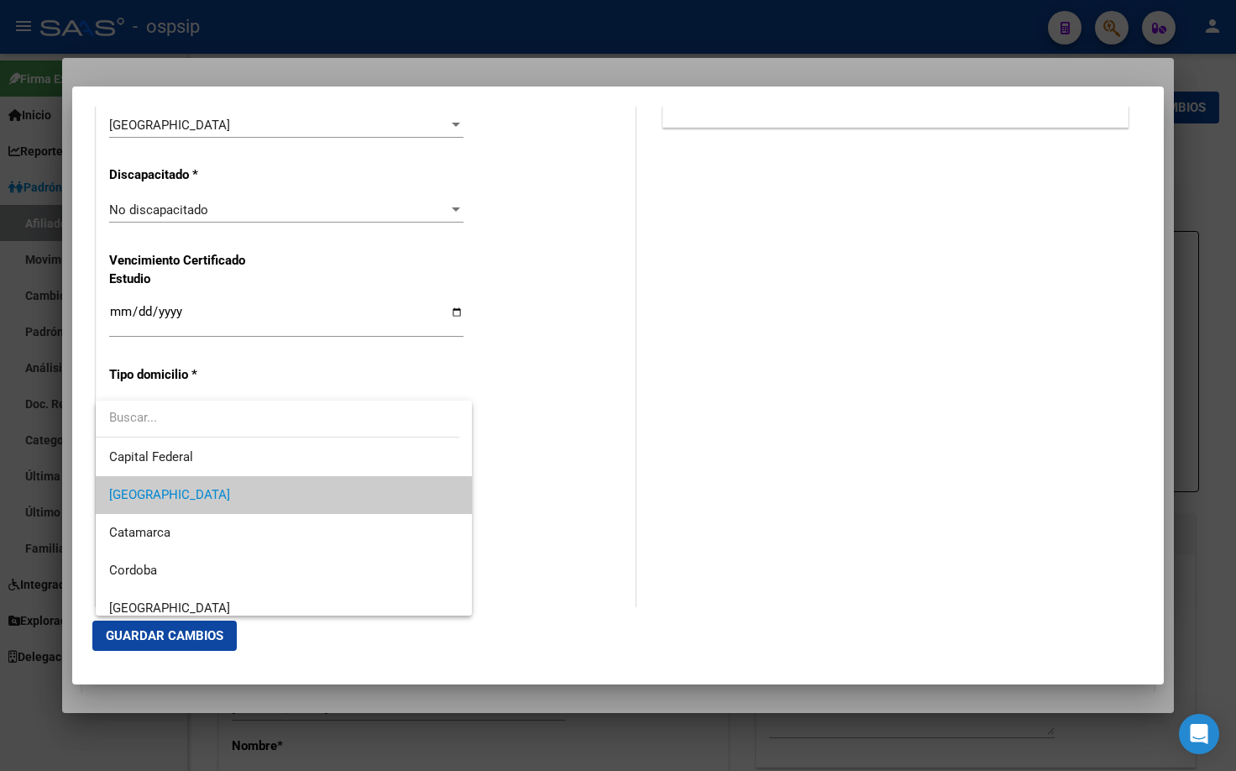
click at [452, 363] on div at bounding box center [618, 385] width 1236 height 771
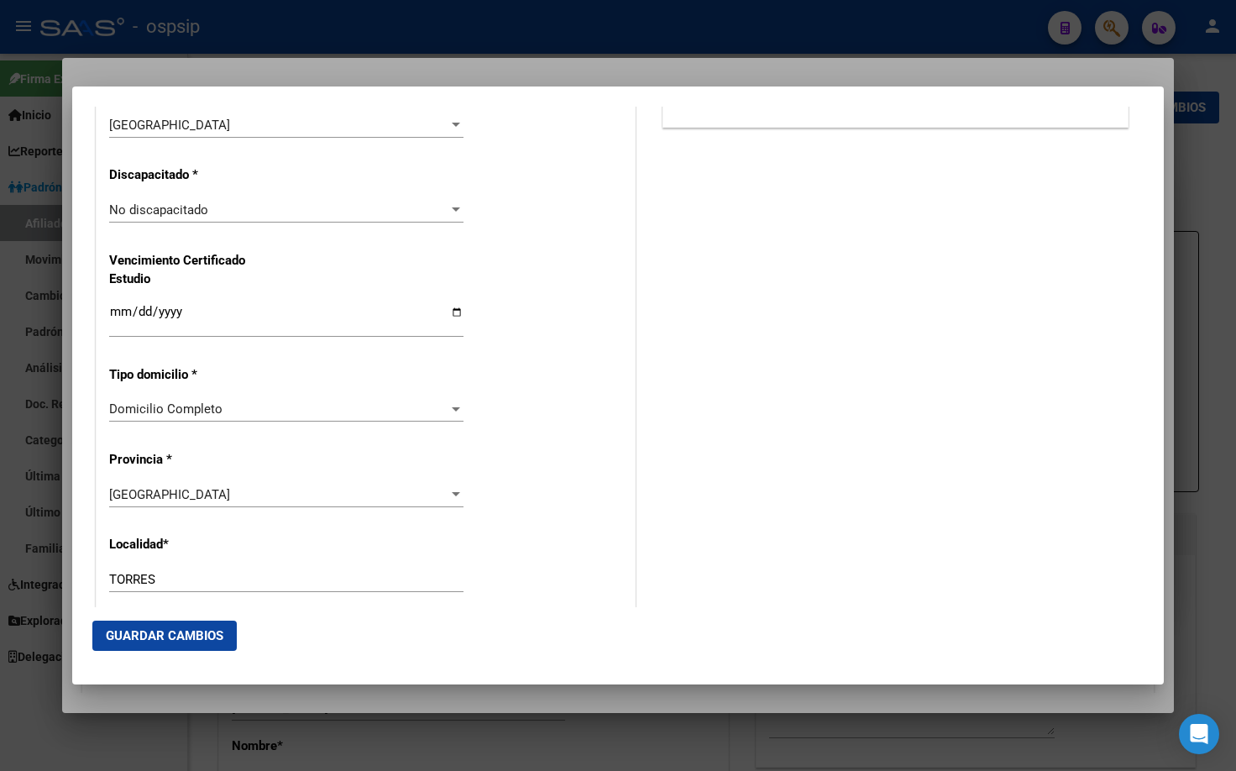
scroll to position [1617, 0]
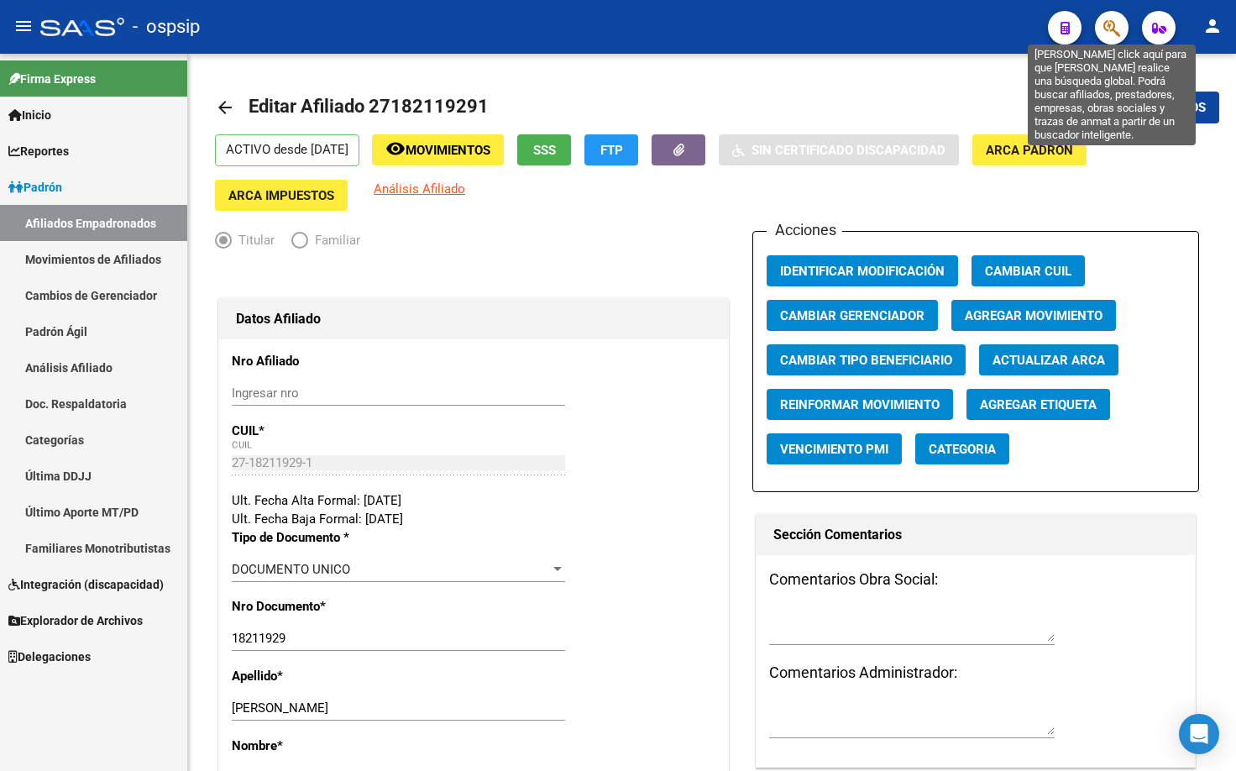
click at [1116, 24] on icon "button" at bounding box center [1111, 27] width 17 height 19
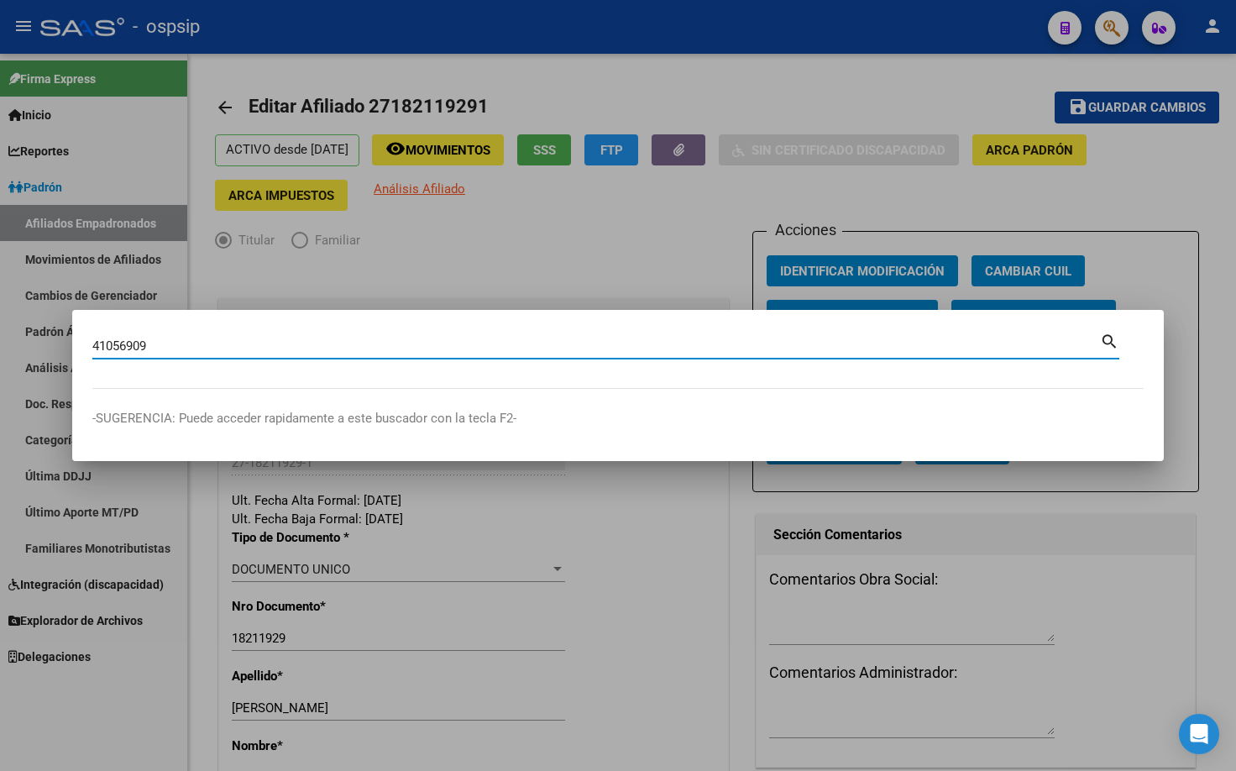
type input "41056909"
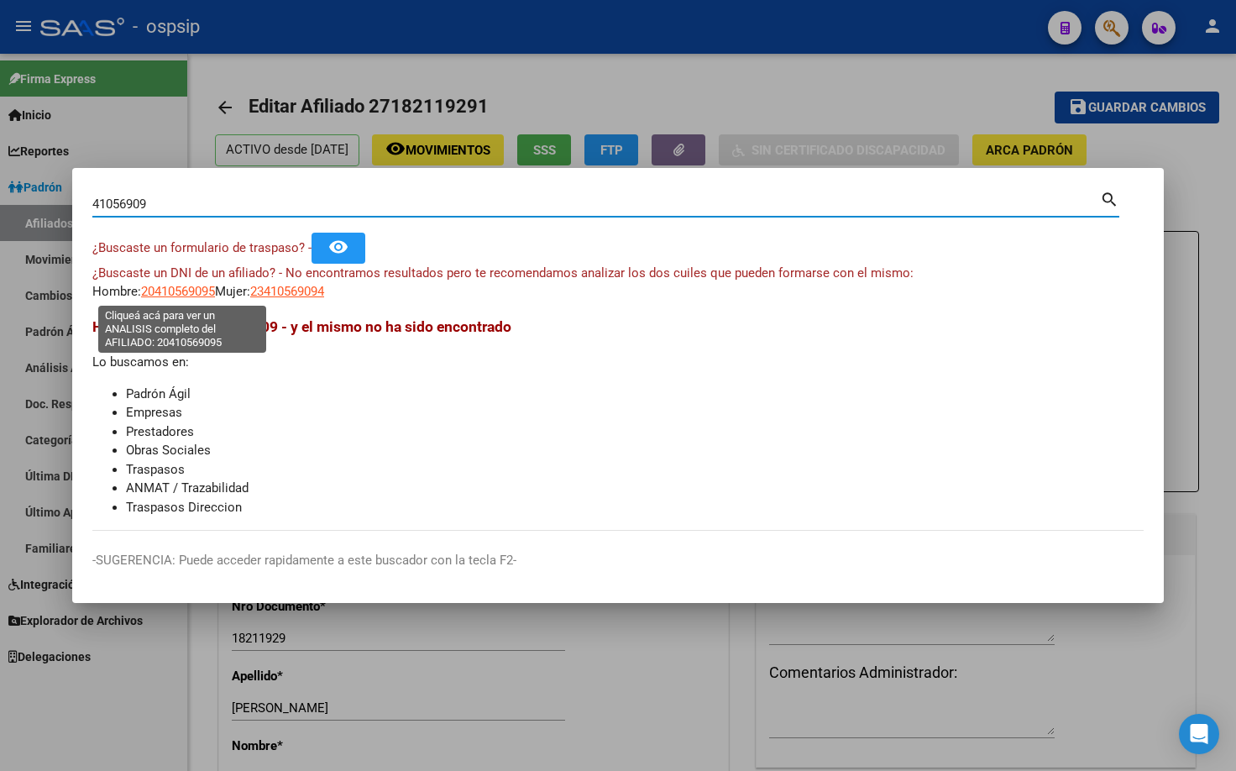
click at [170, 294] on span "20410569095" at bounding box center [178, 291] width 74 height 15
type textarea "20410569095"
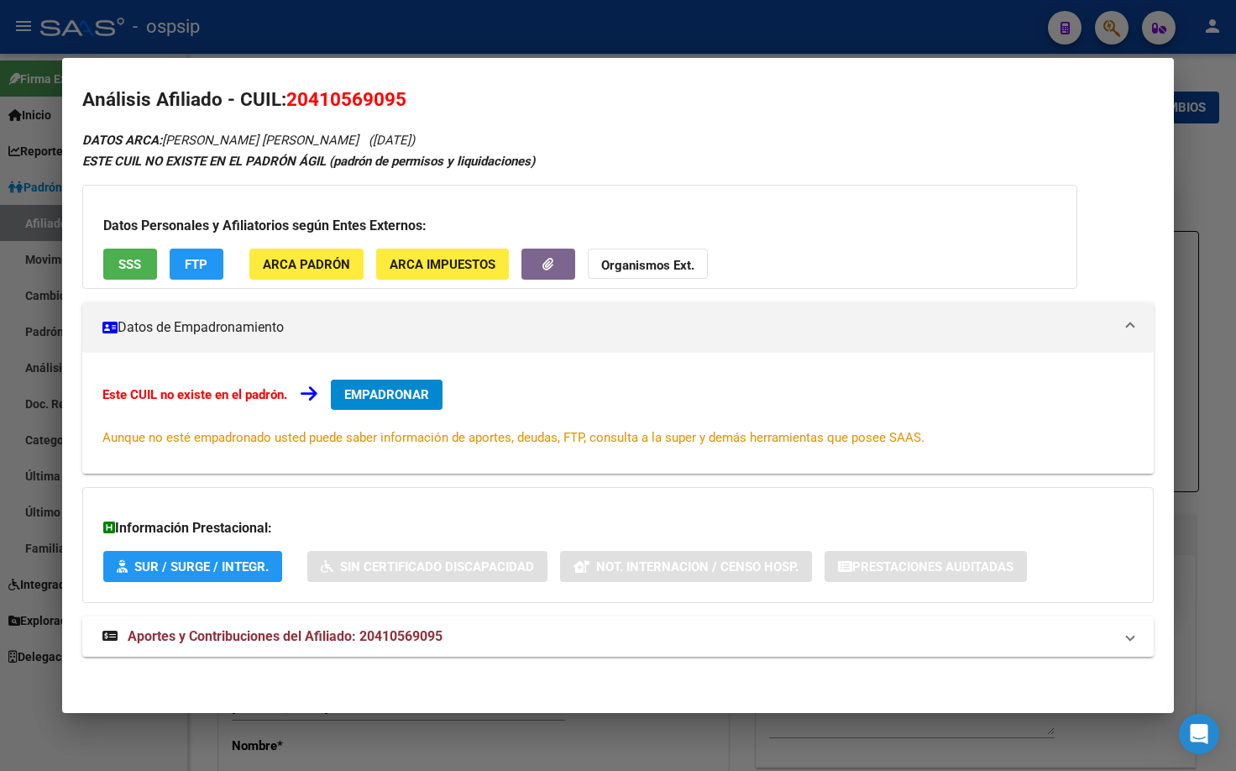
scroll to position [10, 0]
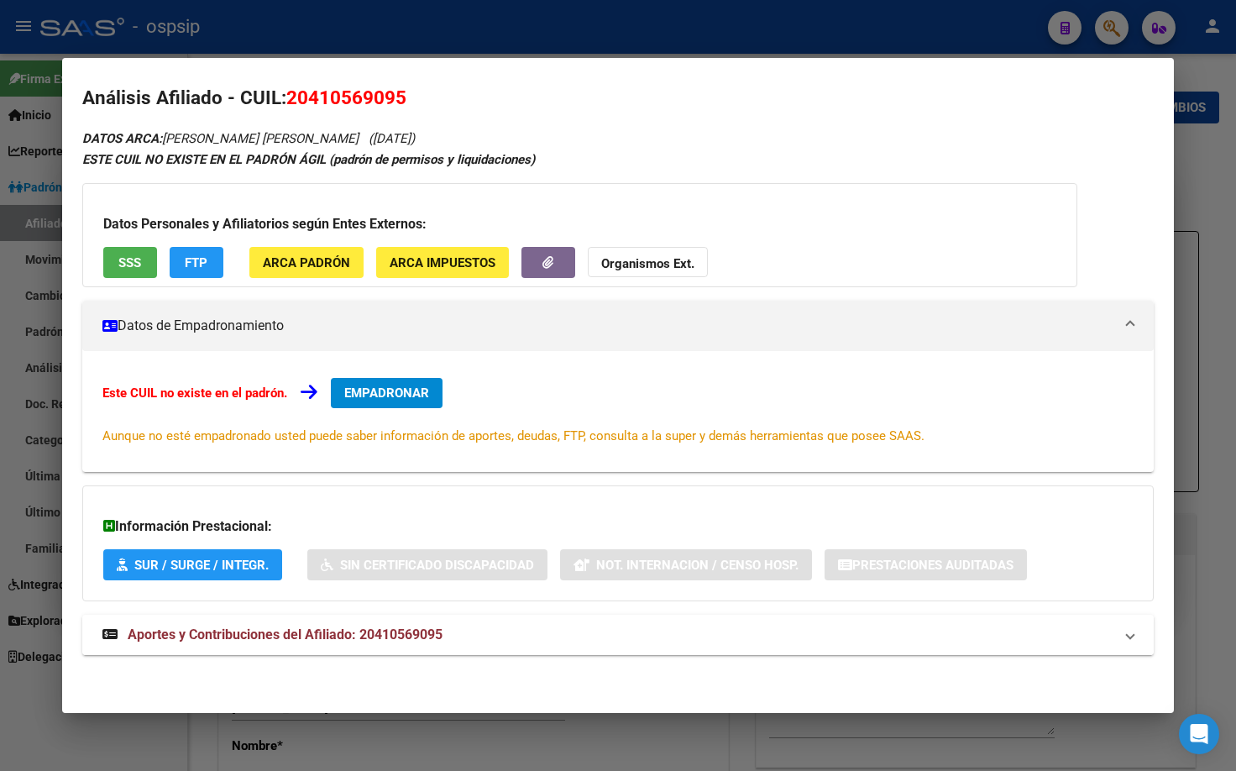
click at [397, 638] on span "Aportes y Contribuciones del Afiliado: 20410569095" at bounding box center [285, 634] width 315 height 16
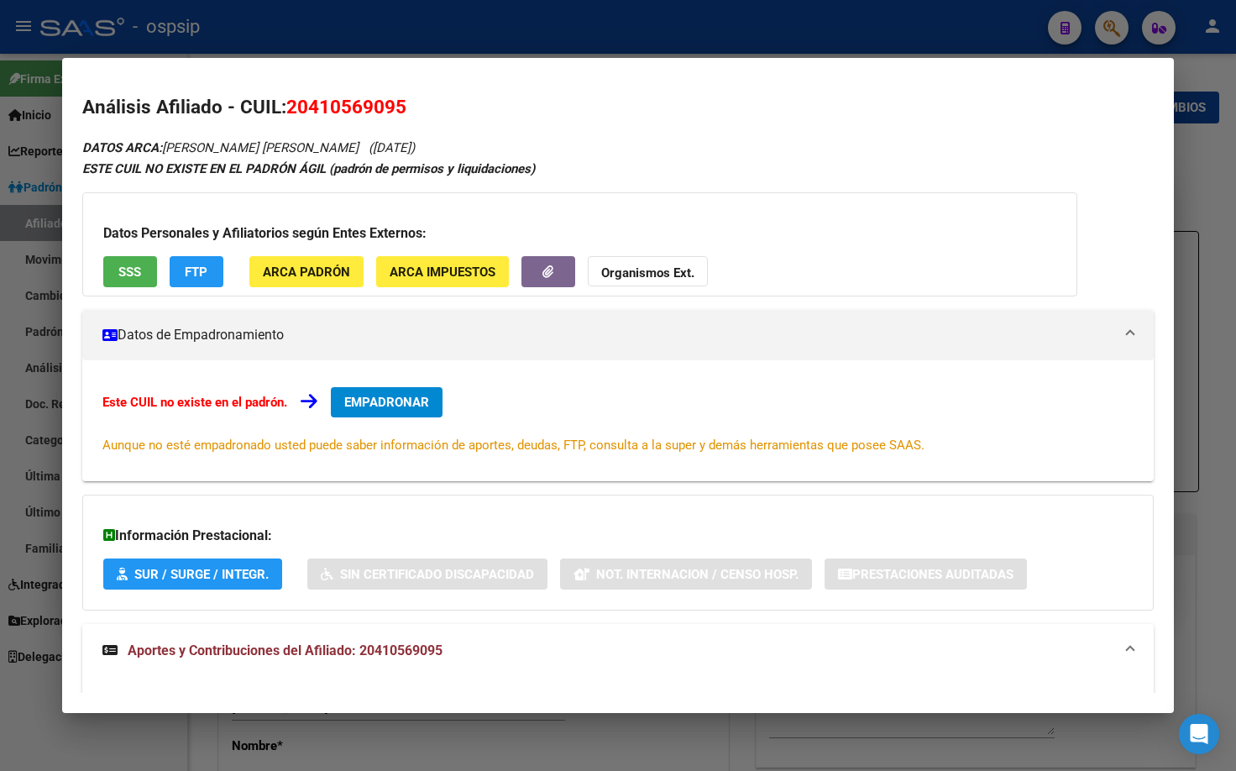
scroll to position [0, 0]
click at [374, 404] on span "EMPADRONAR" at bounding box center [386, 402] width 85 height 15
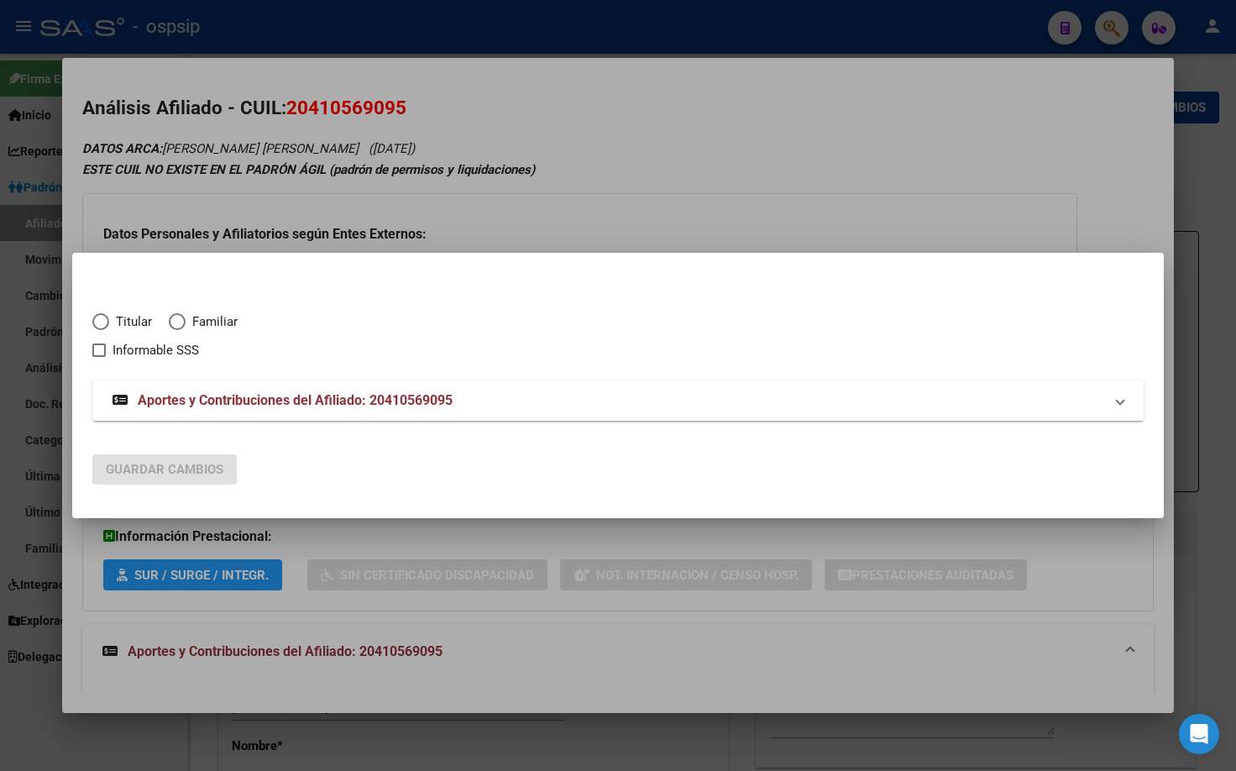
click at [101, 317] on span "Elija una opción" at bounding box center [100, 321] width 17 height 17
click at [101, 317] on input "Titular" at bounding box center [100, 321] width 17 height 17
radio input "true"
checkbox input "true"
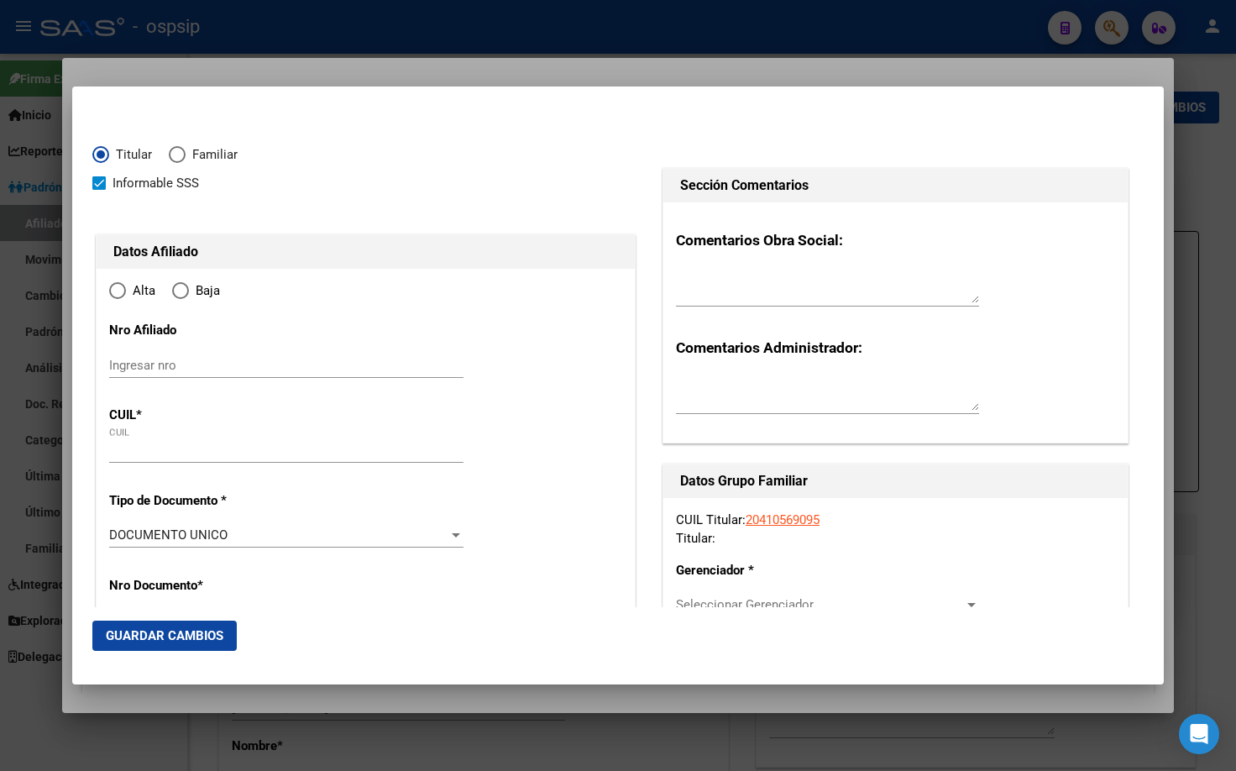
type input "20-41056909-5"
radio input "true"
type input "41056909"
type input "[PERSON_NAME]"
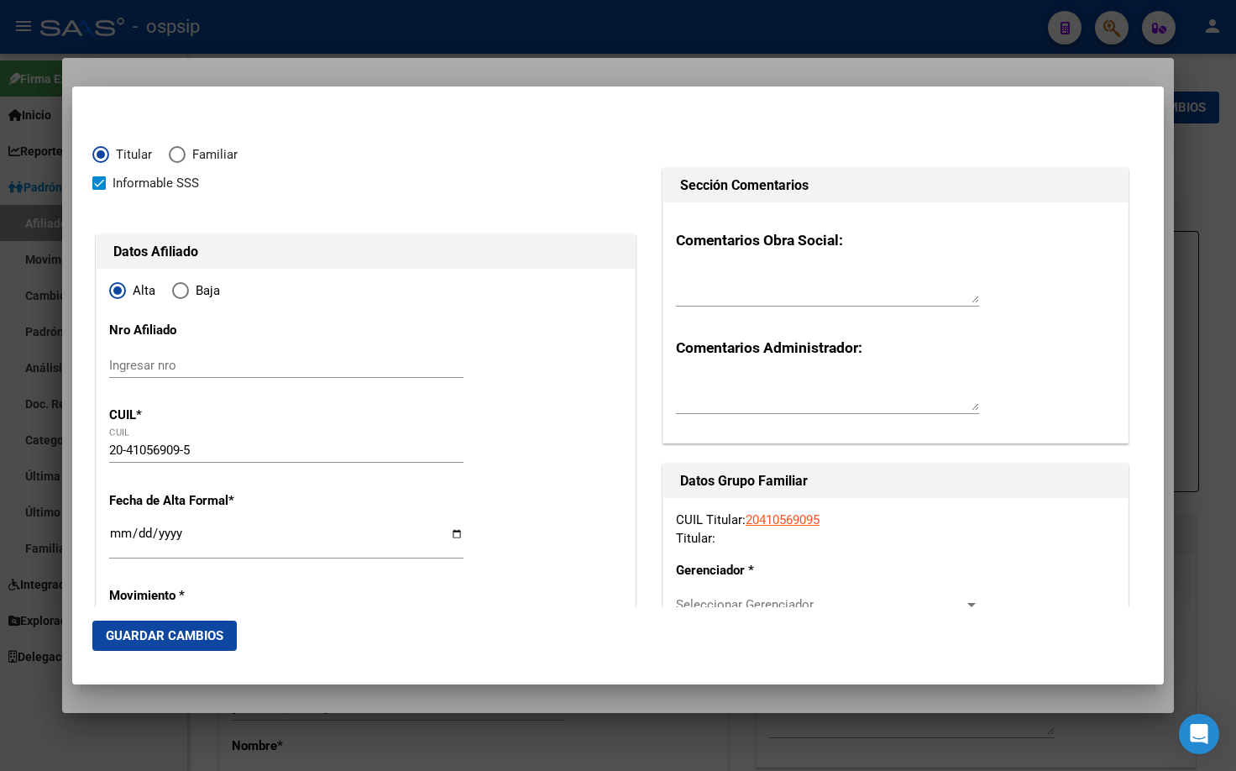
type input "[DATE]"
type input "[GEOGRAPHIC_DATA]"
type input "3000"
type input "PJE. [GEOGRAPHIC_DATA]"
type input "4491"
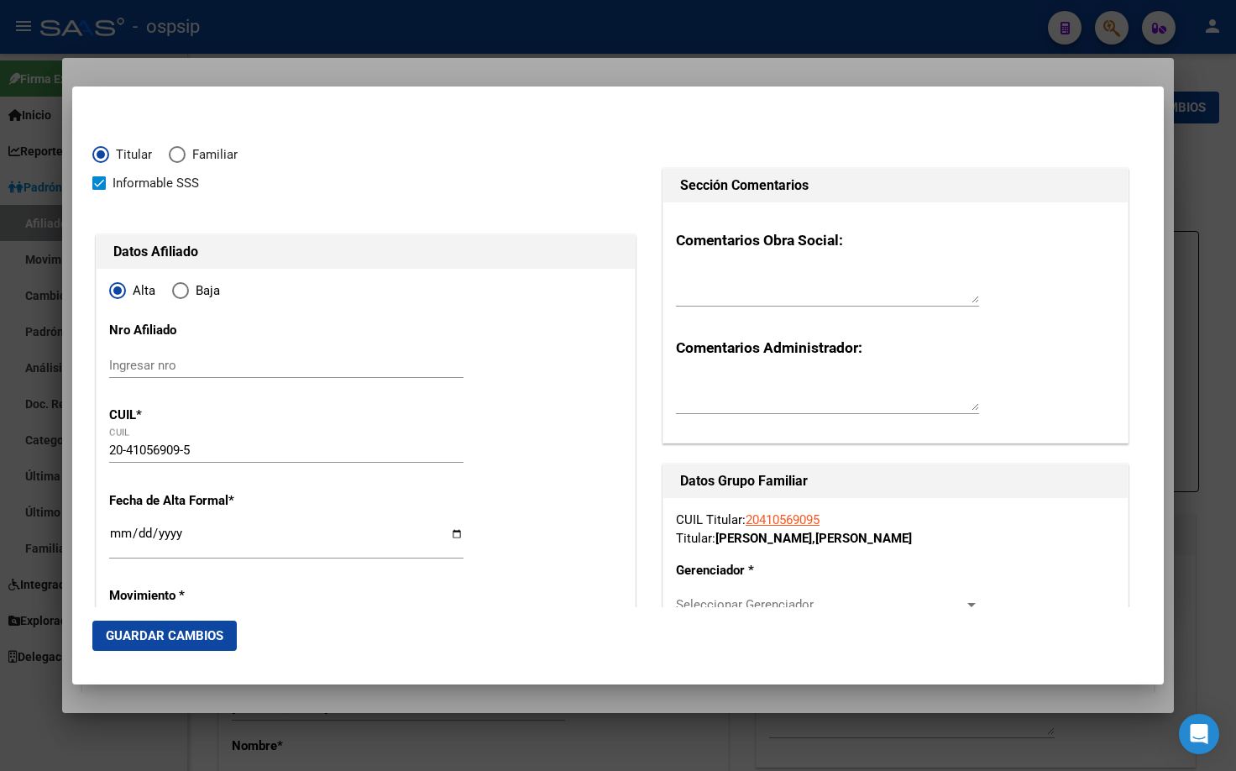
type input "[GEOGRAPHIC_DATA]"
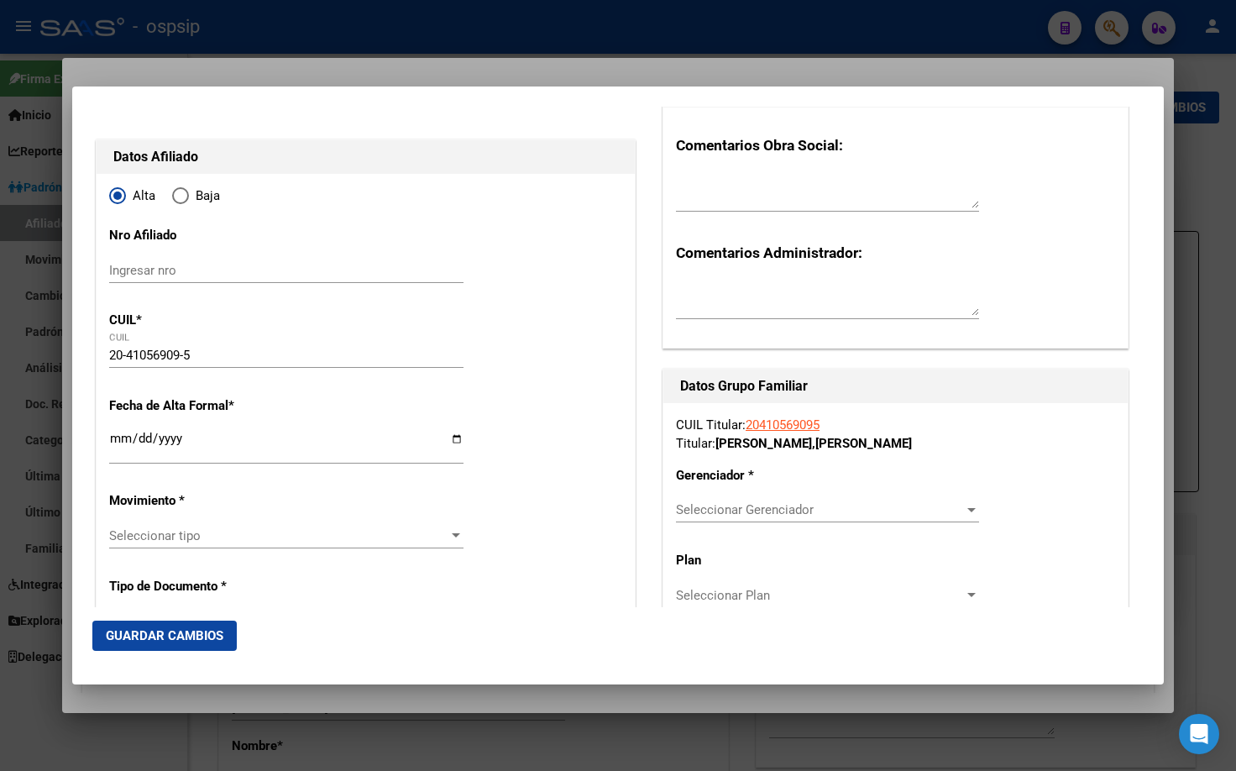
scroll to position [252, 0]
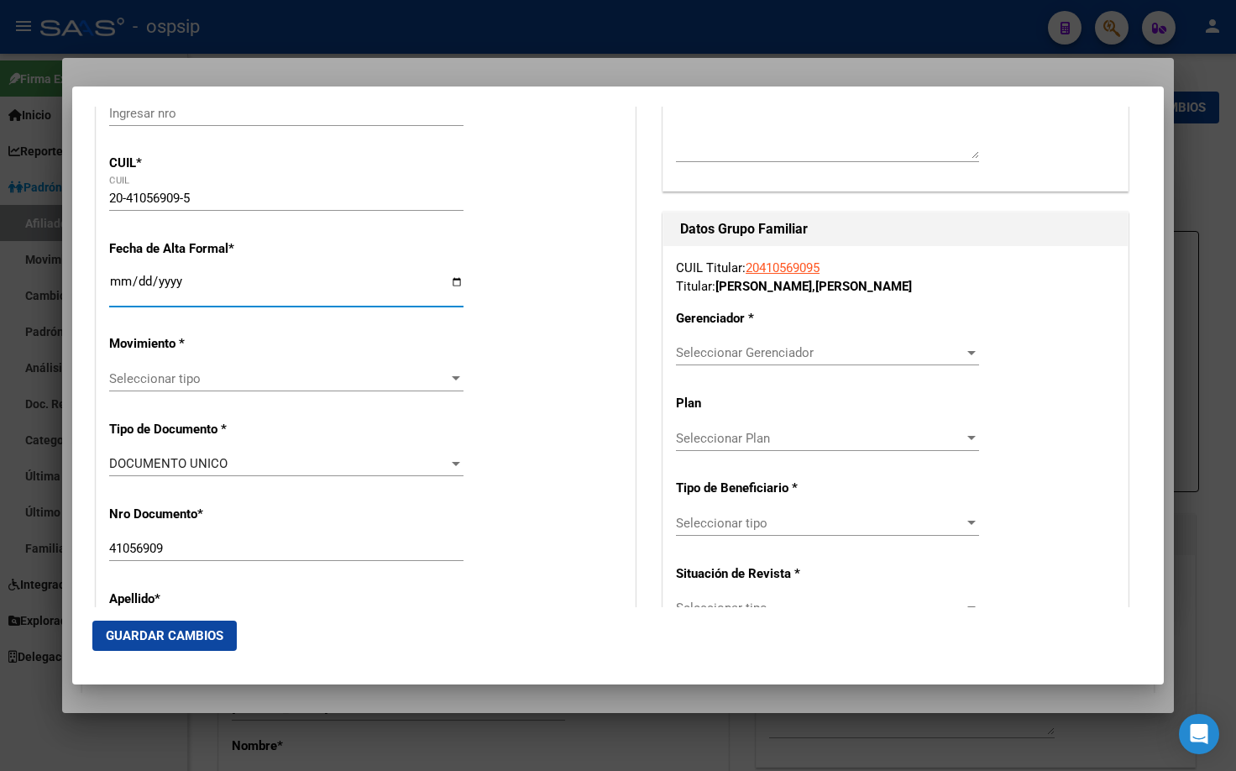
click at [116, 281] on input "Ingresar fecha" at bounding box center [286, 288] width 354 height 27
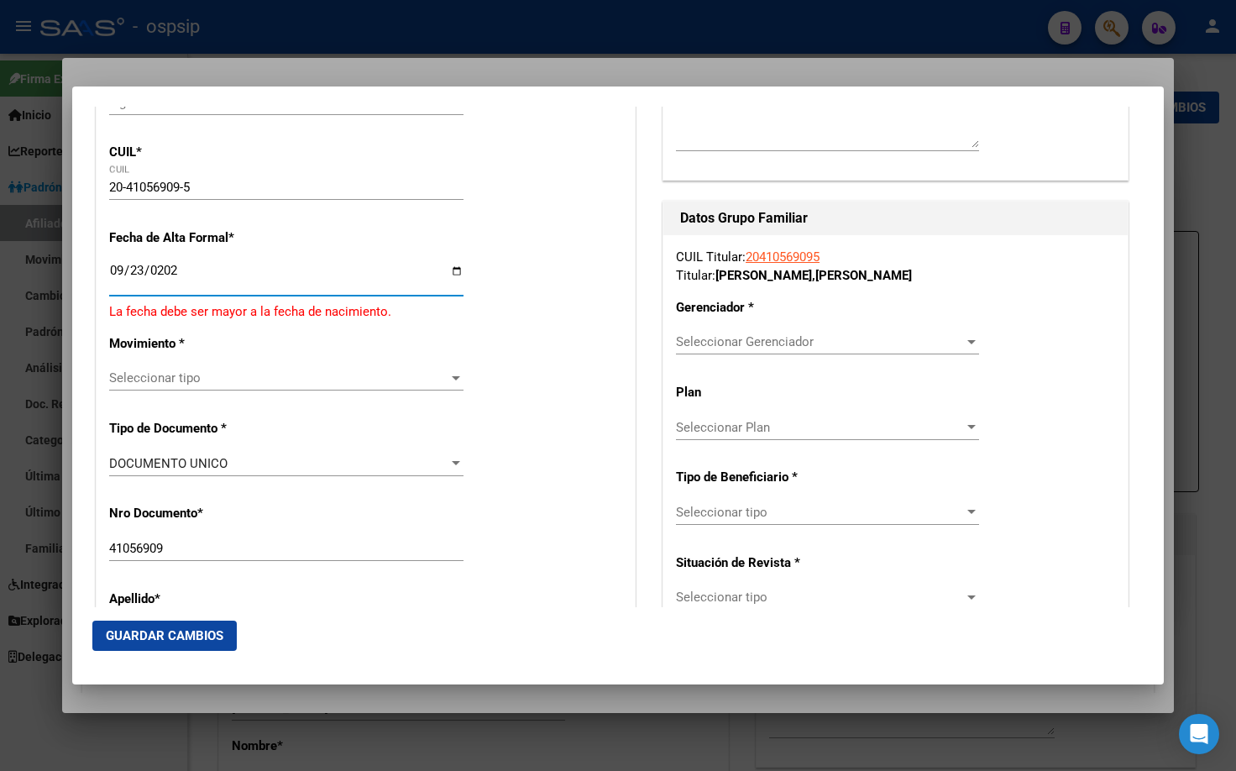
type input "[DATE]"
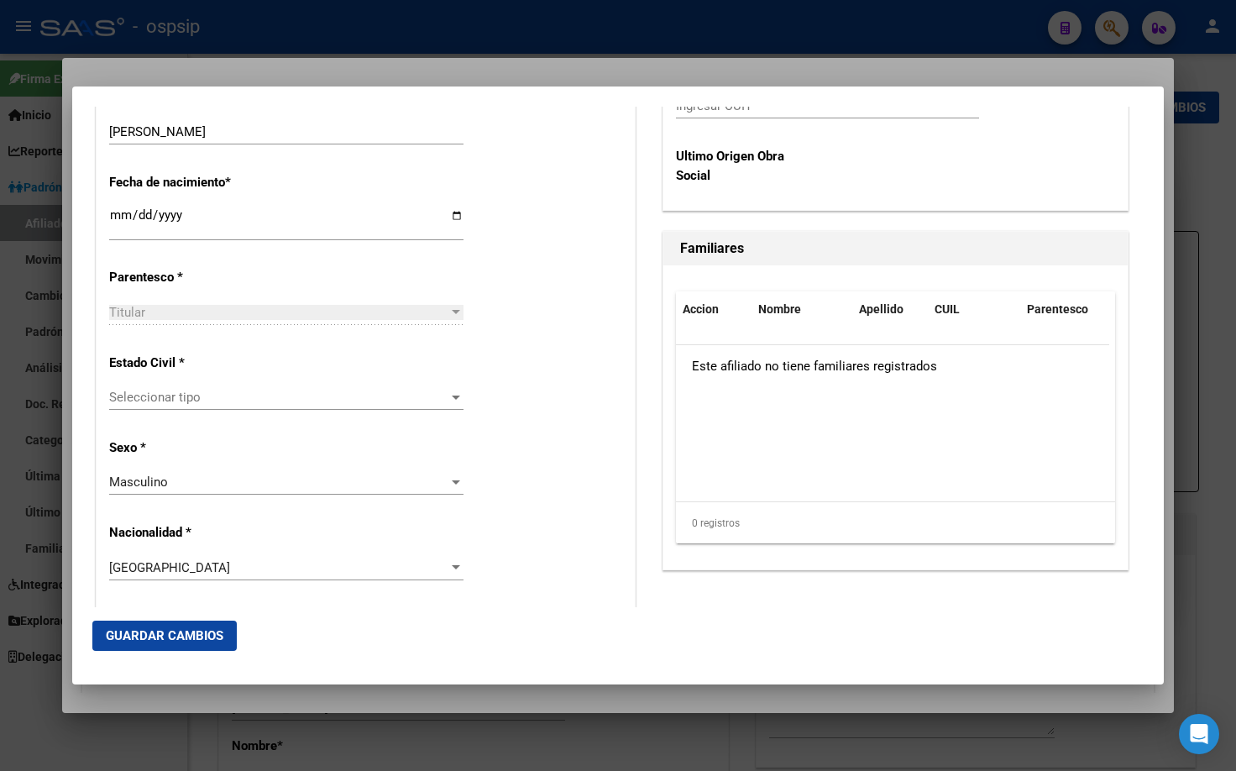
scroll to position [839, 0]
click at [162, 397] on span "Seleccionar tipo" at bounding box center [278, 396] width 339 height 15
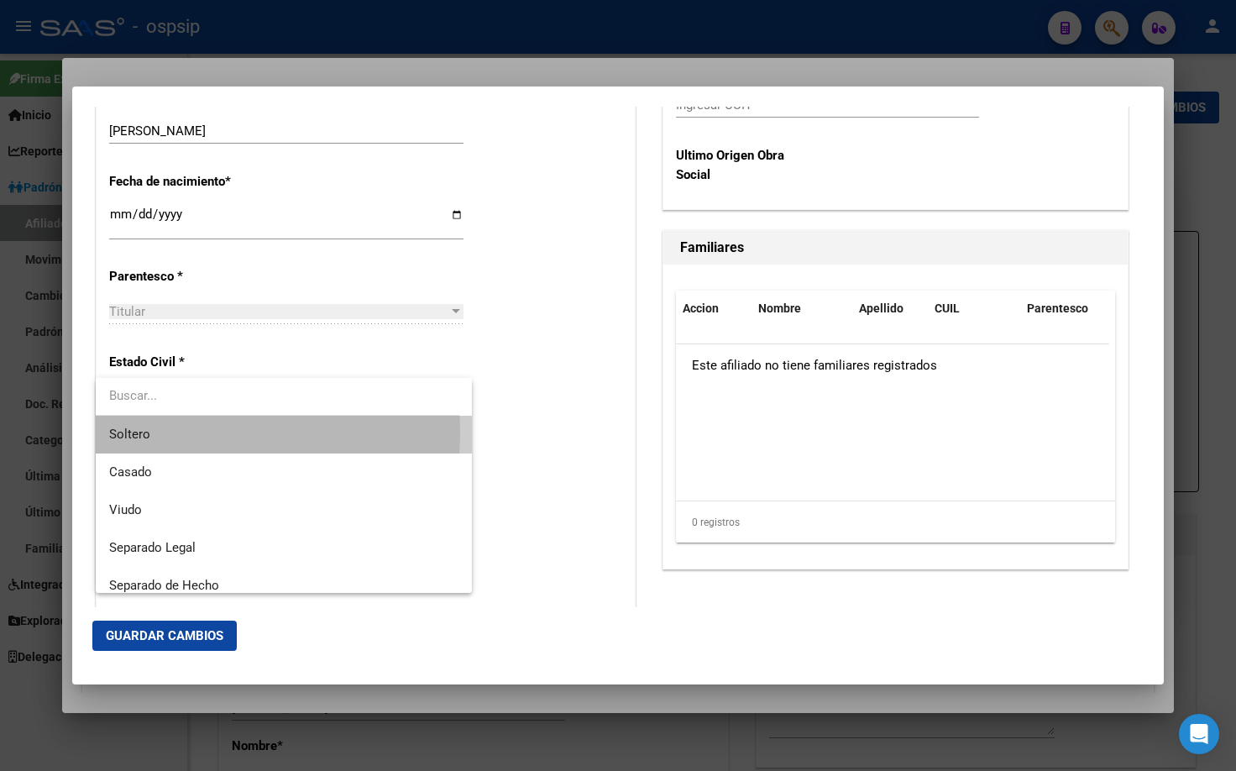
click at [156, 431] on span "Soltero" at bounding box center [283, 435] width 349 height 38
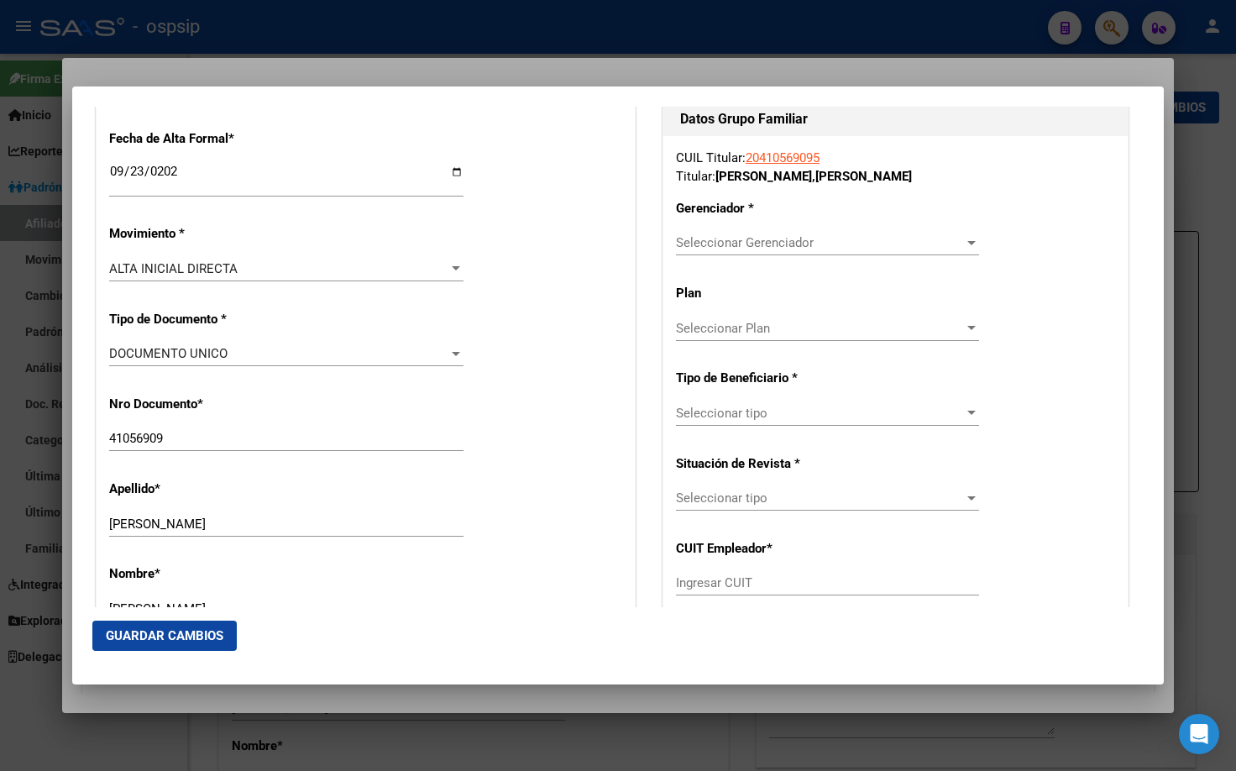
scroll to position [420, 0]
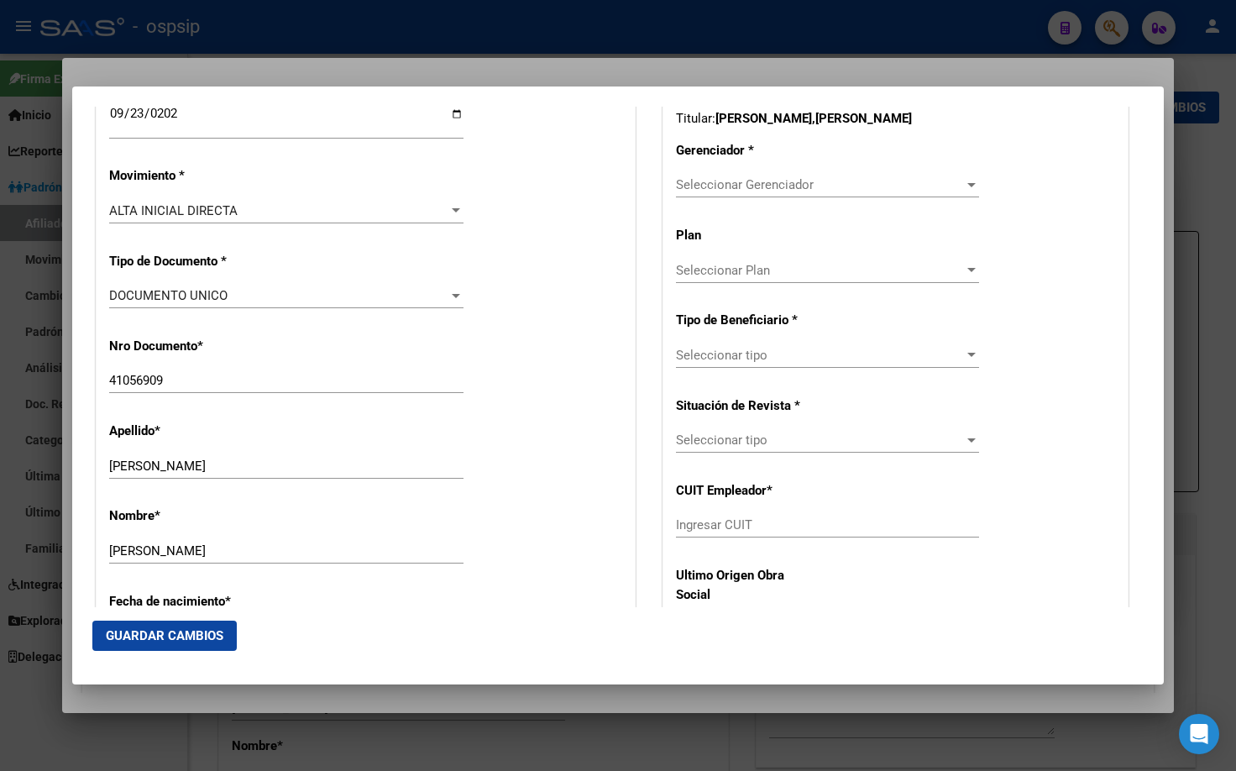
click at [720, 182] on span "Seleccionar Gerenciador" at bounding box center [820, 184] width 288 height 15
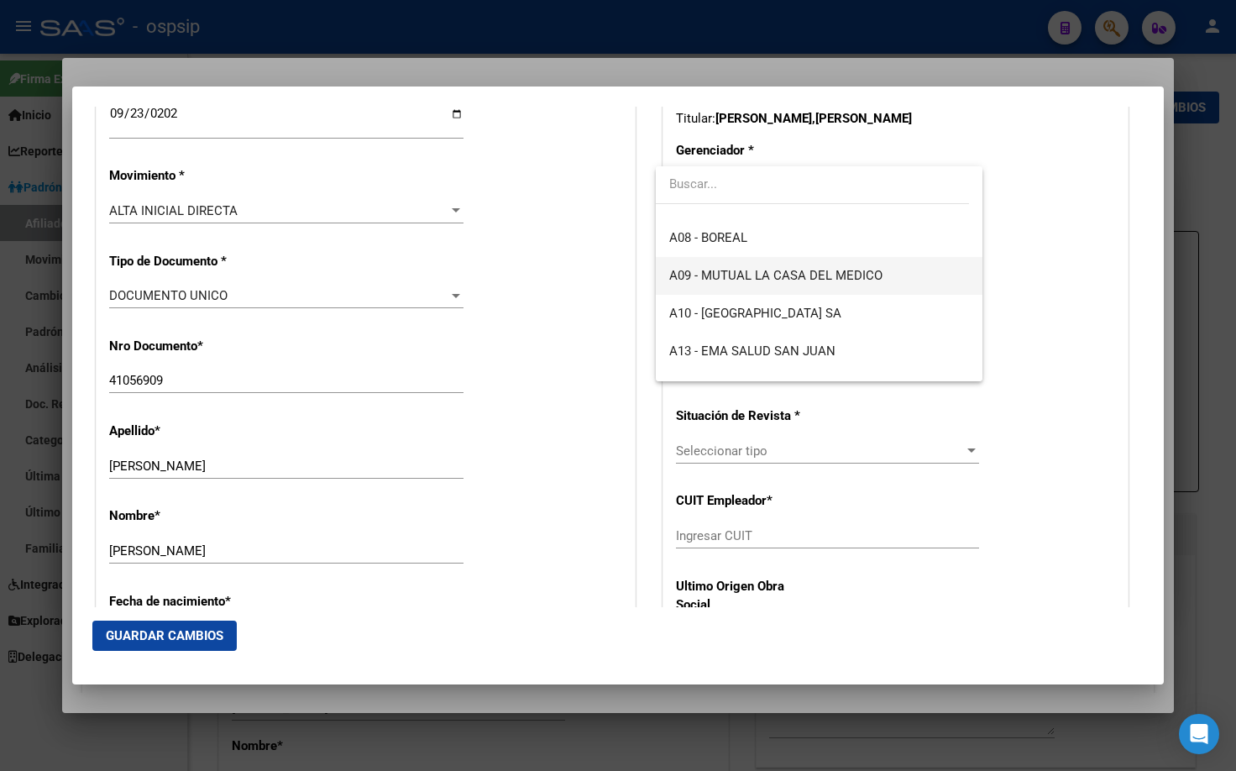
scroll to position [252, 0]
click at [843, 269] on span "A09 - MUTUAL LA CASA DEL MEDICO" at bounding box center [775, 272] width 213 height 15
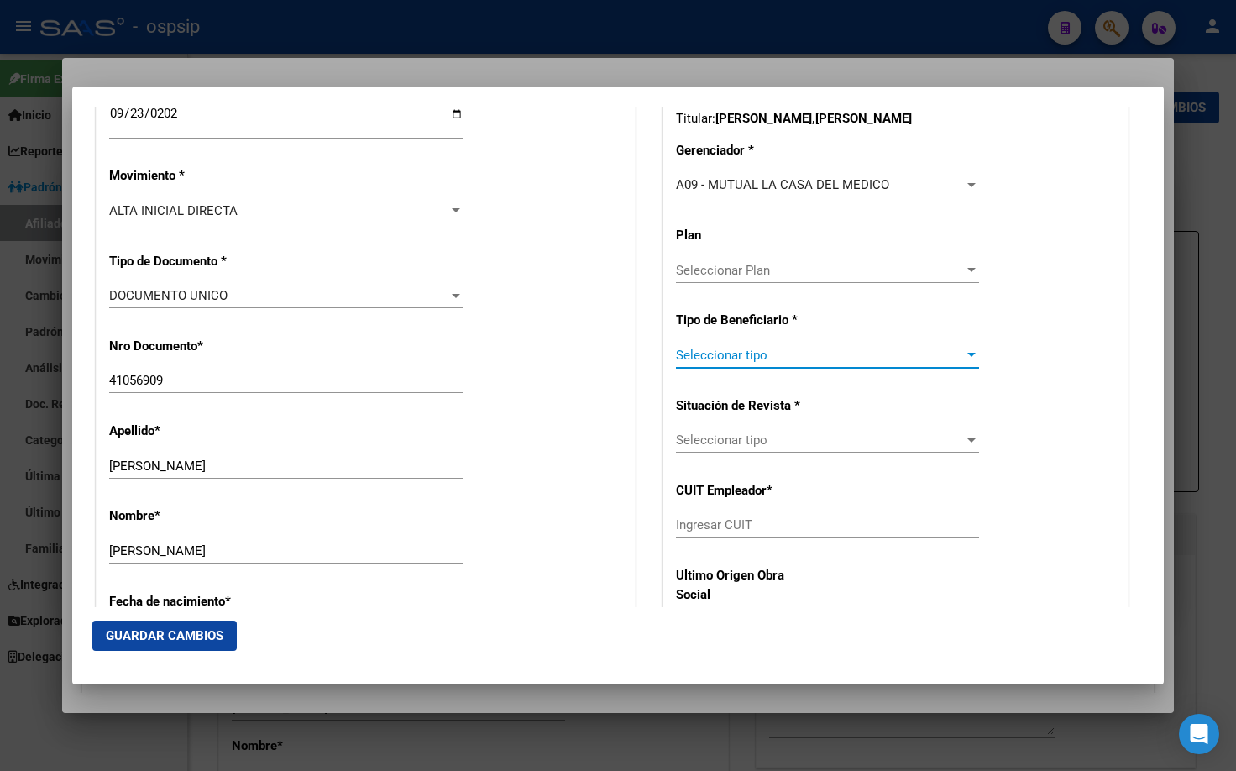
click at [714, 348] on span "Seleccionar tipo" at bounding box center [820, 355] width 288 height 15
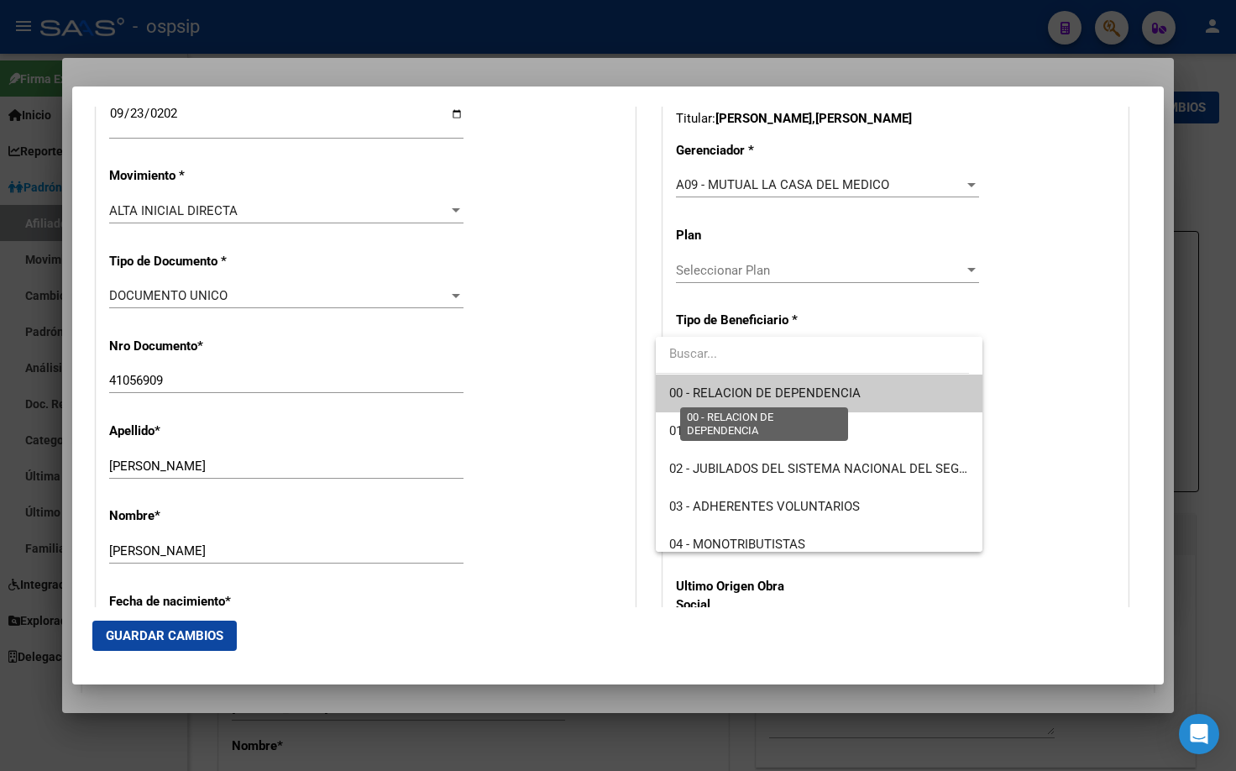
click at [707, 385] on span "00 - RELACION DE DEPENDENCIA" at bounding box center [764, 392] width 191 height 15
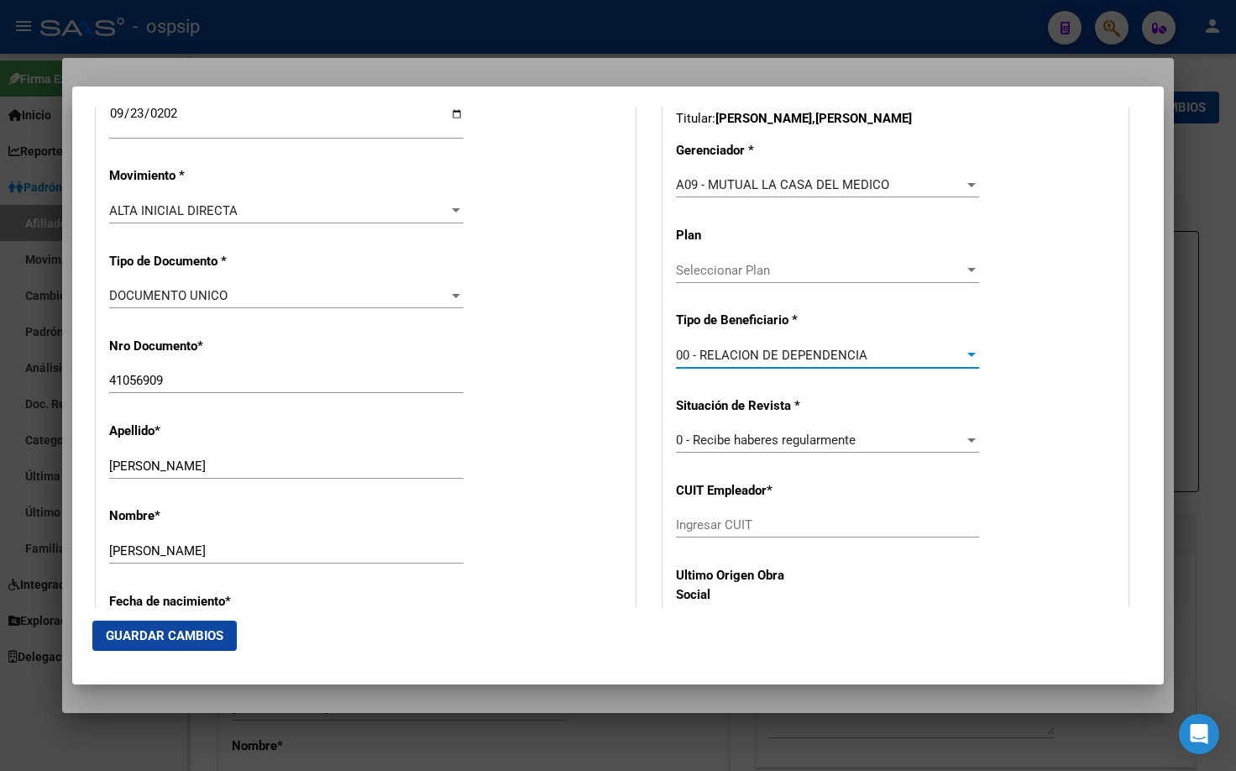
type input "30-68198475-1"
click at [128, 631] on span "Guardar Cambios" at bounding box center [165, 635] width 118 height 15
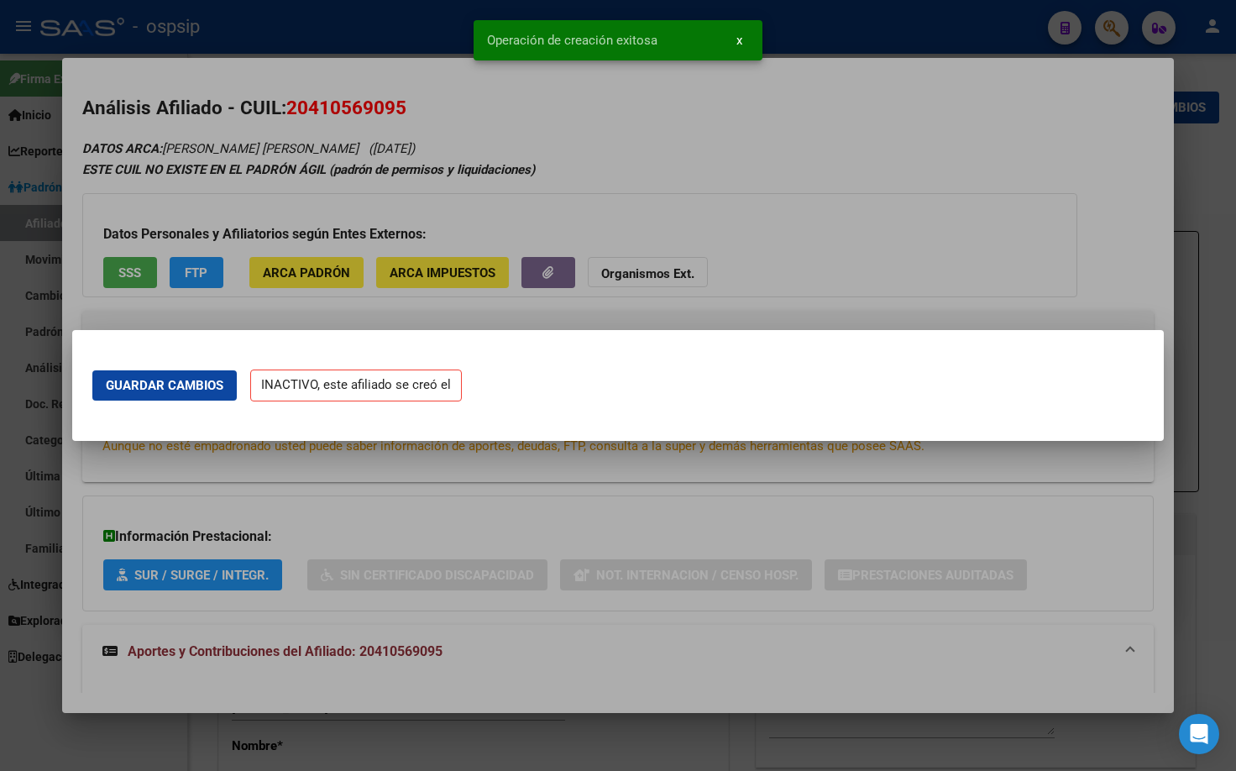
scroll to position [0, 0]
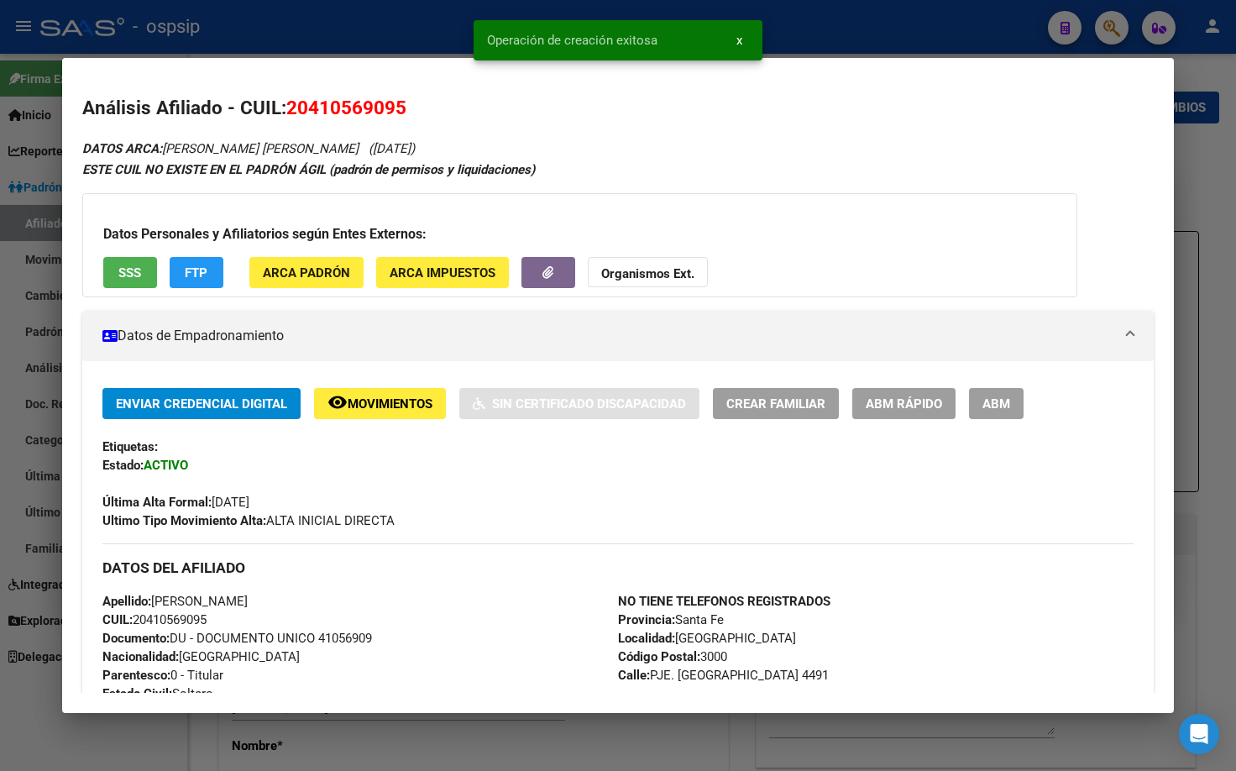
drag, startPoint x: 1007, startPoint y: 404, endPoint x: 975, endPoint y: 431, distance: 41.6
click at [1005, 405] on span "ABM" at bounding box center [996, 403] width 28 height 15
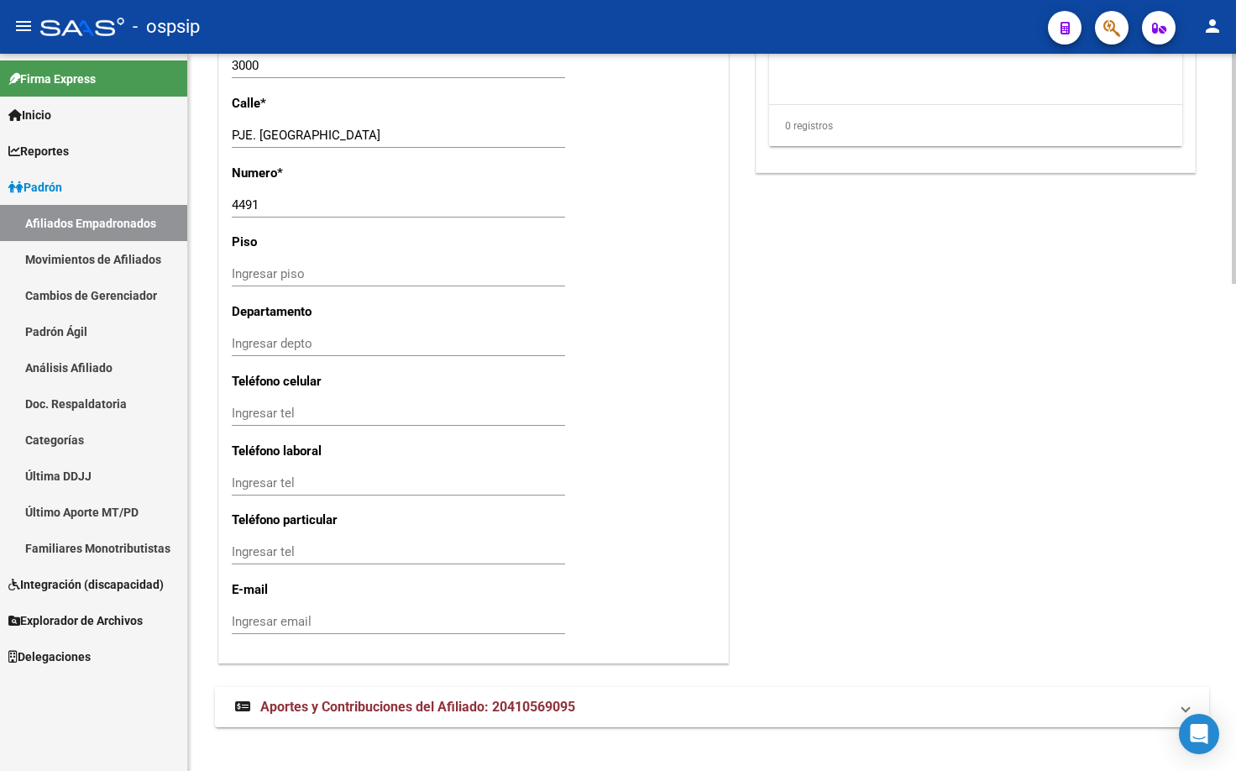
scroll to position [1514, 0]
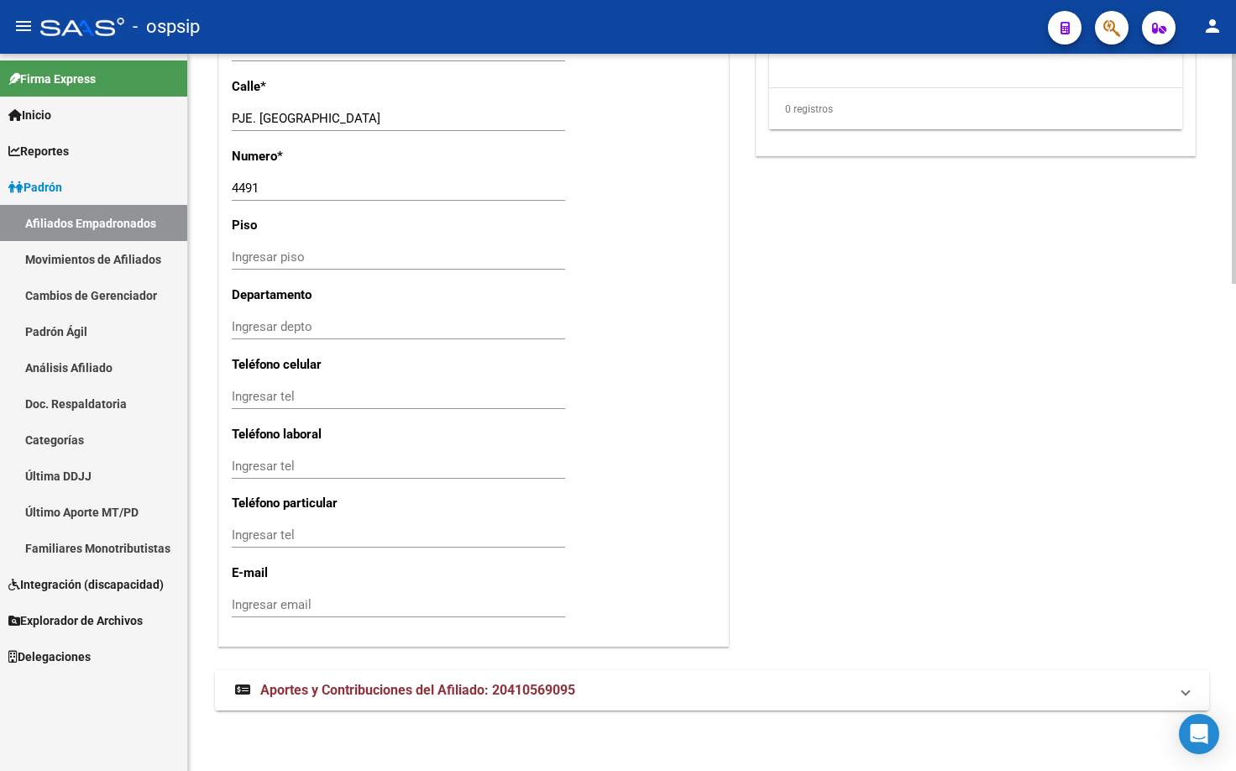
click at [358, 682] on span "Aportes y Contribuciones del Afiliado: 20410569095" at bounding box center [417, 690] width 315 height 16
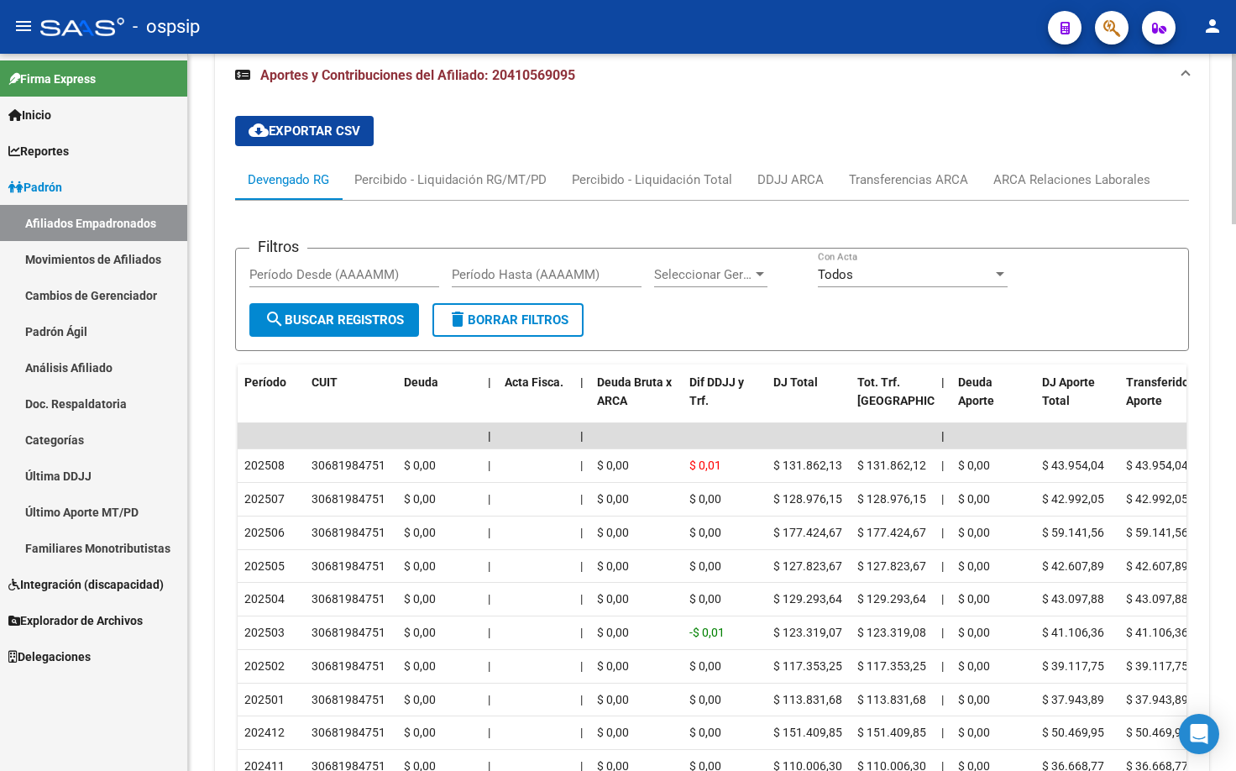
scroll to position [2146, 0]
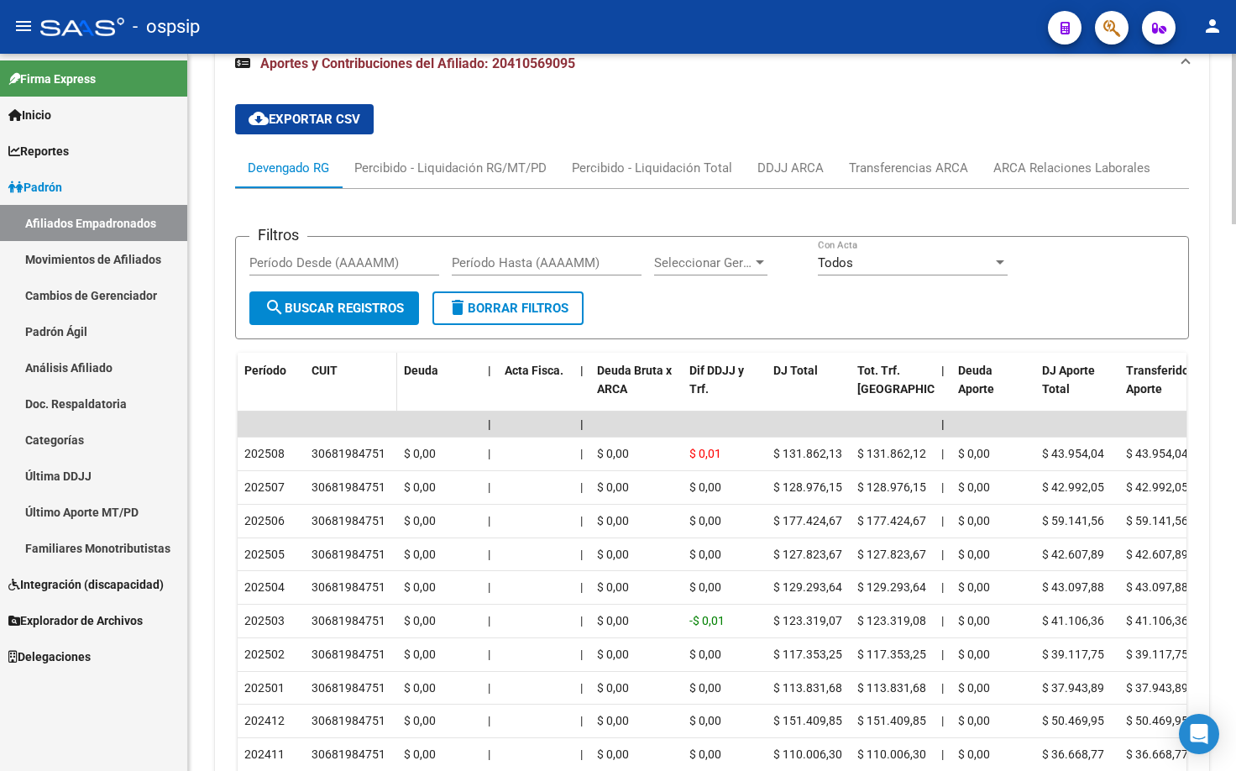
click at [374, 404] on datatable-header-cell "CUIT" at bounding box center [351, 390] width 92 height 74
click at [1056, 168] on div "ARCA Relaciones Laborales" at bounding box center [1071, 168] width 157 height 18
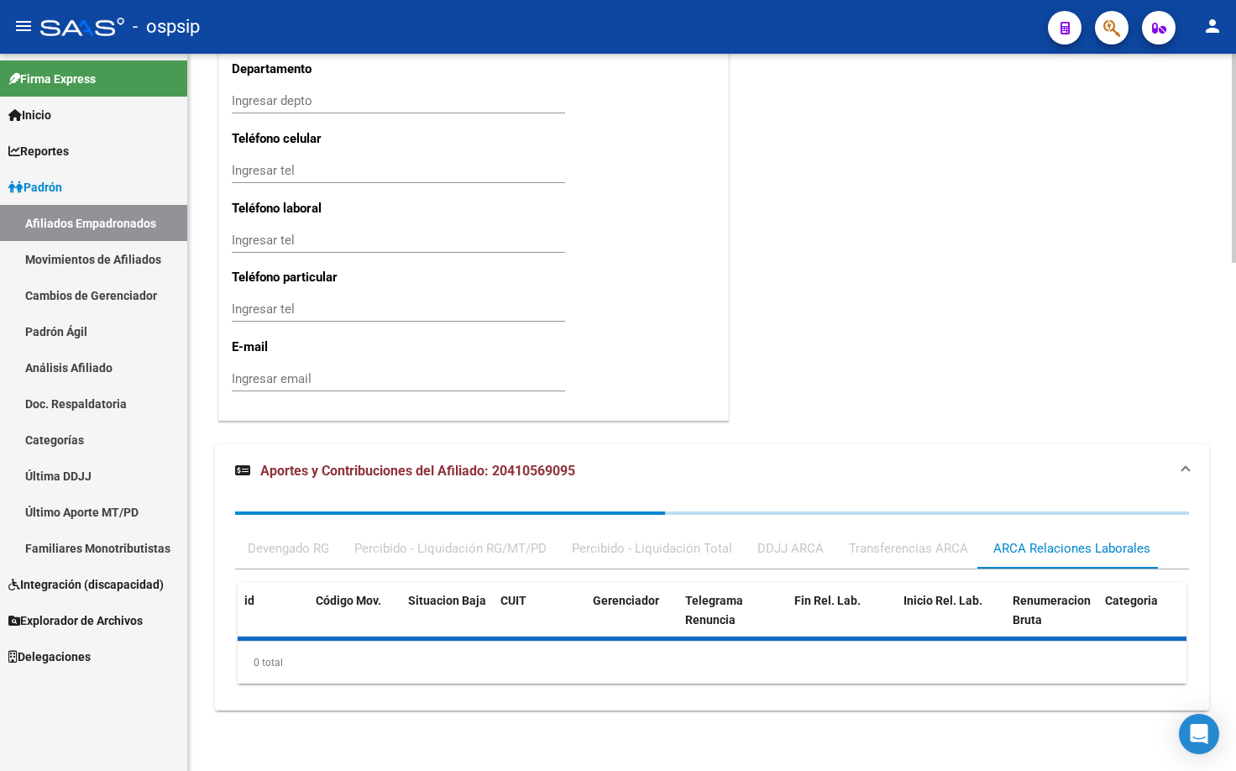
scroll to position [1822, 0]
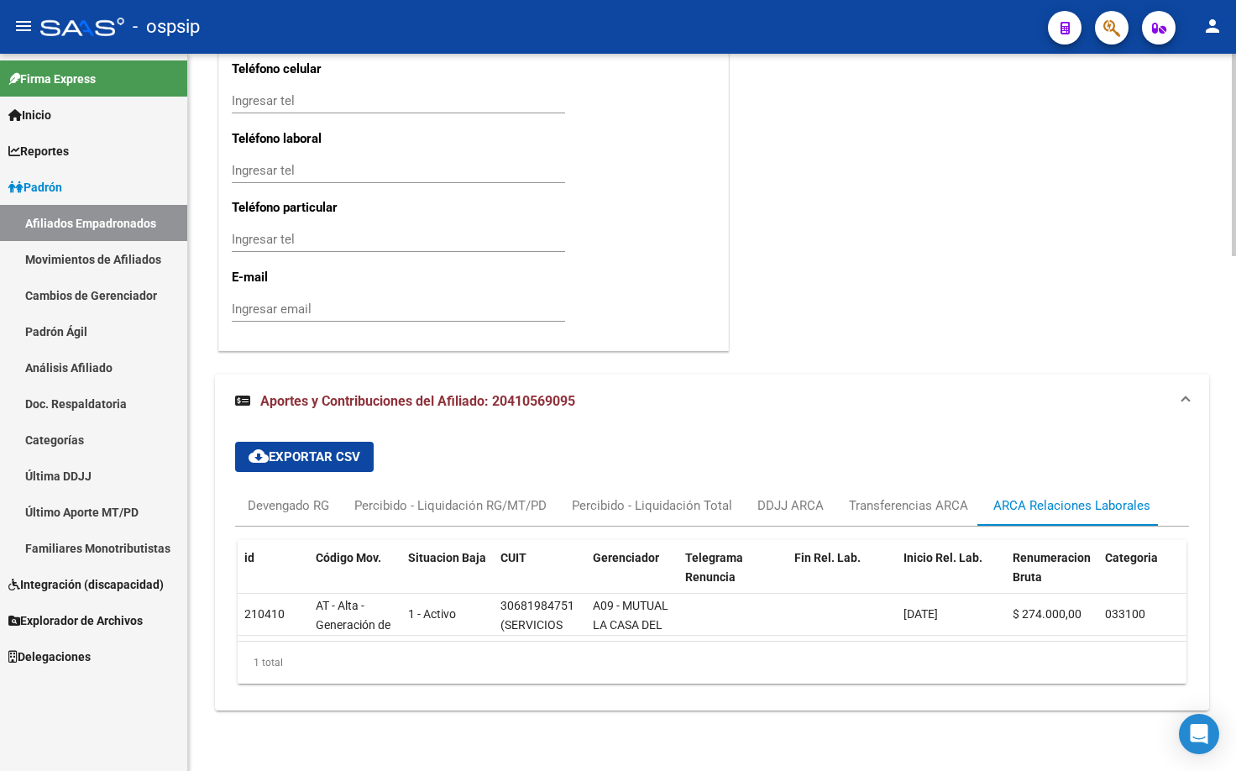
drag, startPoint x: 353, startPoint y: 351, endPoint x: 351, endPoint y: 360, distance: 9.6
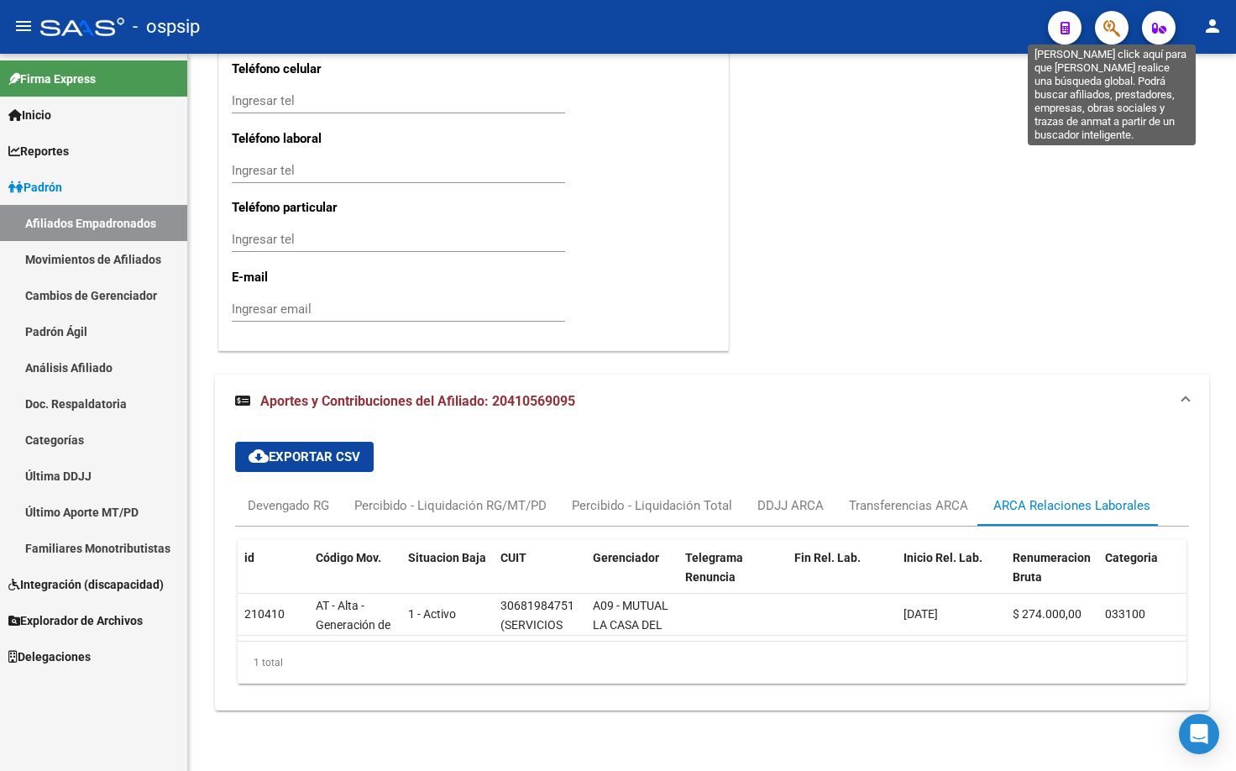
click at [1107, 29] on icon "button" at bounding box center [1111, 27] width 17 height 19
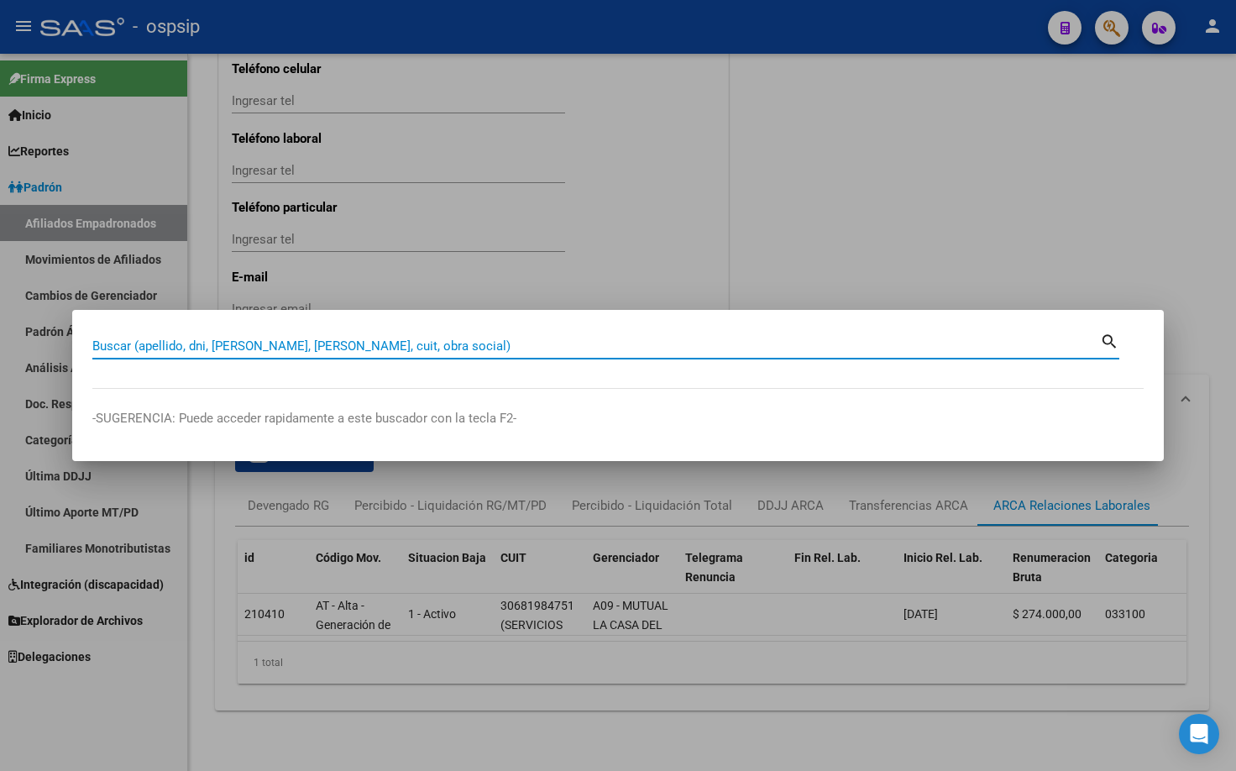
paste input "38094168"
type input "38094168"
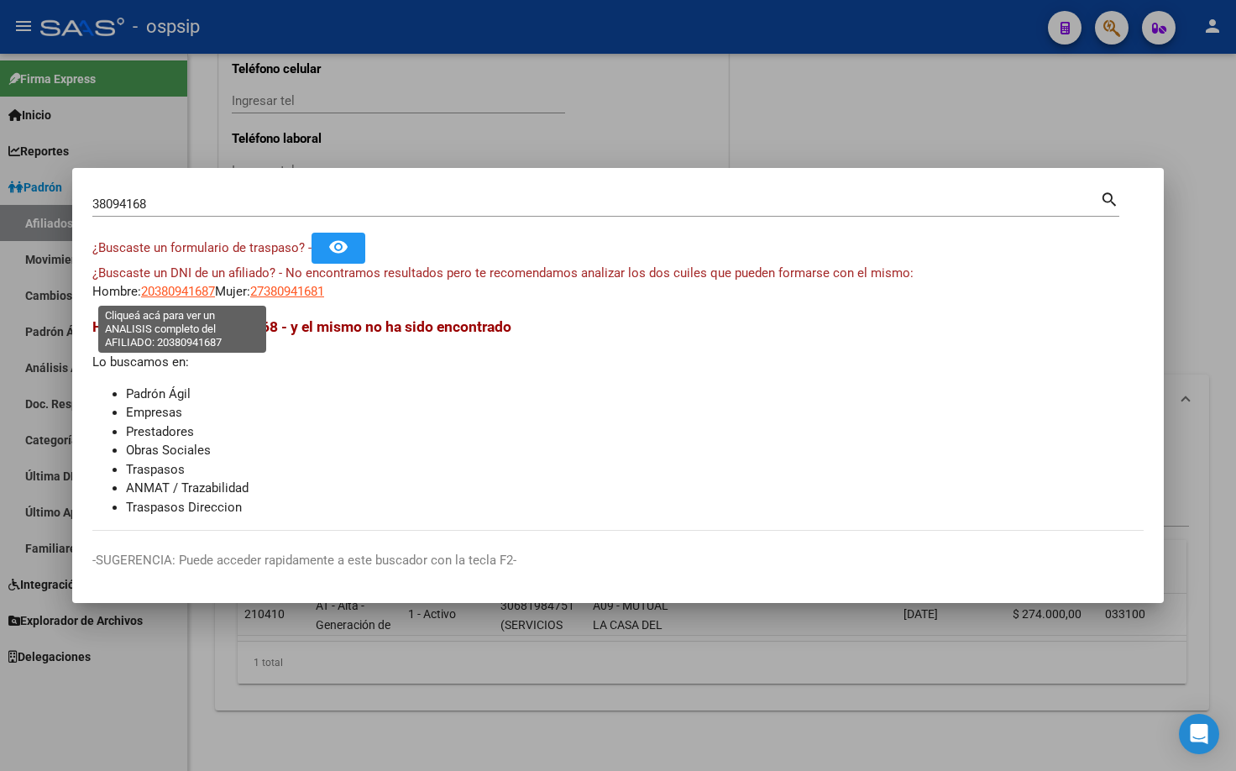
click at [170, 289] on span "20380941687" at bounding box center [178, 291] width 74 height 15
type textarea "20380941687"
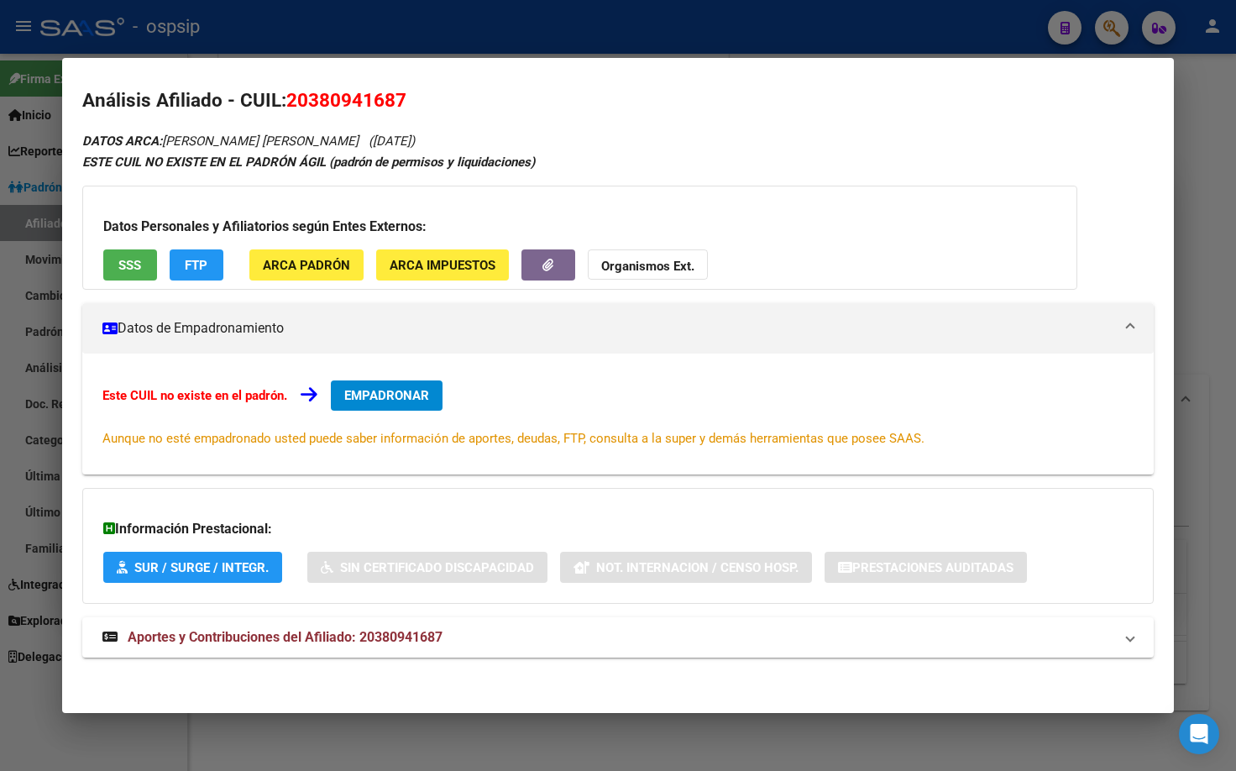
scroll to position [10, 0]
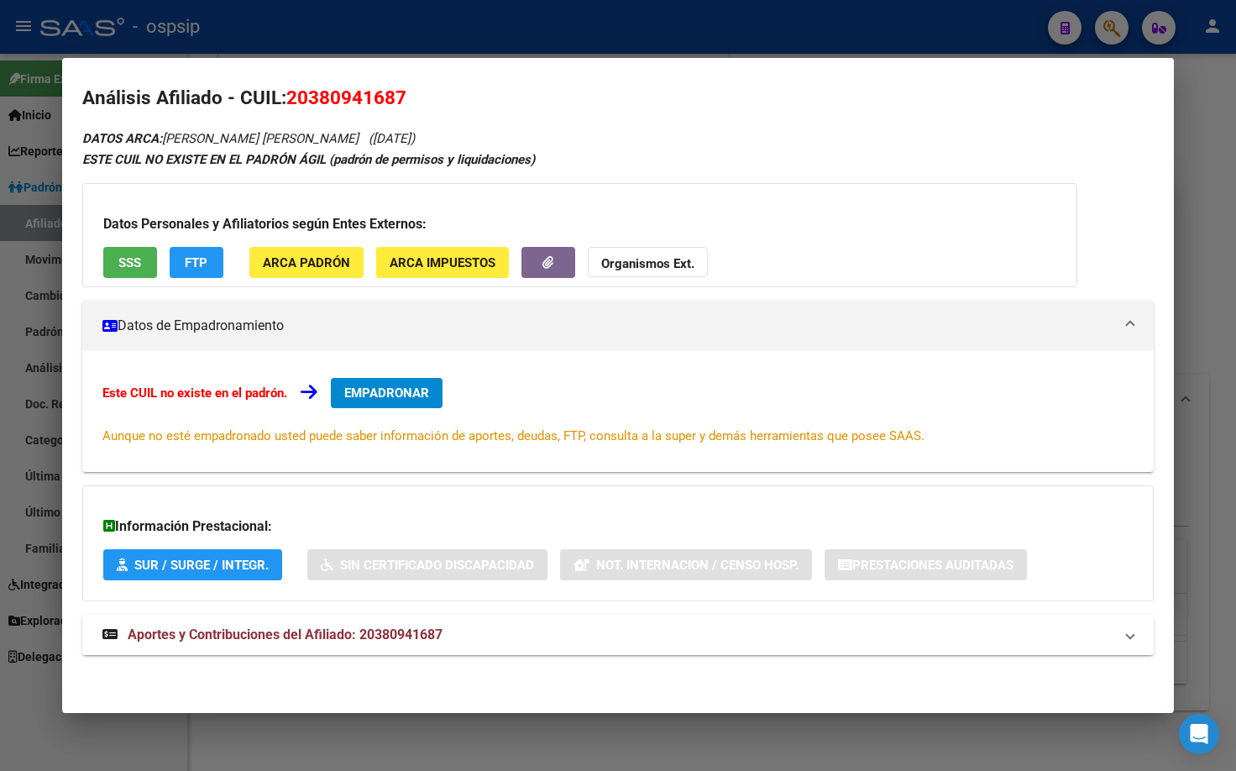
drag, startPoint x: 388, startPoint y: 635, endPoint x: 481, endPoint y: 657, distance: 95.9
click at [388, 635] on span "Aportes y Contribuciones del Afiliado: 20380941687" at bounding box center [285, 634] width 315 height 16
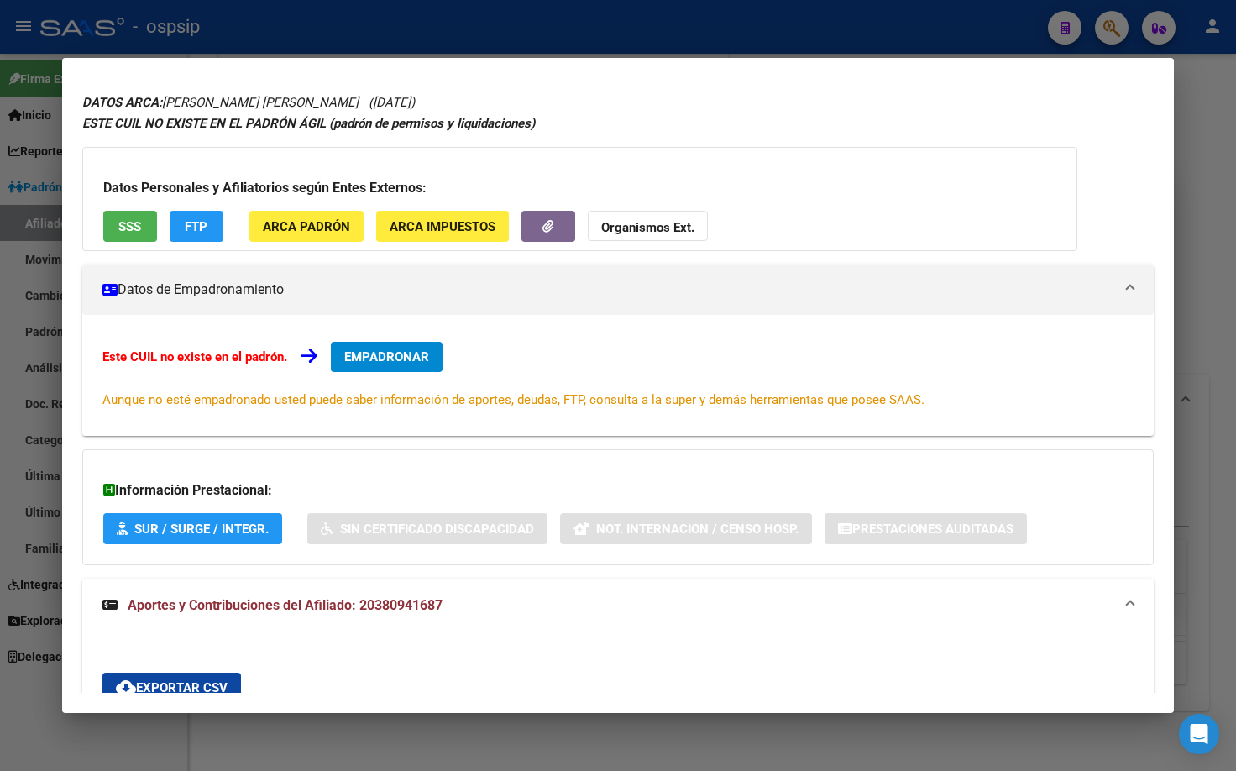
scroll to position [0, 0]
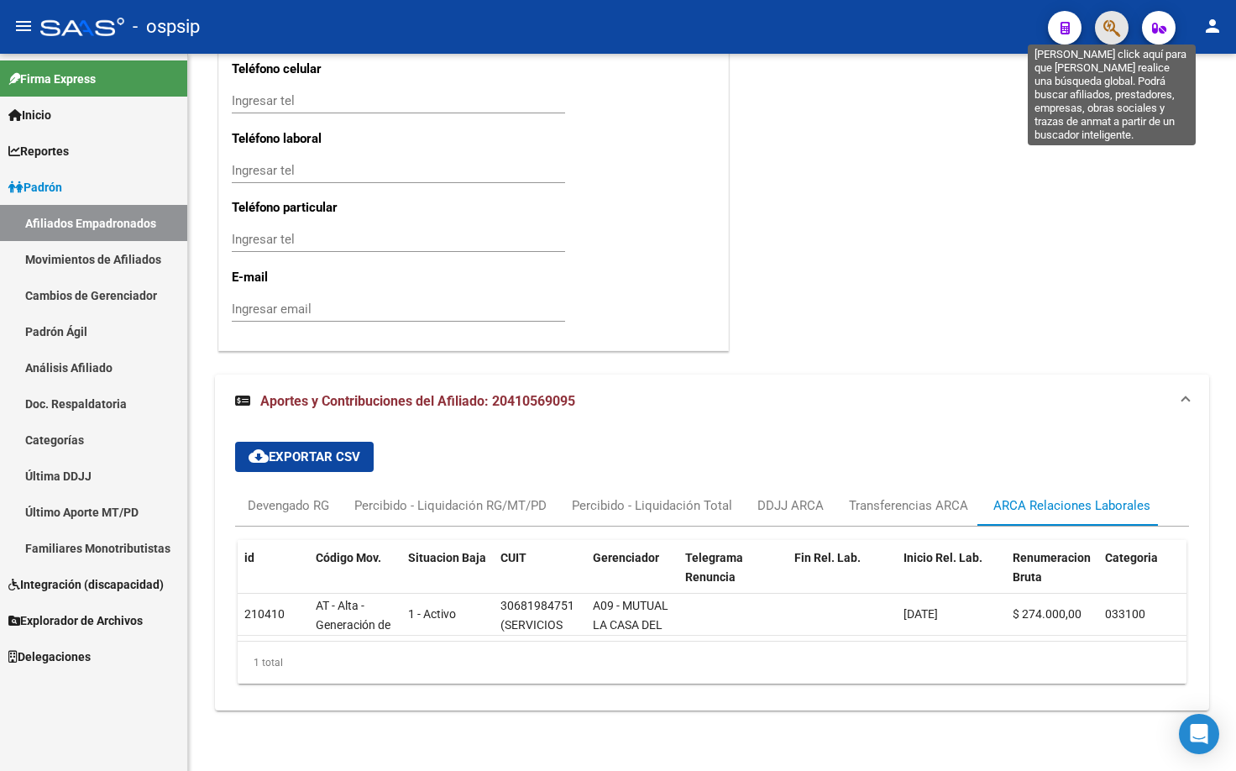
click at [1107, 25] on icon "button" at bounding box center [1111, 27] width 17 height 19
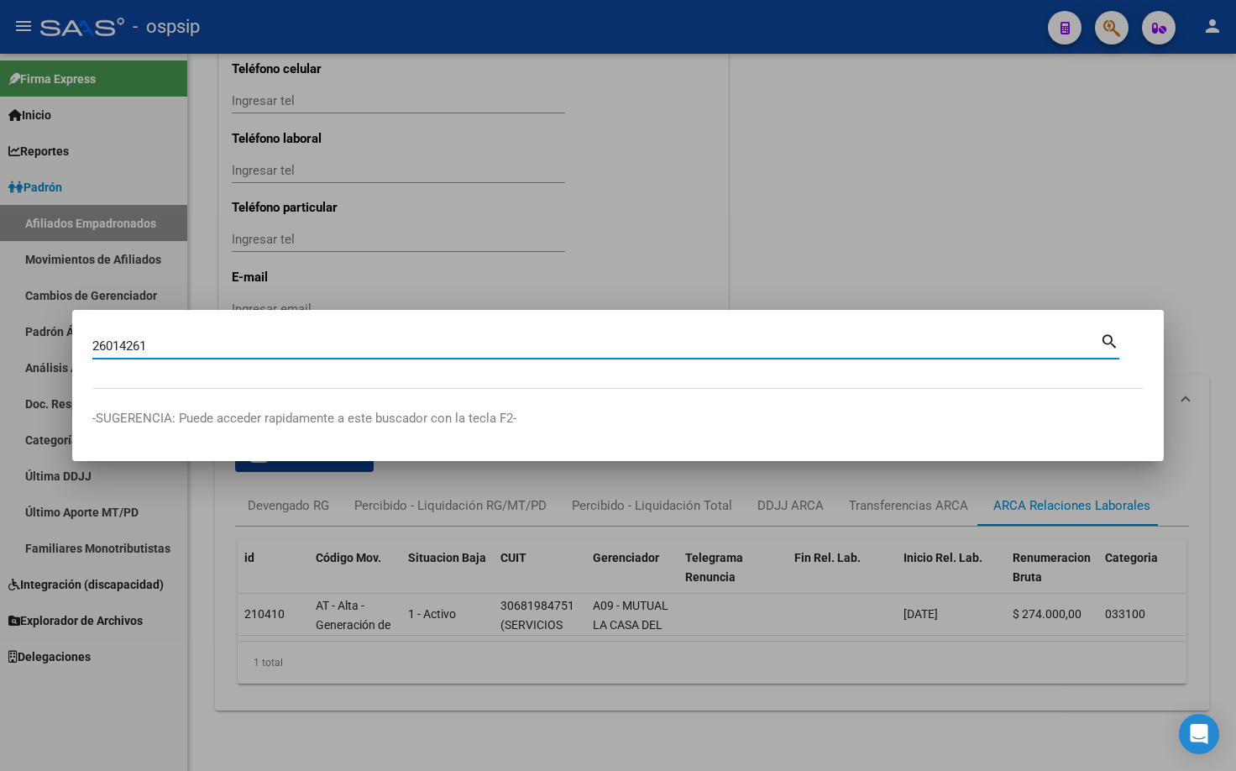
type input "26014261"
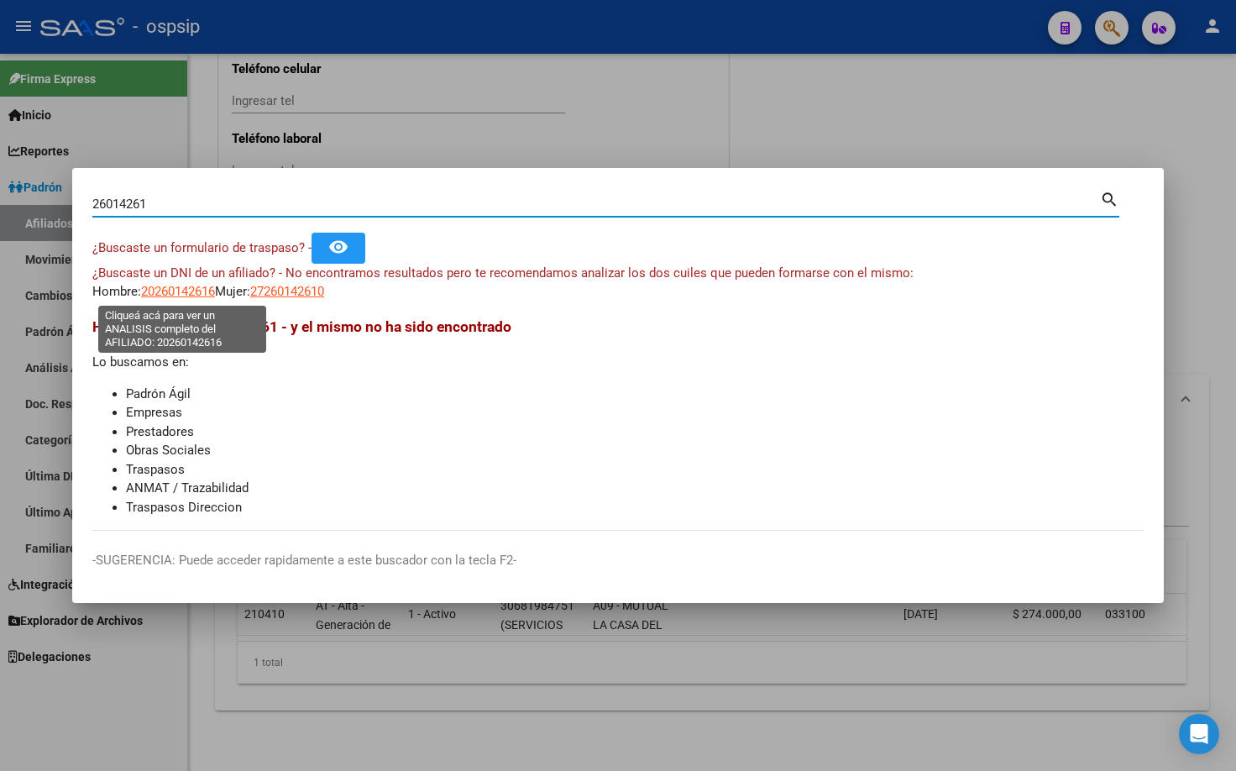
click at [158, 291] on span "20260142616" at bounding box center [178, 291] width 74 height 15
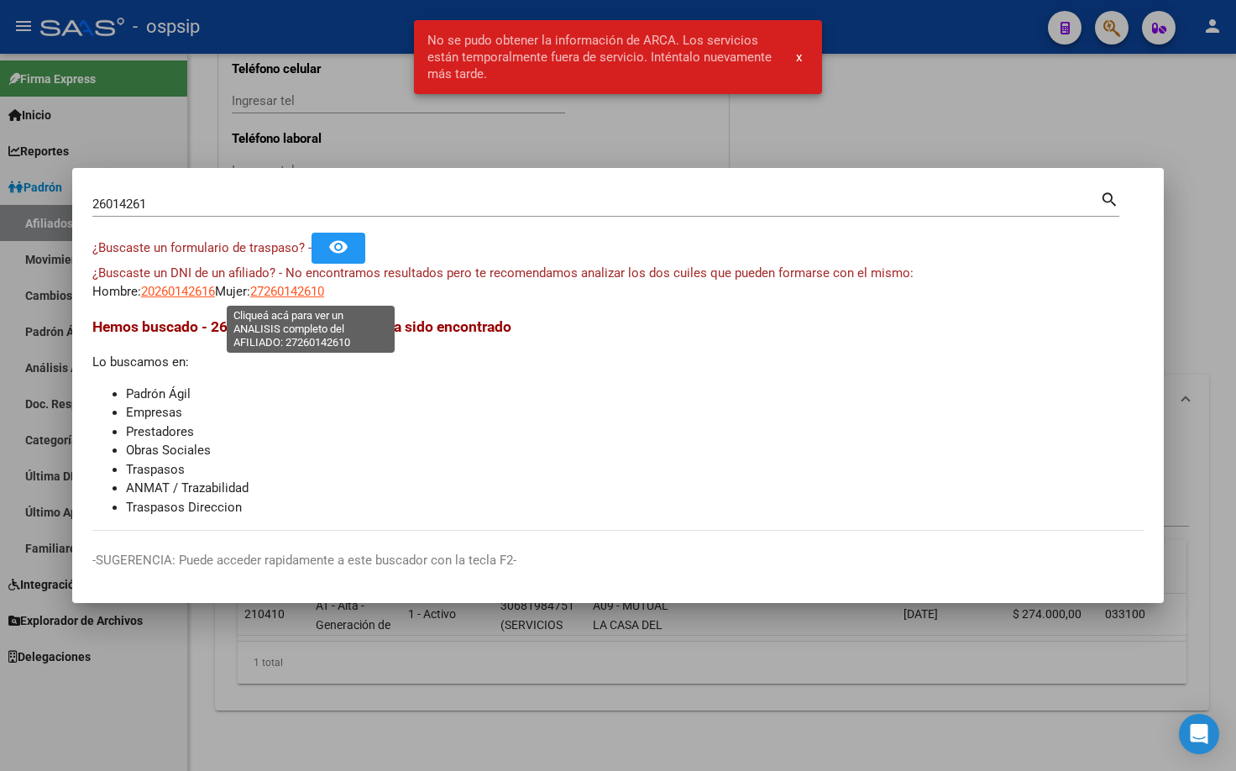
click at [290, 291] on span "27260142610" at bounding box center [287, 291] width 74 height 15
type textarea "27260142610"
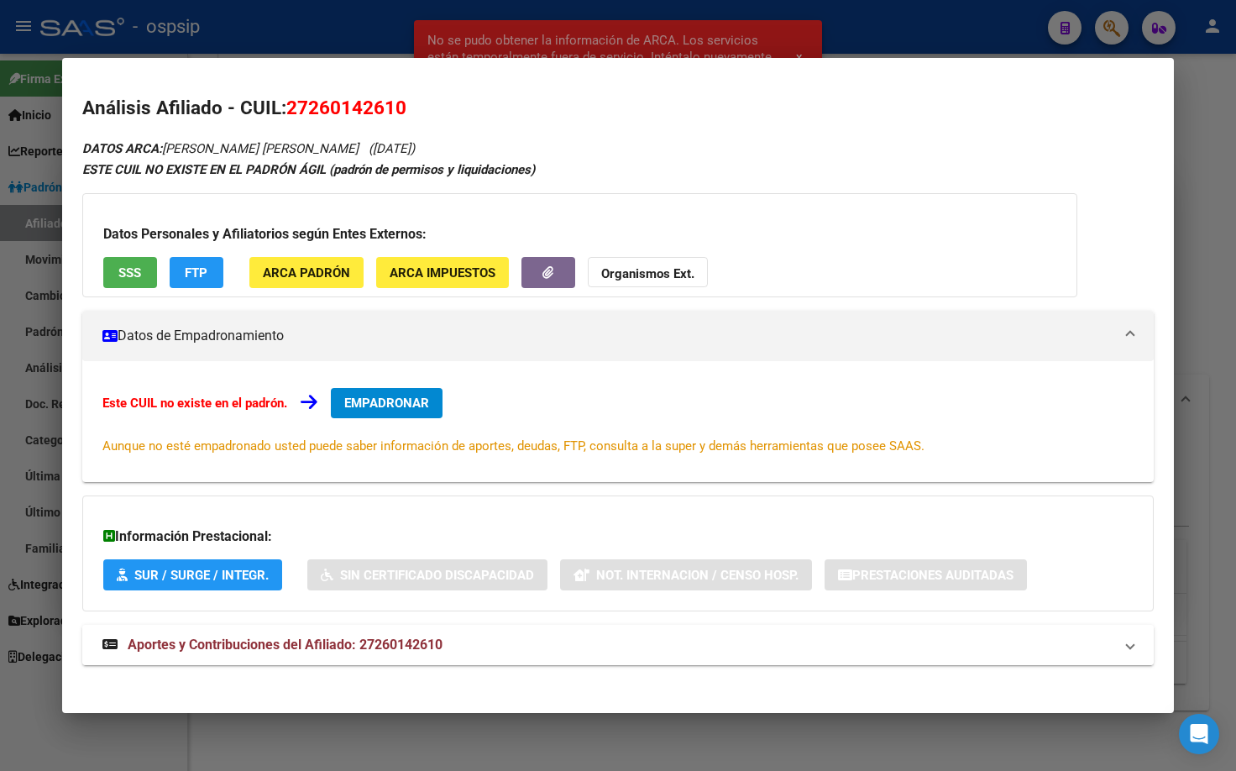
click at [398, 648] on span "Aportes y Contribuciones del Afiliado: 27260142610" at bounding box center [285, 644] width 315 height 16
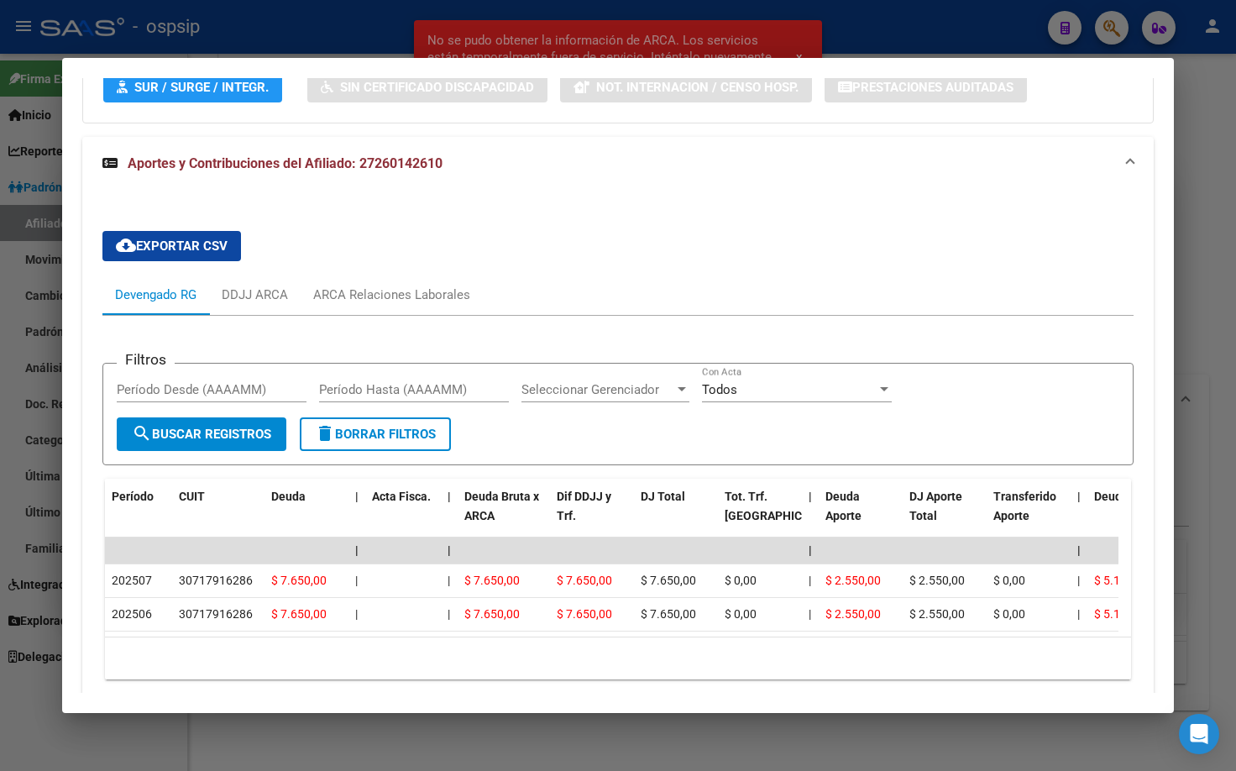
scroll to position [504, 0]
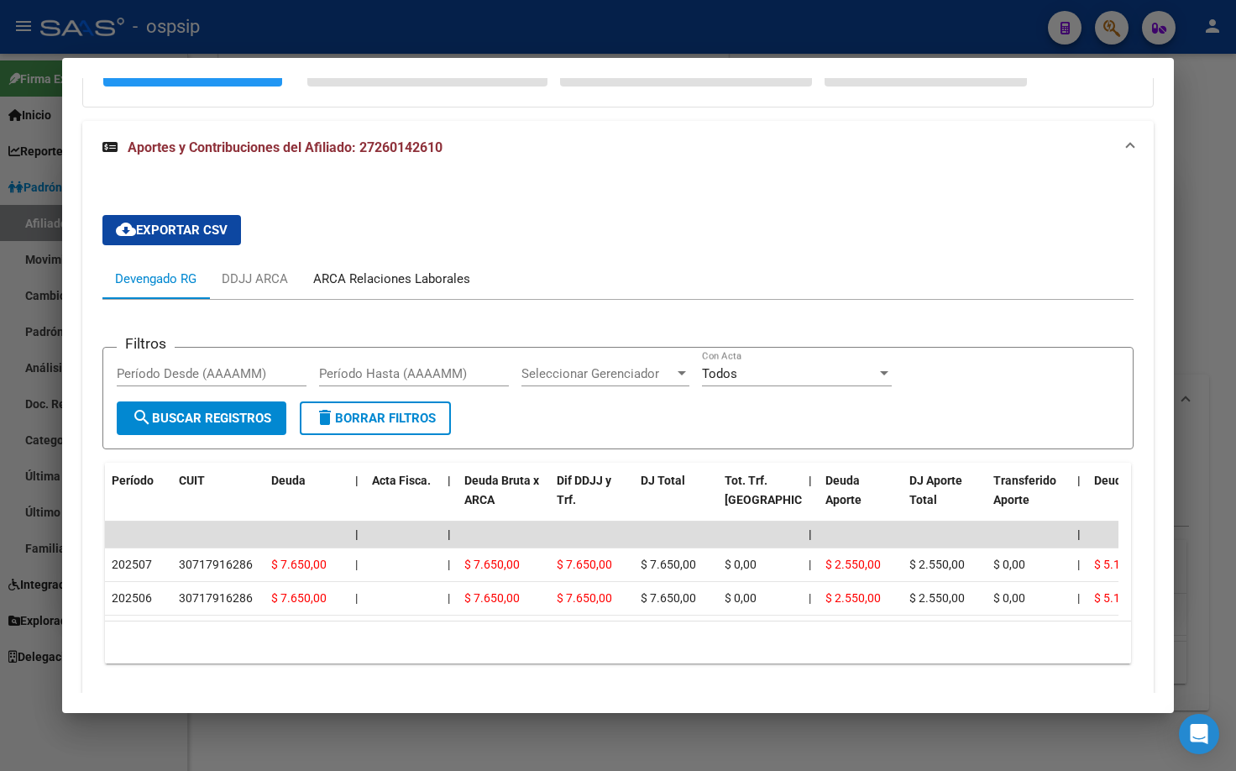
click at [379, 279] on div "ARCA Relaciones Laborales" at bounding box center [391, 278] width 157 height 18
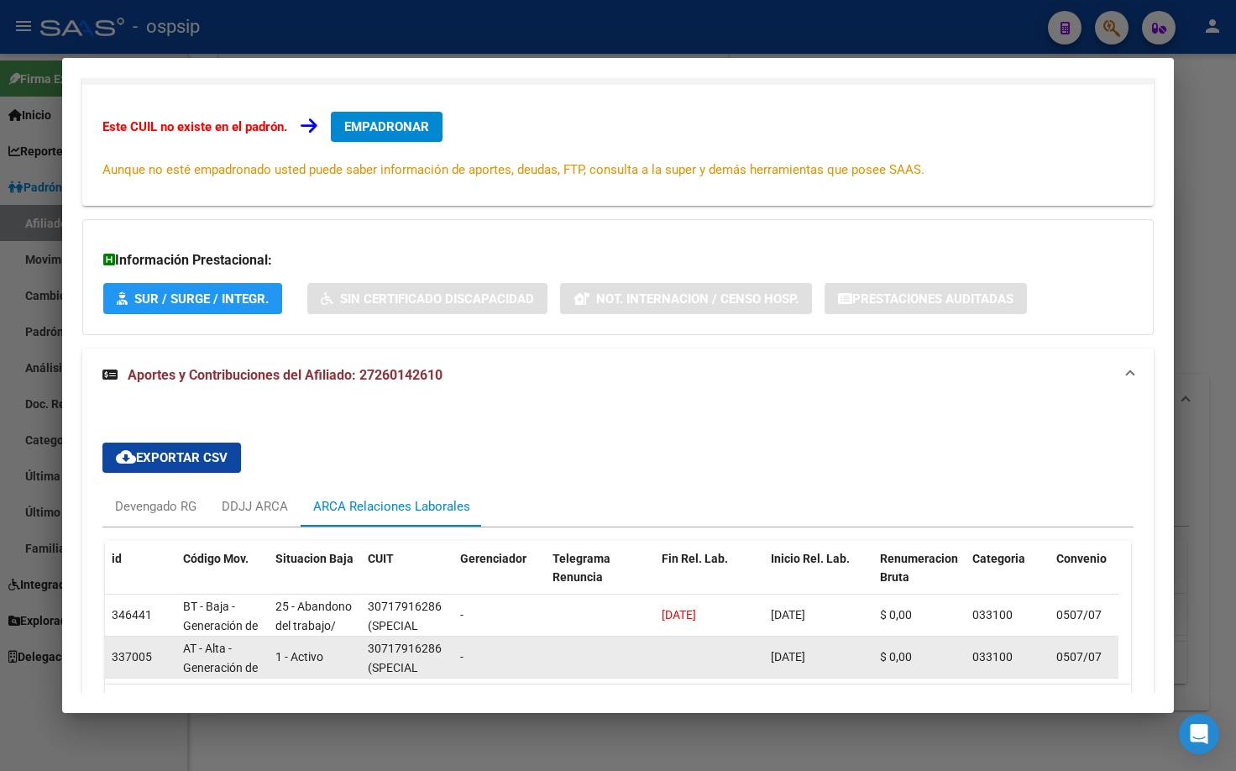
scroll to position [400, 0]
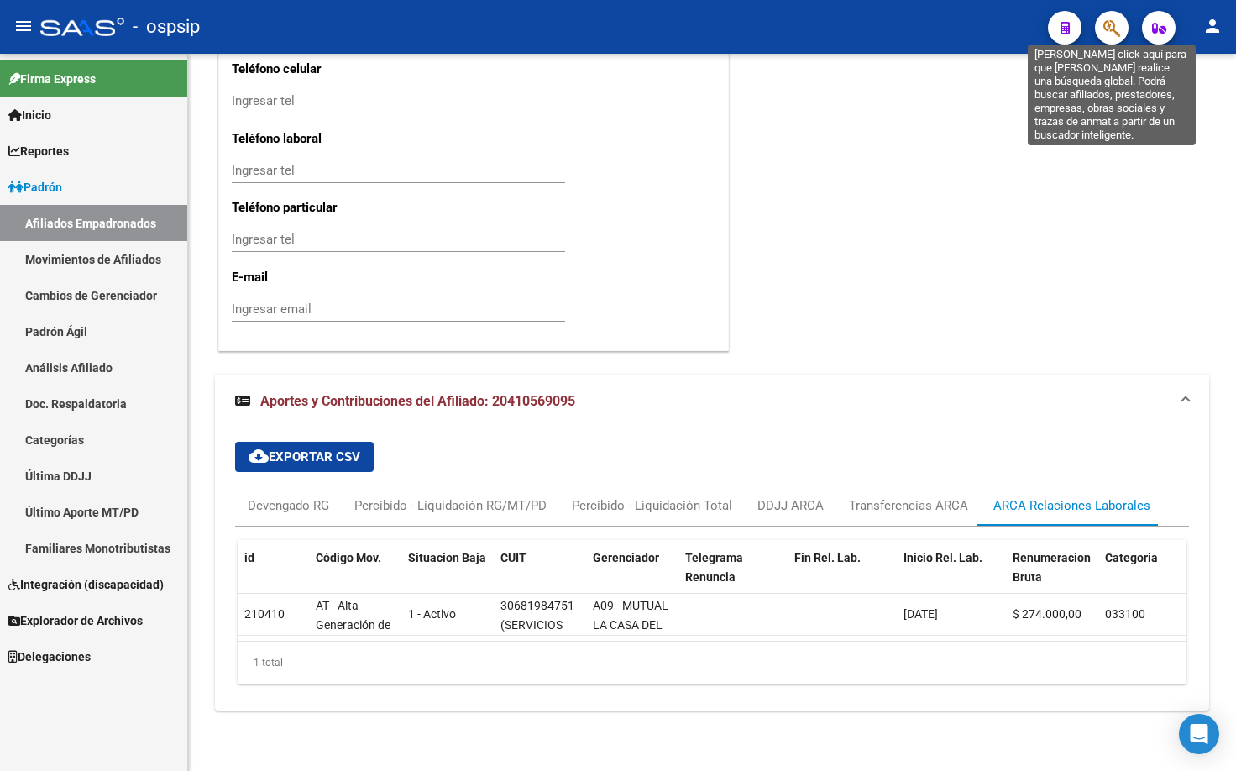
click at [1111, 24] on icon "button" at bounding box center [1111, 27] width 17 height 19
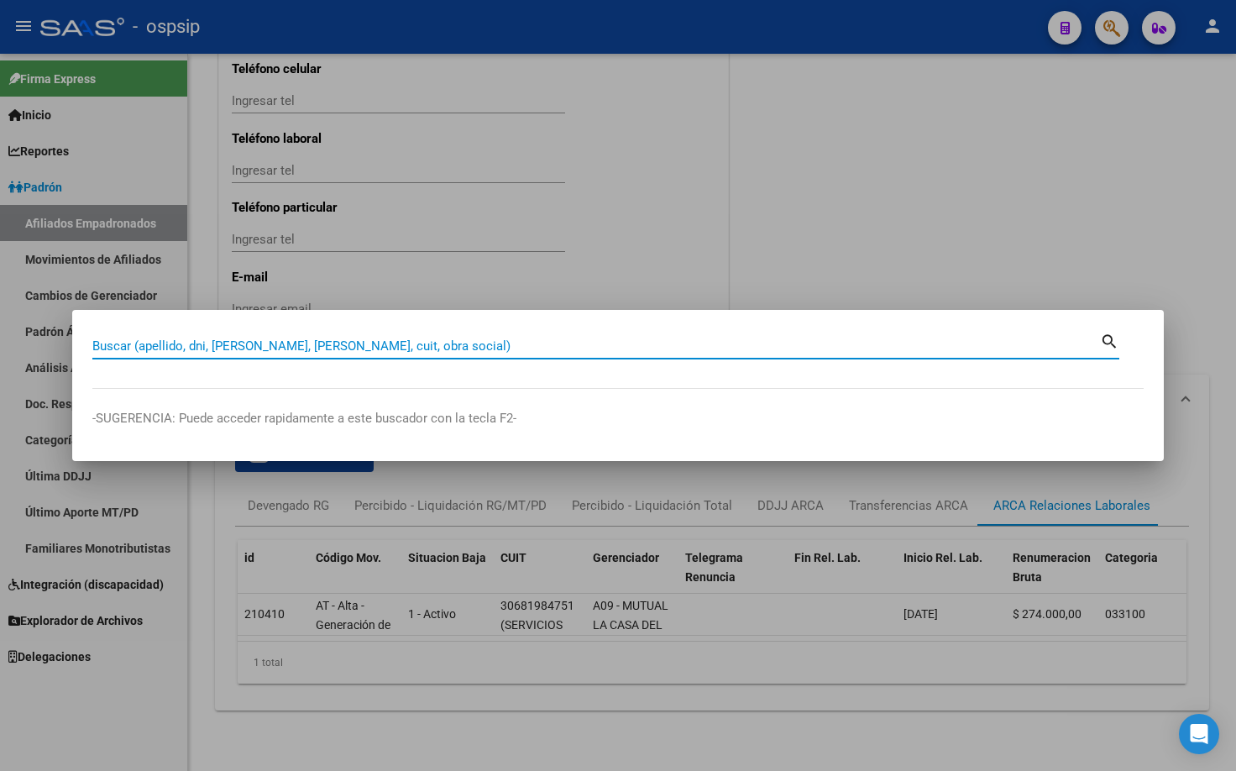
paste input "26014261"
type input "26014261"
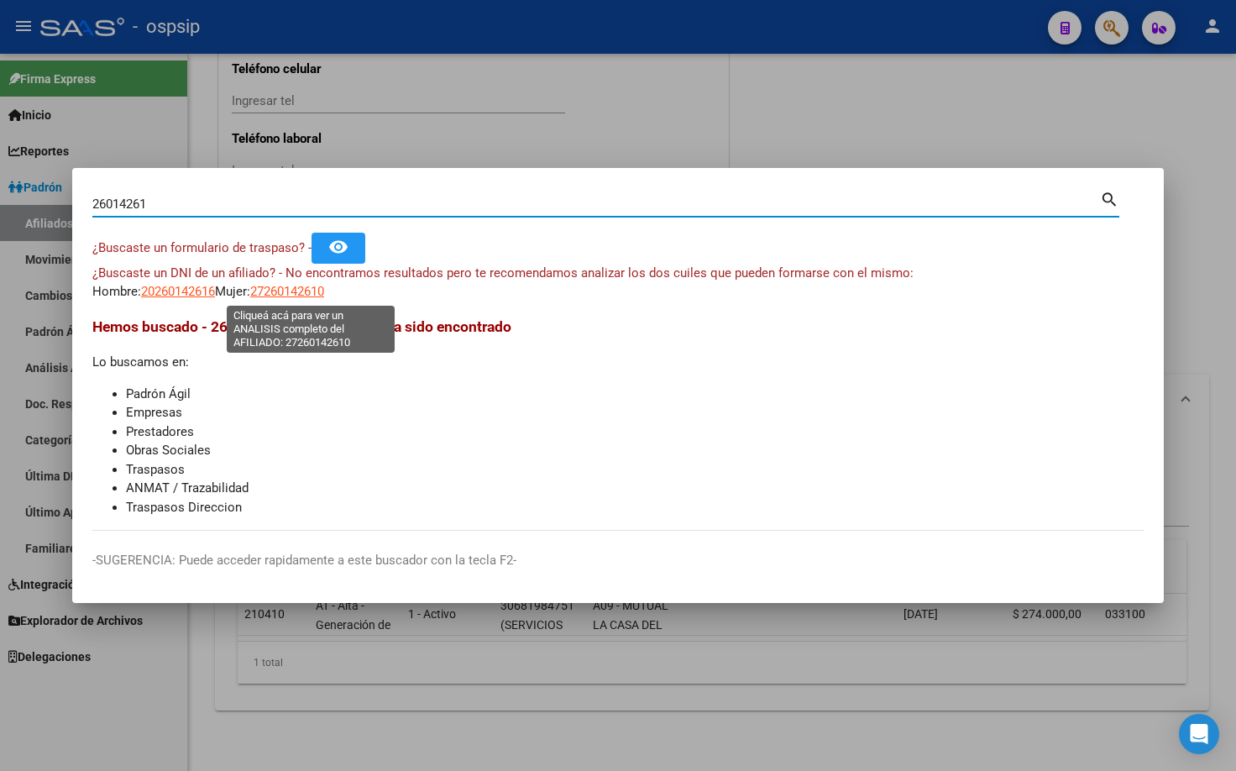
click at [317, 291] on span "27260142610" at bounding box center [287, 291] width 74 height 15
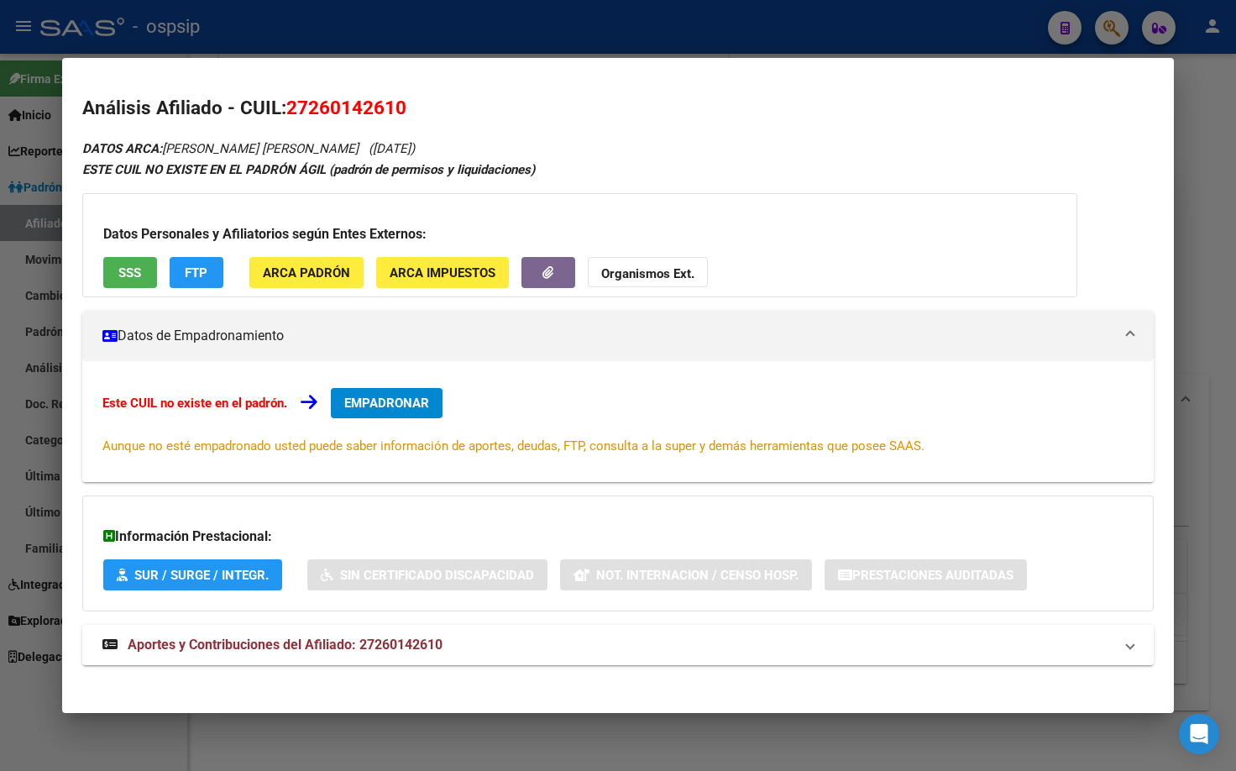
scroll to position [10, 0]
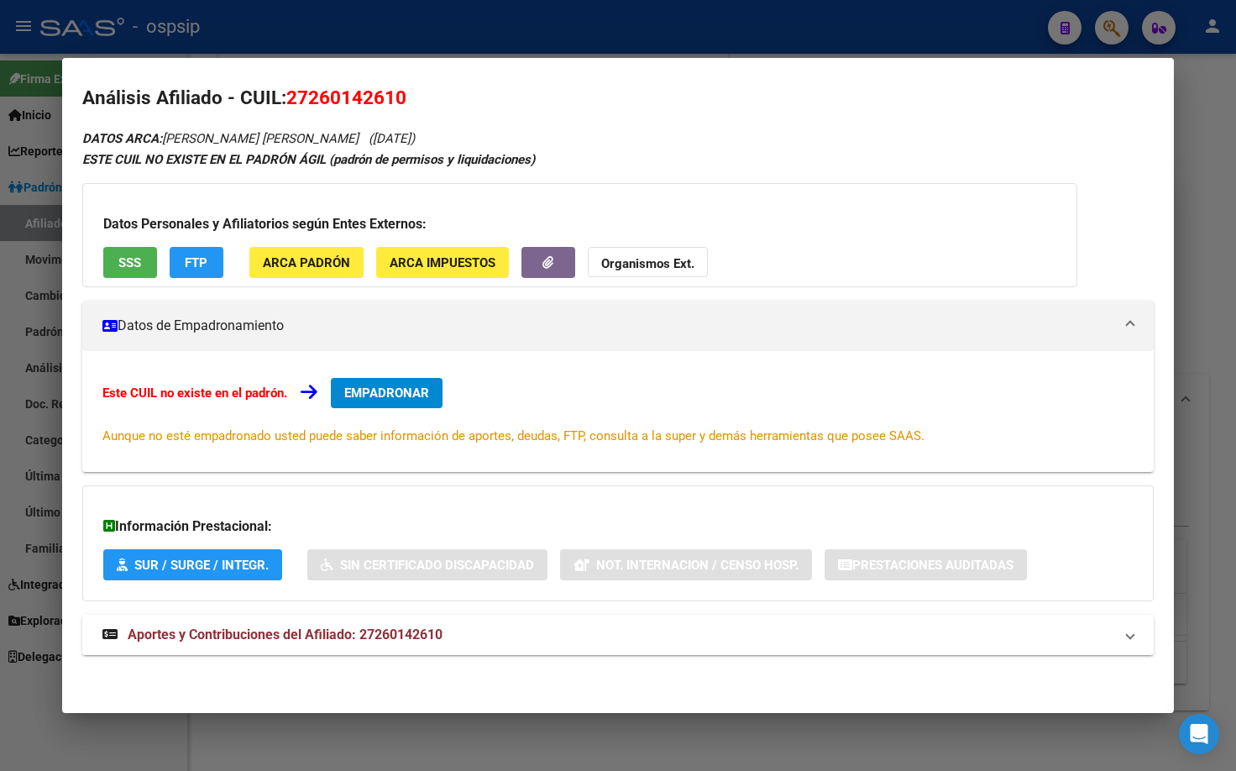
click at [406, 637] on span "Aportes y Contribuciones del Afiliado: 27260142610" at bounding box center [285, 634] width 315 height 16
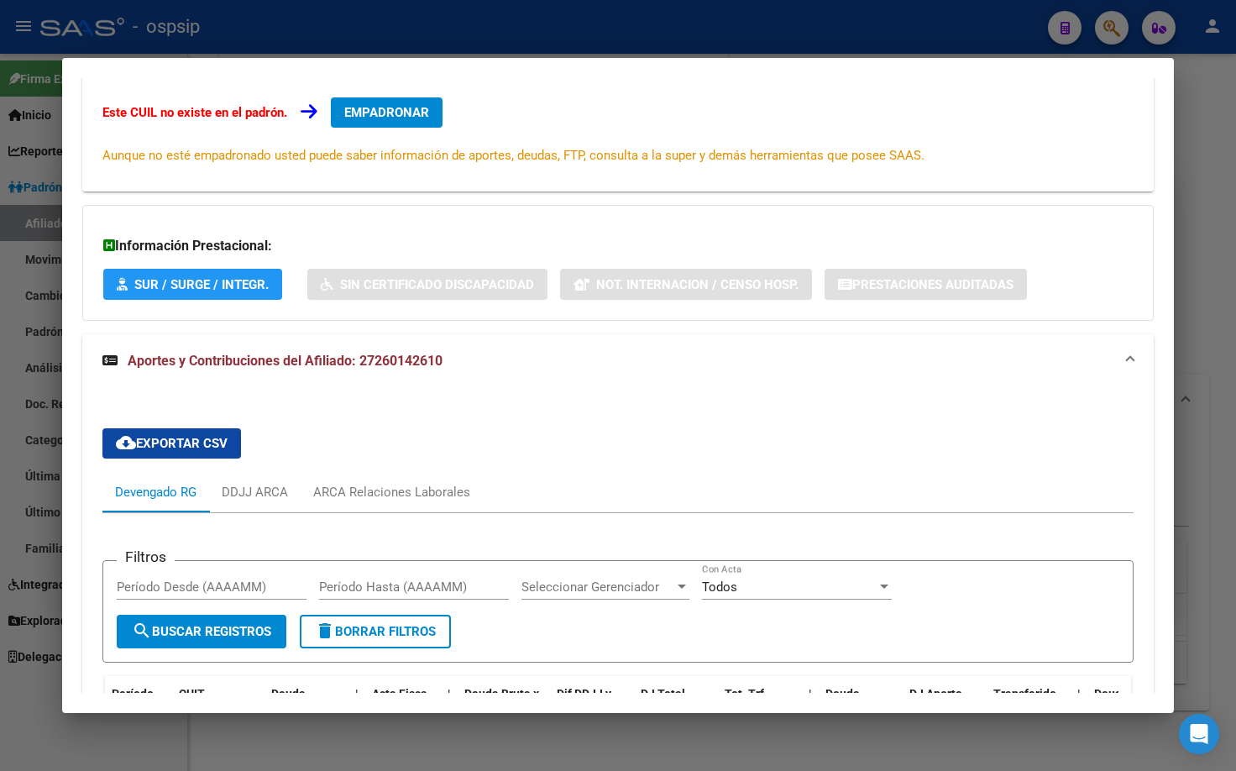
scroll to position [515, 0]
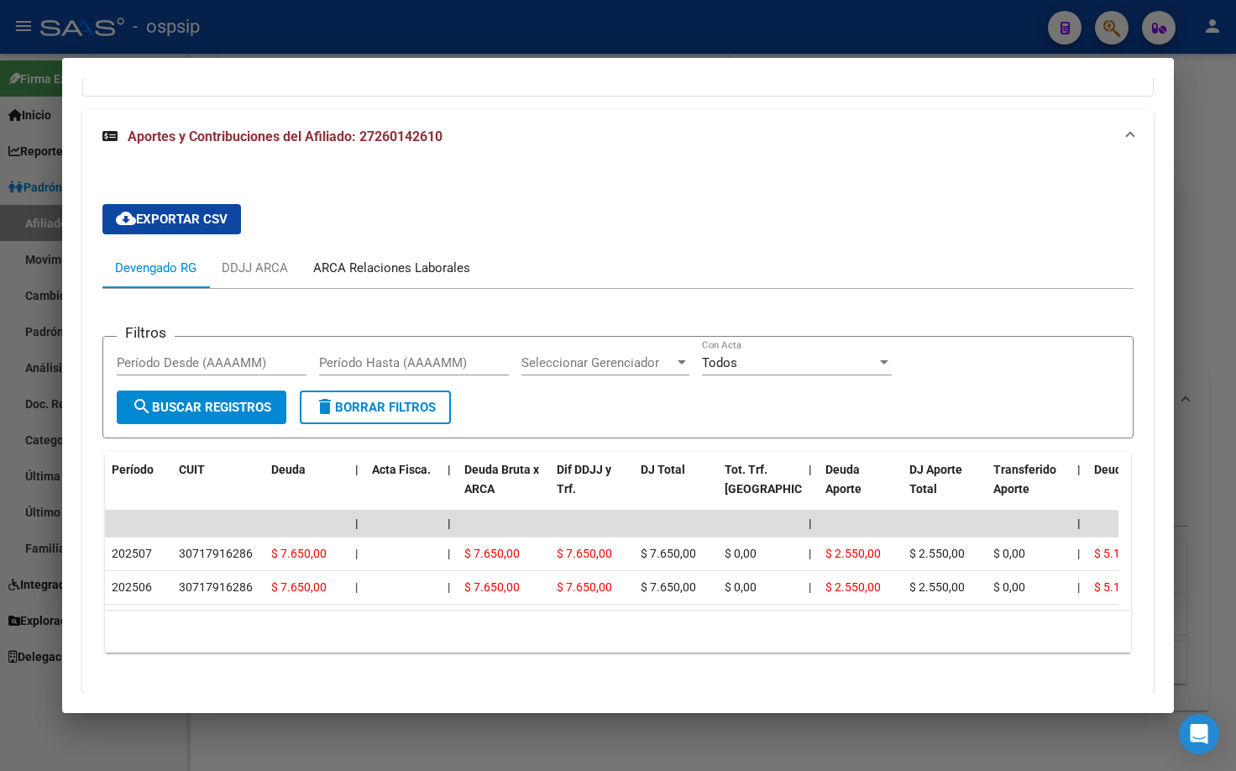
click at [414, 266] on div "ARCA Relaciones Laborales" at bounding box center [391, 268] width 157 height 18
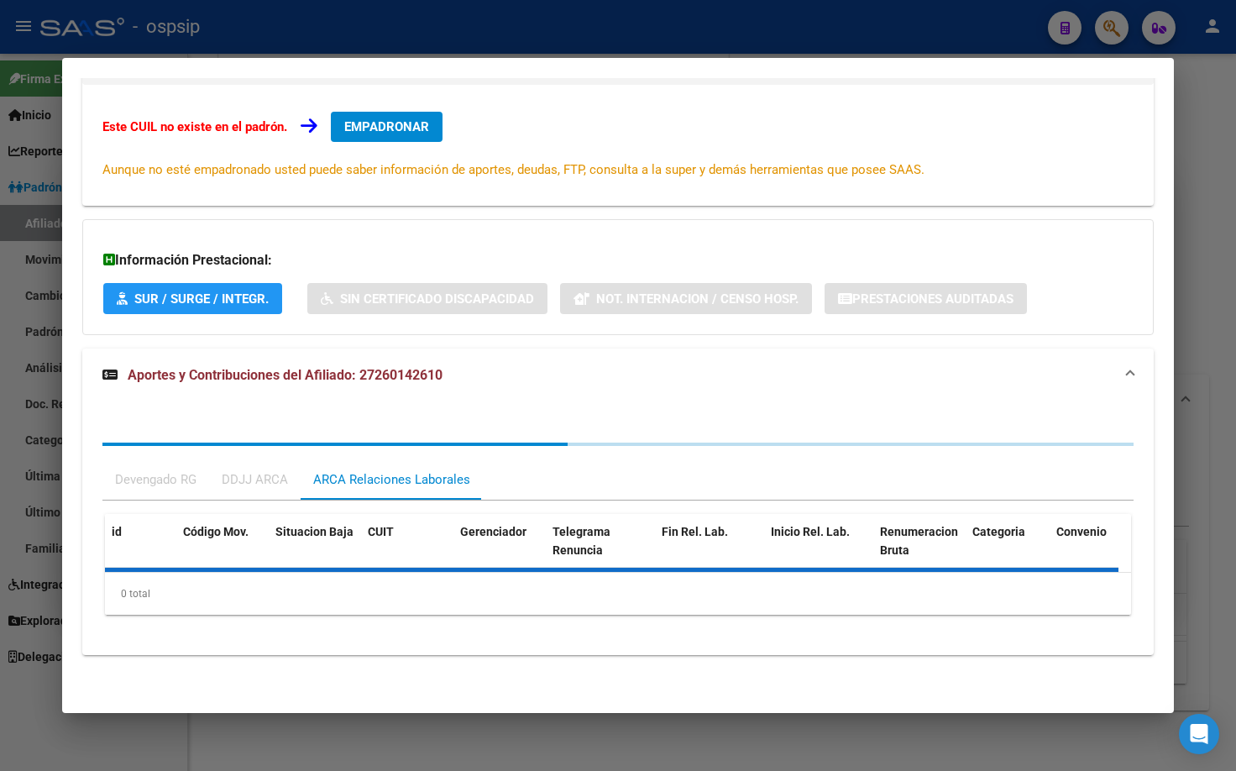
scroll to position [400, 0]
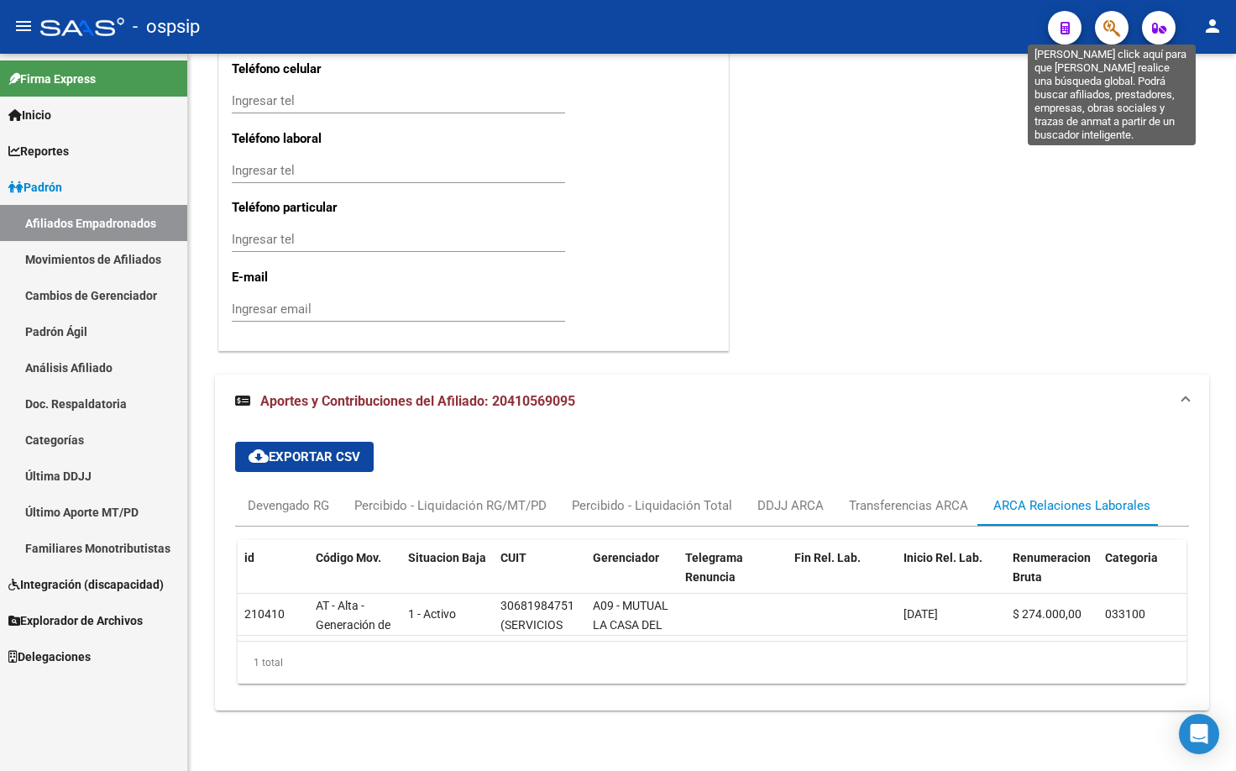
click at [1107, 31] on icon "button" at bounding box center [1111, 27] width 17 height 19
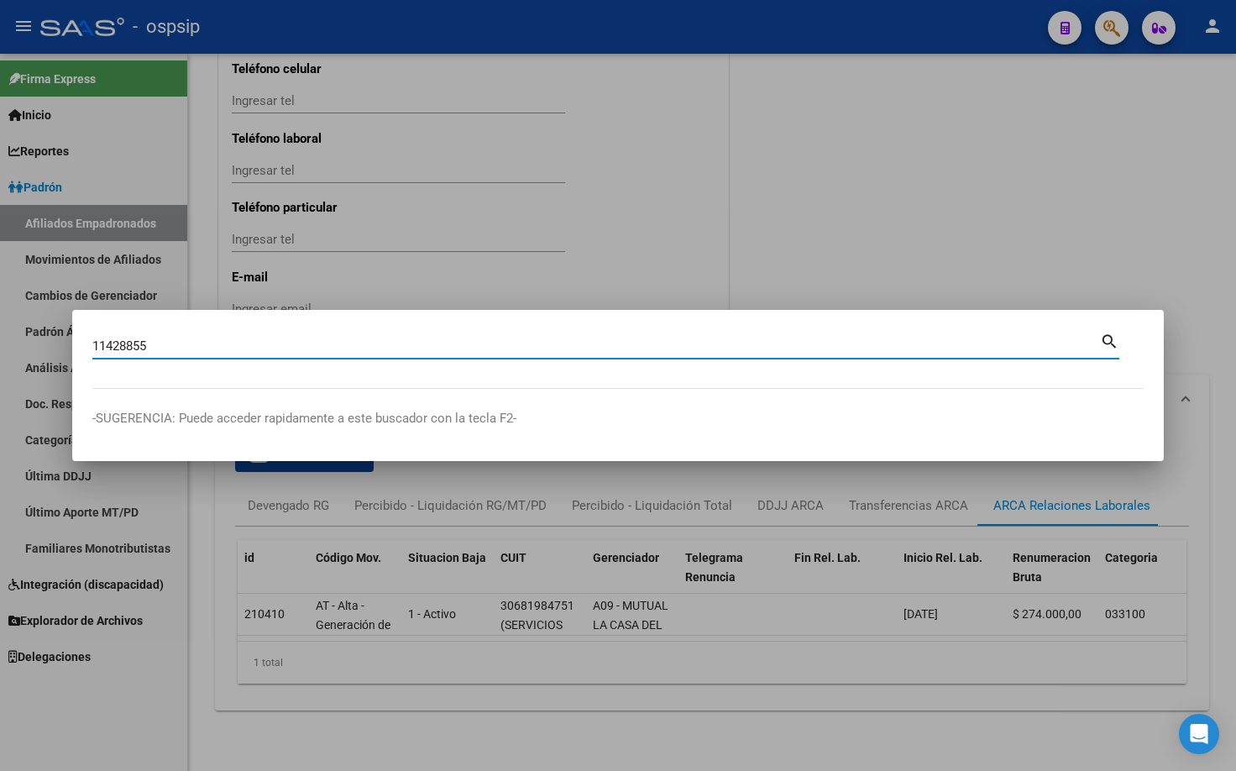
type input "11428855"
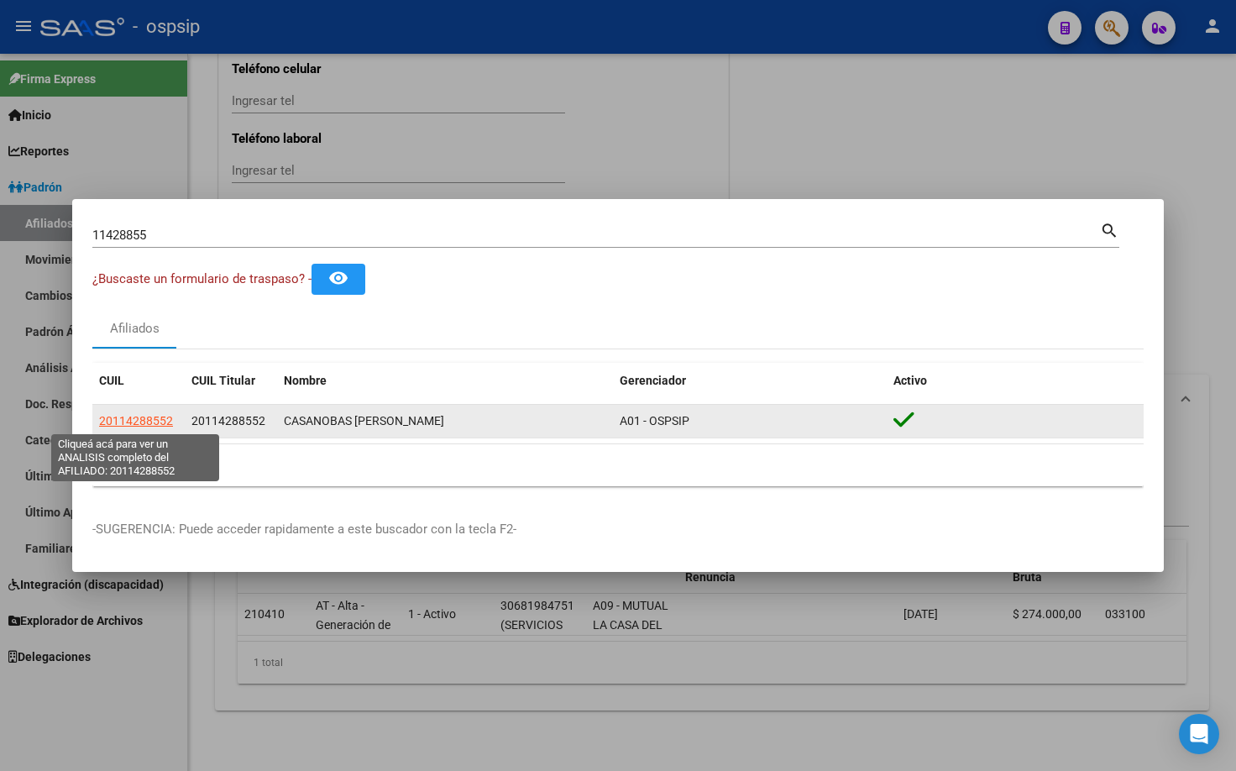
click at [113, 419] on span "20114288552" at bounding box center [136, 420] width 74 height 13
type textarea "20114288552"
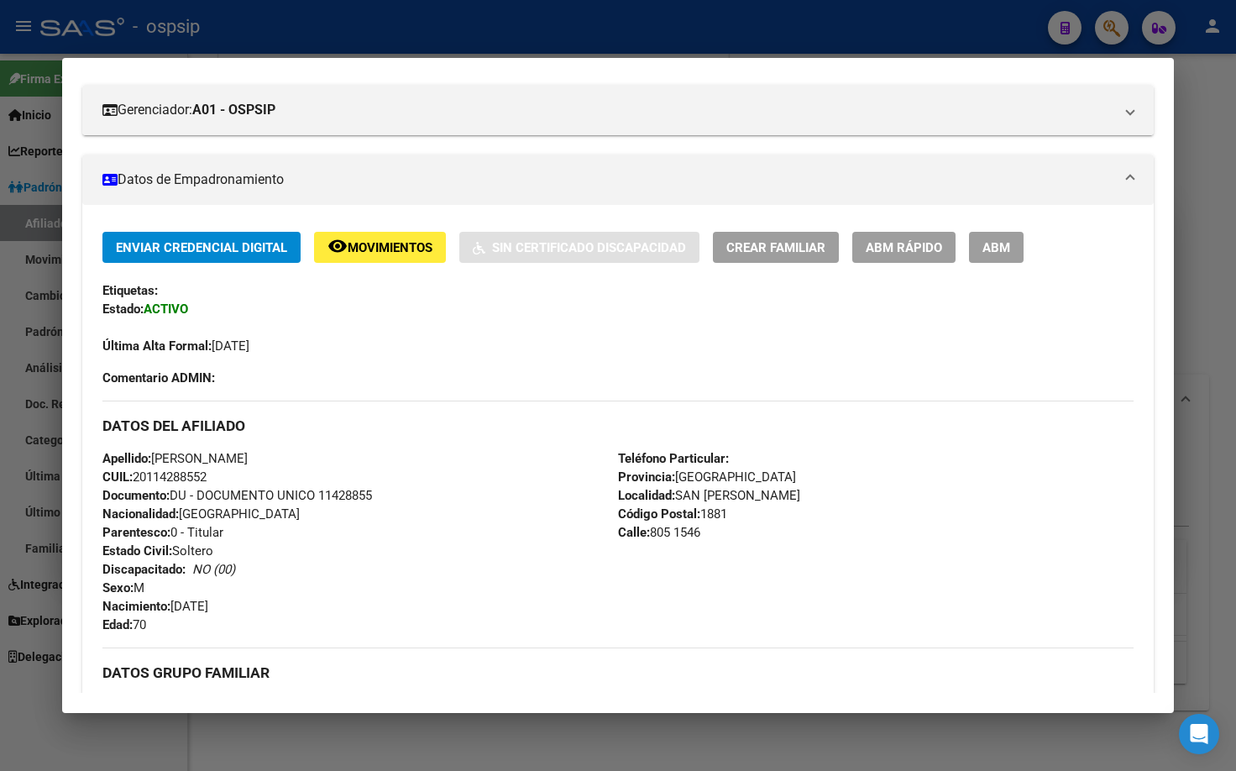
scroll to position [0, 0]
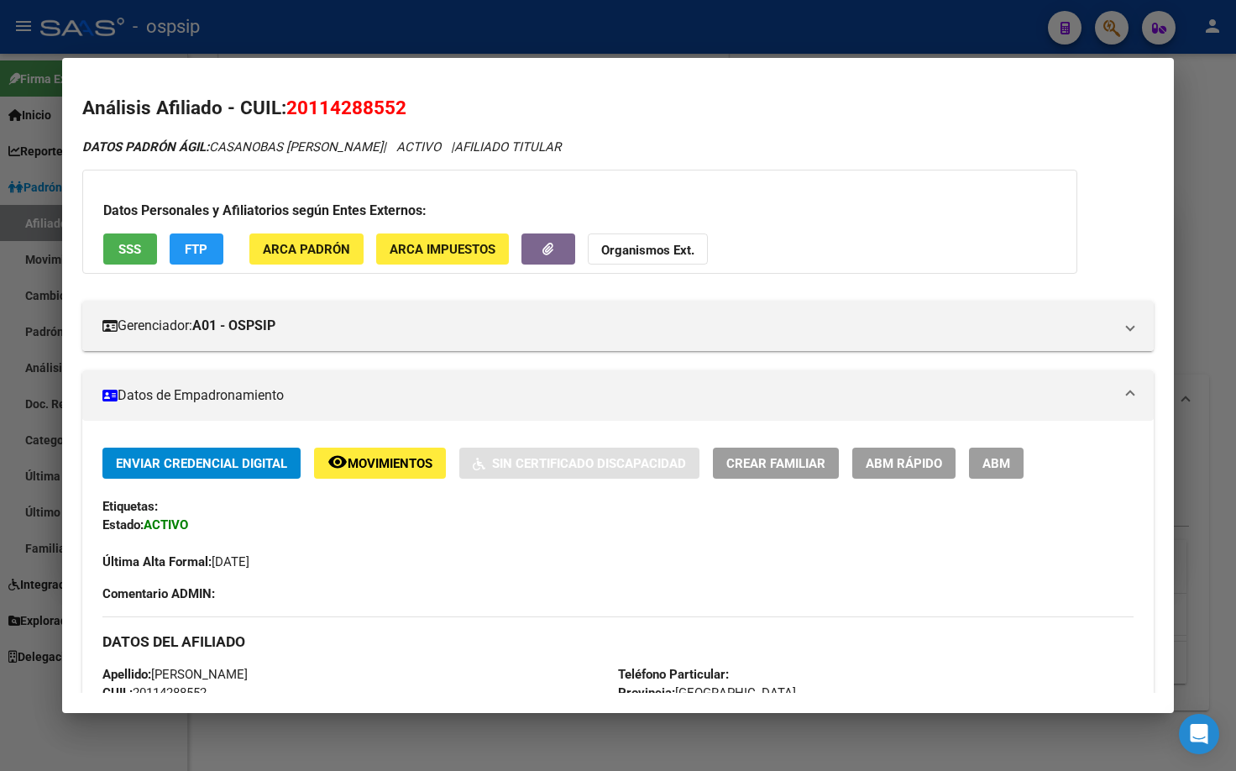
click at [128, 248] on span "SSS" at bounding box center [129, 249] width 23 height 15
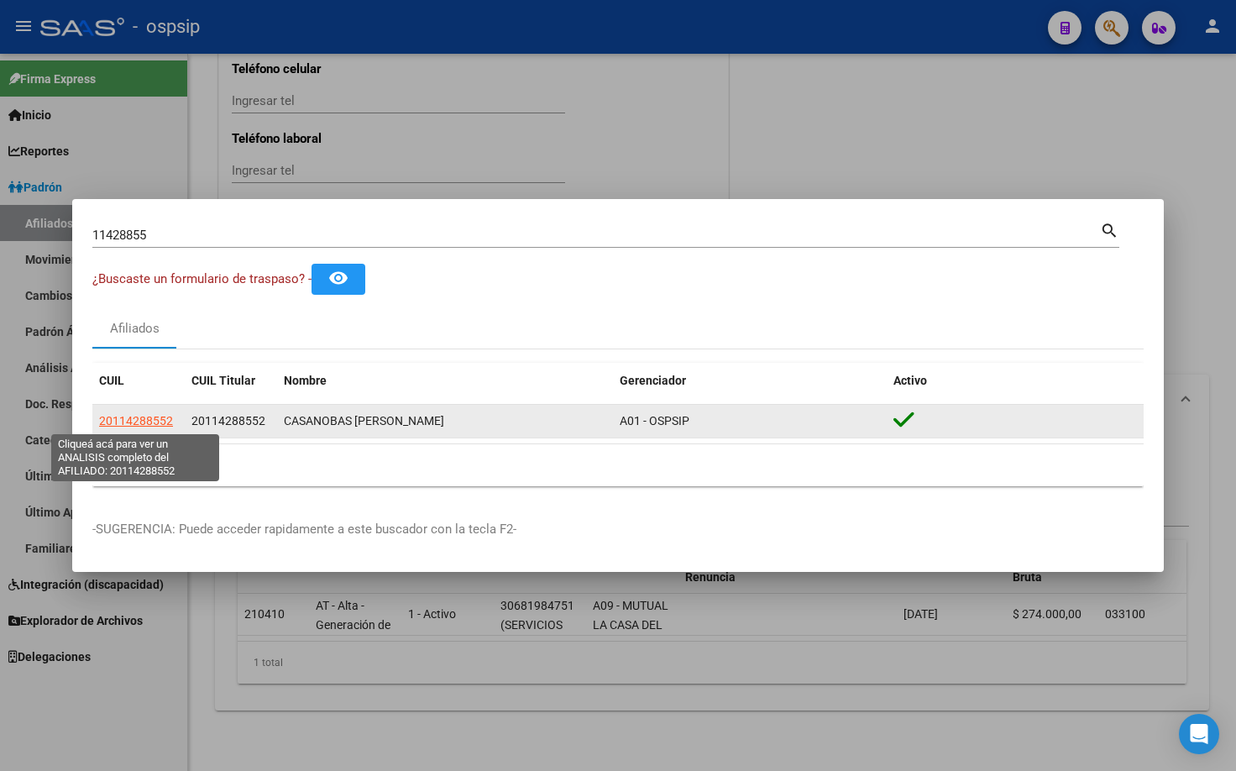
click at [136, 414] on span "20114288552" at bounding box center [136, 420] width 74 height 13
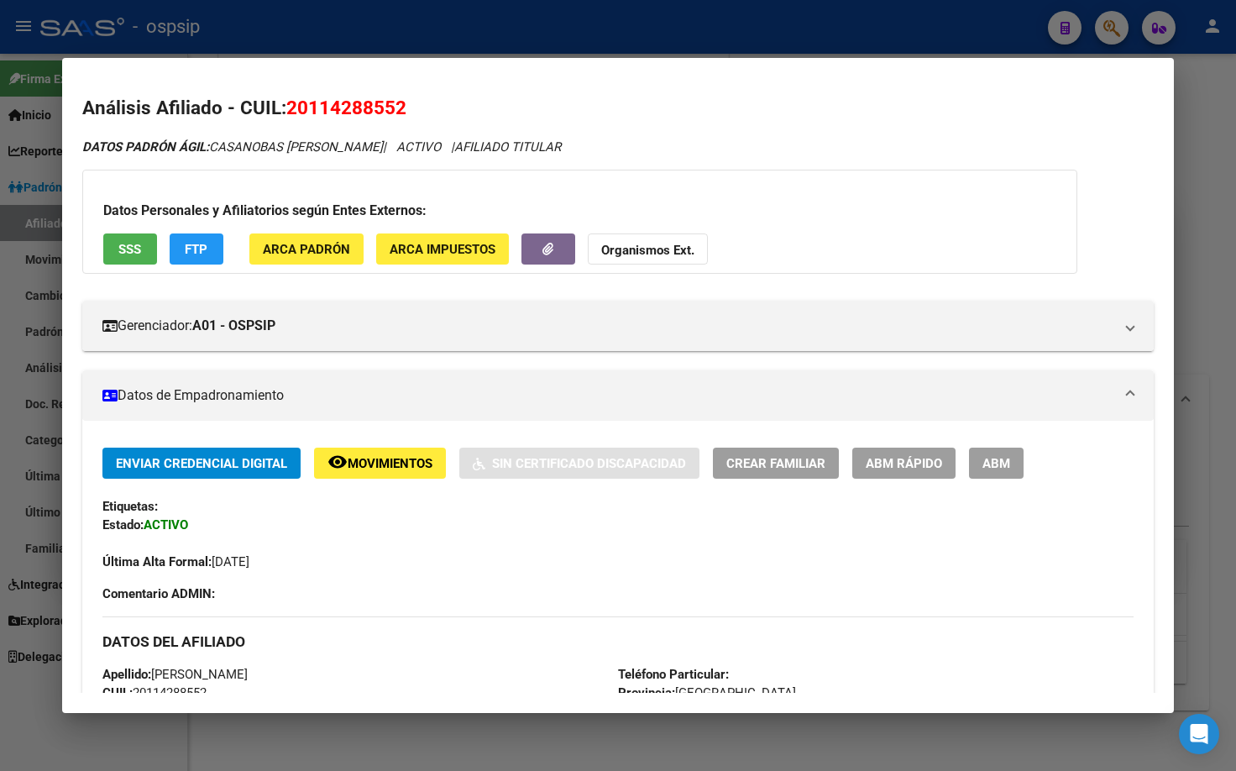
click at [111, 242] on button "SSS" at bounding box center [130, 248] width 54 height 31
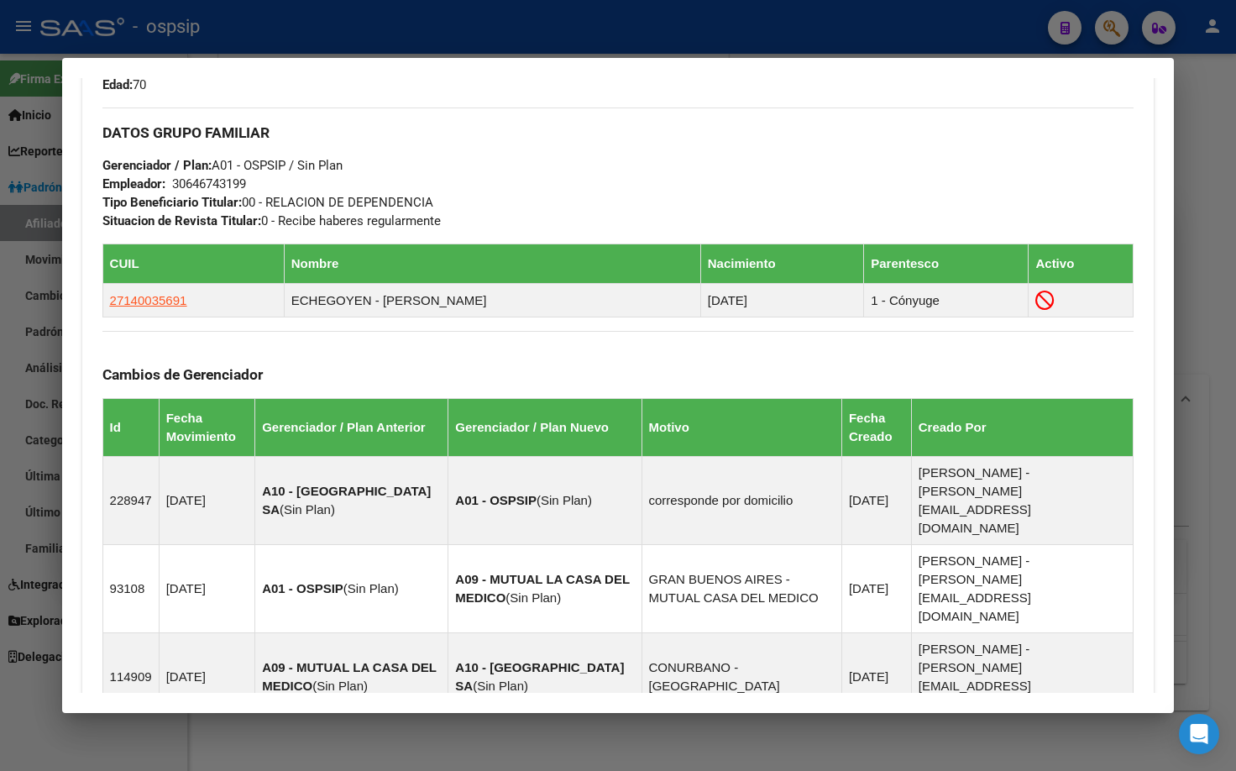
scroll to position [420, 0]
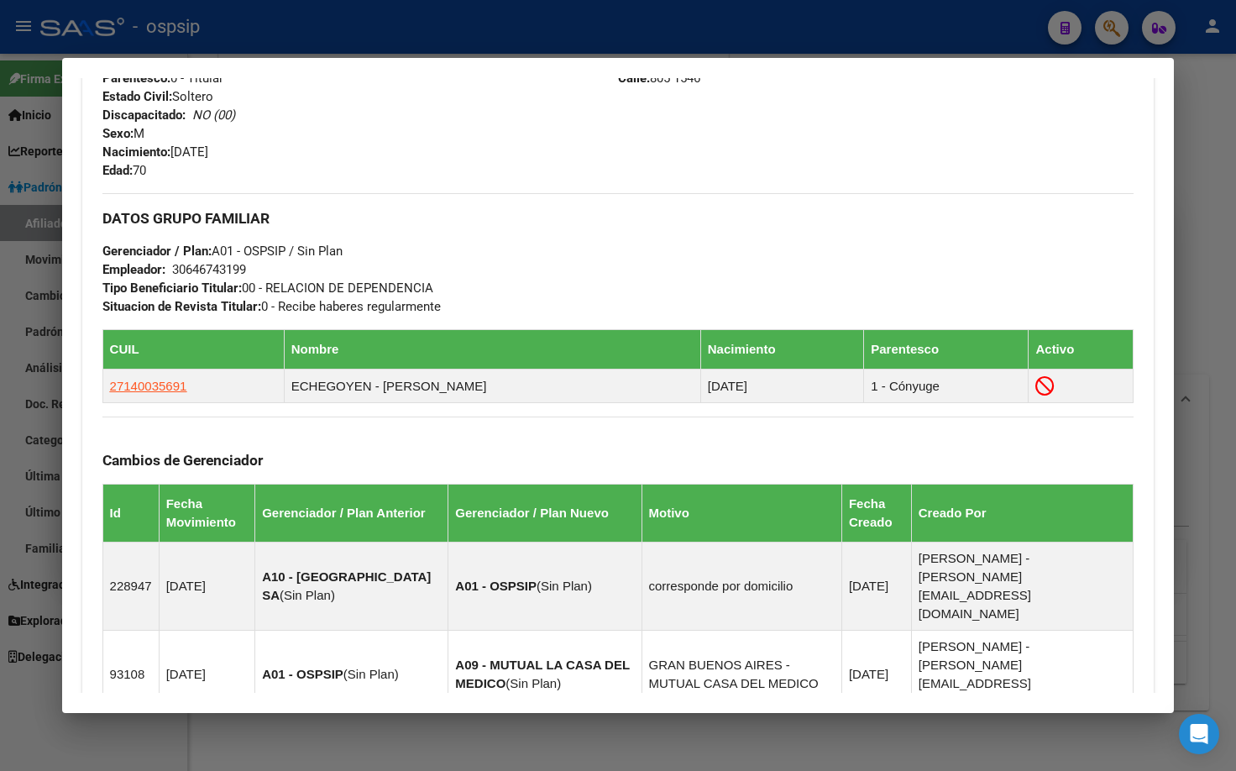
scroll to position [672, 0]
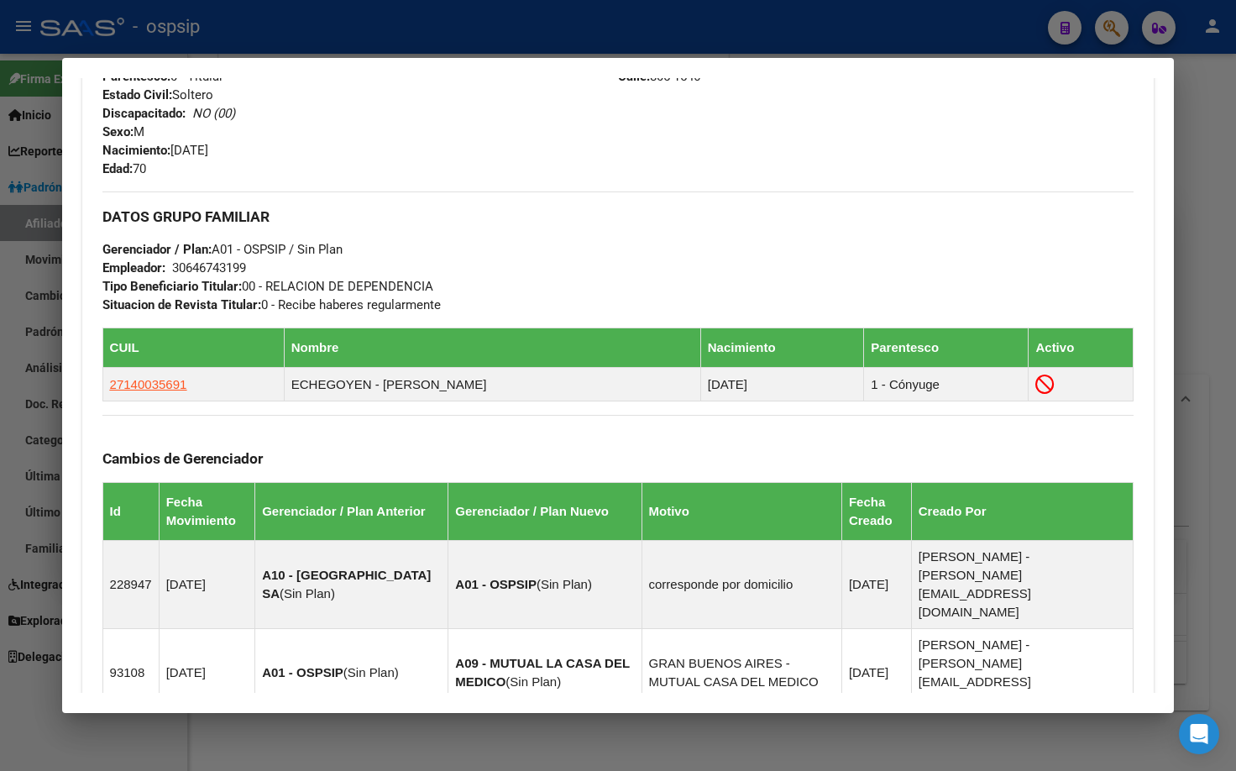
click at [646, 204] on div "DATOS GRUPO FAMILIAR Gerenciador / Plan: A01 - OSPSIP / Sin Plan Empleador: 306…" at bounding box center [618, 252] width 1032 height 123
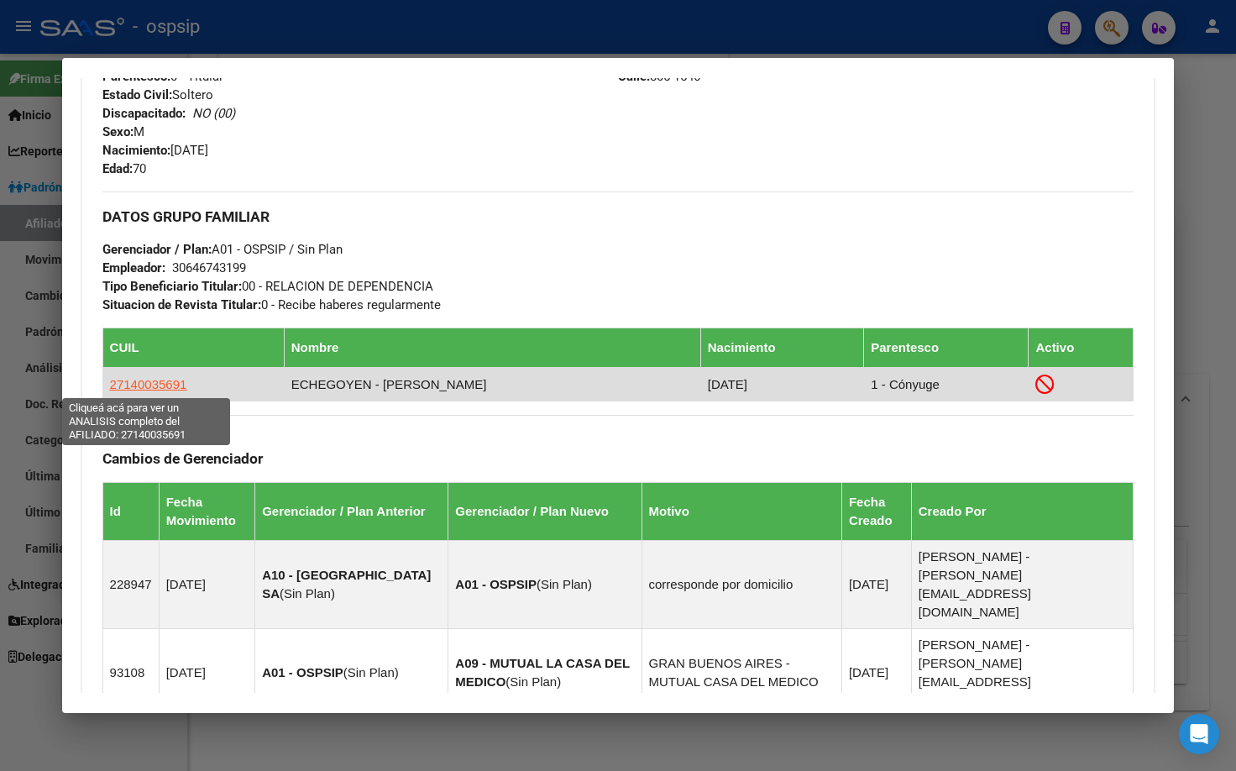
click at [138, 383] on span "27140035691" at bounding box center [148, 384] width 77 height 14
type textarea "27140035691"
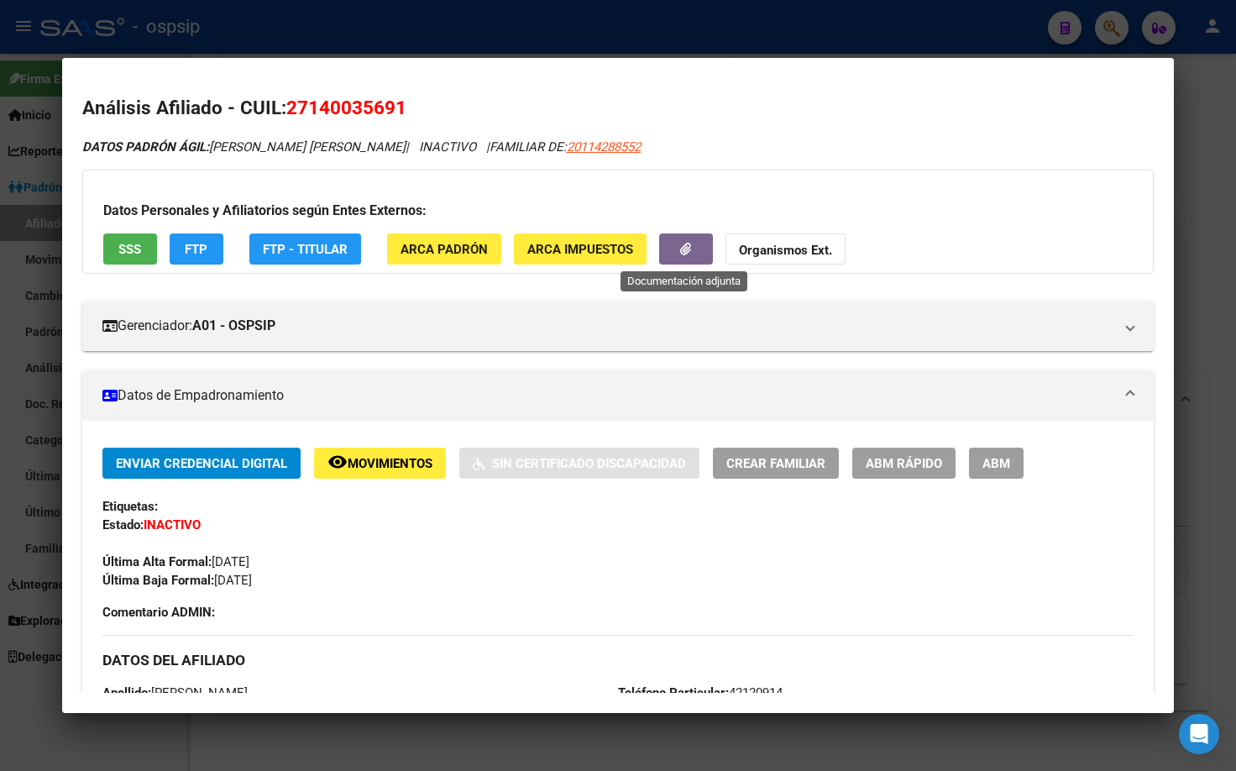
click at [680, 252] on icon "button" at bounding box center [685, 249] width 11 height 13
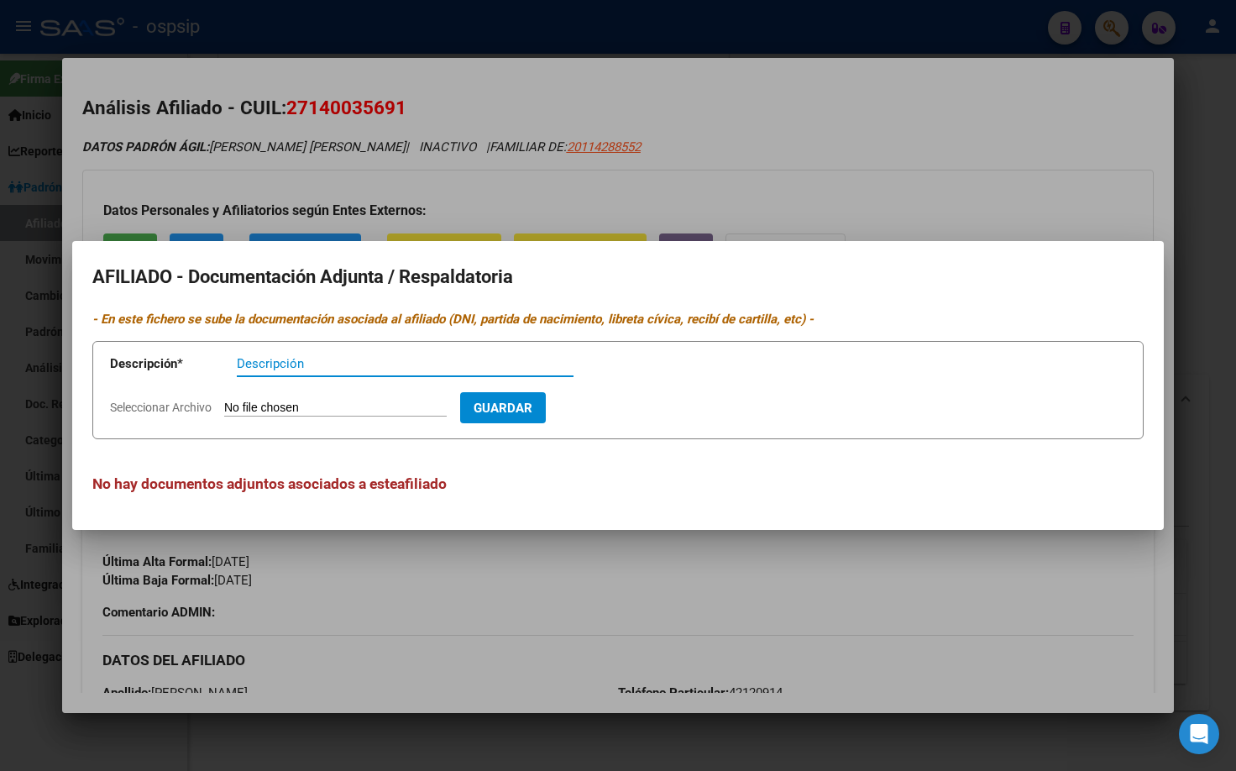
click at [284, 408] on input "Seleccionar Archivo" at bounding box center [335, 408] width 222 height 16
type input "C:\fakepath\1000060601.jpg"
click at [285, 359] on input "Descripción" at bounding box center [405, 363] width 337 height 15
type input "unificación de aportes"
drag, startPoint x: 631, startPoint y: 403, endPoint x: 601, endPoint y: 474, distance: 77.5
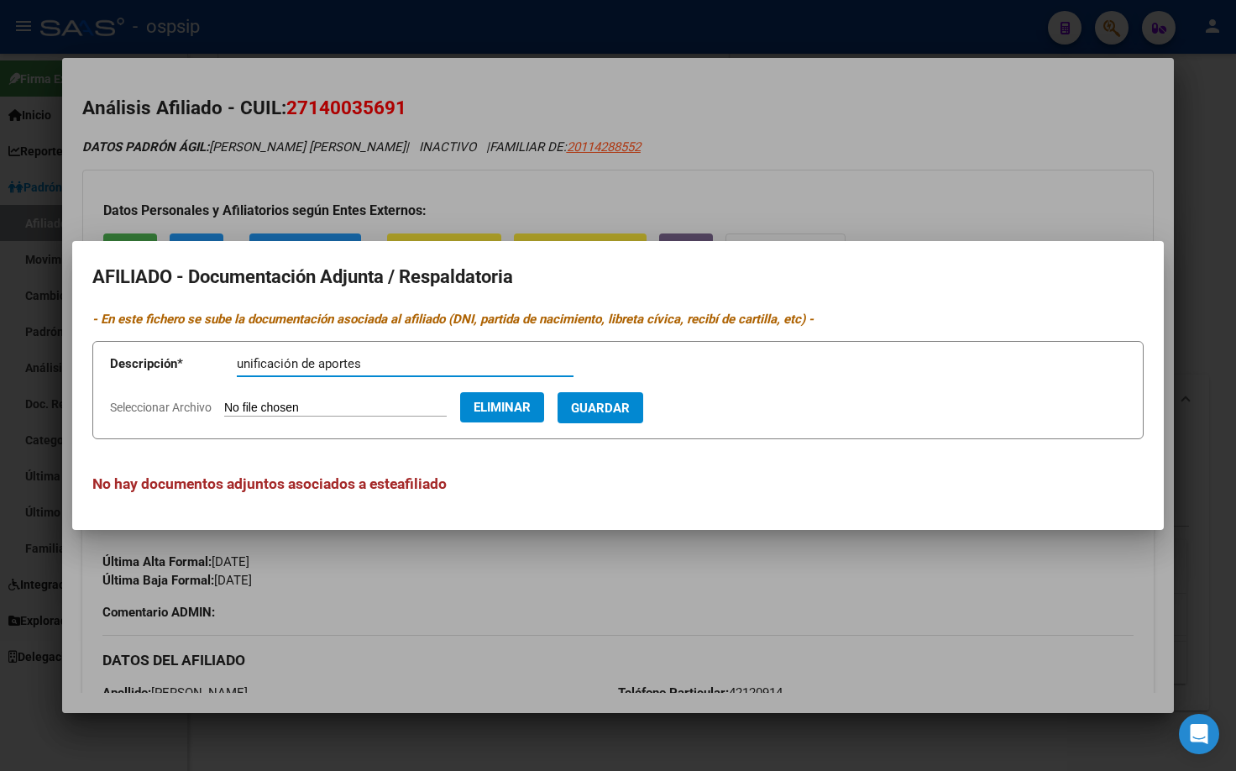
click at [629, 403] on span "Guardar" at bounding box center [600, 407] width 59 height 15
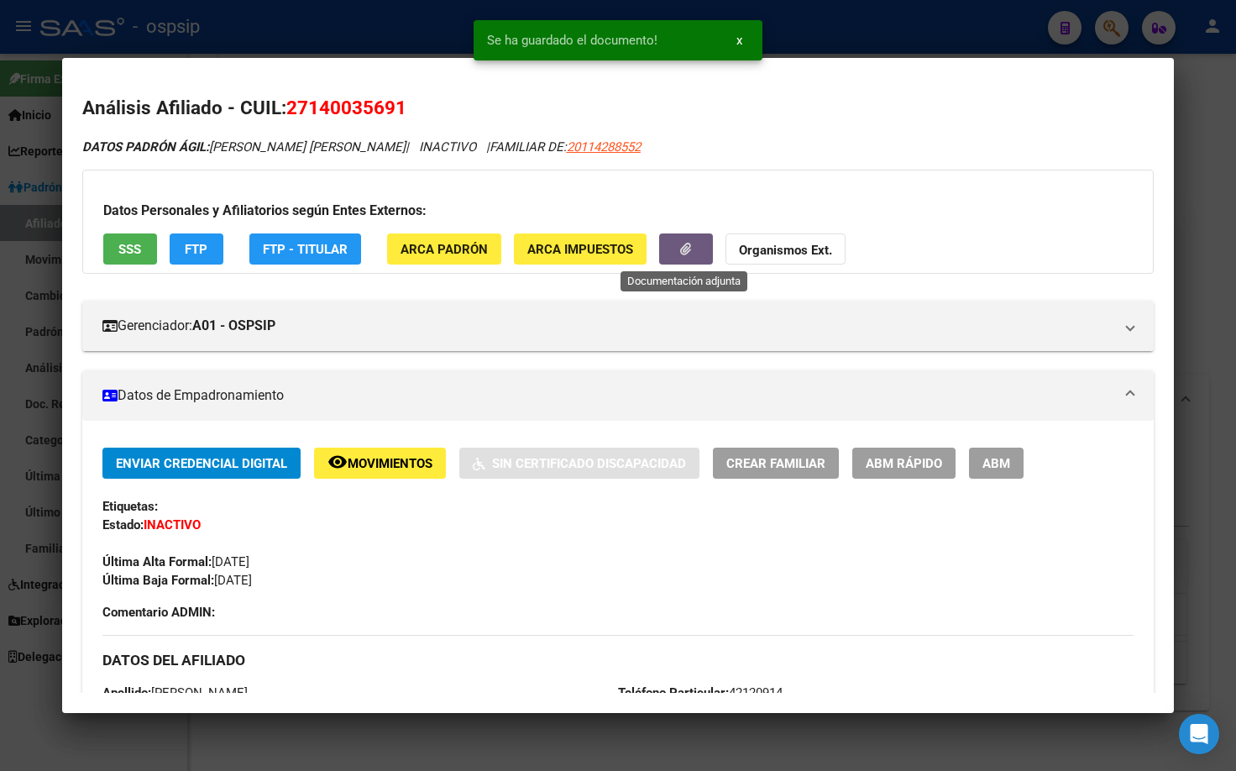
click at [992, 464] on span "ABM" at bounding box center [996, 463] width 28 height 15
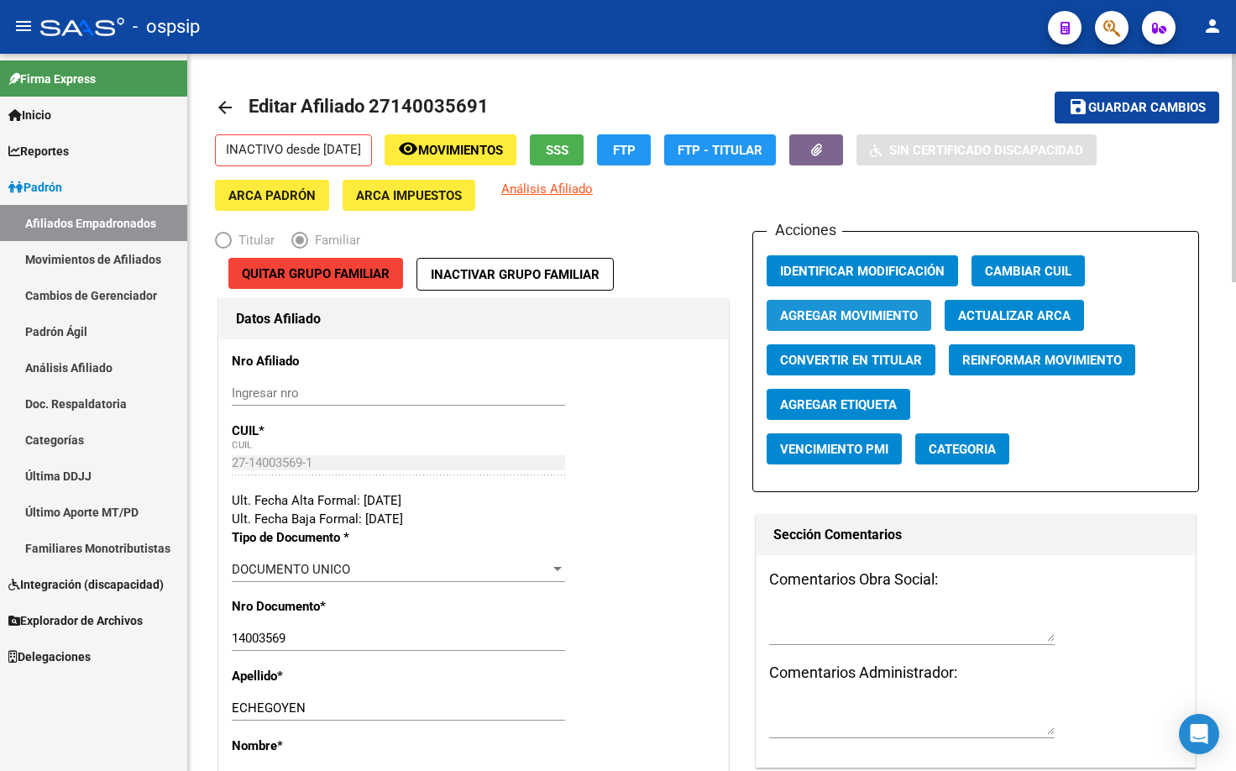
click at [847, 310] on span "Agregar Movimiento" at bounding box center [849, 315] width 138 height 15
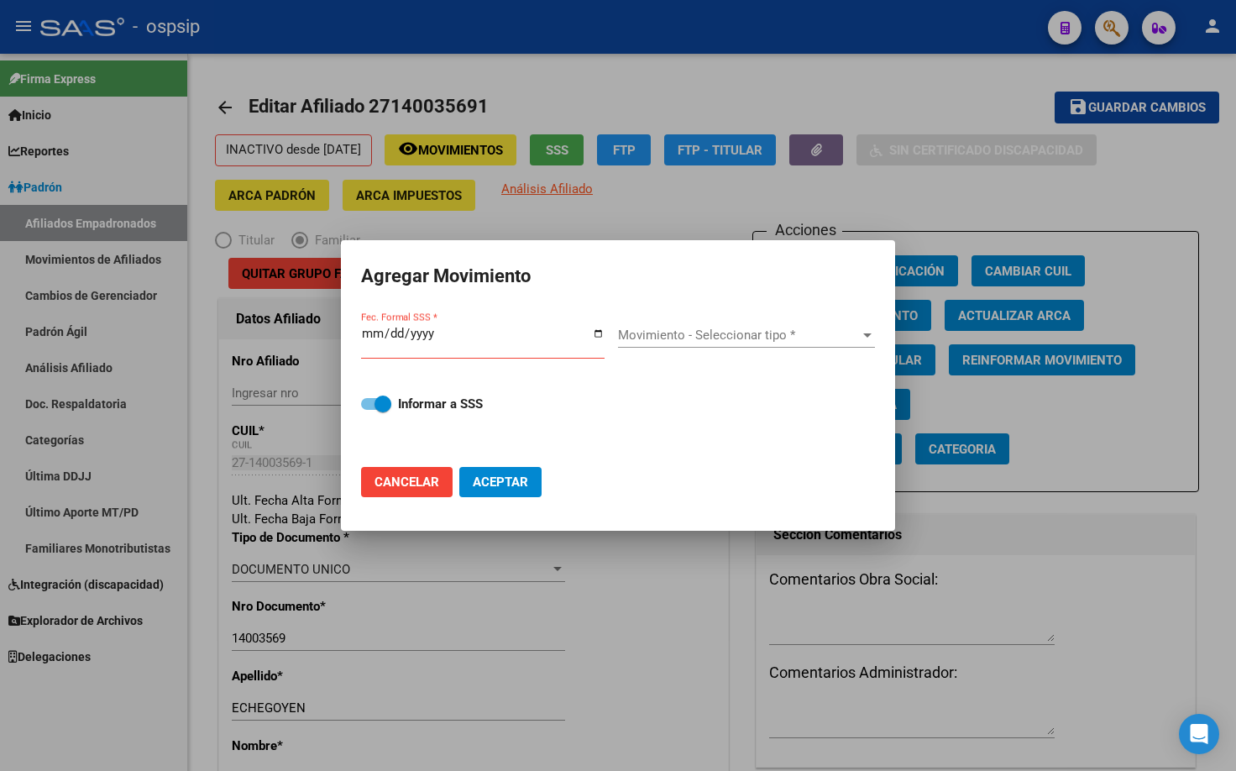
drag, startPoint x: 669, startPoint y: 251, endPoint x: 665, endPoint y: 269, distance: 18.1
click at [669, 251] on mat-dialog-container "Agregar Movimiento Fec. Formal SSS * Movimiento - Seleccionar tipo * Movimiento…" at bounding box center [618, 385] width 554 height 290
click at [368, 332] on input "Fec. Formal SSS *" at bounding box center [482, 340] width 243 height 27
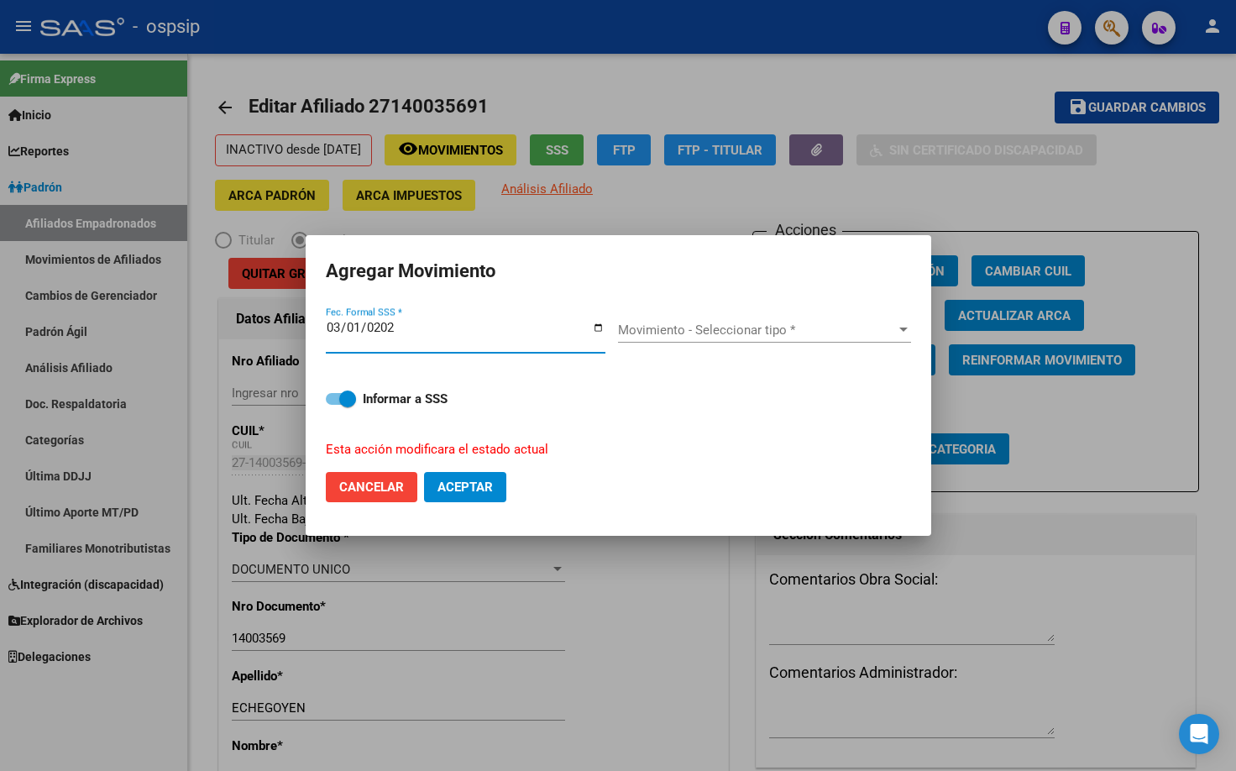
type input "[DATE]"
click at [700, 326] on span "Movimiento - Seleccionar tipo *" at bounding box center [757, 329] width 278 height 15
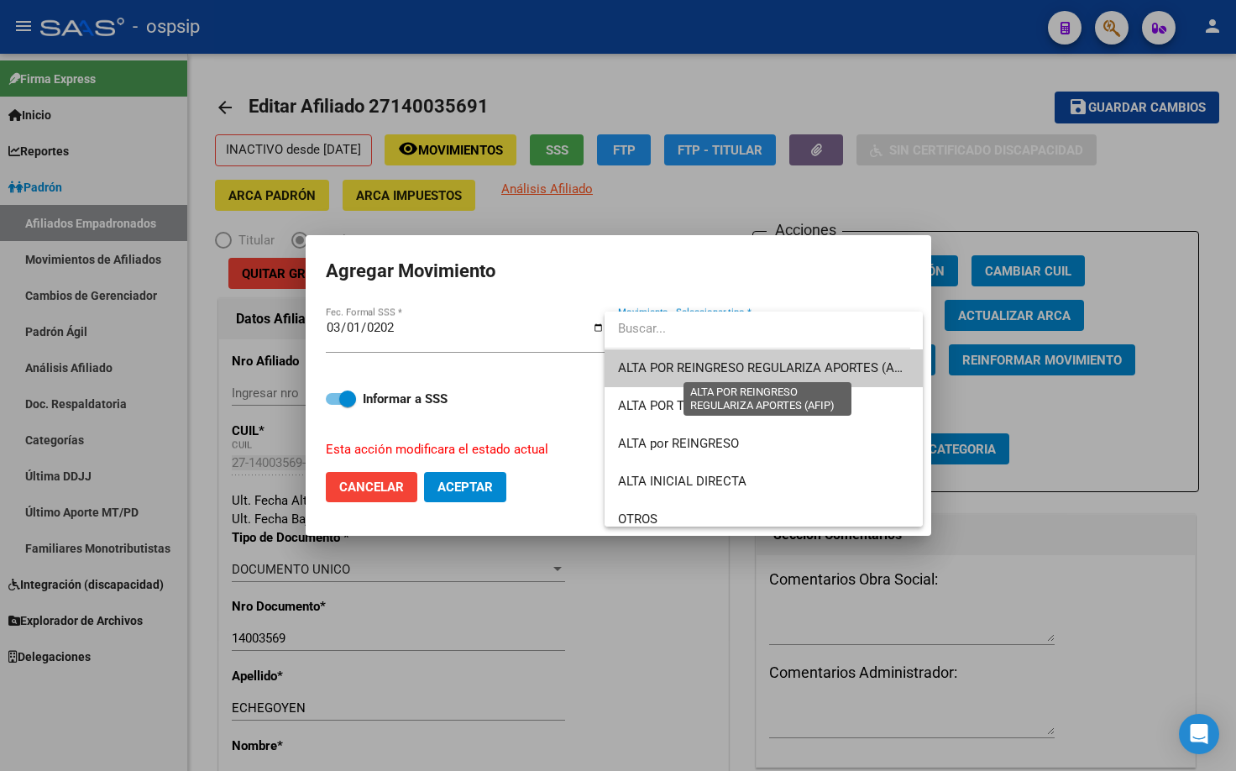
click at [686, 363] on span "ALTA POR REINGRESO REGULARIZA APORTES (AFIP)" at bounding box center [767, 367] width 298 height 15
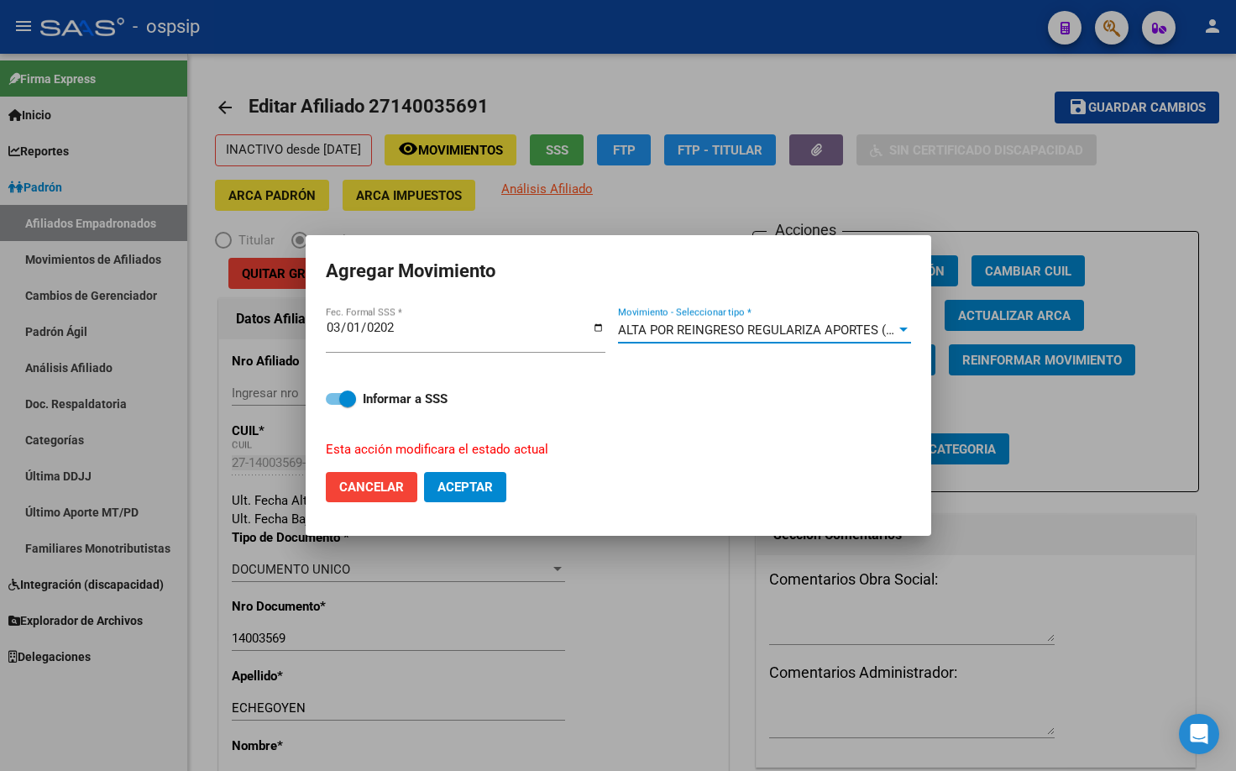
click at [698, 329] on span "ALTA POR REINGRESO REGULARIZA APORTES (AFIP)" at bounding box center [767, 329] width 298 height 15
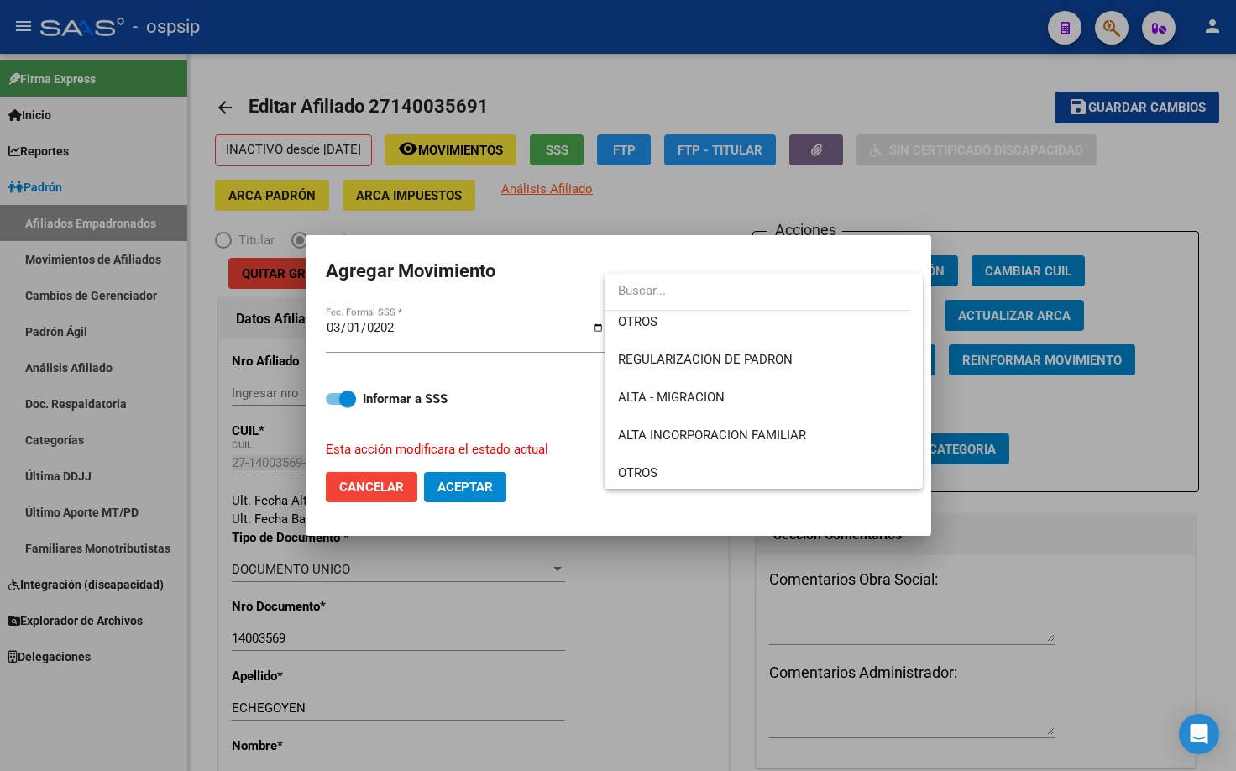
scroll to position [159, 0]
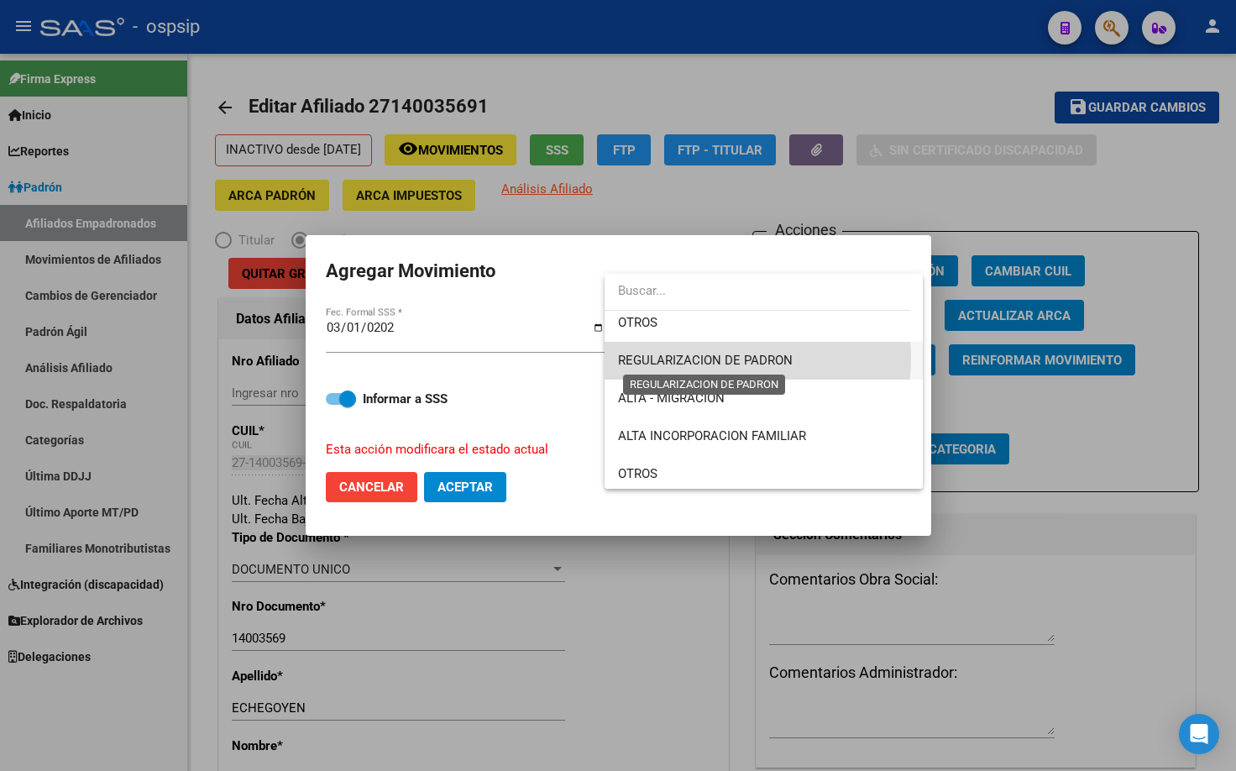
click at [713, 358] on span "REGULARIZACION DE PADRON" at bounding box center [705, 360] width 175 height 15
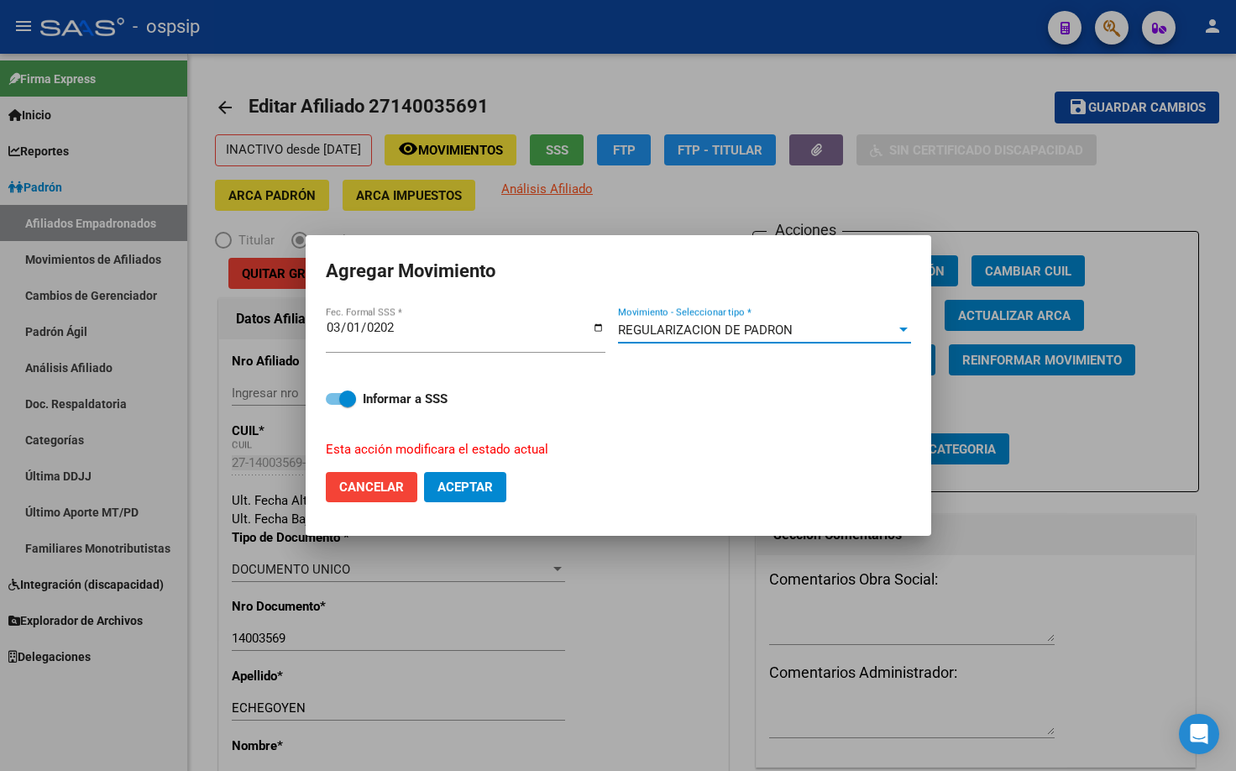
click at [452, 484] on span "Aceptar" at bounding box center [464, 486] width 55 height 15
checkbox input "false"
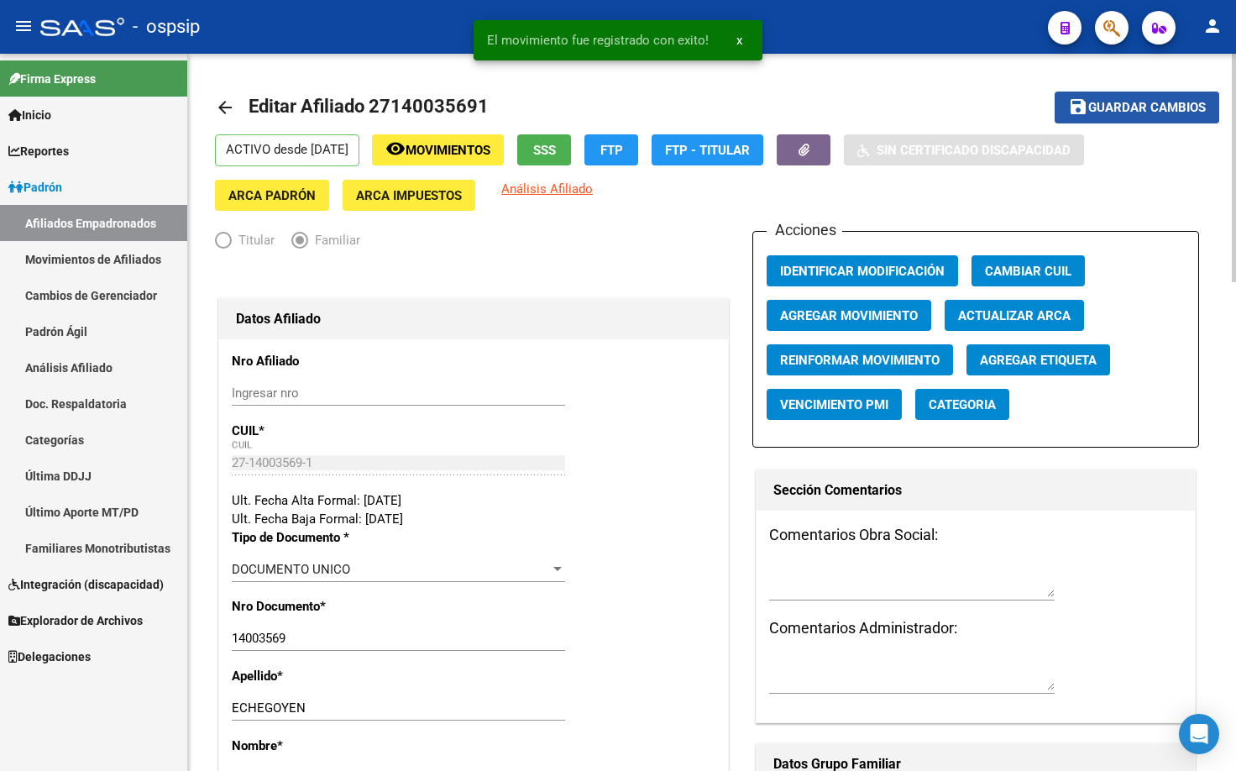
click at [1109, 95] on button "save Guardar cambios" at bounding box center [1136, 107] width 165 height 31
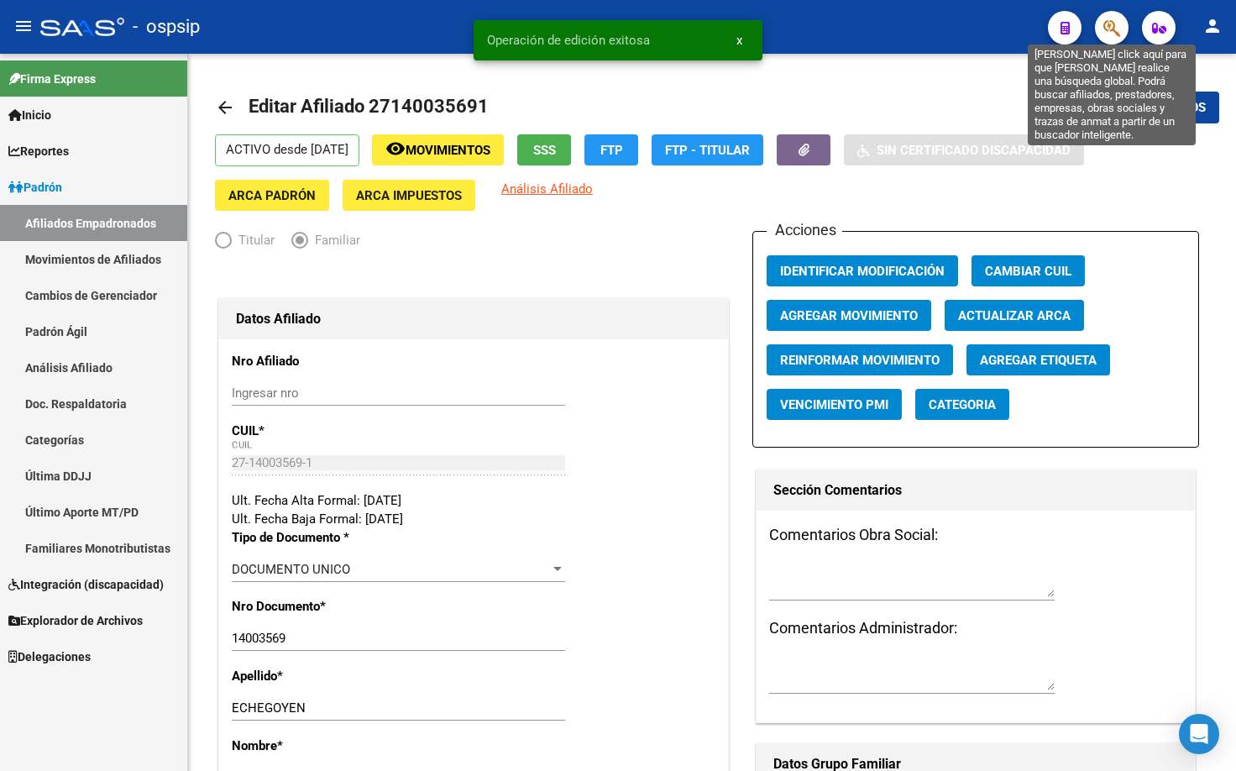
click at [1109, 25] on icon "button" at bounding box center [1111, 27] width 17 height 19
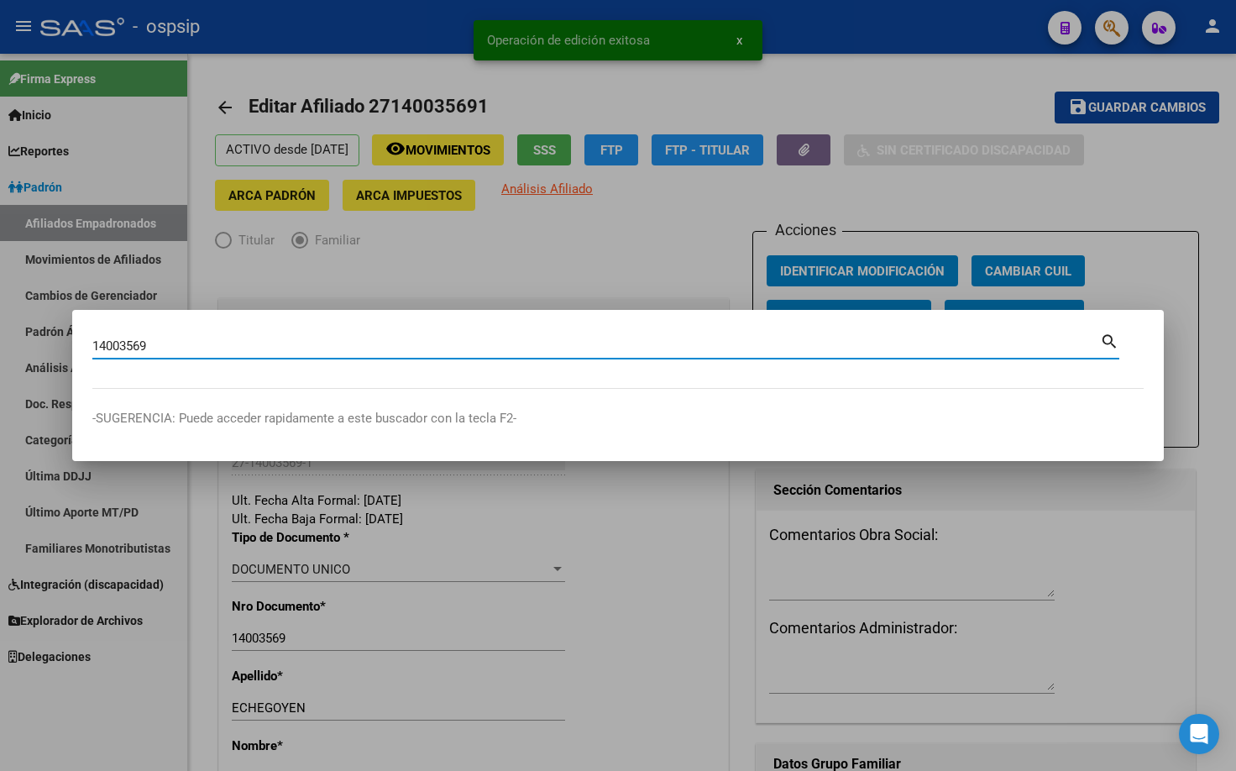
type input "14003569"
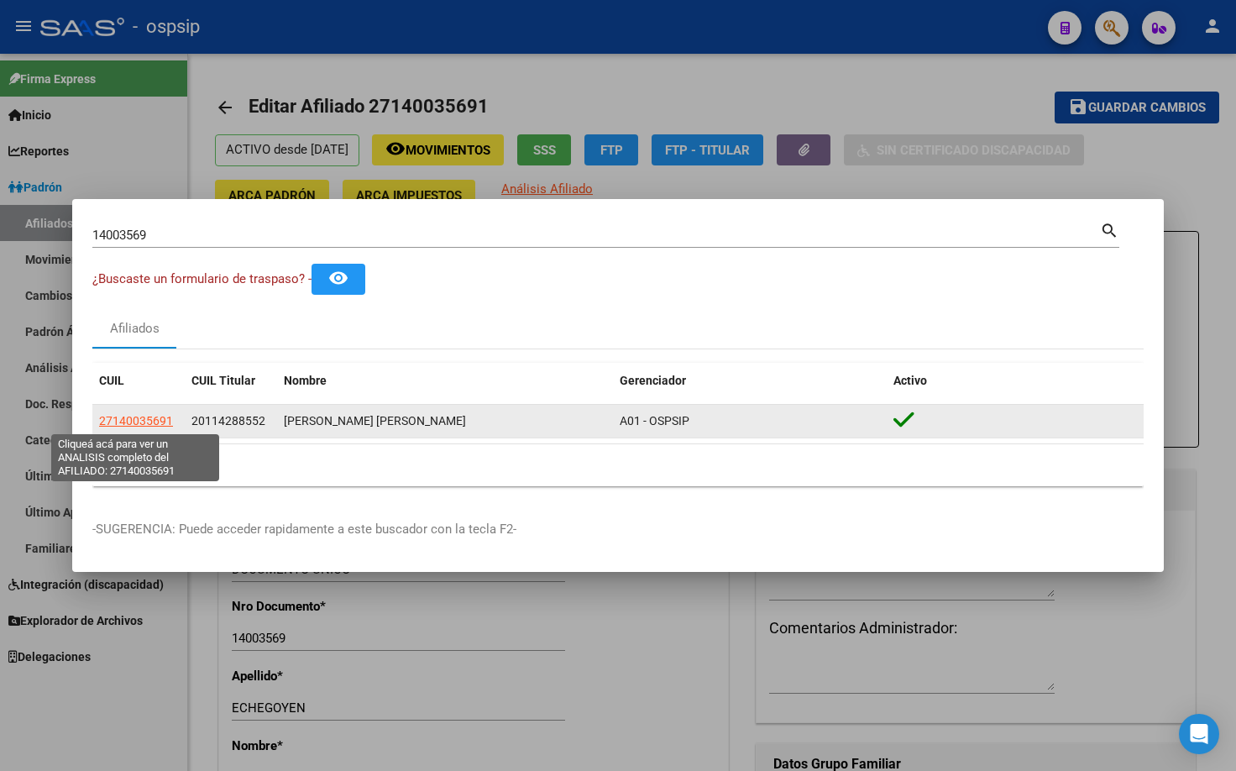
click at [158, 426] on span "27140035691" at bounding box center [136, 420] width 74 height 13
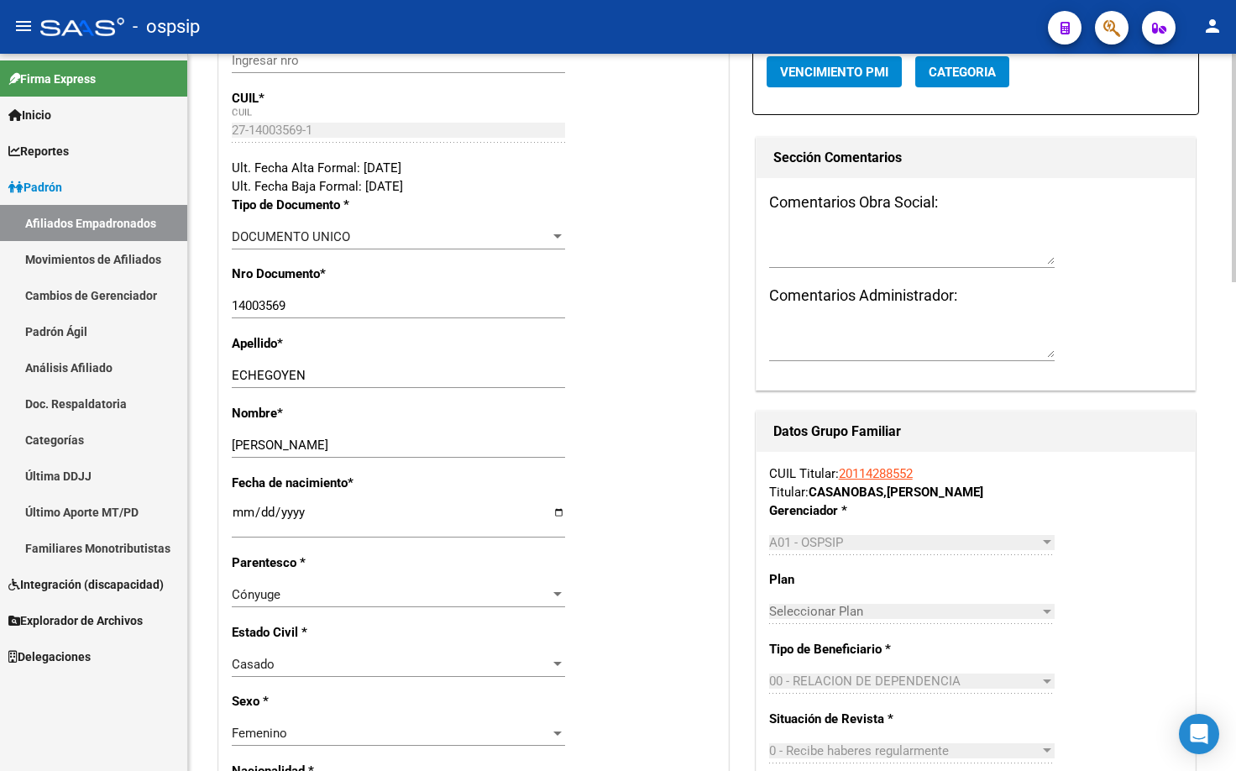
scroll to position [336, 0]
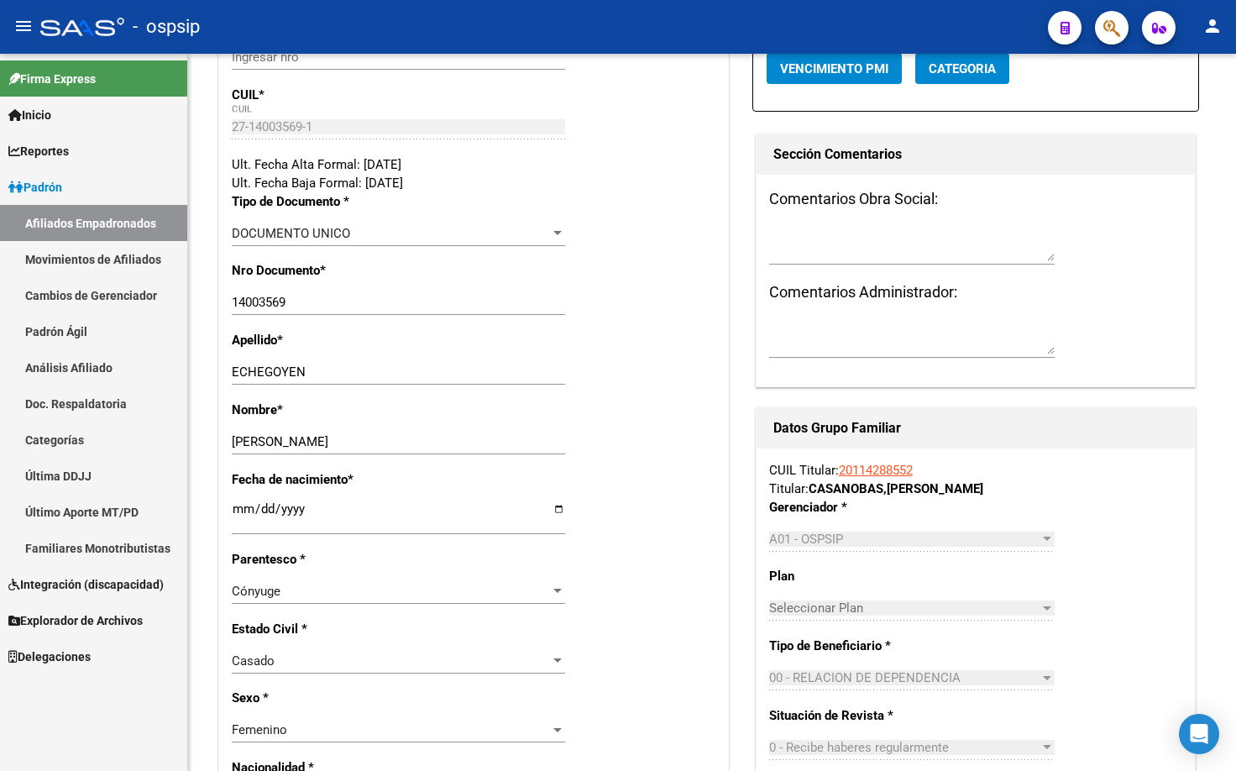
click at [355, 18] on div "- ospsip" at bounding box center [537, 26] width 994 height 37
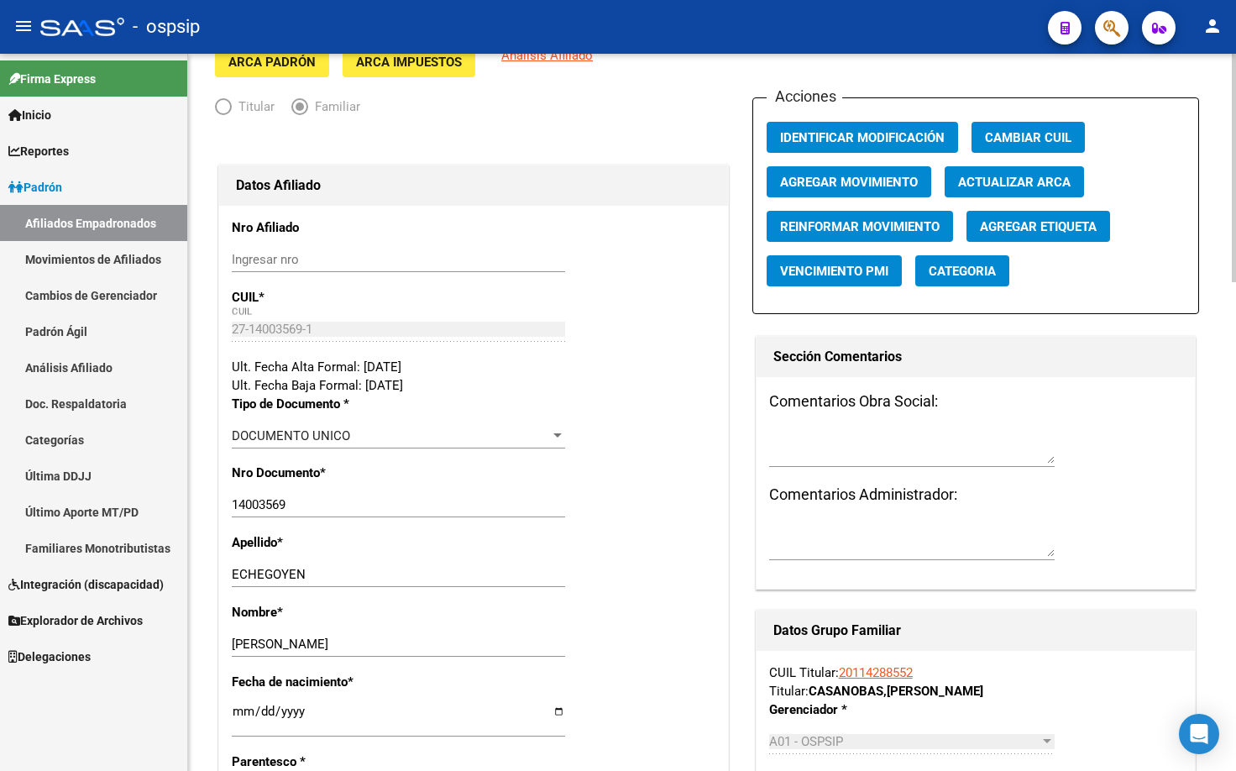
scroll to position [0, 0]
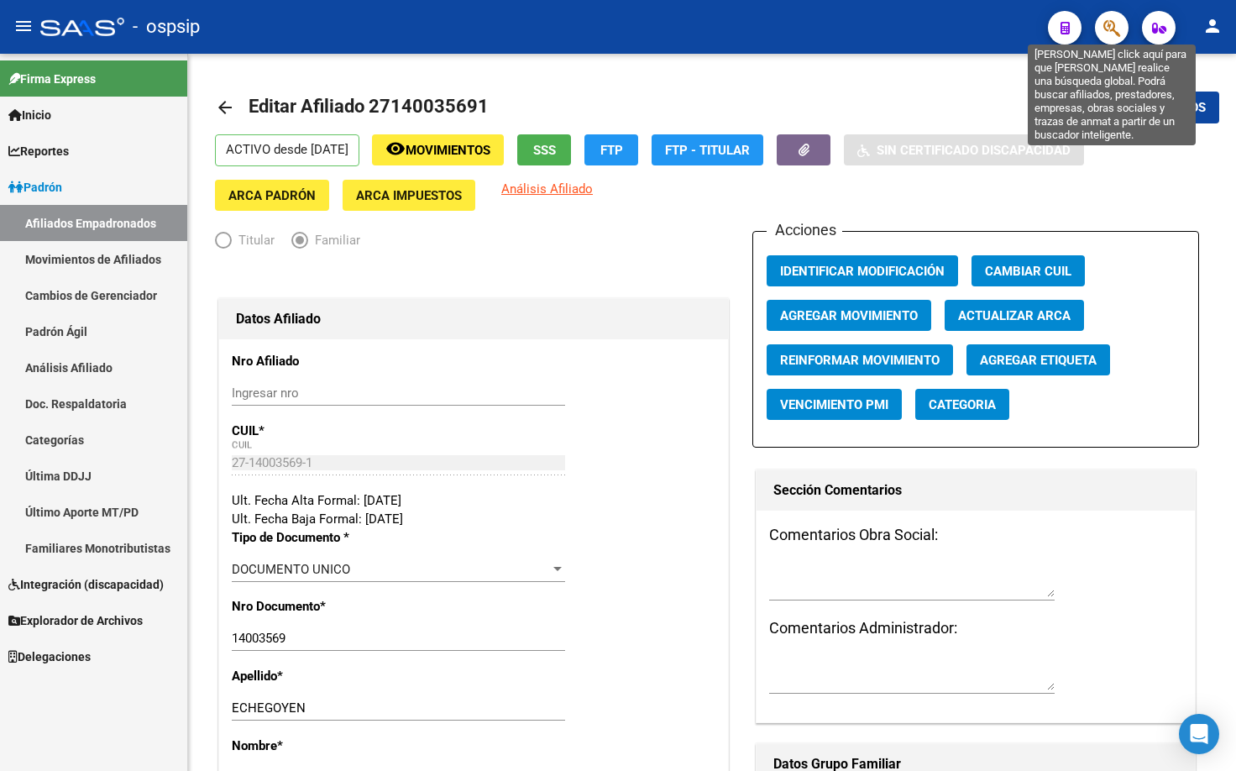
click at [1112, 28] on icon "button" at bounding box center [1111, 27] width 17 height 19
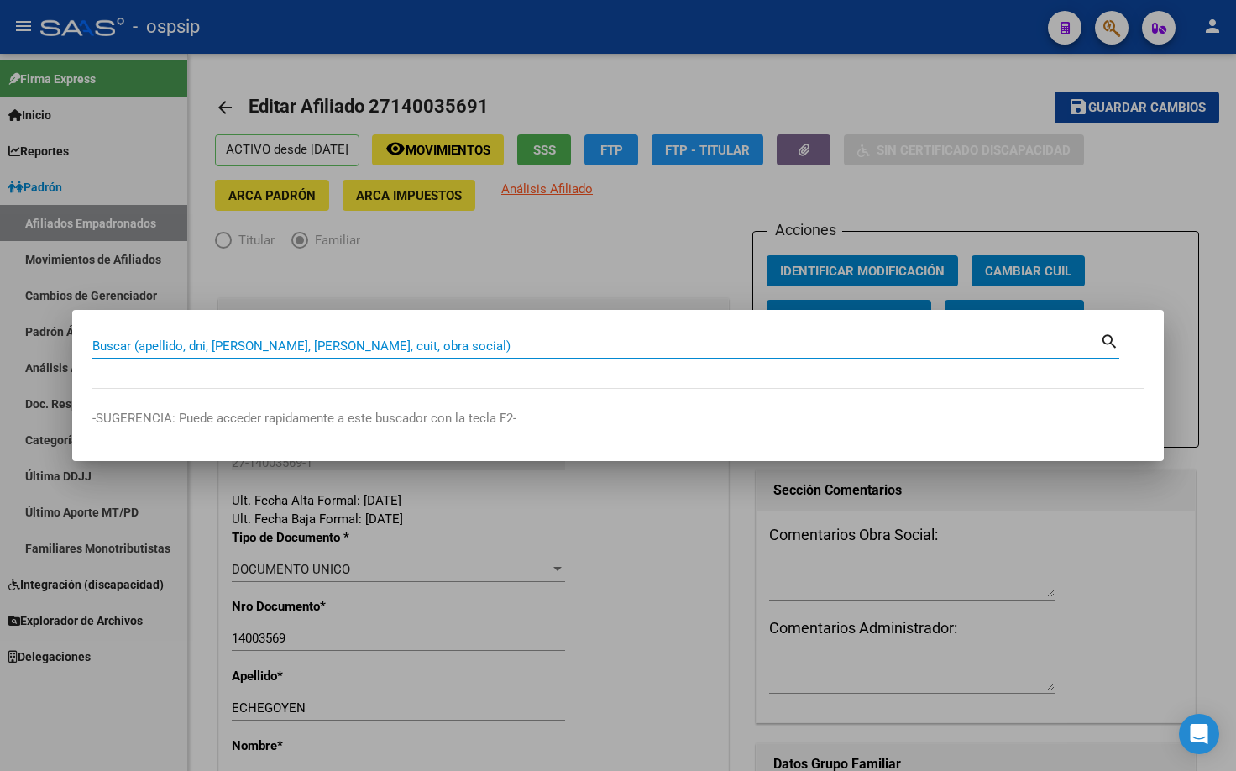
click at [119, 348] on input "Buscar (apellido, dni, [PERSON_NAME], [PERSON_NAME], cuit, obra social)" at bounding box center [595, 345] width 1007 height 15
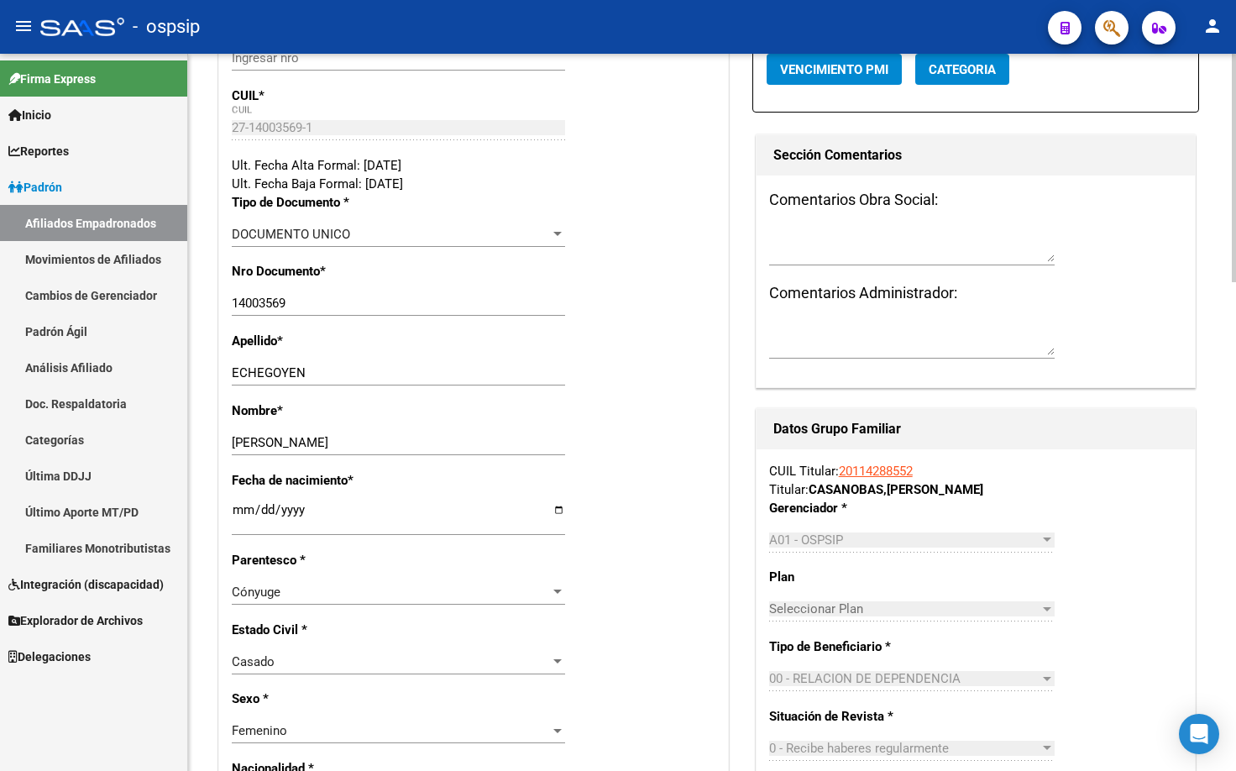
scroll to position [336, 0]
click at [411, 496] on div "Fecha de nacimiento * [DEMOGRAPHIC_DATA] Ingresar fecha" at bounding box center [474, 510] width 484 height 80
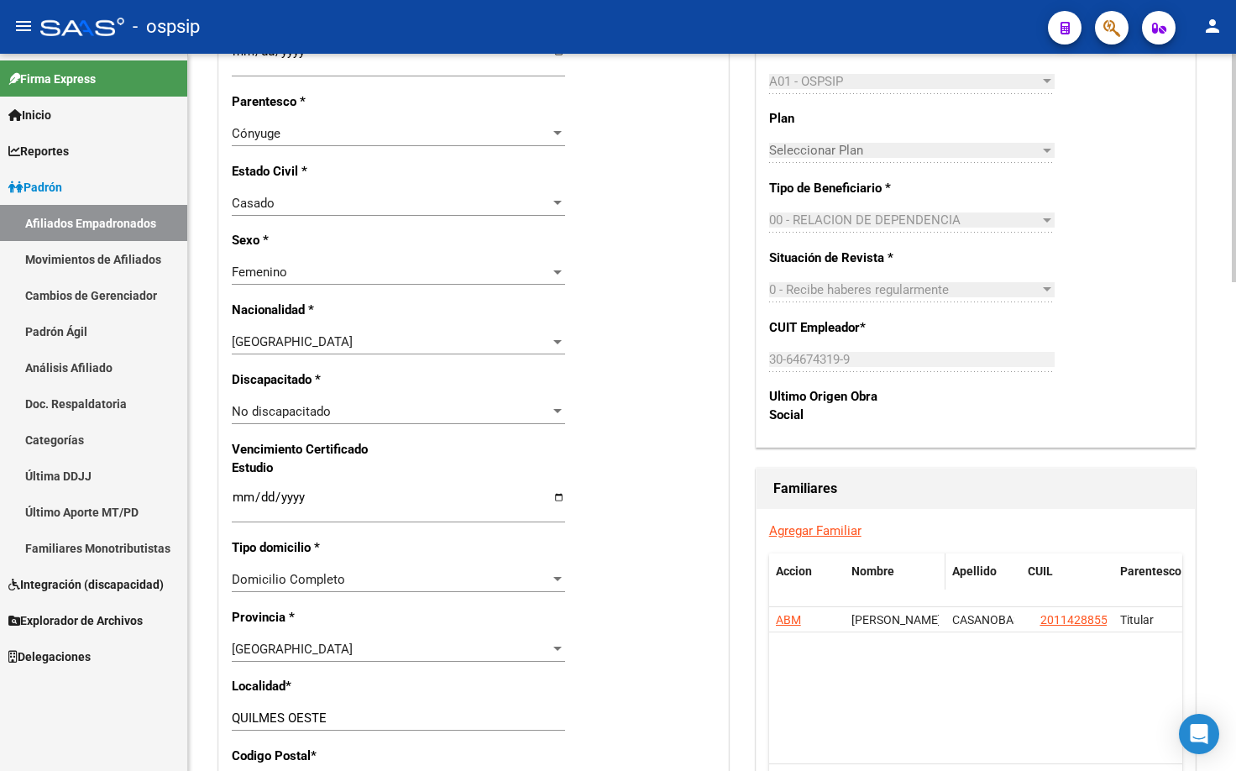
scroll to position [839, 0]
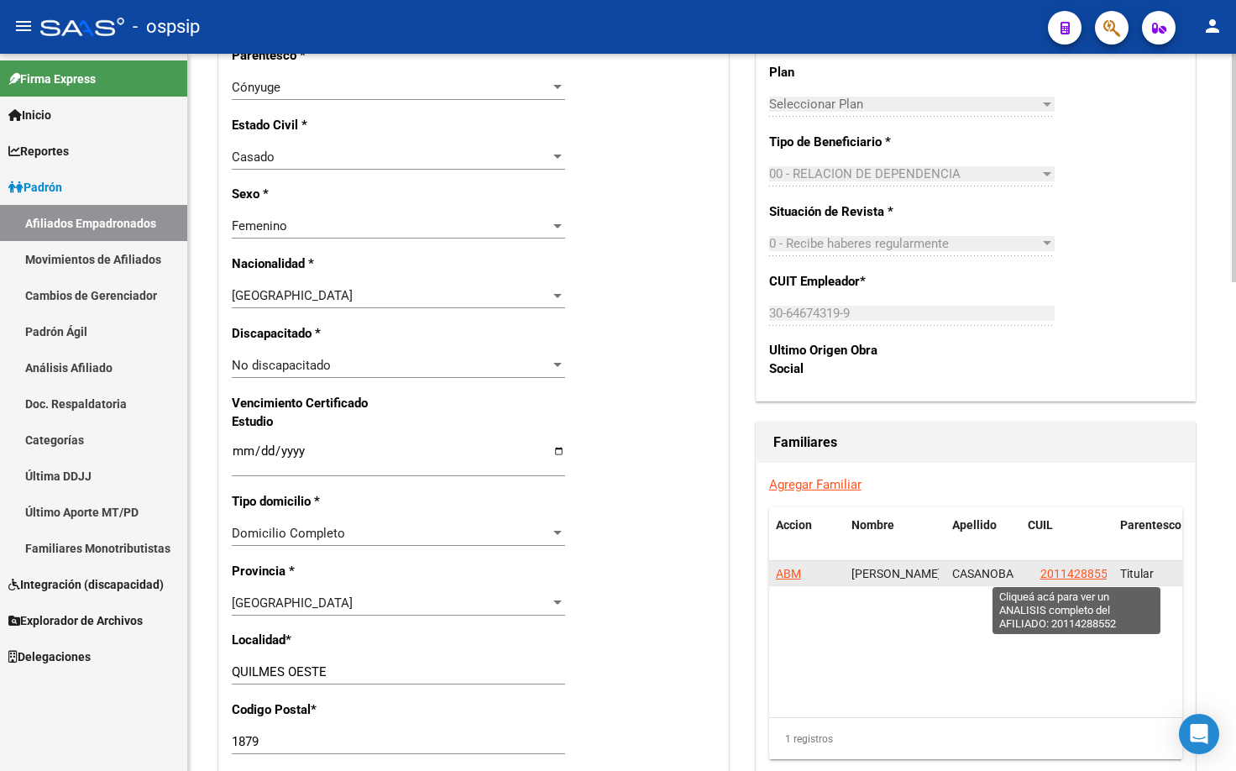
click at [1064, 570] on span "20114288552" at bounding box center [1077, 573] width 74 height 13
type textarea "20114288552"
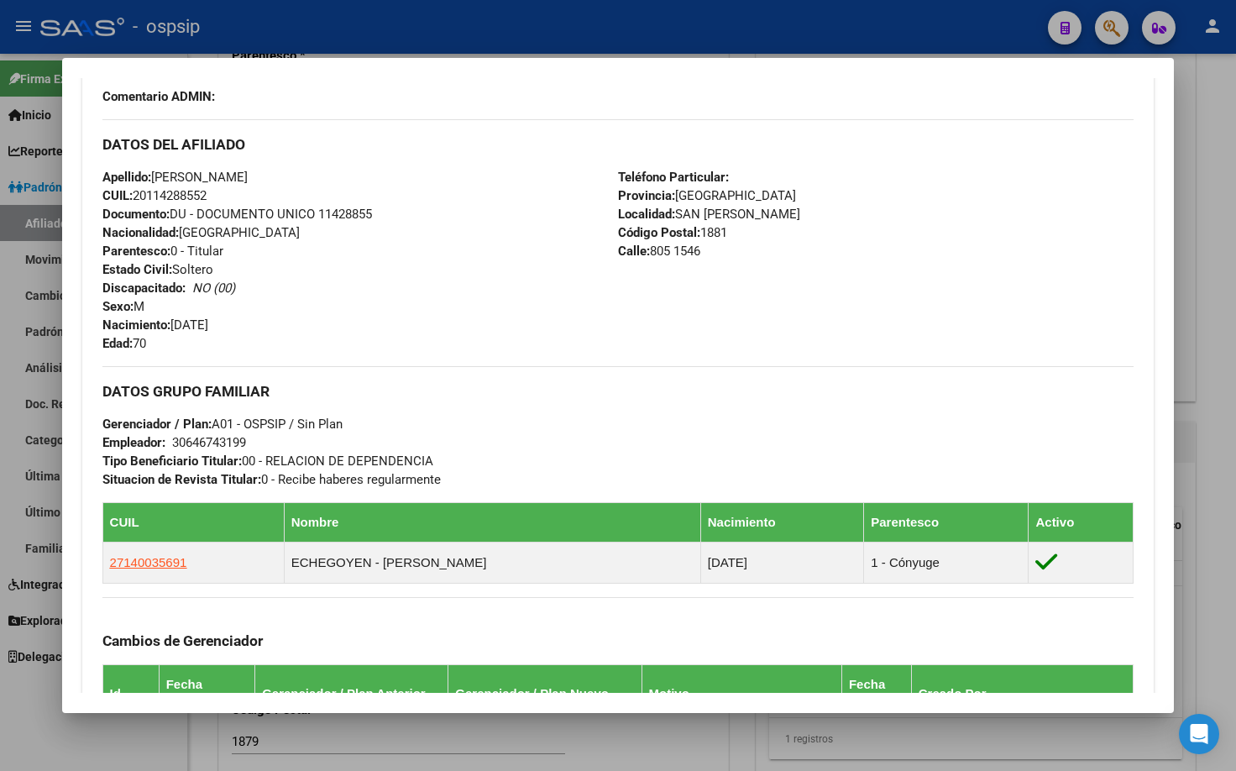
scroll to position [504, 0]
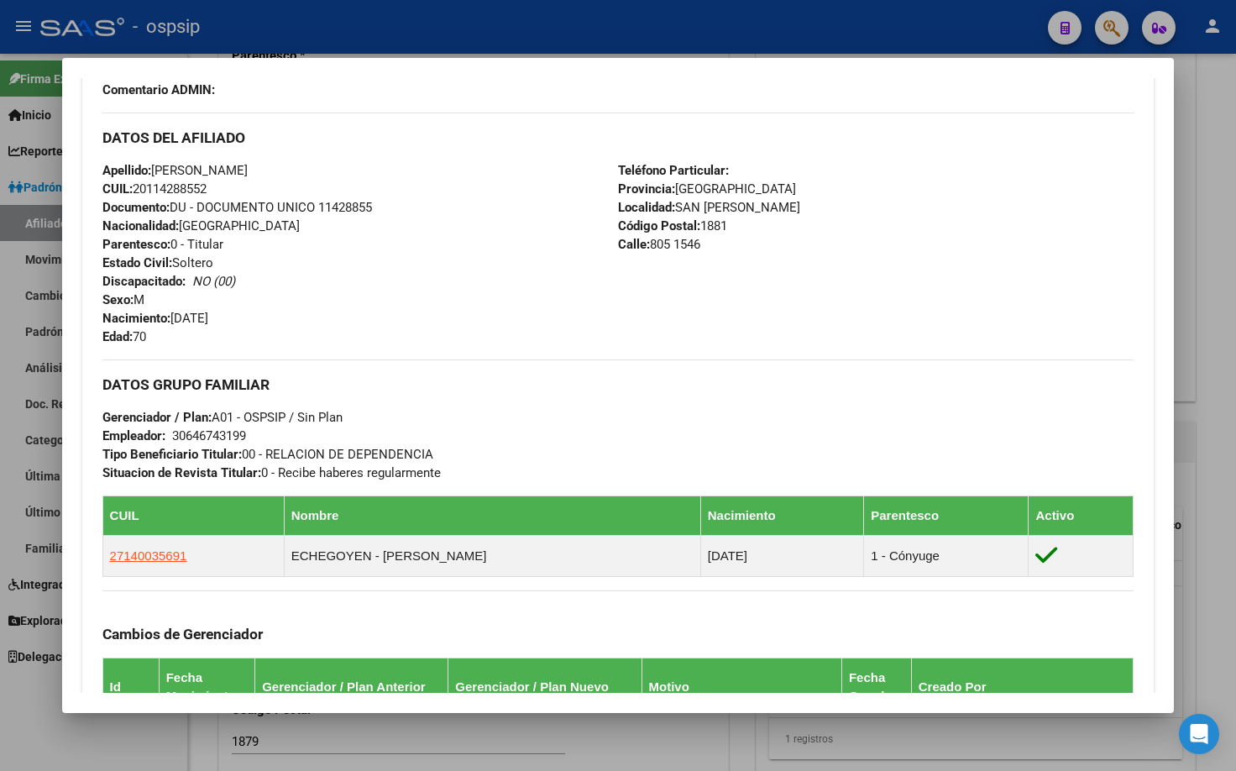
click at [400, 308] on div "Apellido: [PERSON_NAME] CUIL: 20114288552 Documento: DU - DOCUMENTO UNICO 11428…" at bounding box center [359, 253] width 515 height 185
click at [395, 259] on div "Apellido: [PERSON_NAME] CUIL: 20114288552 Documento: DU - DOCUMENTO UNICO 11428…" at bounding box center [359, 253] width 515 height 185
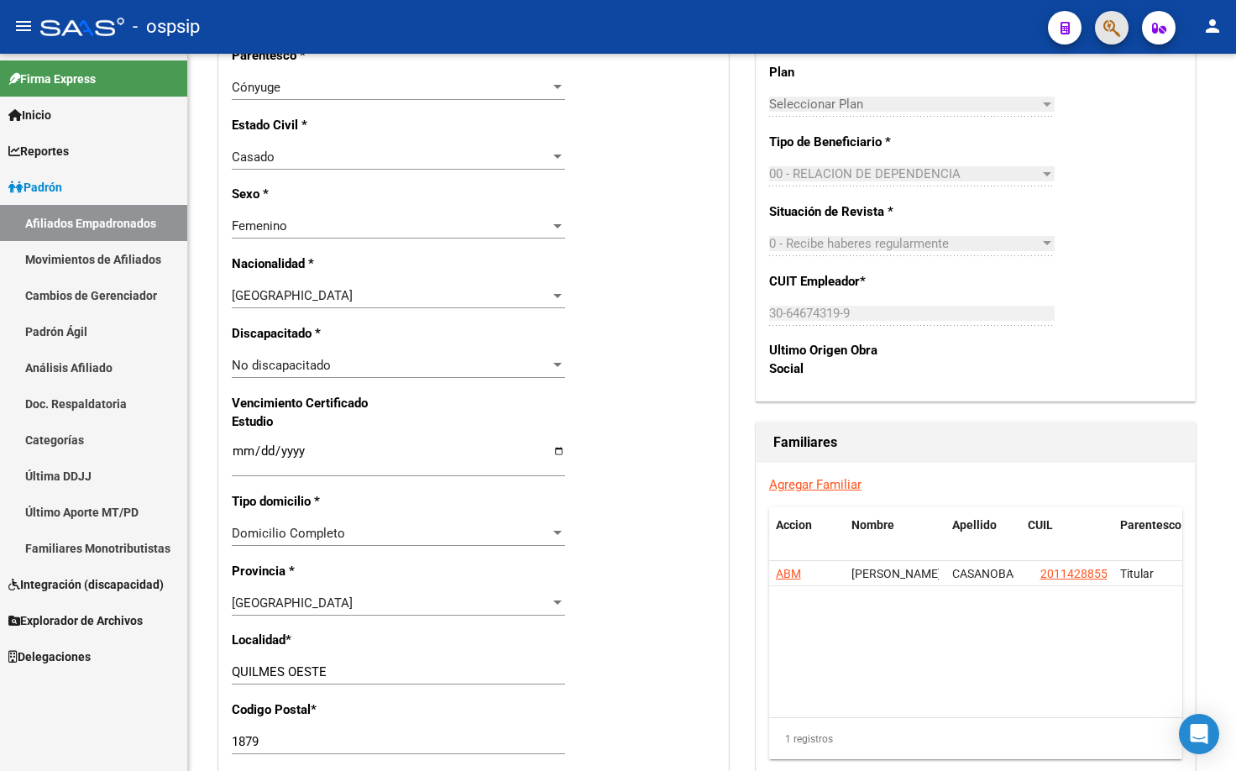
click at [1112, 18] on span "button" at bounding box center [1111, 28] width 17 height 34
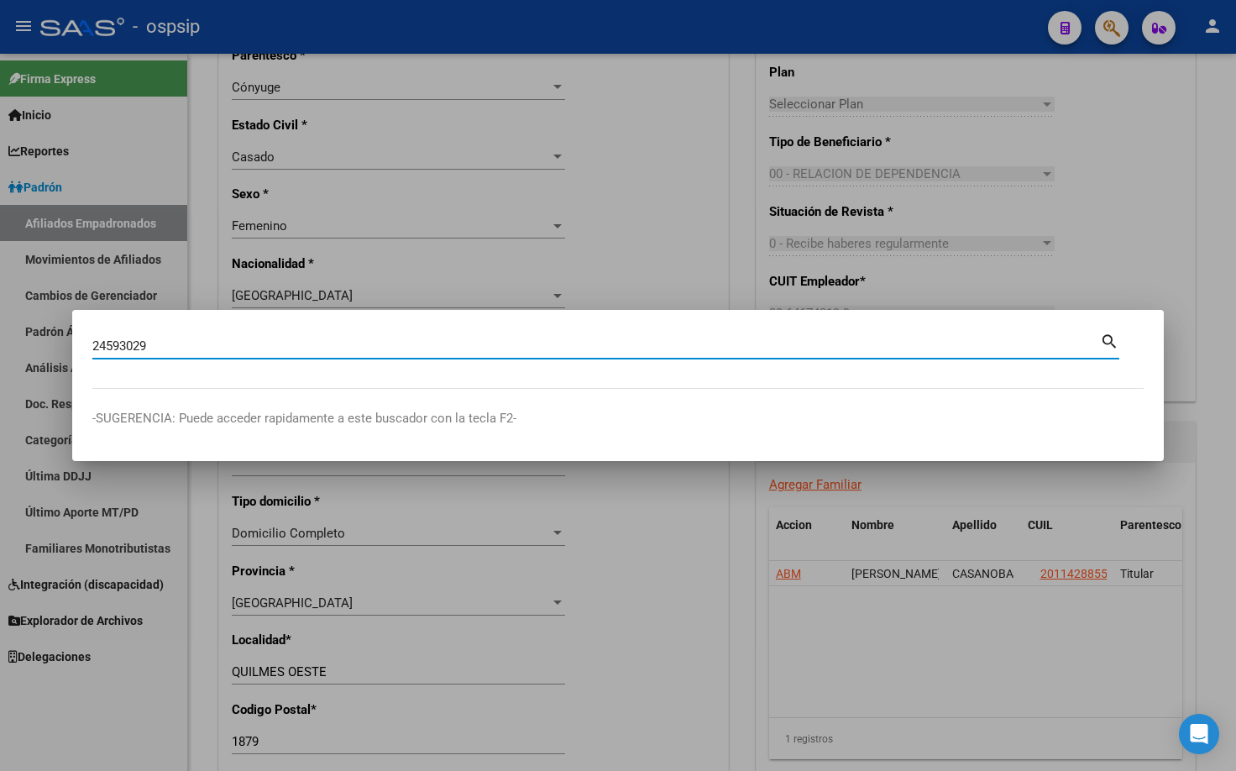
type input "24593029"
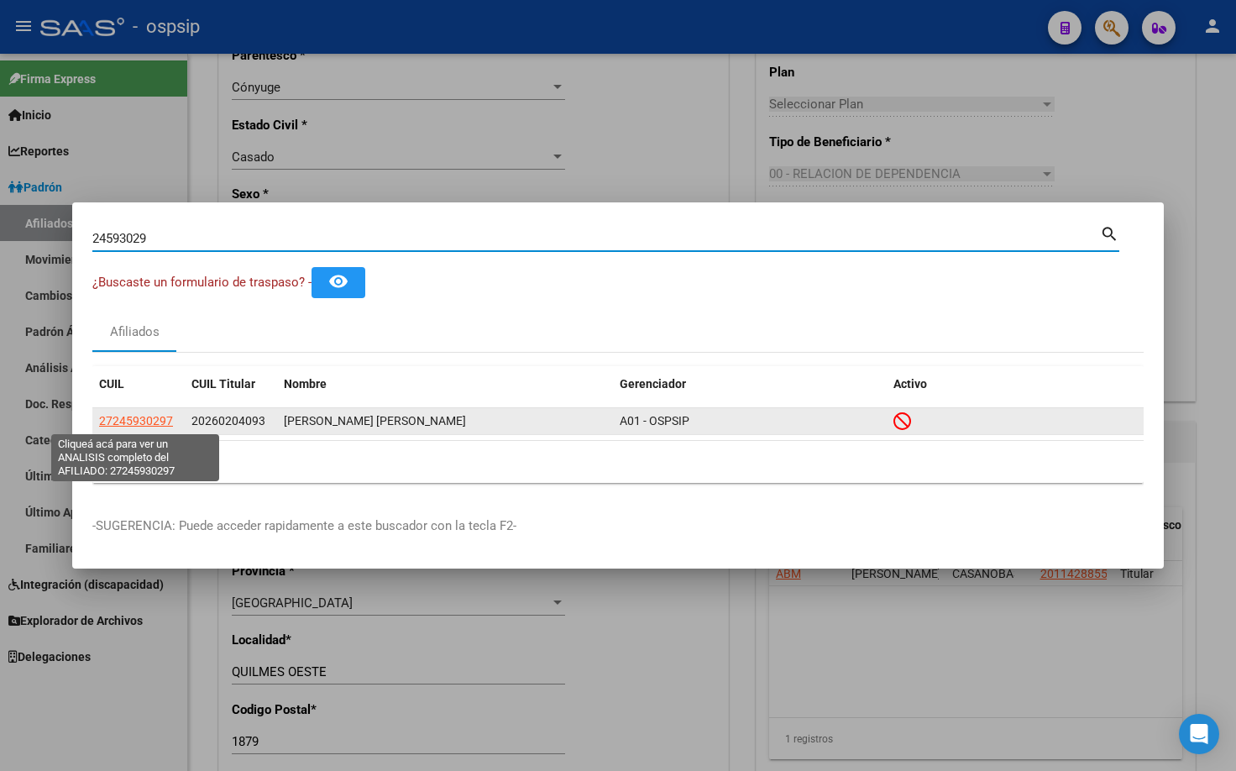
click at [144, 414] on span "27245930297" at bounding box center [136, 420] width 74 height 13
type textarea "27245930297"
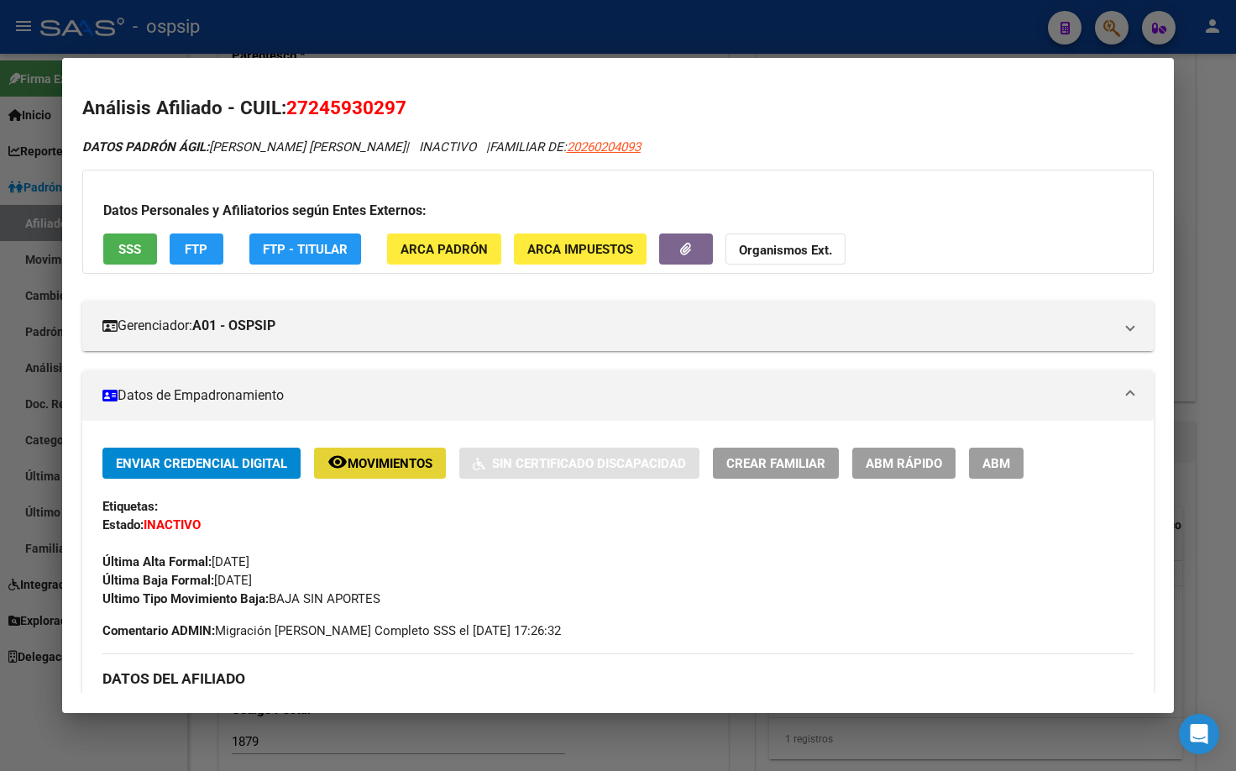
click at [362, 466] on span "Movimientos" at bounding box center [390, 463] width 85 height 15
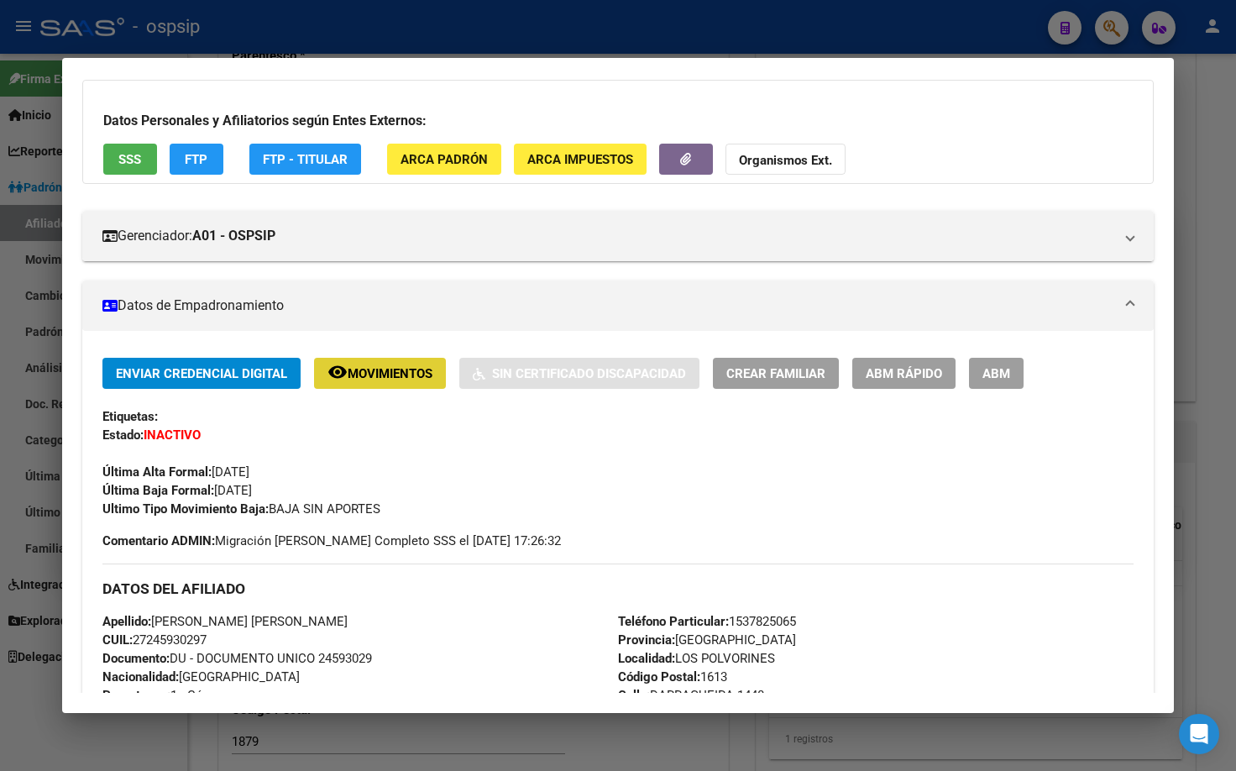
scroll to position [0, 0]
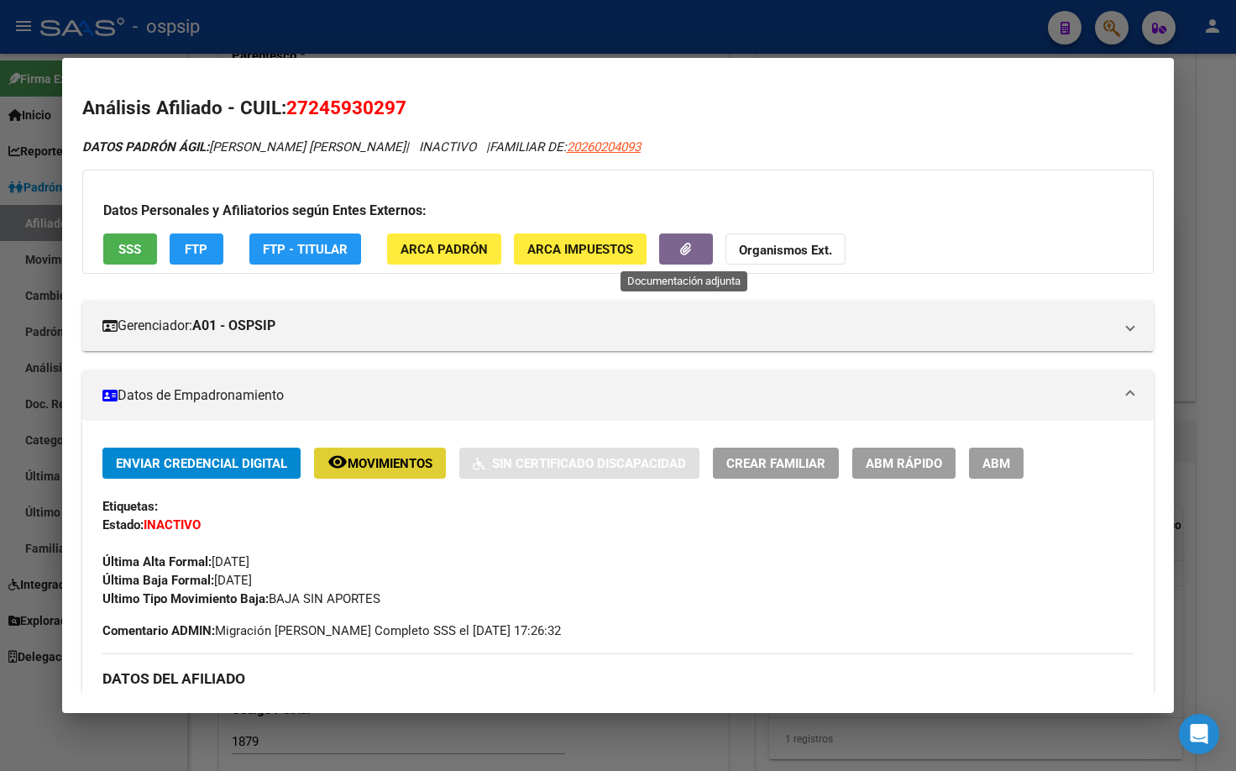
click at [688, 247] on icon "button" at bounding box center [685, 249] width 11 height 13
click at [117, 247] on button "SSS" at bounding box center [130, 248] width 54 height 31
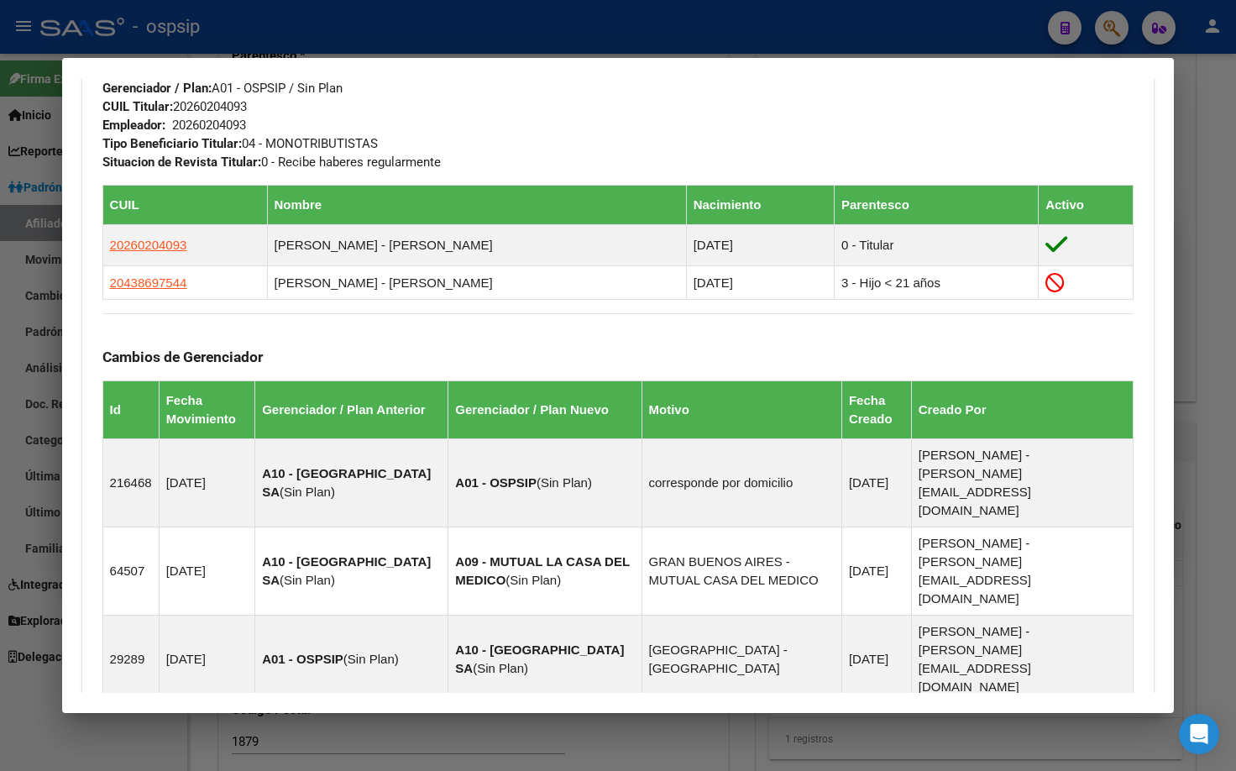
scroll to position [1175, 0]
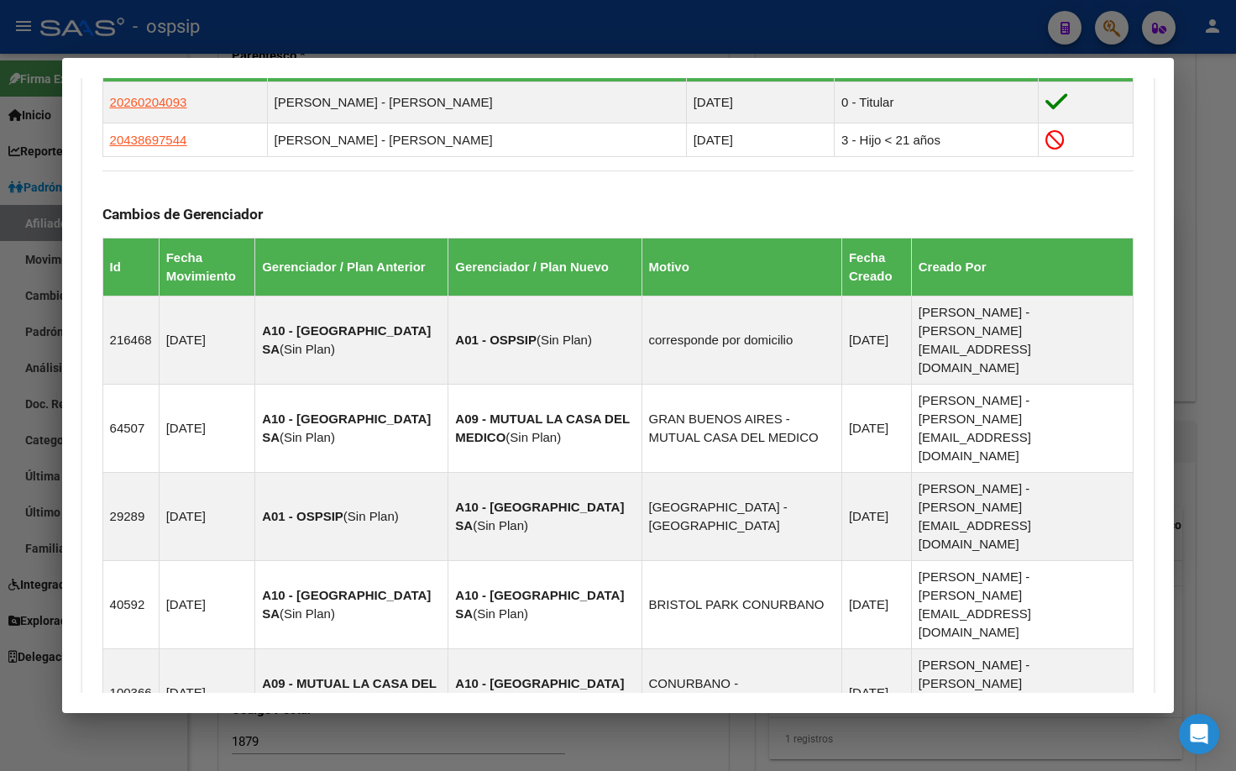
scroll to position [756, 0]
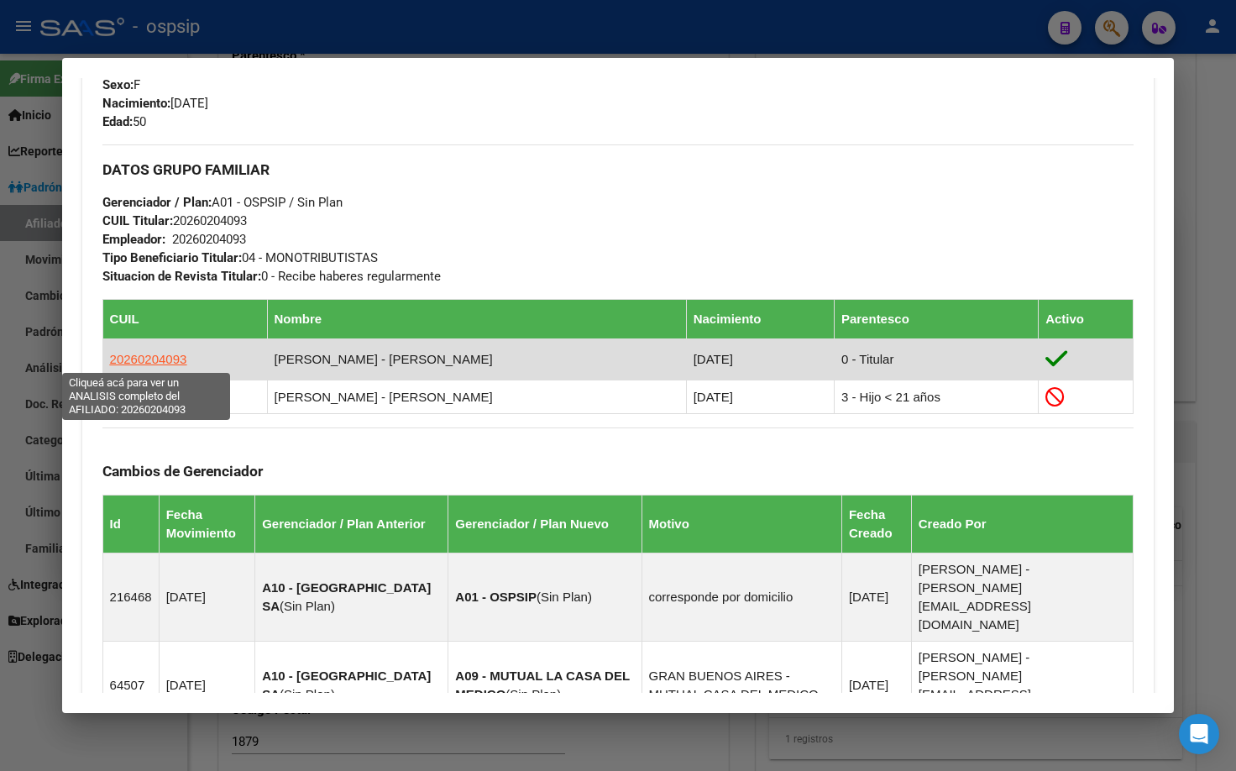
click at [143, 354] on span "20260204093" at bounding box center [148, 359] width 77 height 14
type textarea "20260204093"
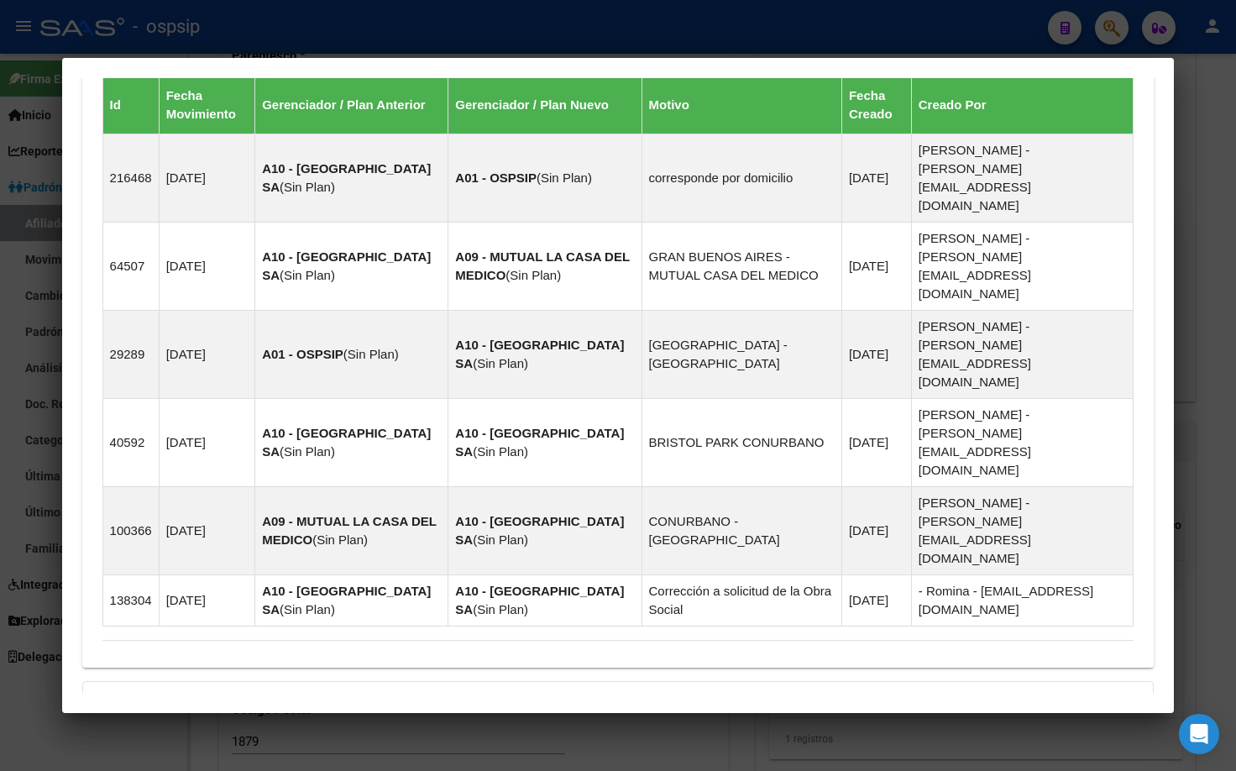
scroll to position [1142, 0]
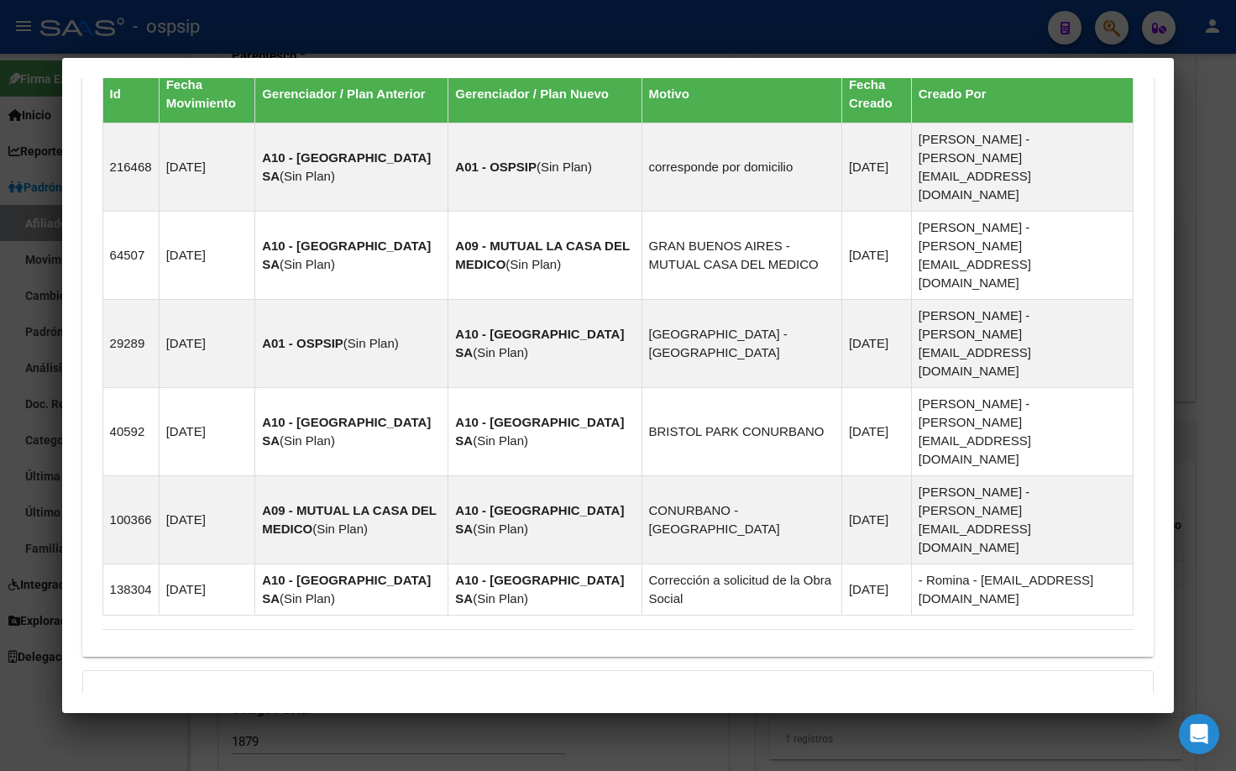
drag, startPoint x: 400, startPoint y: 634, endPoint x: 414, endPoint y: 635, distance: 14.3
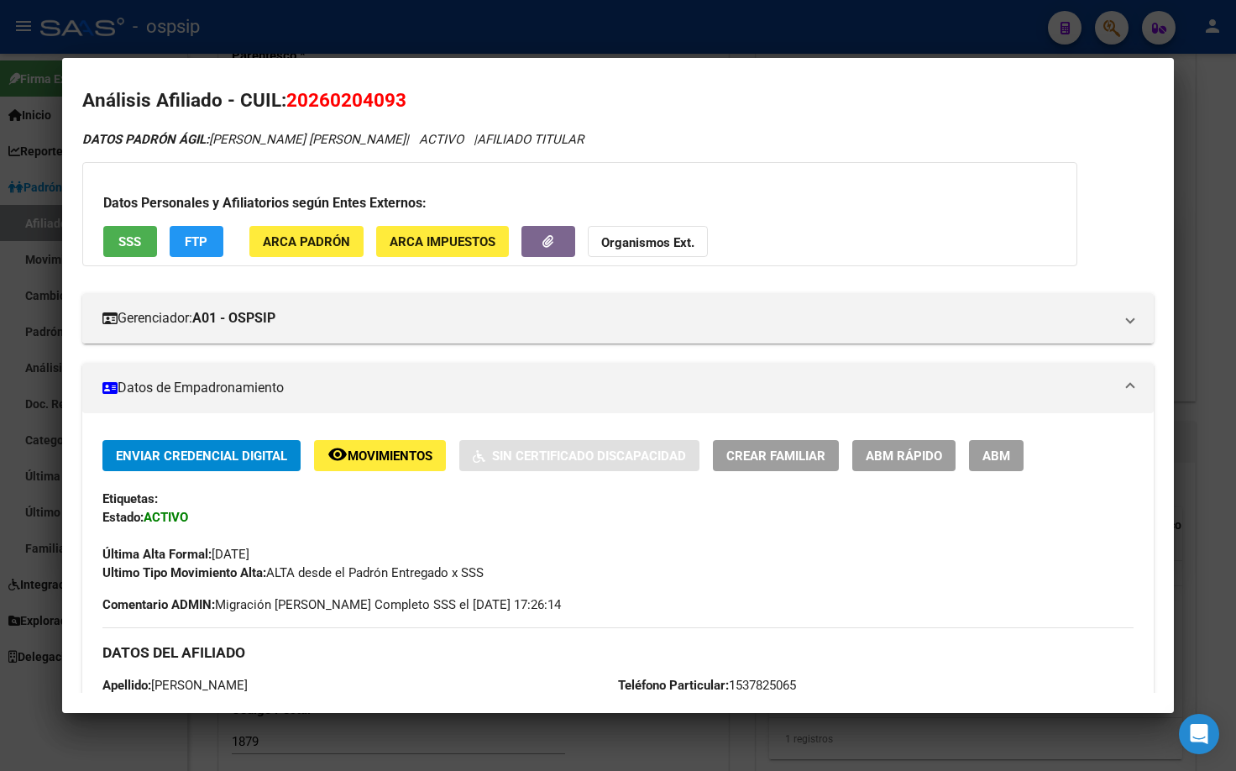
scroll to position [0, 0]
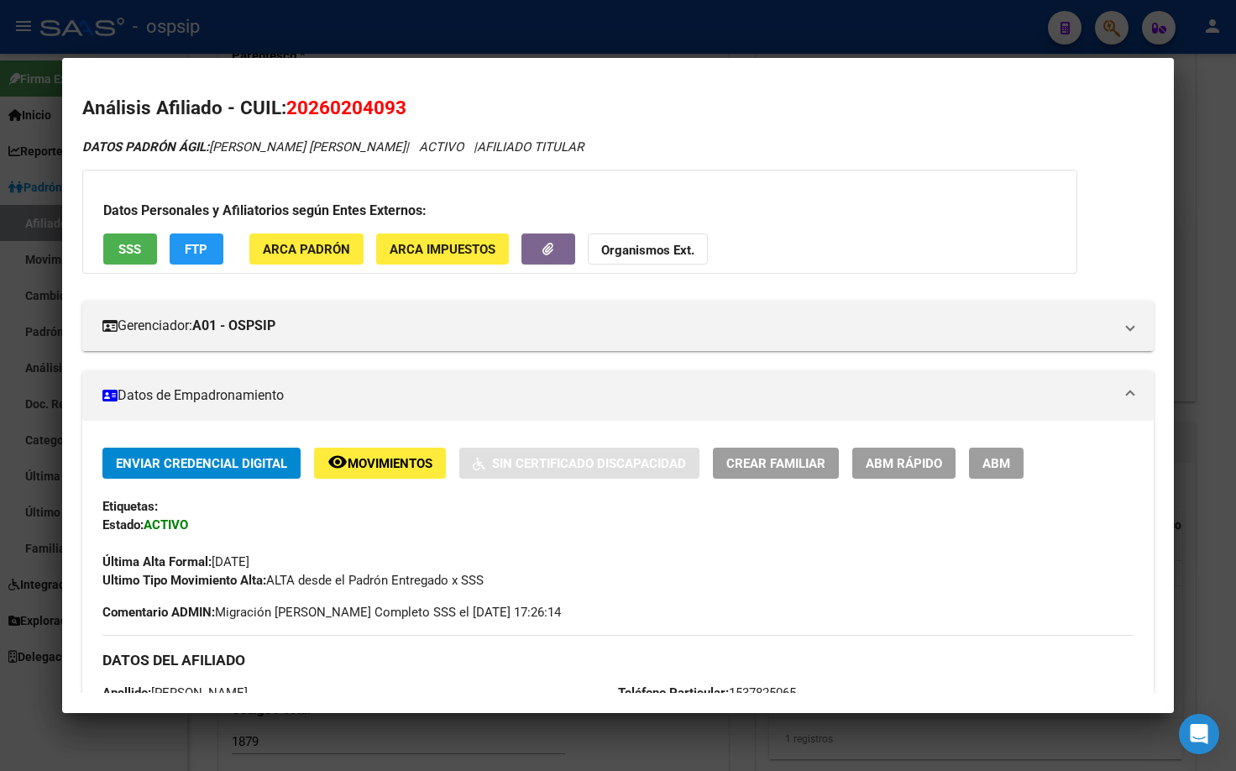
drag, startPoint x: 292, startPoint y: 102, endPoint x: 415, endPoint y: 110, distance: 122.8
click at [415, 110] on h2 "Análisis Afiliado - CUIL: 20260204093" at bounding box center [618, 108] width 1072 height 29
copy span "20260204093"
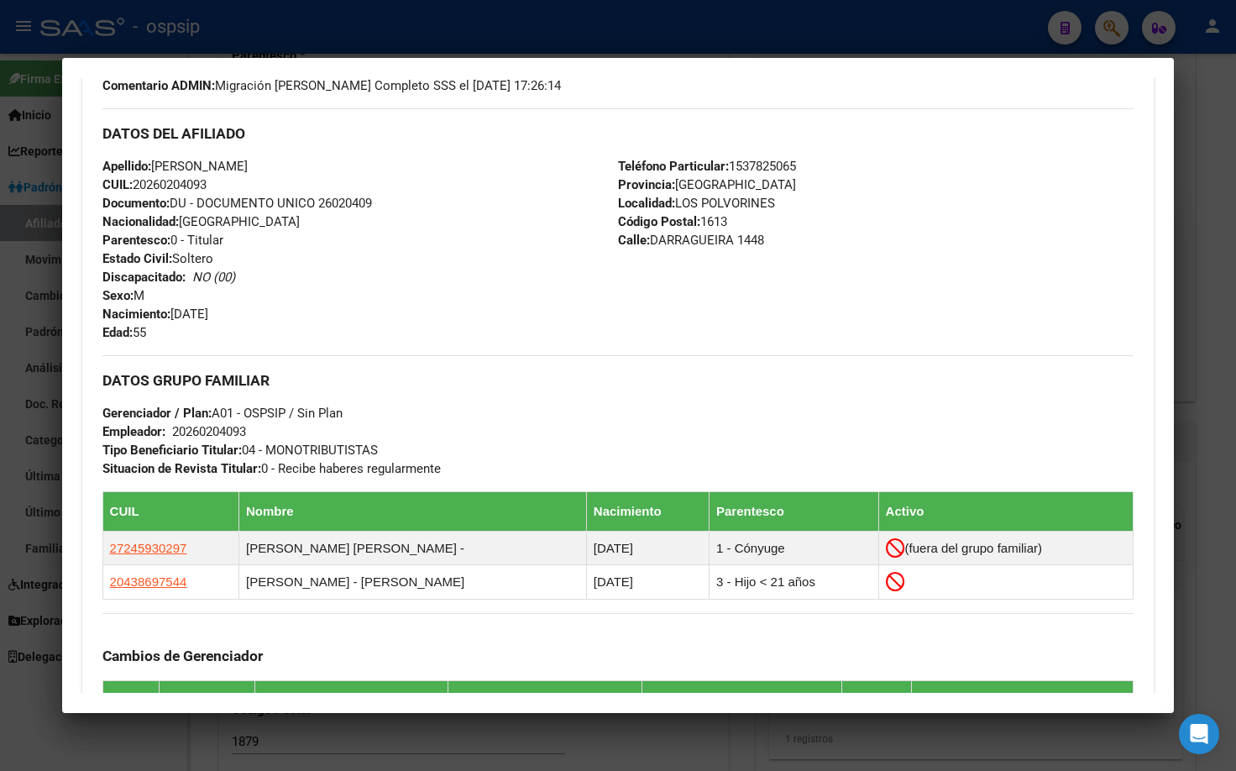
scroll to position [504, 0]
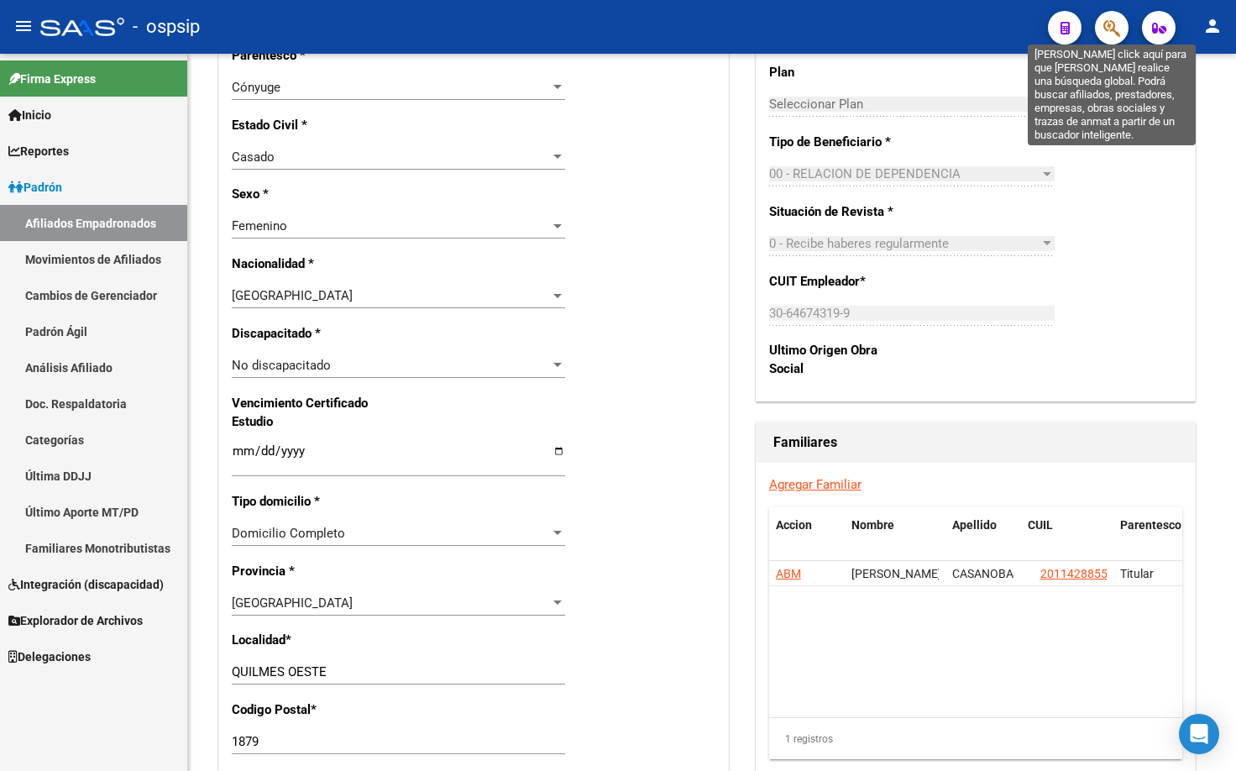
click at [1111, 28] on icon "button" at bounding box center [1111, 27] width 17 height 19
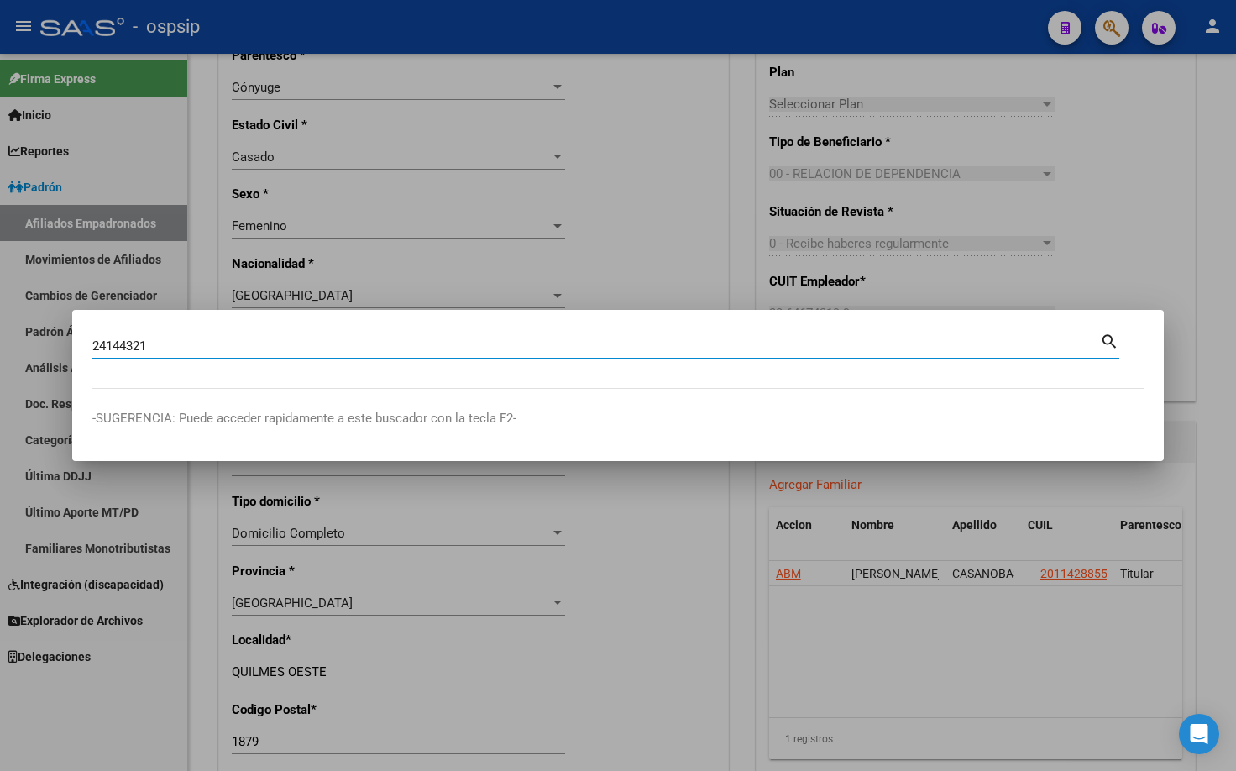
type input "24144321"
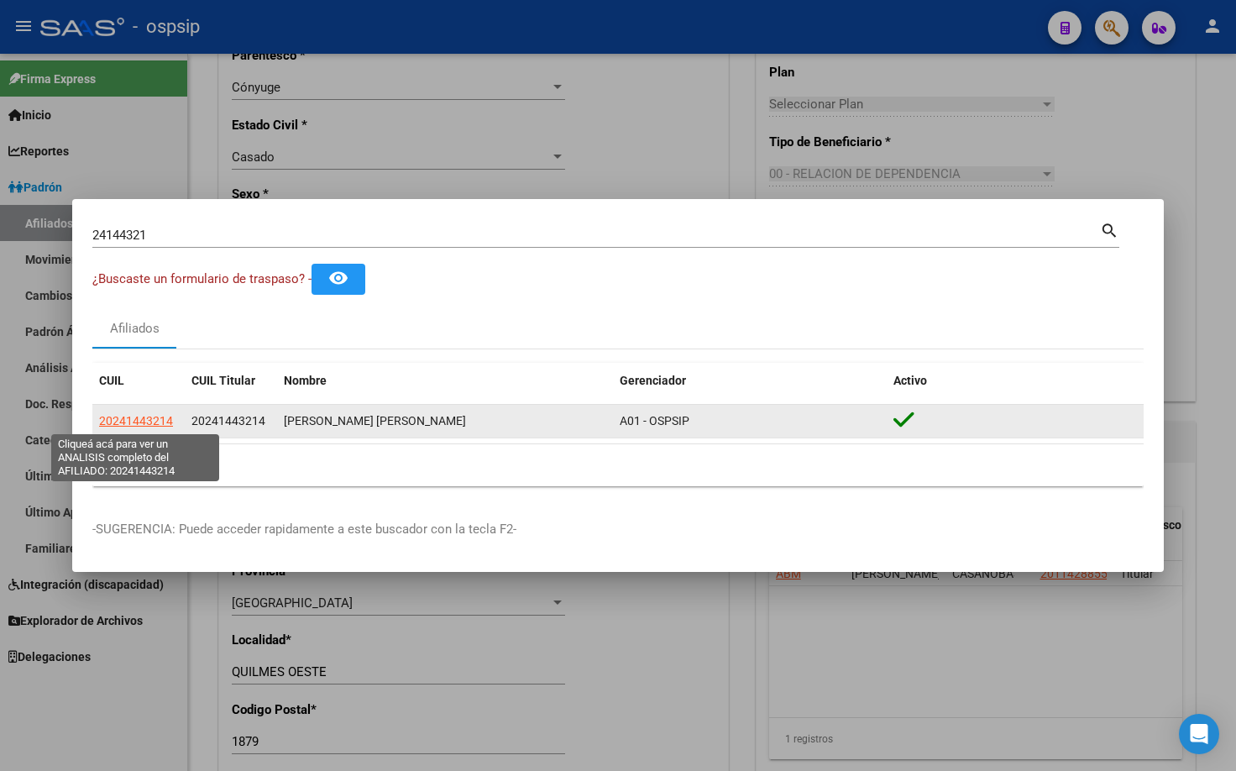
click at [157, 416] on span "20241443214" at bounding box center [136, 420] width 74 height 13
type textarea "20241443214"
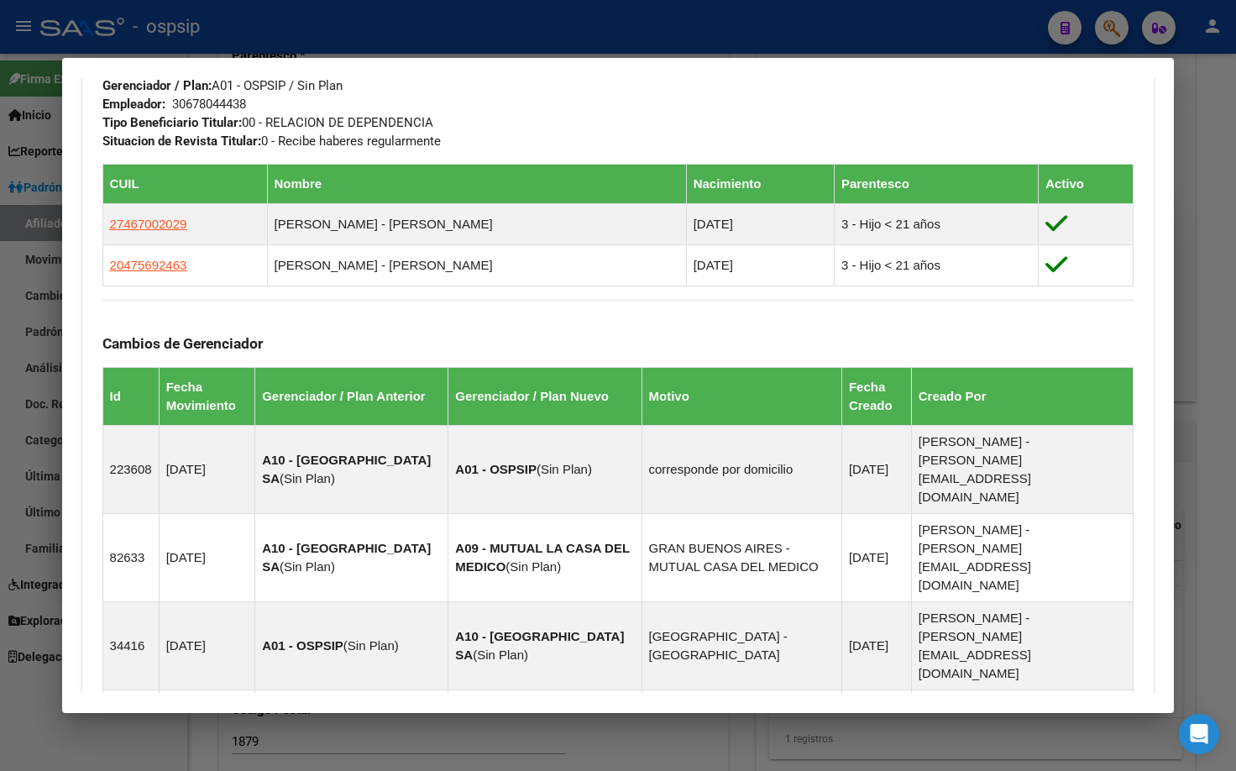
scroll to position [1091, 0]
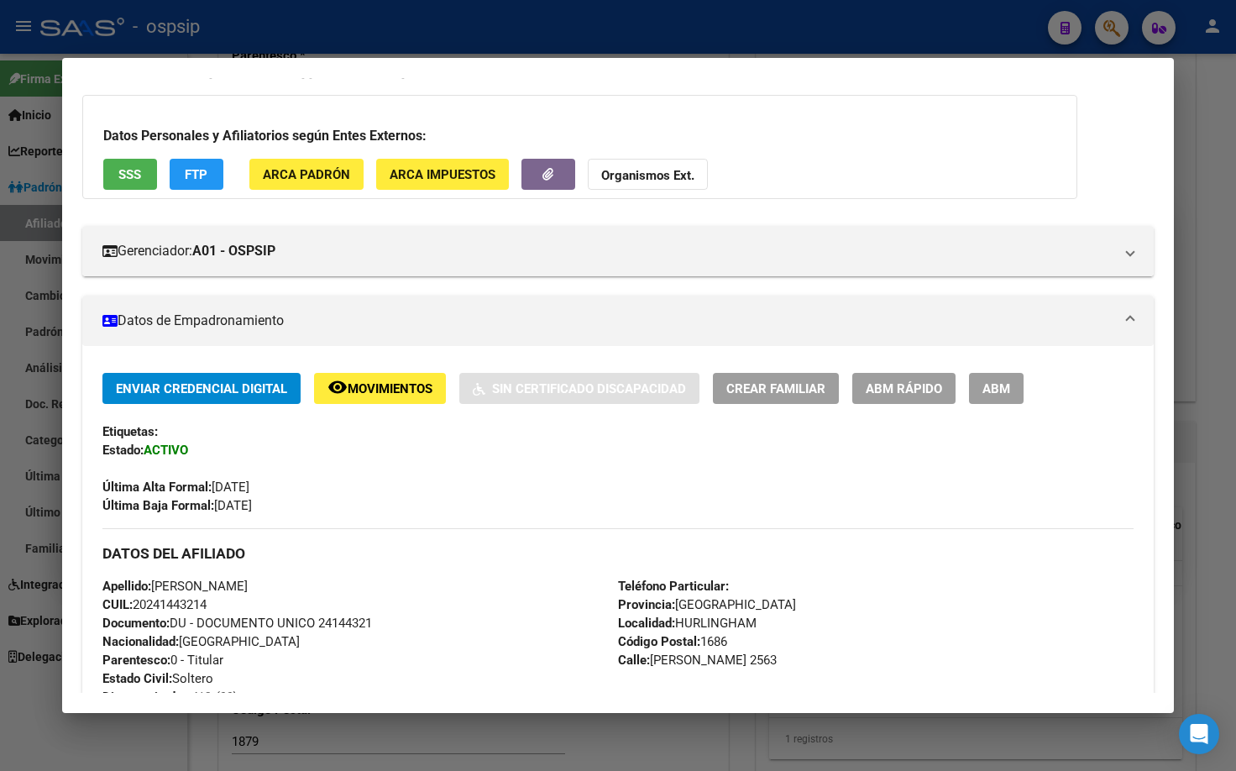
scroll to position [34, 0]
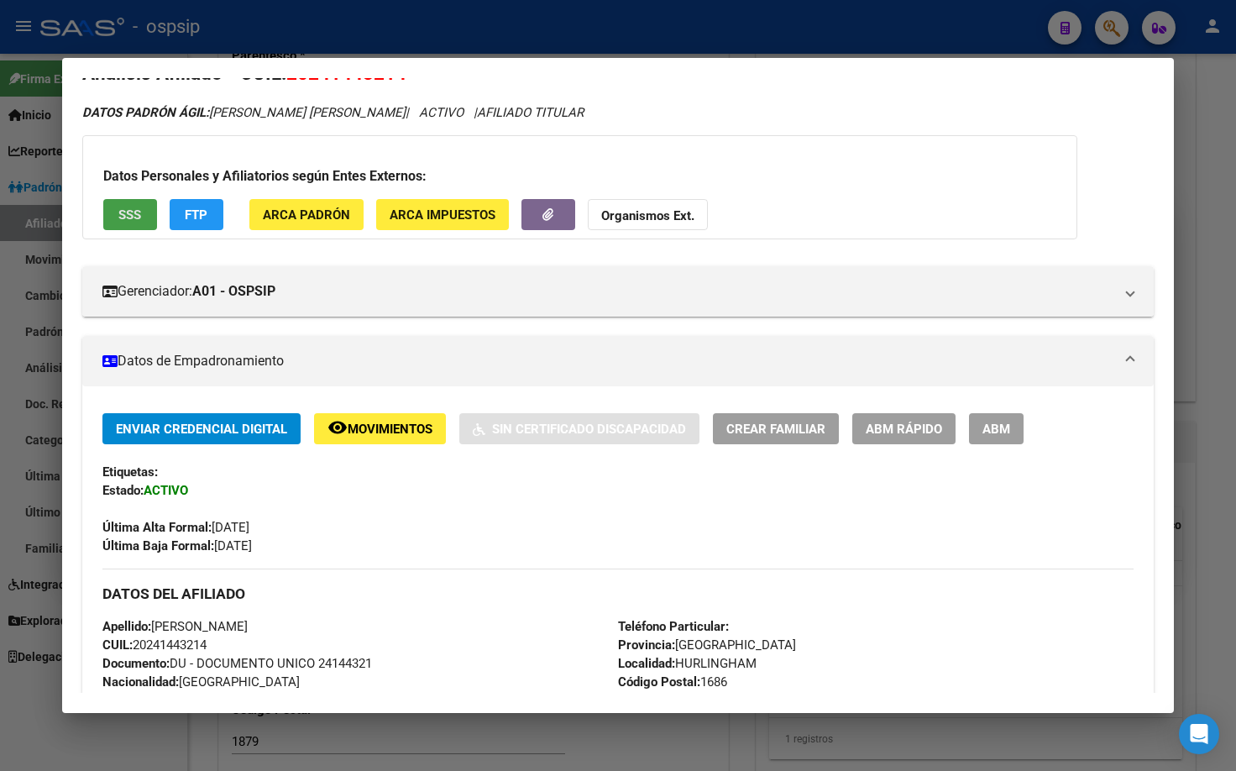
click at [117, 212] on button "SSS" at bounding box center [130, 214] width 54 height 31
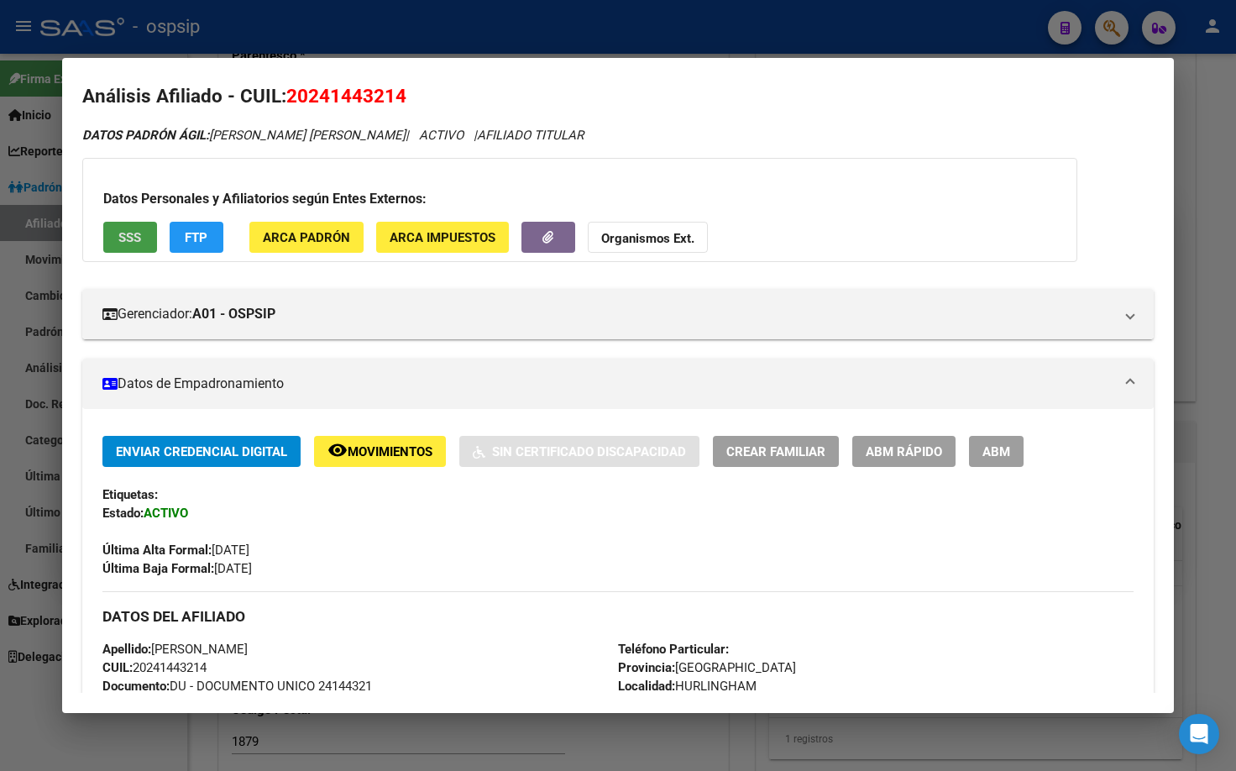
scroll to position [0, 0]
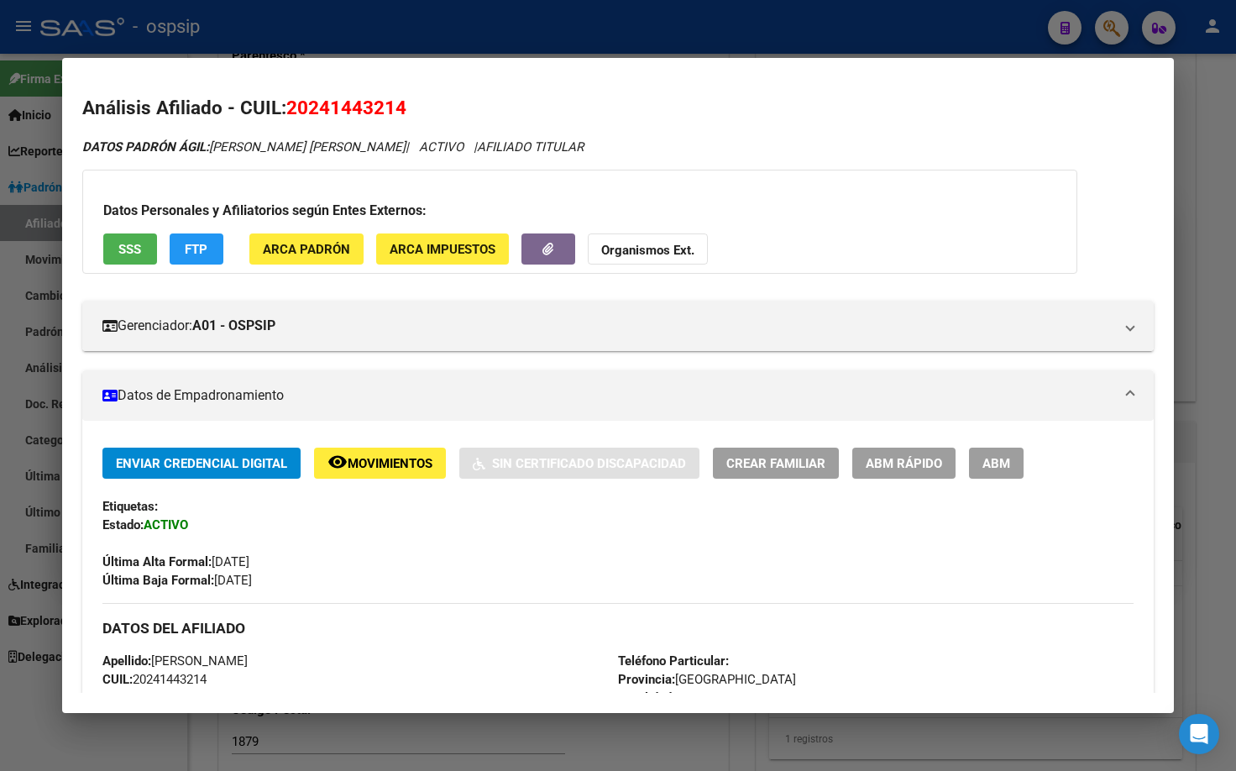
drag, startPoint x: 290, startPoint y: 100, endPoint x: 420, endPoint y: 104, distance: 130.2
click at [420, 104] on h2 "Análisis Afiliado - CUIL: 20241443214" at bounding box center [618, 108] width 1072 height 29
copy span "20241443214"
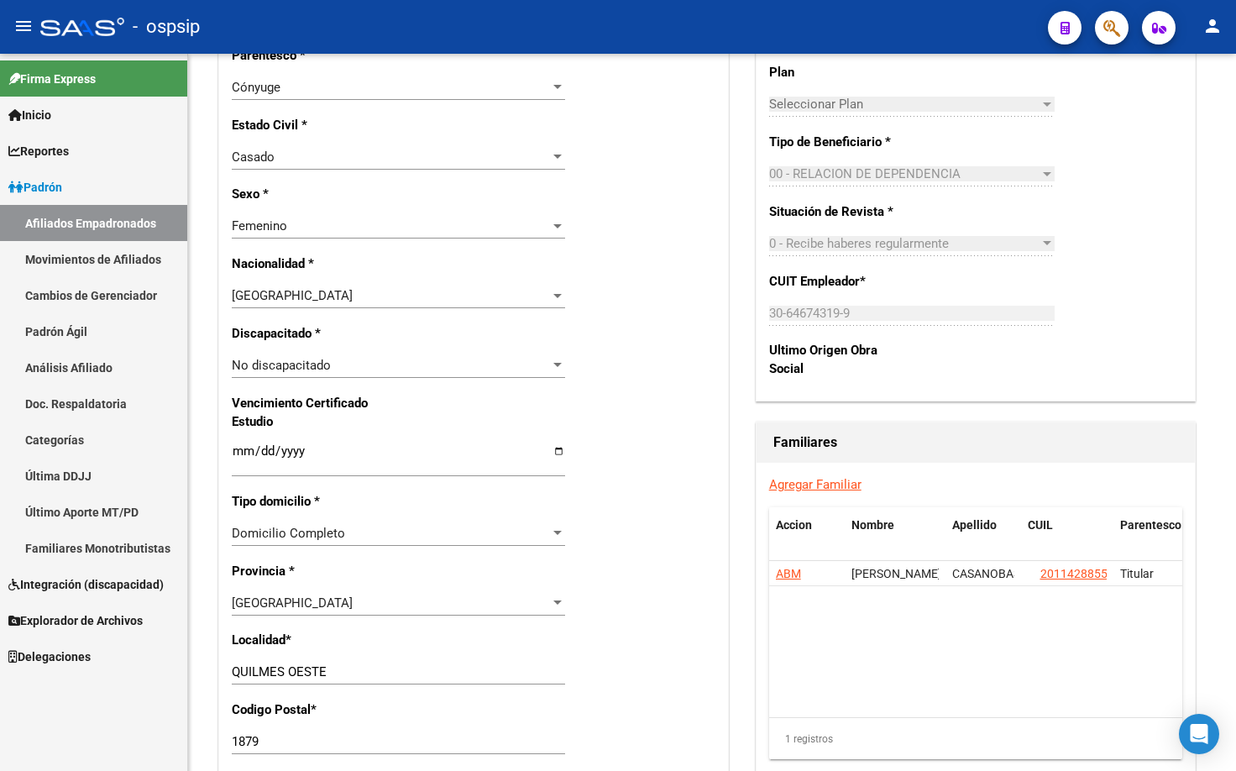
click at [1106, 20] on icon "button" at bounding box center [1111, 27] width 17 height 19
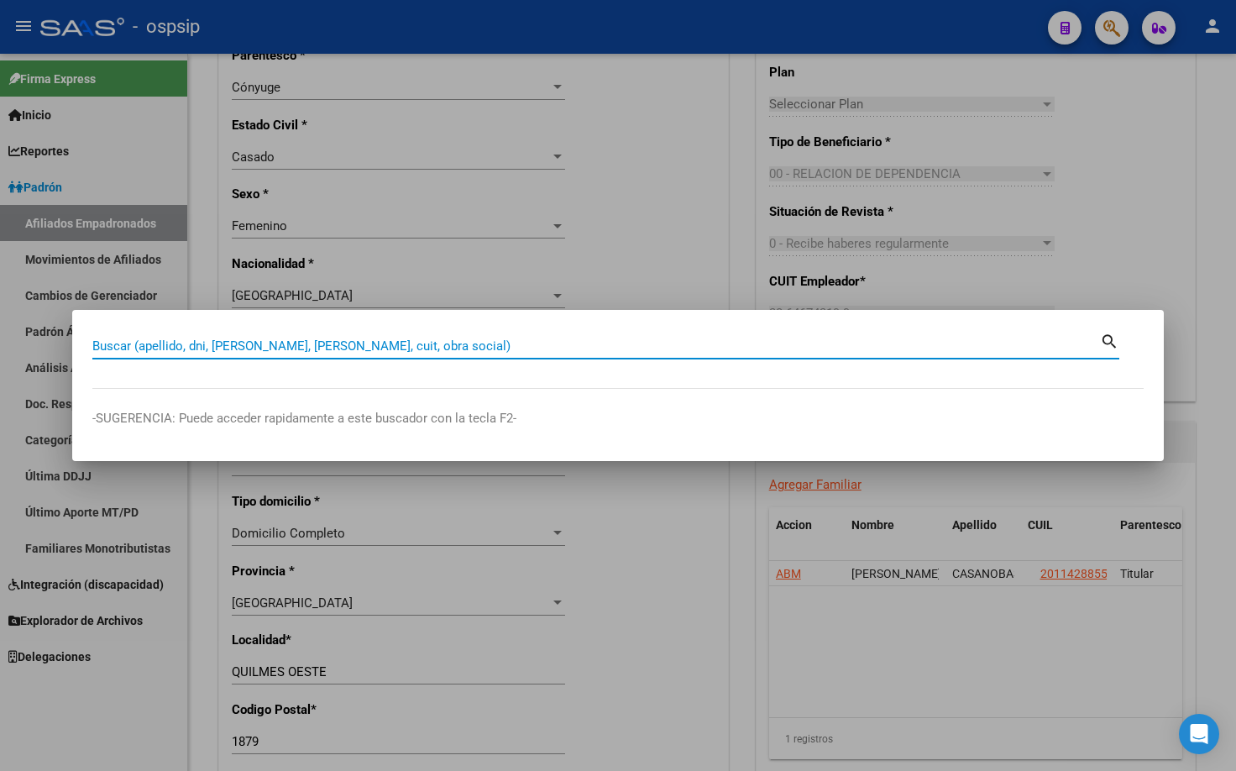
paste input "42.053.697"
click at [155, 348] on input "42053697" at bounding box center [595, 345] width 1007 height 15
type input "42053697"
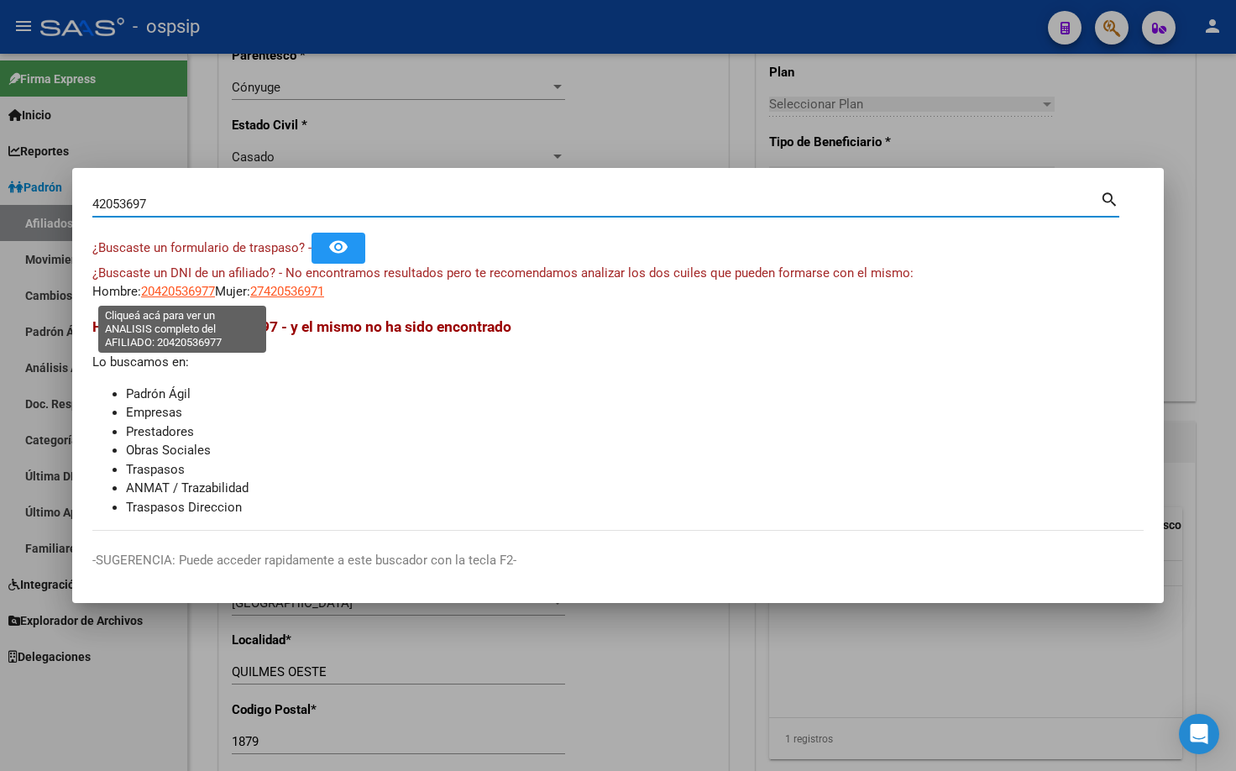
click at [175, 290] on span "20420536977" at bounding box center [178, 291] width 74 height 15
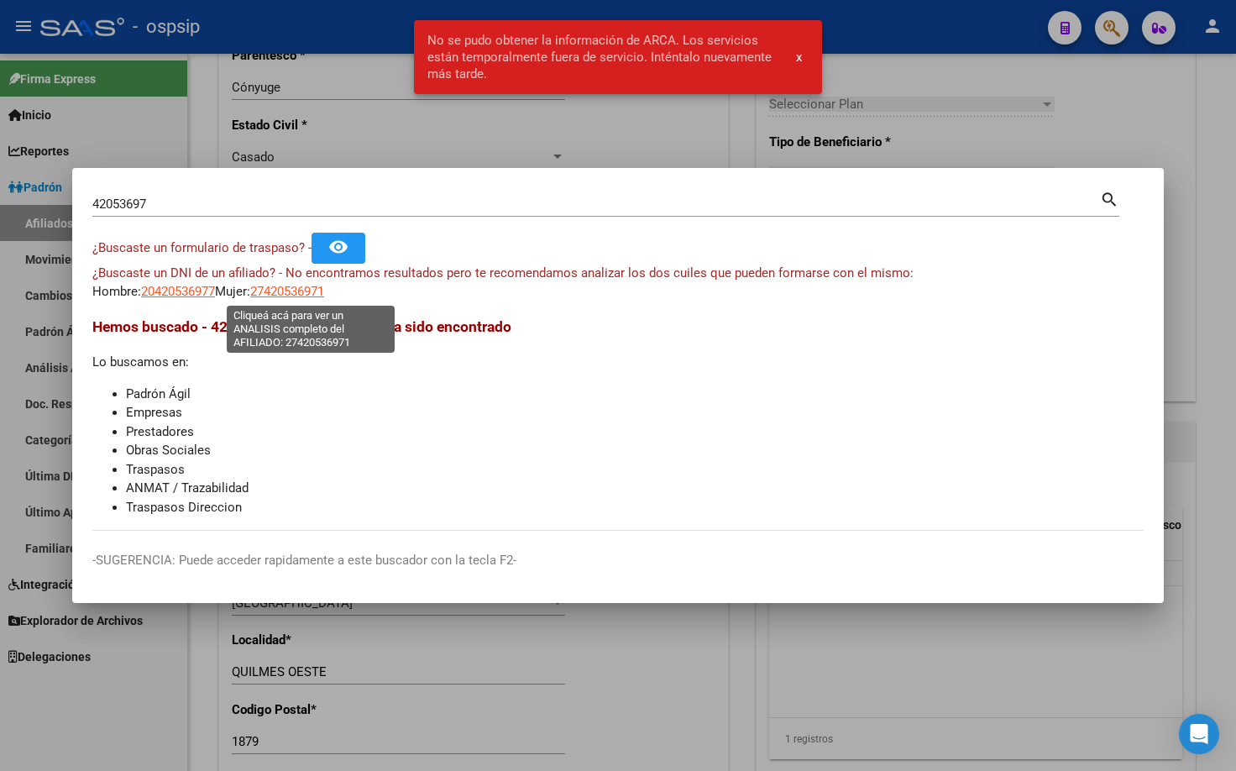
click at [306, 291] on span "27420536971" at bounding box center [287, 291] width 74 height 15
type textarea "27420536971"
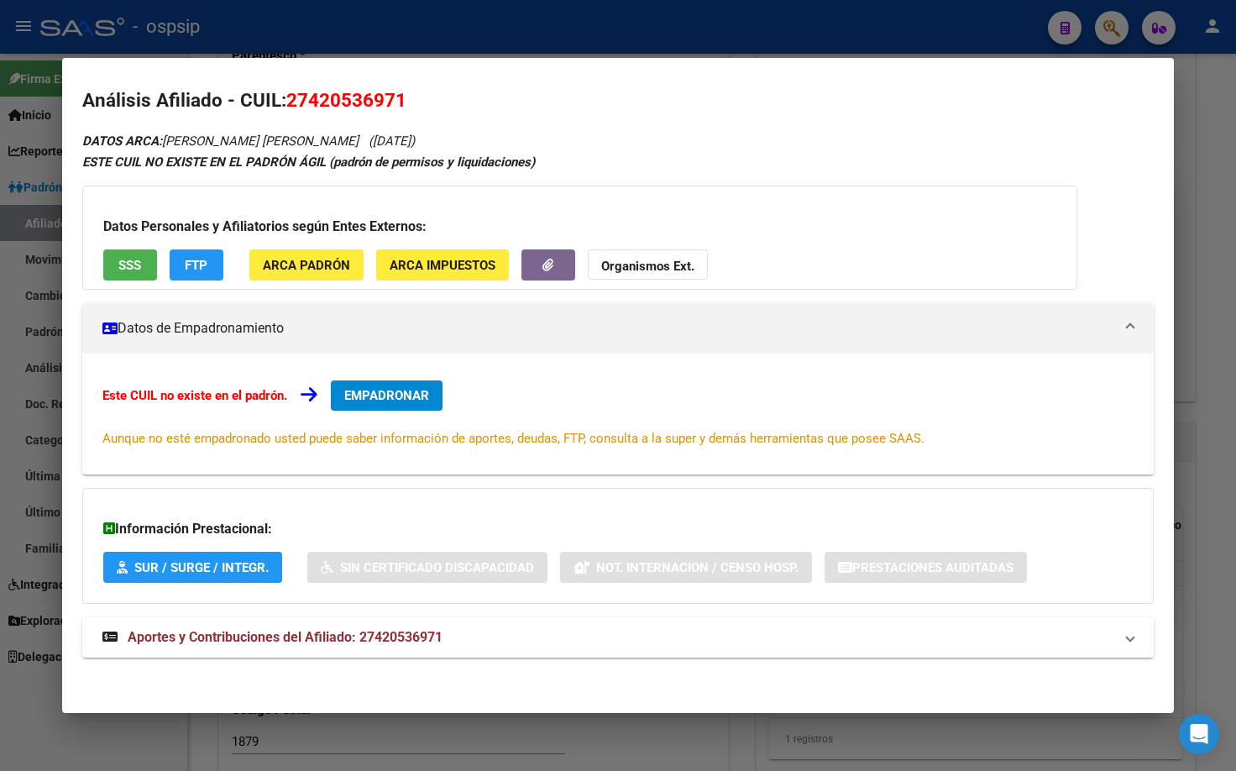
scroll to position [10, 0]
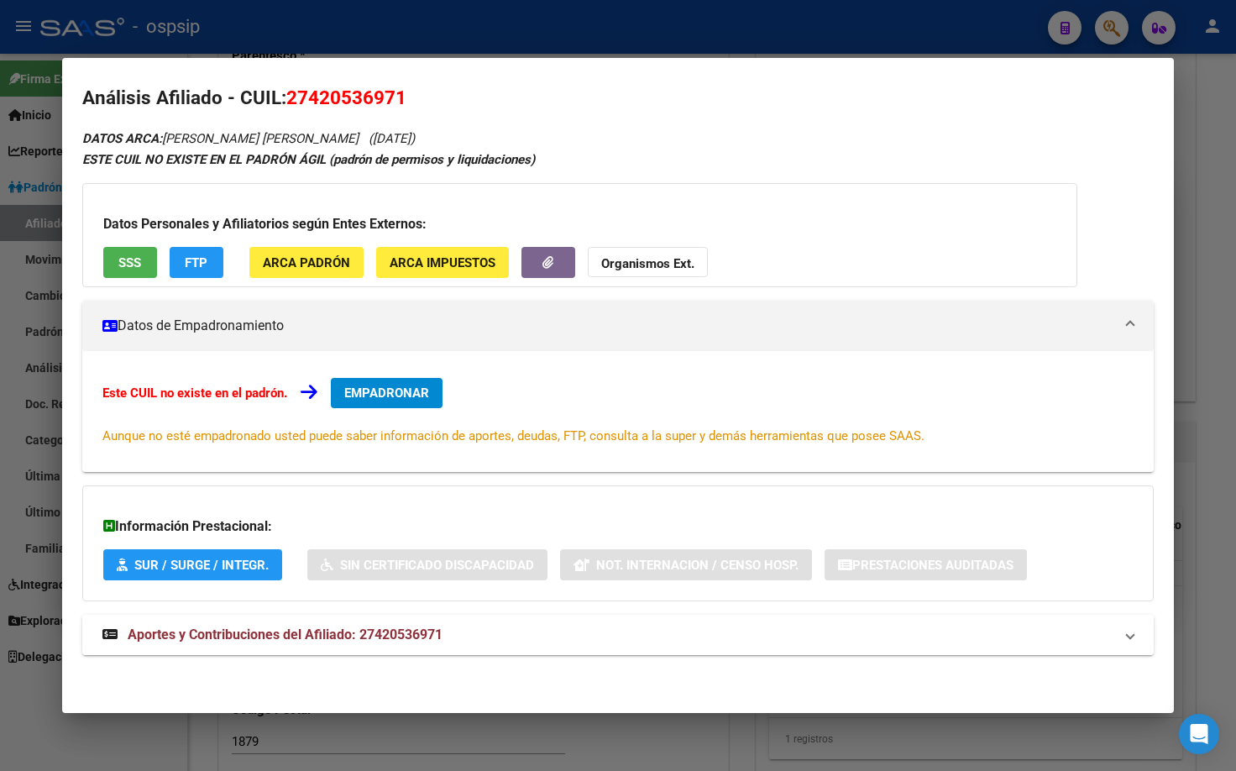
click at [398, 628] on span "Aportes y Contribuciones del Afiliado: 27420536971" at bounding box center [285, 634] width 315 height 16
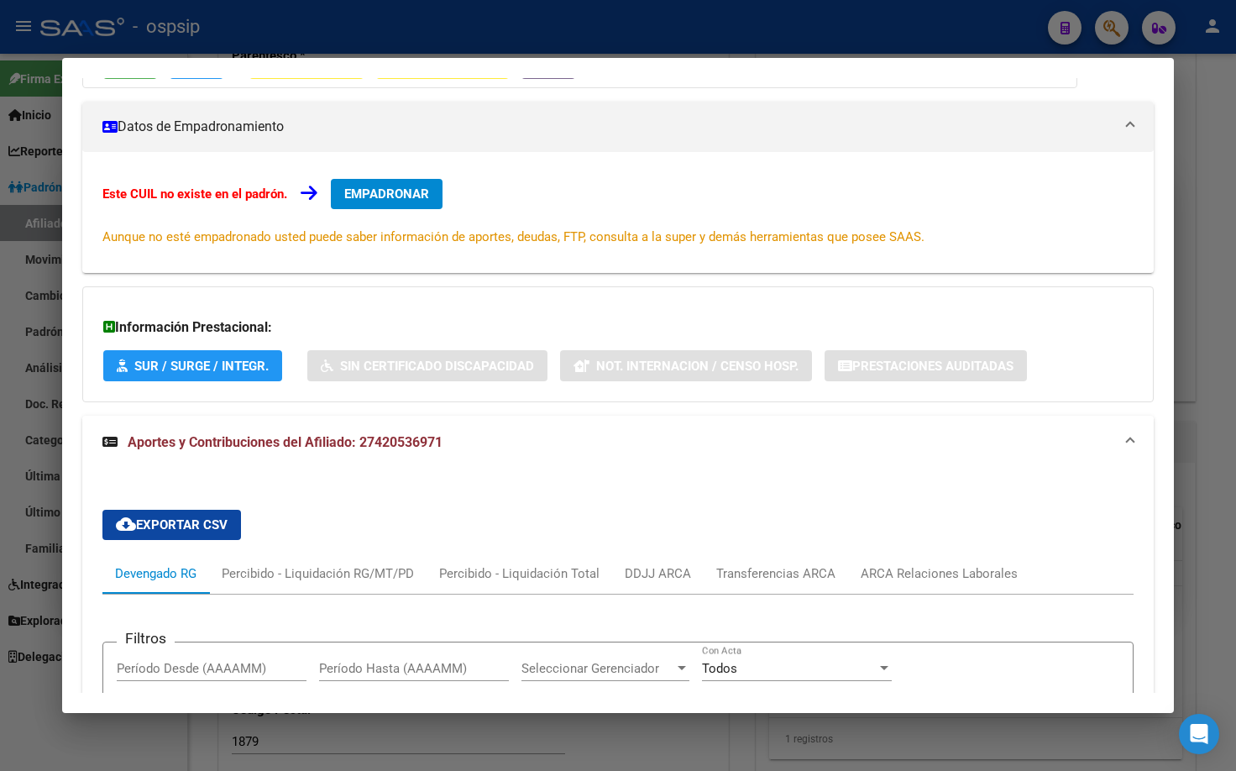
scroll to position [178, 0]
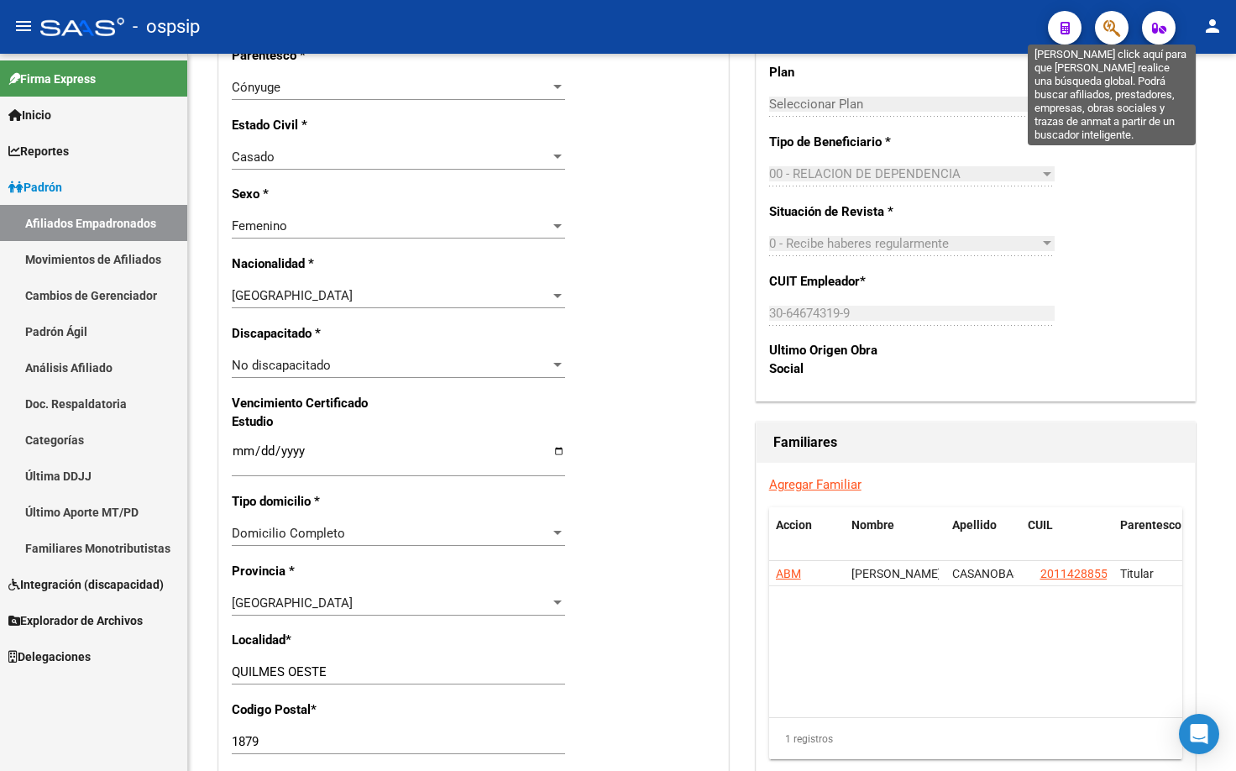
click at [1116, 28] on icon "button" at bounding box center [1111, 27] width 17 height 19
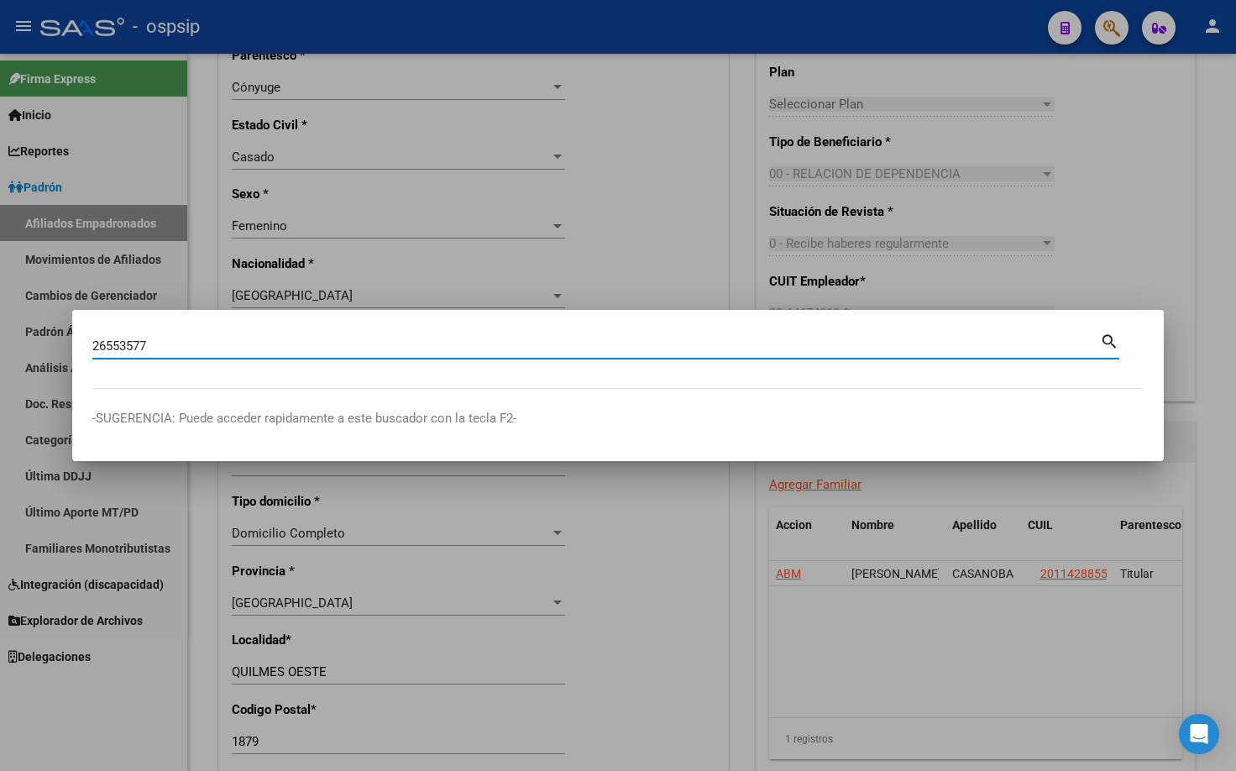
type input "26553577"
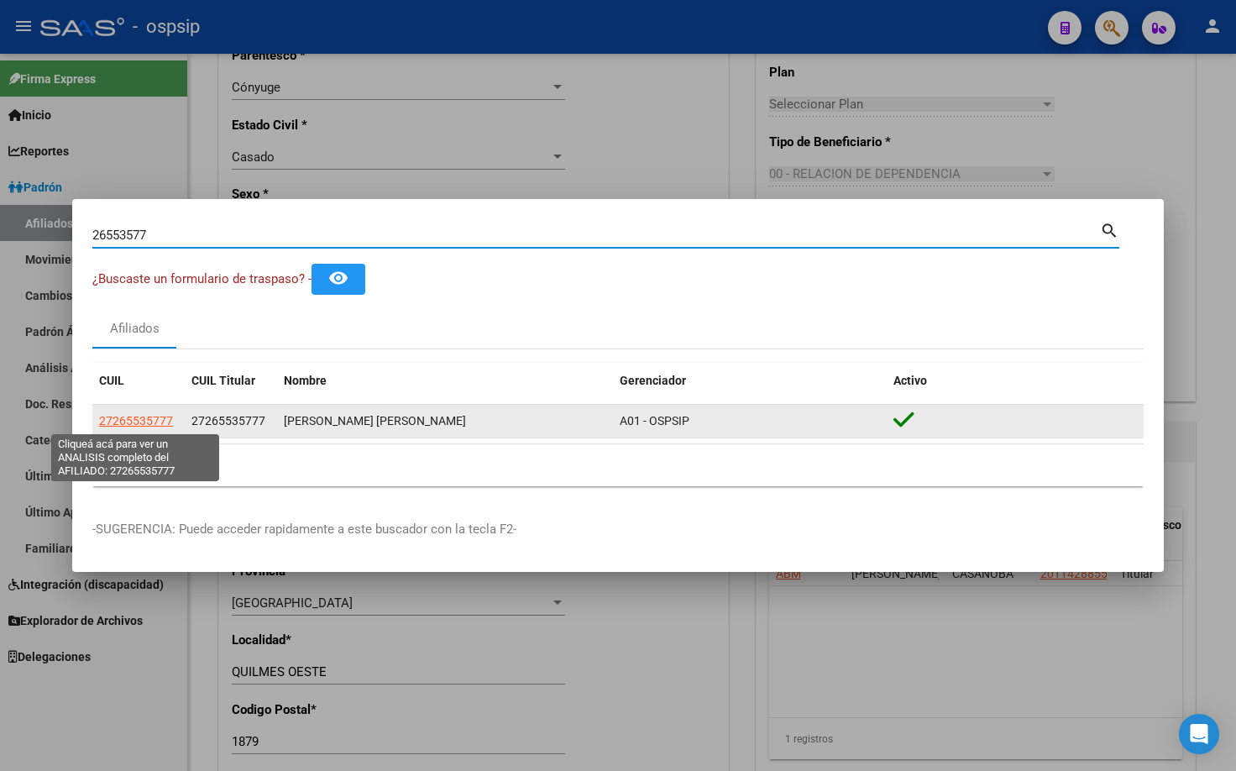
click at [144, 417] on span "27265535777" at bounding box center [136, 420] width 74 height 13
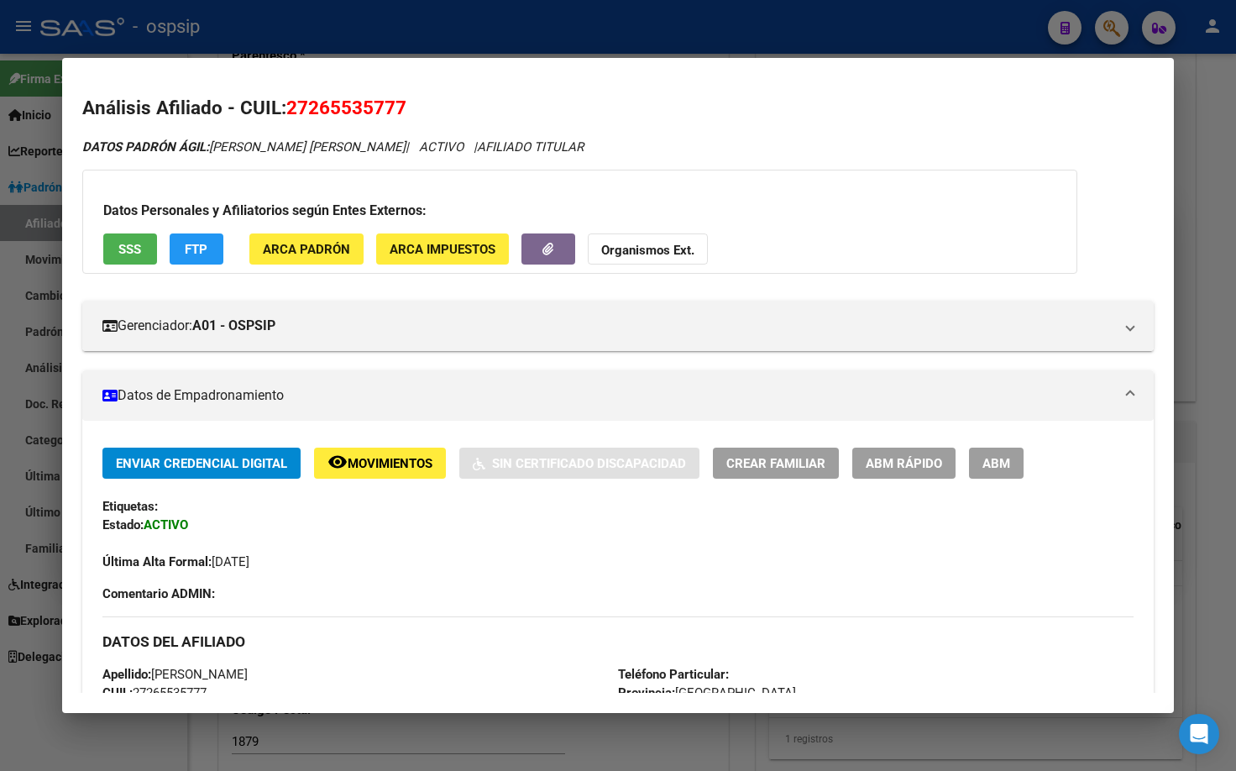
click at [473, 391] on mat-panel-title "Datos de Empadronamiento" at bounding box center [608, 395] width 1012 height 20
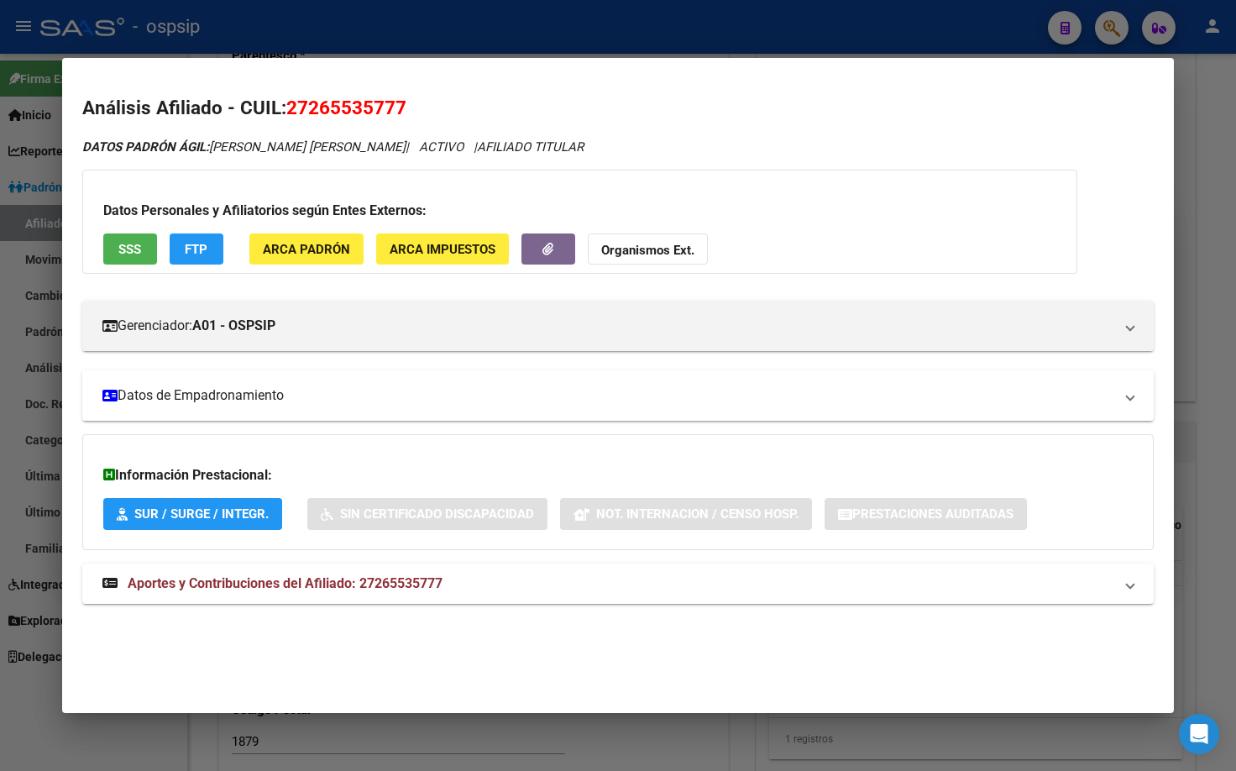
click at [477, 384] on mat-expansion-panel-header "Datos de Empadronamiento" at bounding box center [618, 395] width 1072 height 50
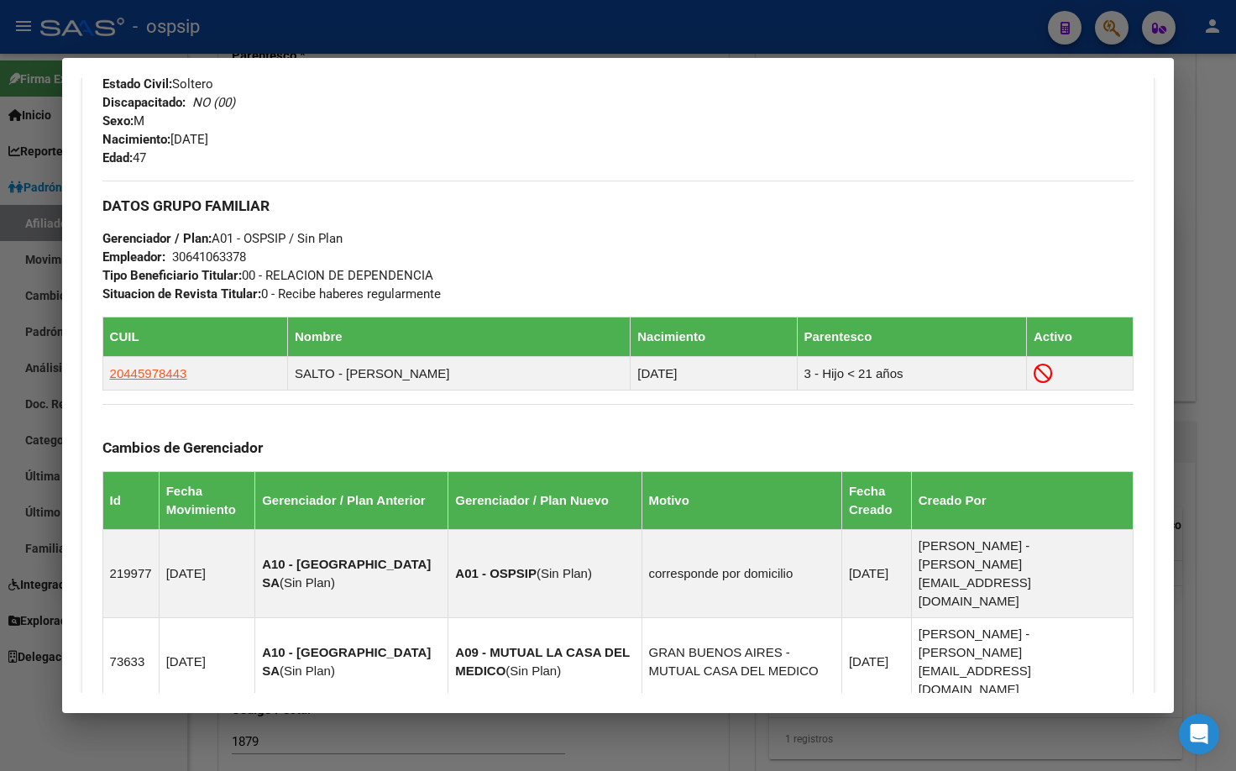
scroll to position [672, 0]
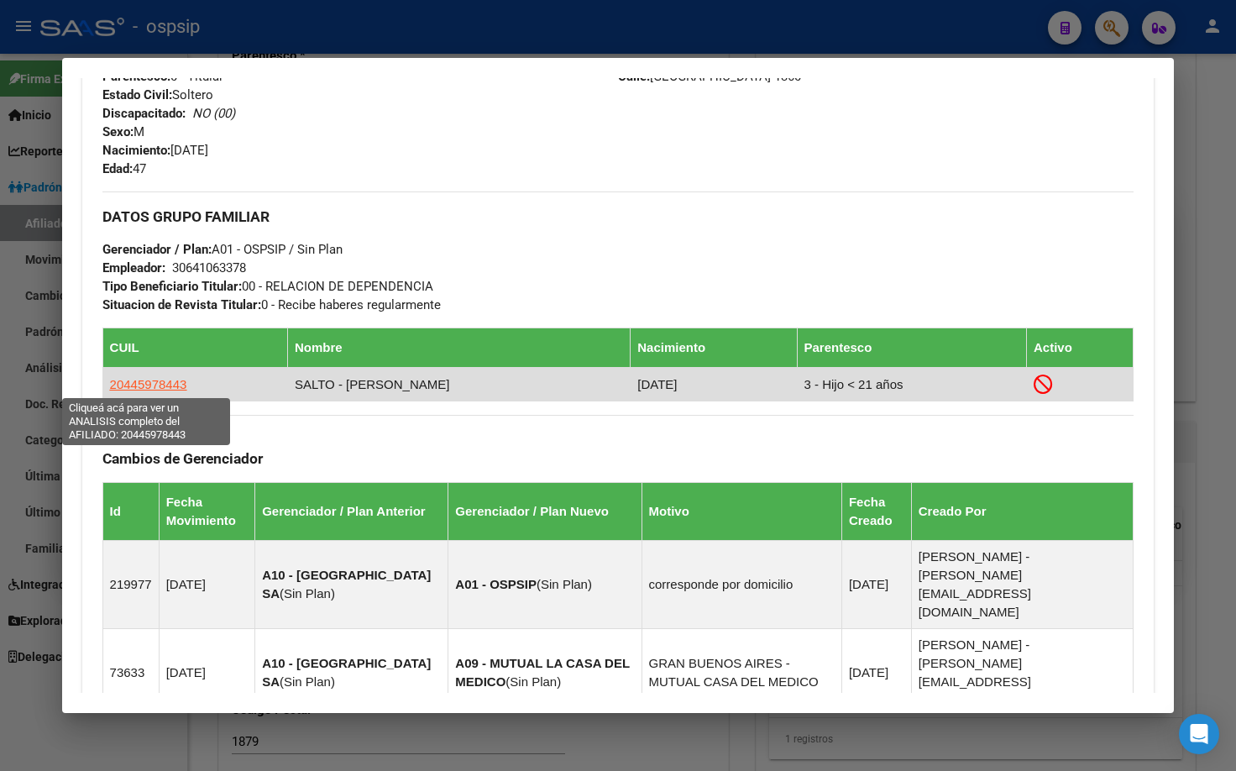
click at [137, 382] on span "20445978443" at bounding box center [148, 384] width 77 height 14
type textarea "20445978443"
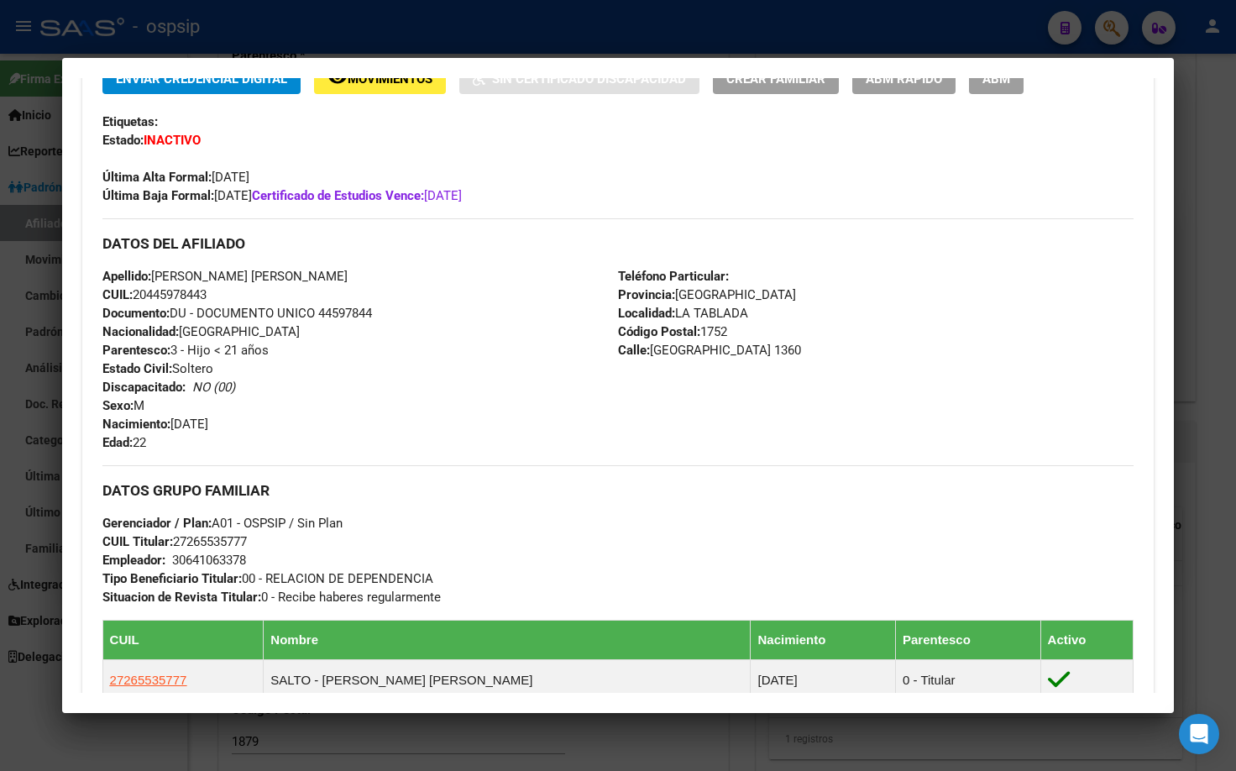
scroll to position [420, 0]
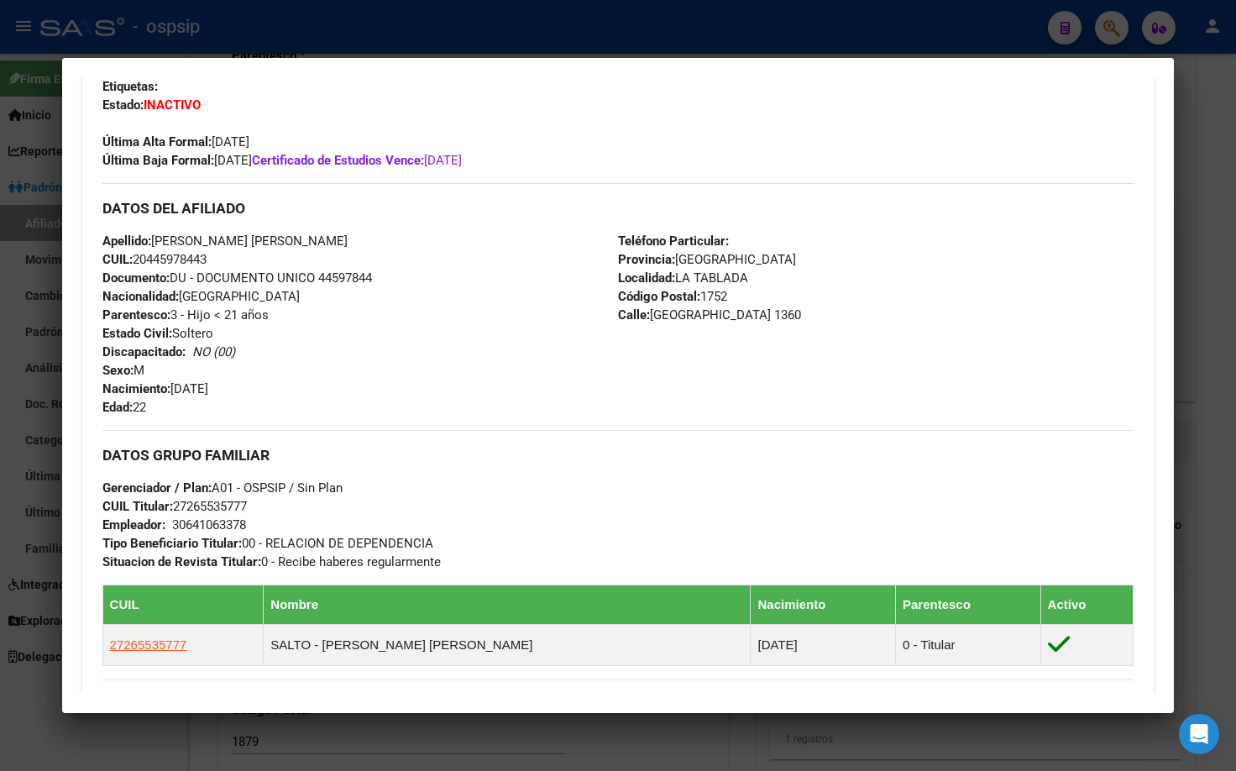
drag, startPoint x: 322, startPoint y: 283, endPoint x: 379, endPoint y: 280, distance: 57.1
click at [379, 280] on div "Apellido: [PERSON_NAME] [PERSON_NAME] CUIL: 20445978443 Documento: DU - DOCUMEN…" at bounding box center [359, 324] width 515 height 185
copy span "44597844"
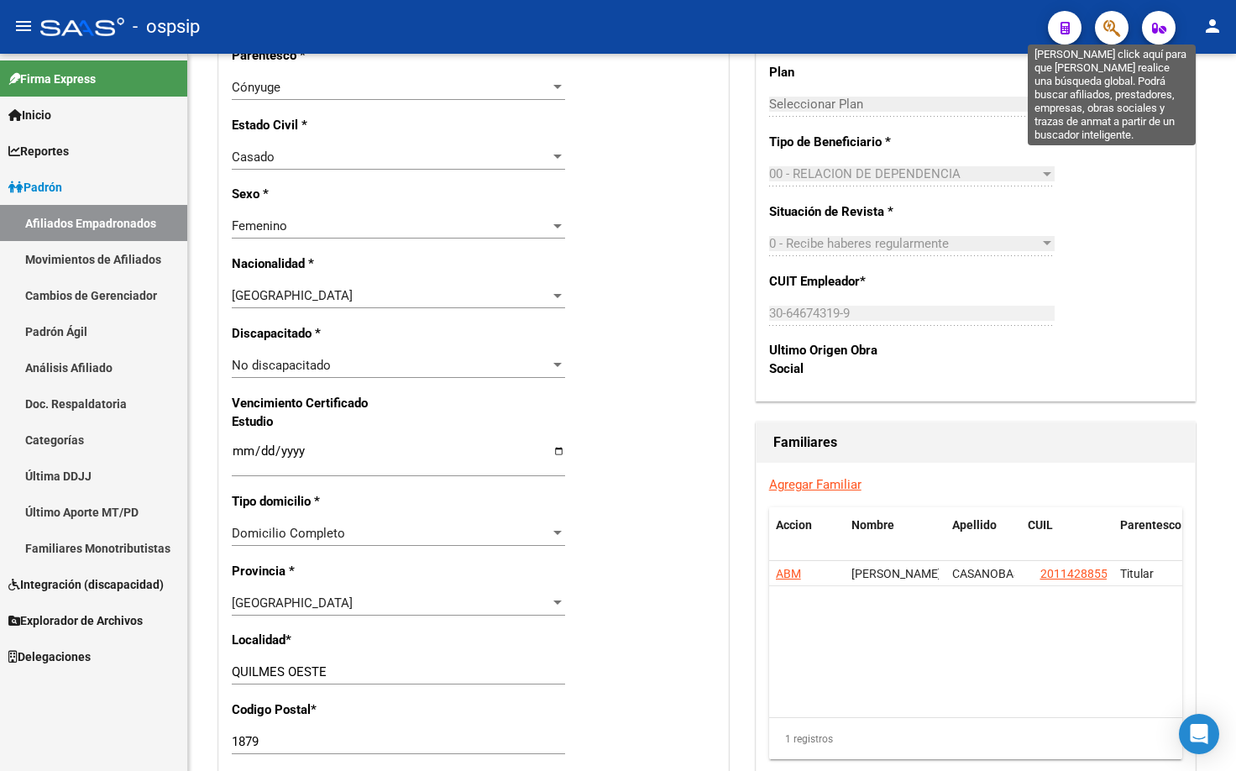
click at [1108, 28] on icon "button" at bounding box center [1111, 27] width 17 height 19
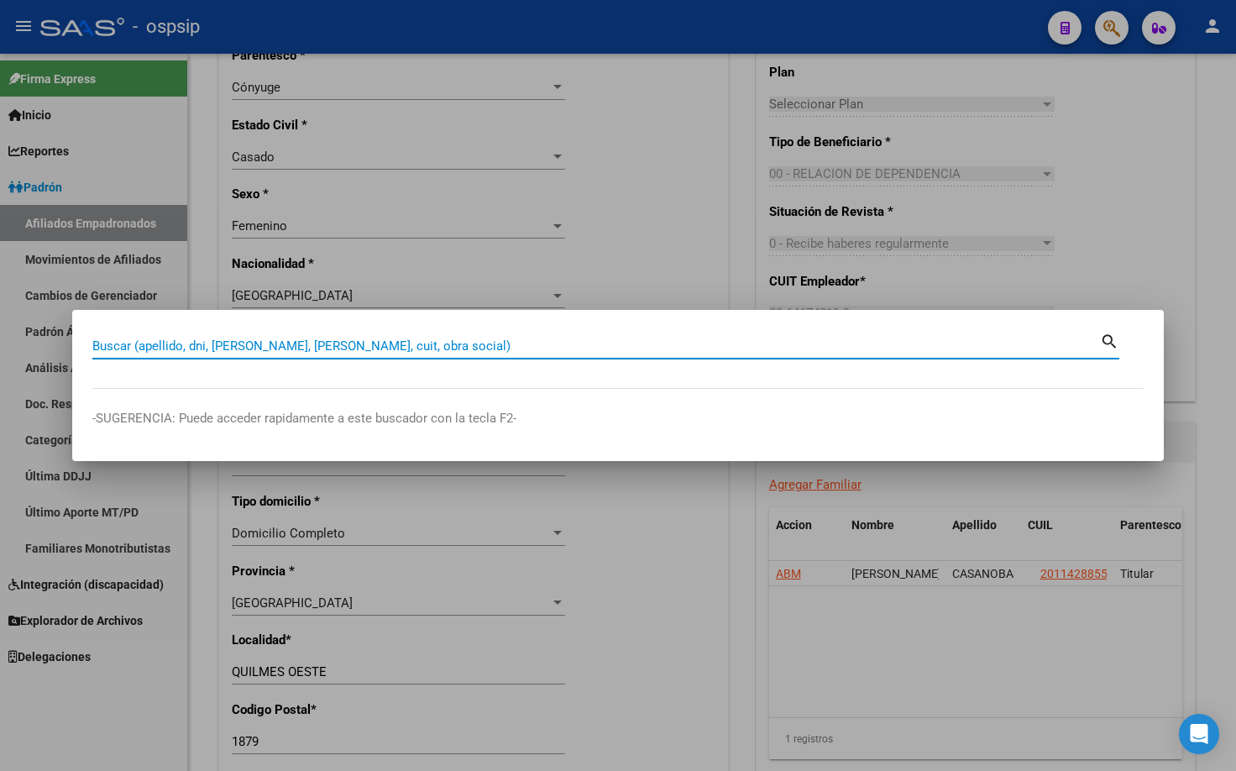
click at [114, 347] on input "Buscar (apellido, dni, [PERSON_NAME], [PERSON_NAME], cuit, obra social)" at bounding box center [595, 345] width 1007 height 15
paste input "16268763"
type input "16268763"
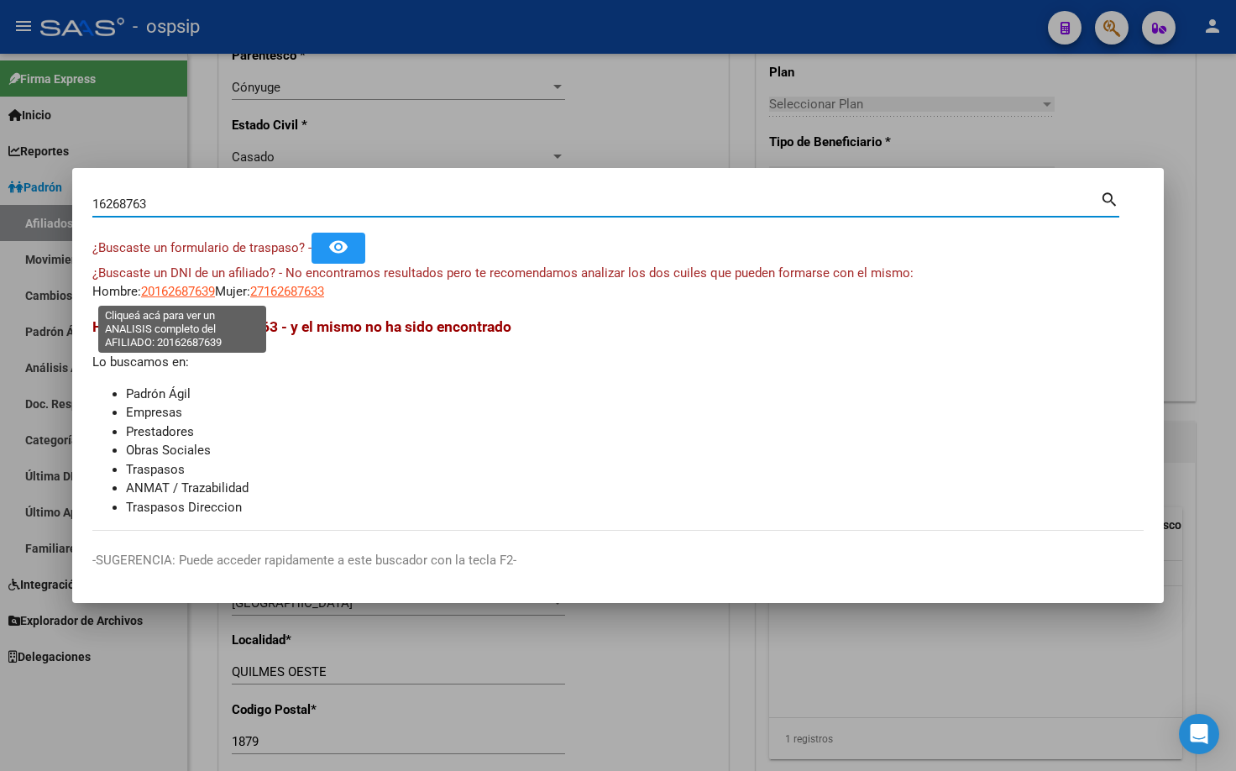
click at [175, 288] on span "20162687639" at bounding box center [178, 291] width 74 height 15
type textarea "20162687639"
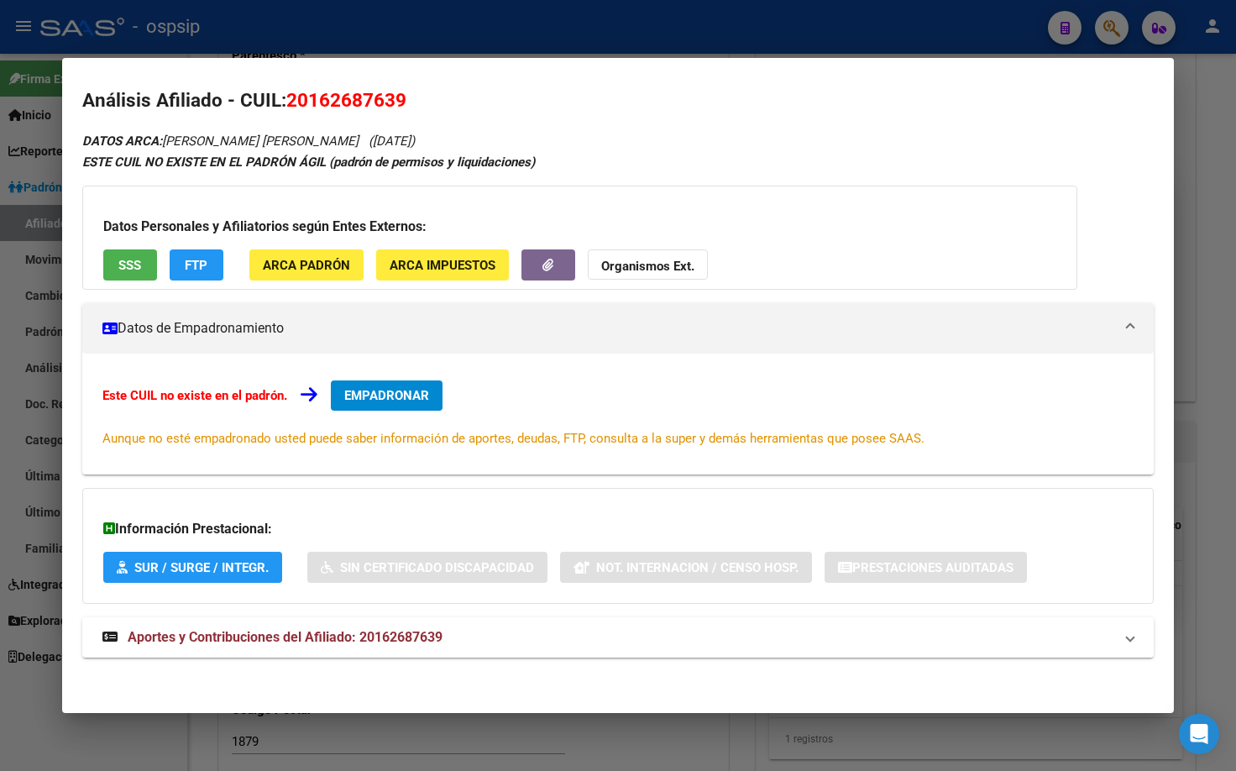
scroll to position [10, 0]
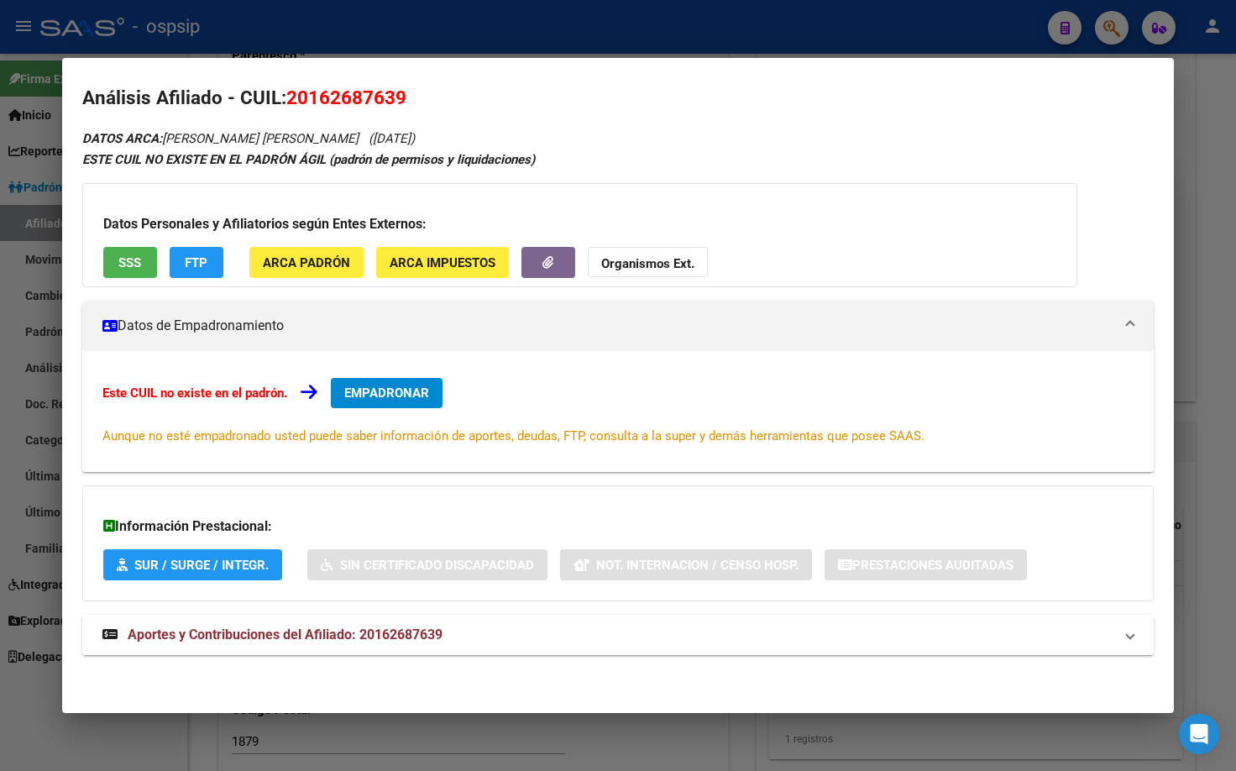
click at [390, 629] on span "Aportes y Contribuciones del Afiliado: 20162687639" at bounding box center [285, 634] width 315 height 16
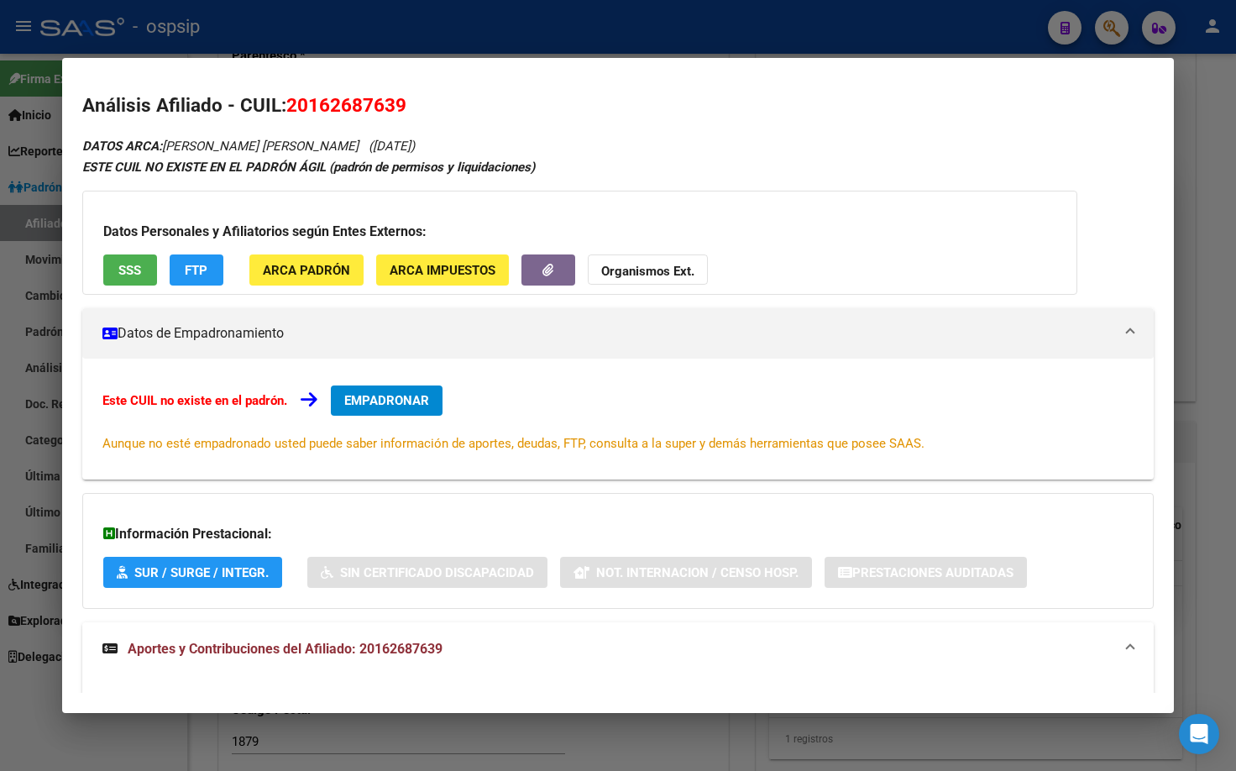
scroll to position [0, 0]
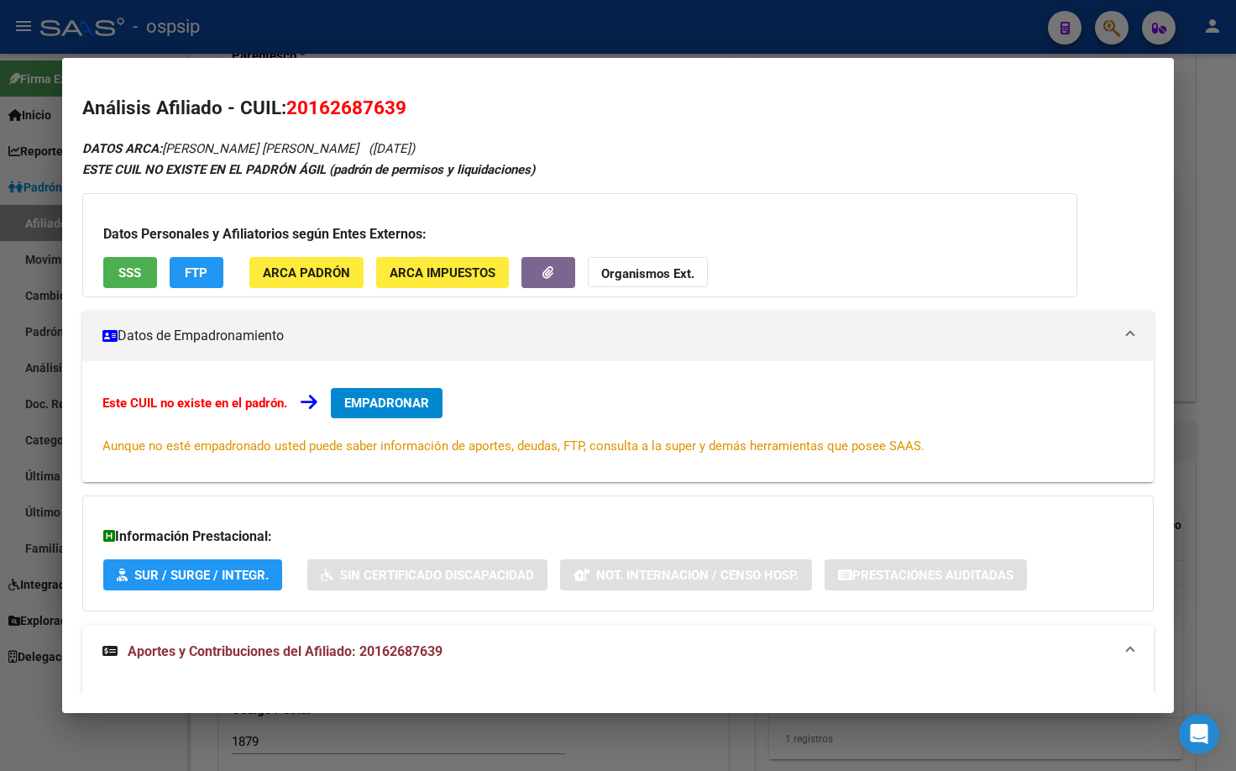
click at [118, 274] on span "SSS" at bounding box center [129, 272] width 23 height 15
drag, startPoint x: 289, startPoint y: 107, endPoint x: 410, endPoint y: 105, distance: 121.7
click at [410, 105] on h2 "Análisis Afiliado - CUIL: 20162687639" at bounding box center [618, 108] width 1072 height 29
copy span "20162687639"
